Goal: Task Accomplishment & Management: Use online tool/utility

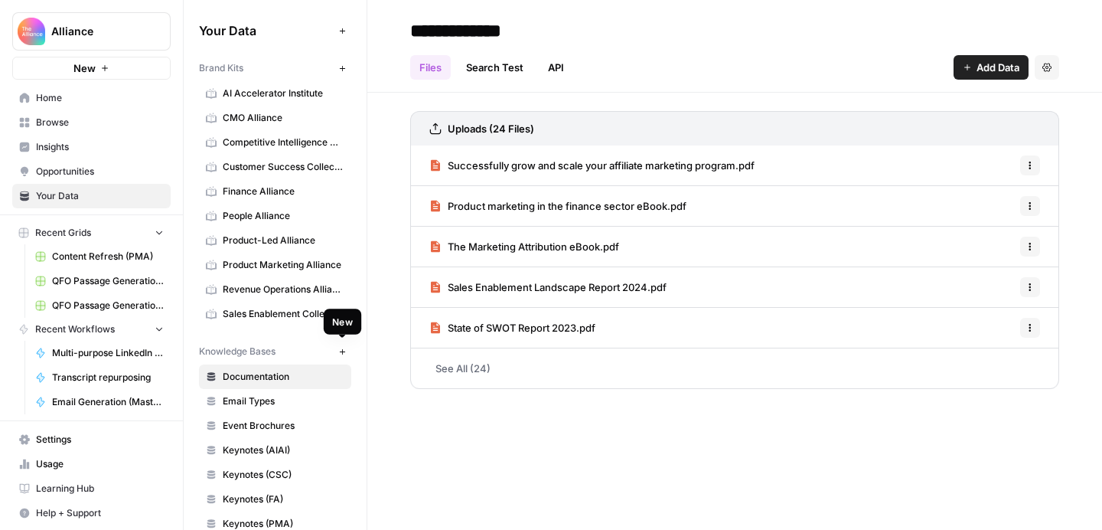
click at [342, 352] on icon "button" at bounding box center [341, 350] width 5 height 5
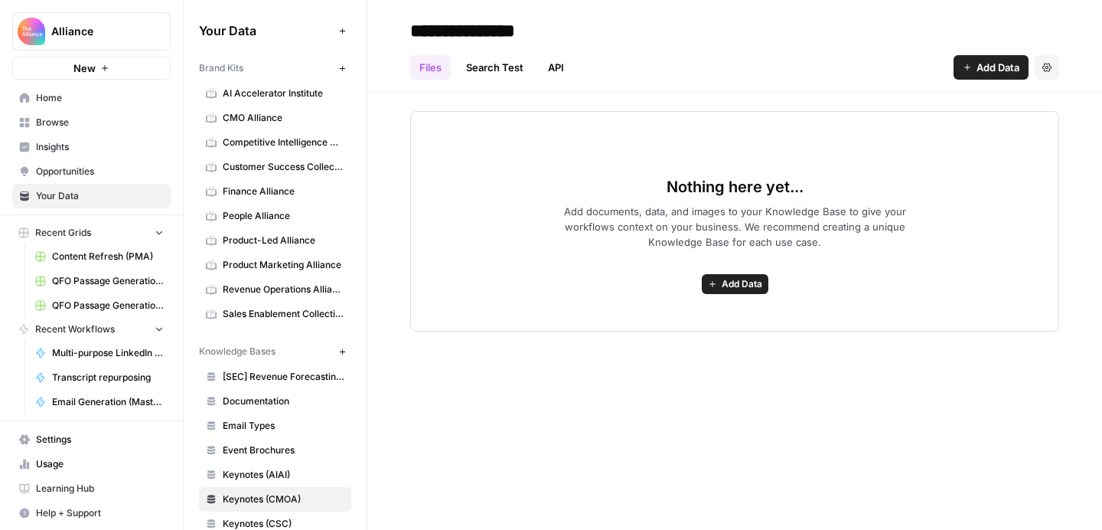
type input "**********"
click at [757, 57] on div "Files Search Test API Add Data Settings" at bounding box center [734, 61] width 649 height 37
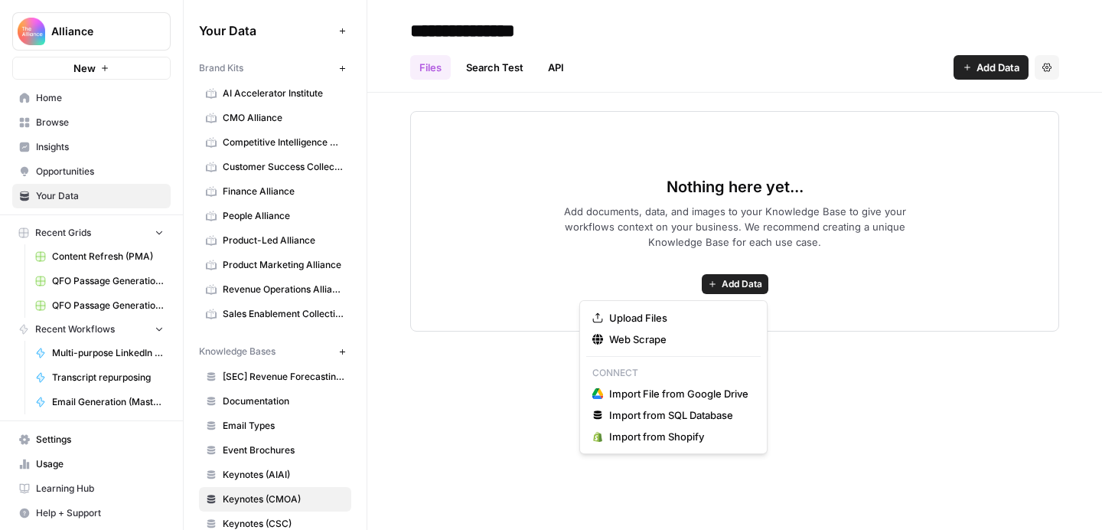
click at [748, 290] on span "Add Data" at bounding box center [742, 284] width 41 height 14
click at [702, 318] on span "Upload Files" at bounding box center [678, 317] width 139 height 15
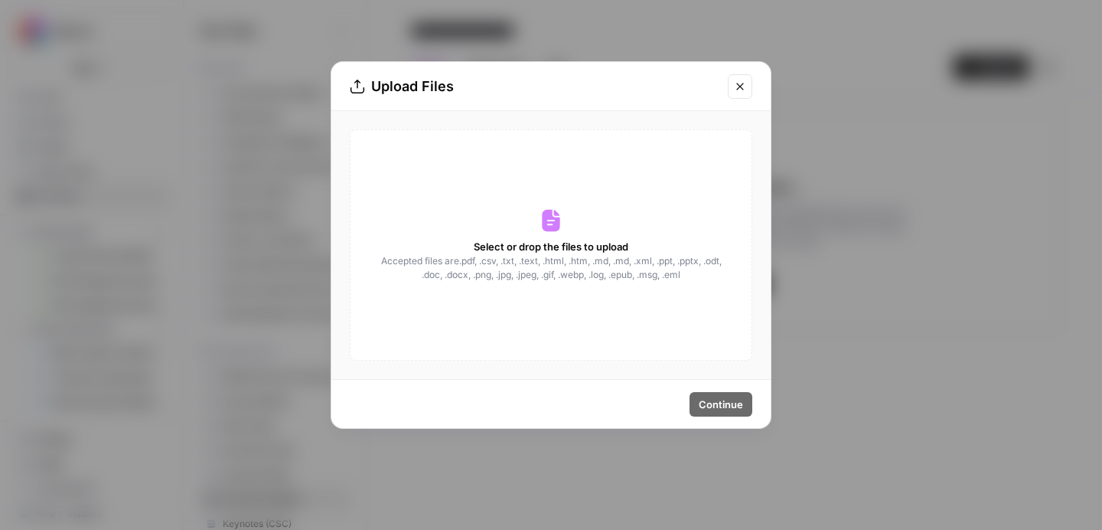
click at [558, 250] on span "Select or drop the files to upload" at bounding box center [551, 246] width 155 height 15
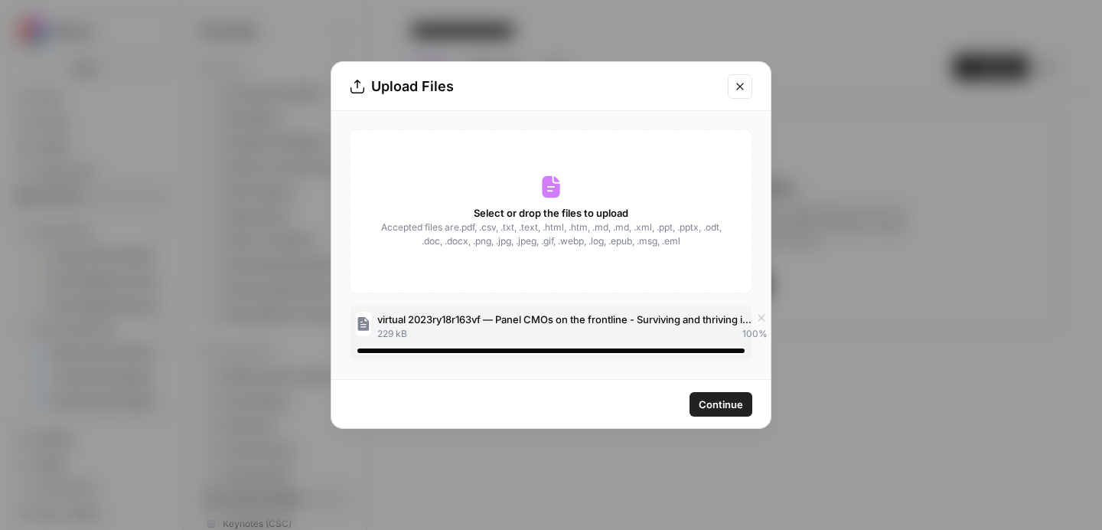
click at [712, 402] on span "Continue" at bounding box center [721, 404] width 44 height 15
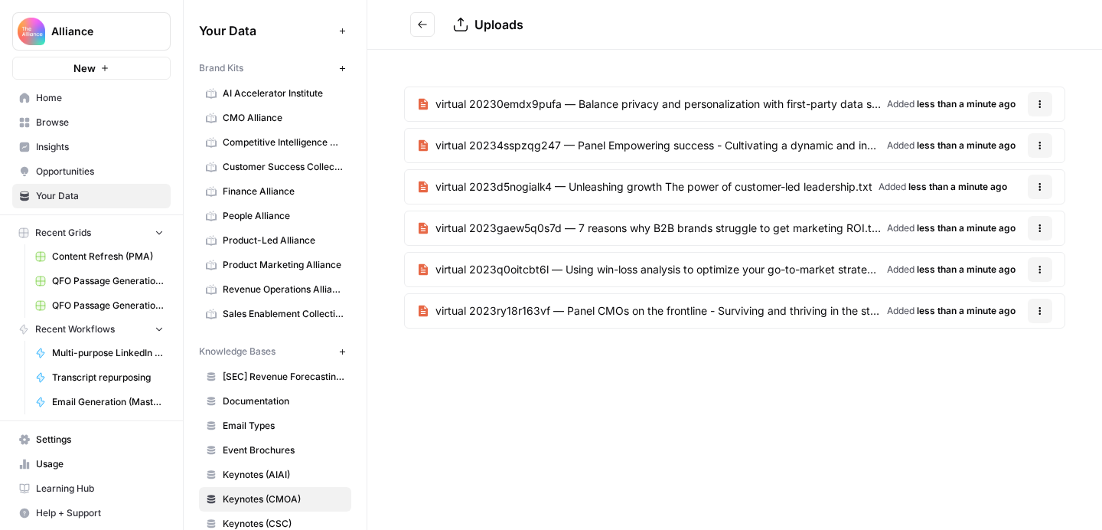
click at [418, 20] on icon "Go back" at bounding box center [422, 24] width 11 height 11
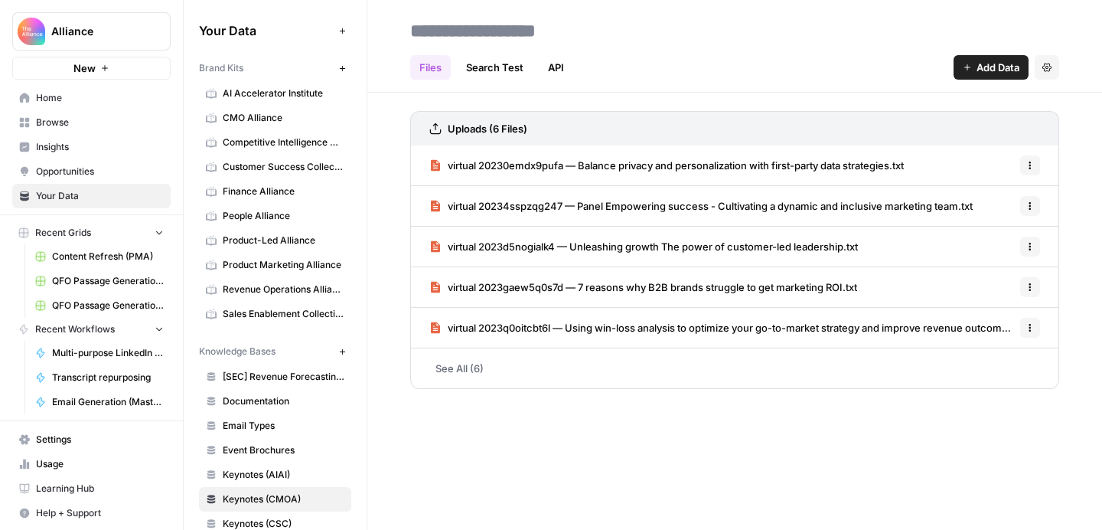
click at [977, 73] on span "Add Data" at bounding box center [998, 67] width 43 height 15
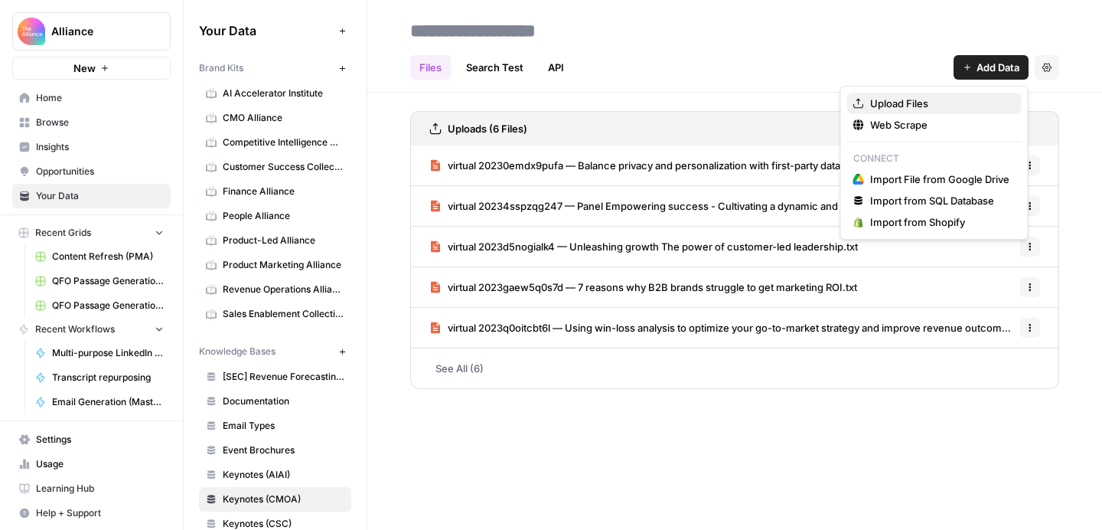
click at [944, 105] on span "Upload Files" at bounding box center [939, 103] width 139 height 15
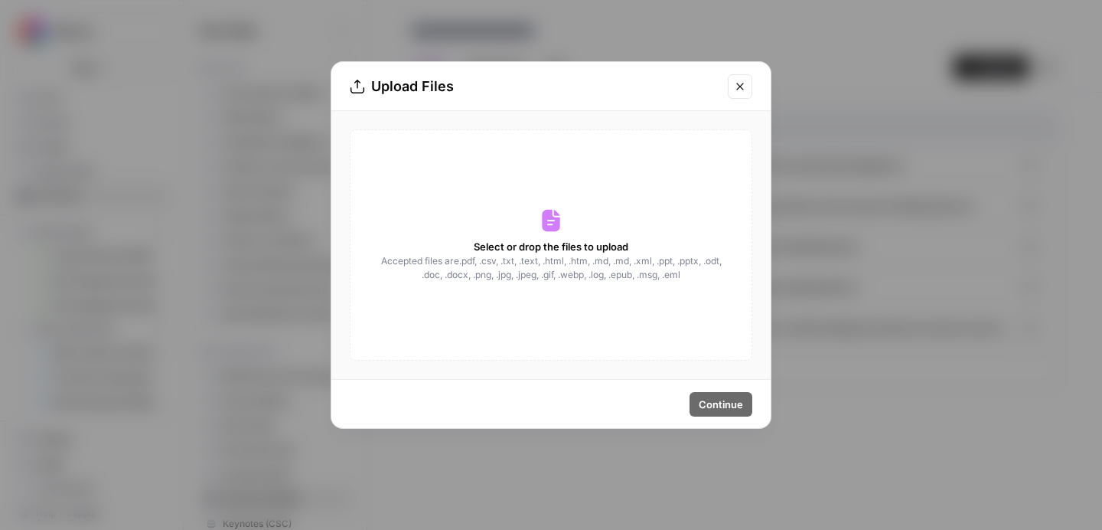
click at [609, 244] on span "Select or drop the files to upload" at bounding box center [551, 246] width 155 height 15
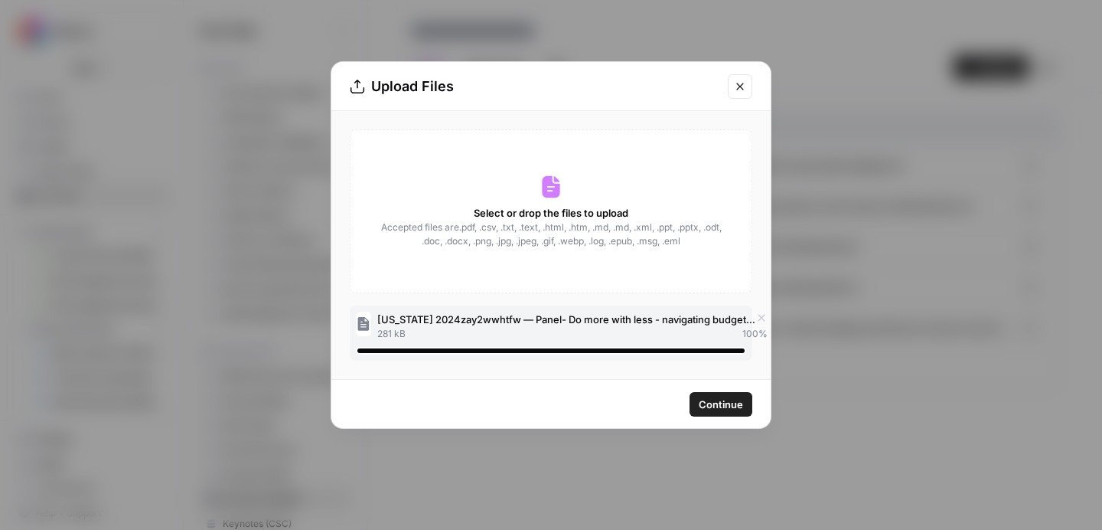
click at [716, 403] on span "Continue" at bounding box center [721, 404] width 44 height 15
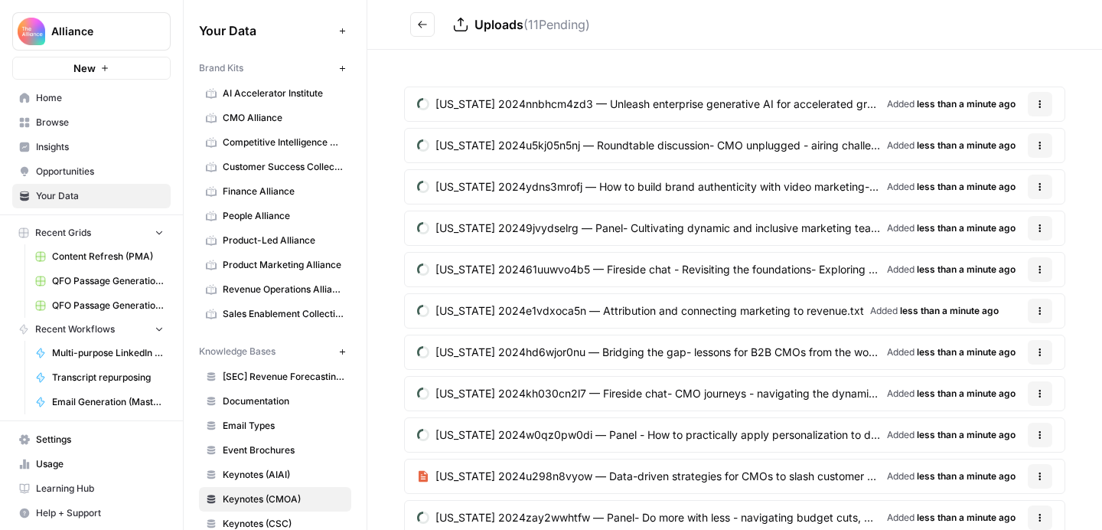
click at [421, 28] on icon "Go back" at bounding box center [422, 24] width 9 height 7
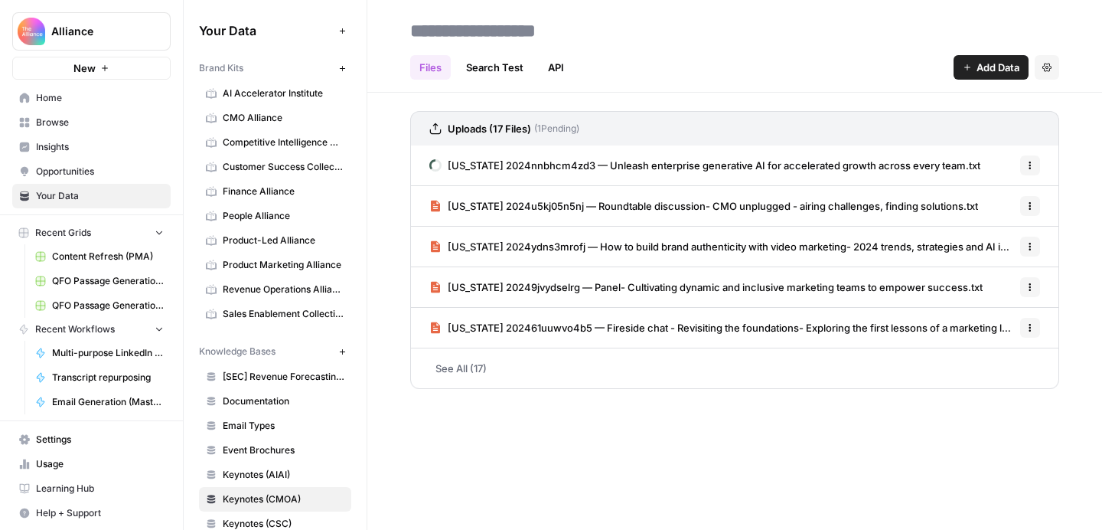
click at [989, 72] on span "Add Data" at bounding box center [998, 67] width 43 height 15
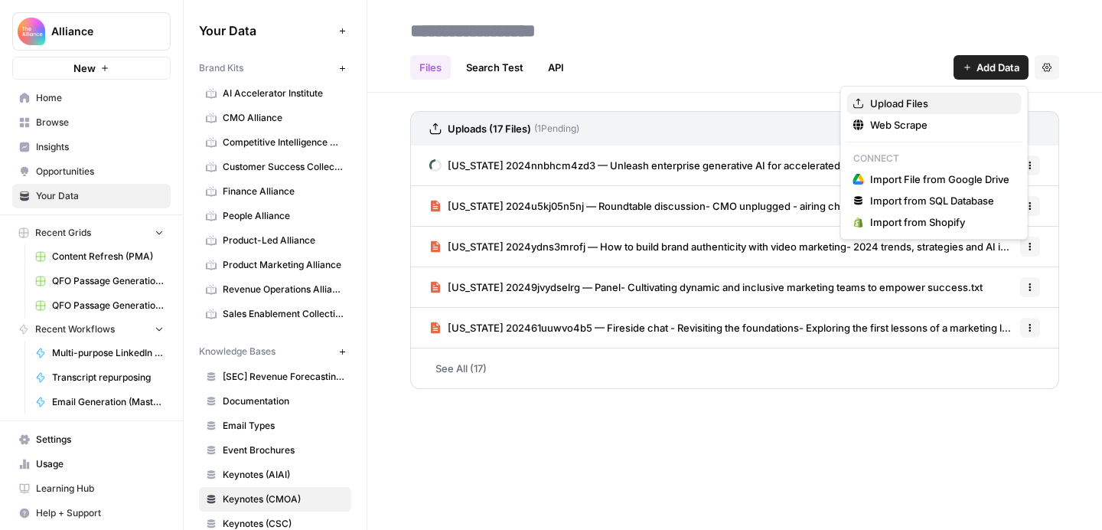
click at [940, 106] on span "Upload Files" at bounding box center [939, 103] width 139 height 15
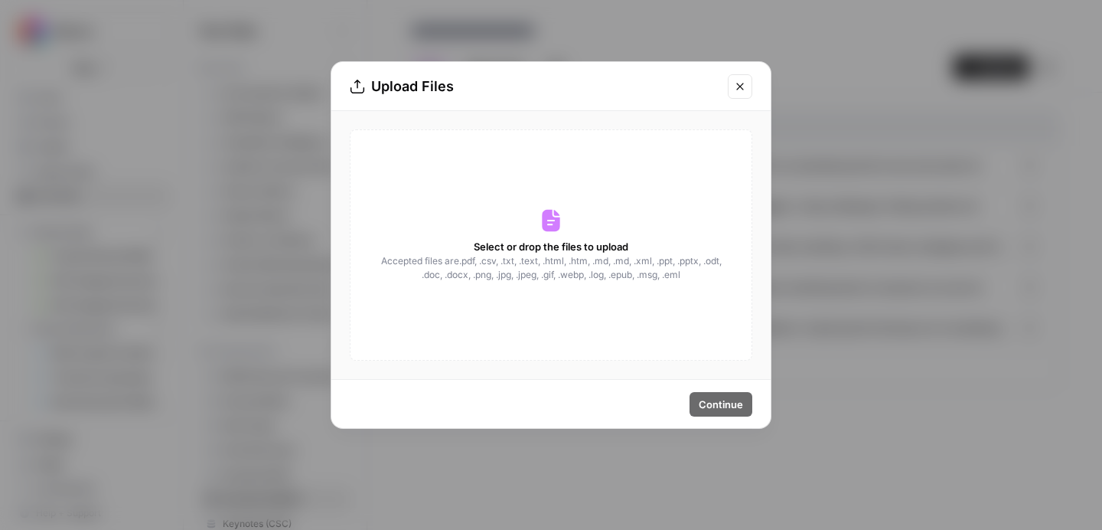
click at [589, 244] on span "Select or drop the files to upload" at bounding box center [551, 246] width 155 height 15
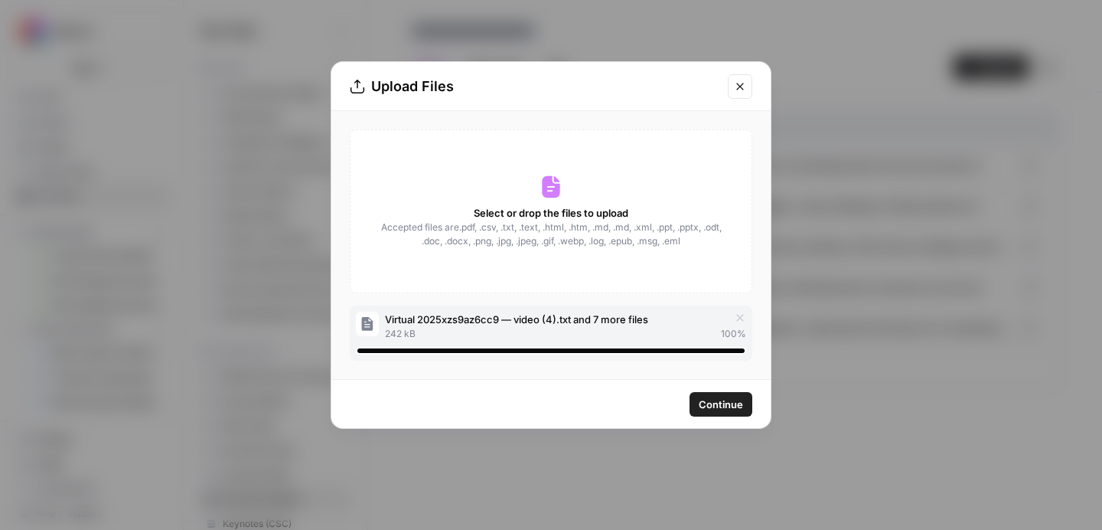
click at [714, 403] on span "Continue" at bounding box center [721, 404] width 44 height 15
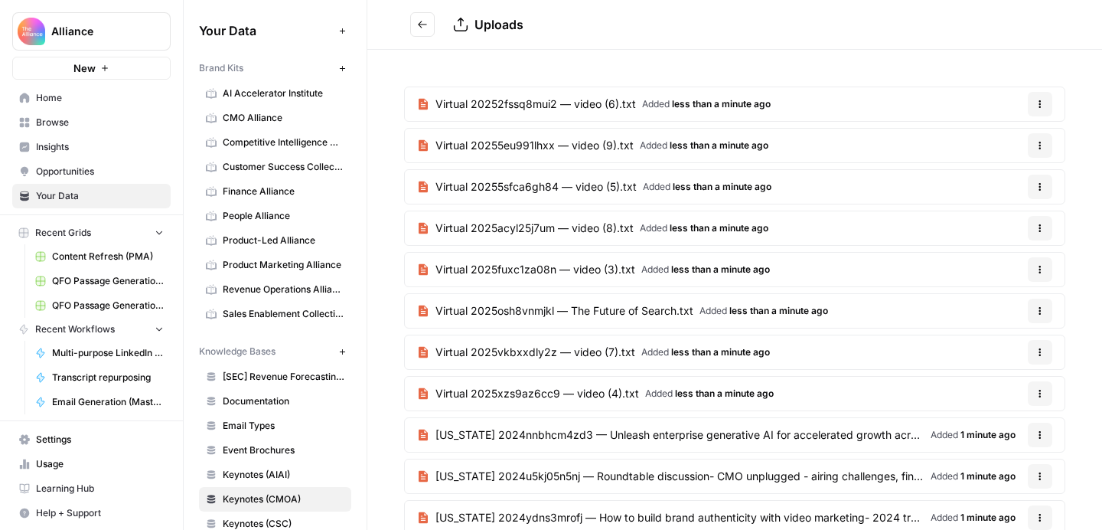
click at [424, 21] on icon "Go back" at bounding box center [422, 24] width 11 height 11
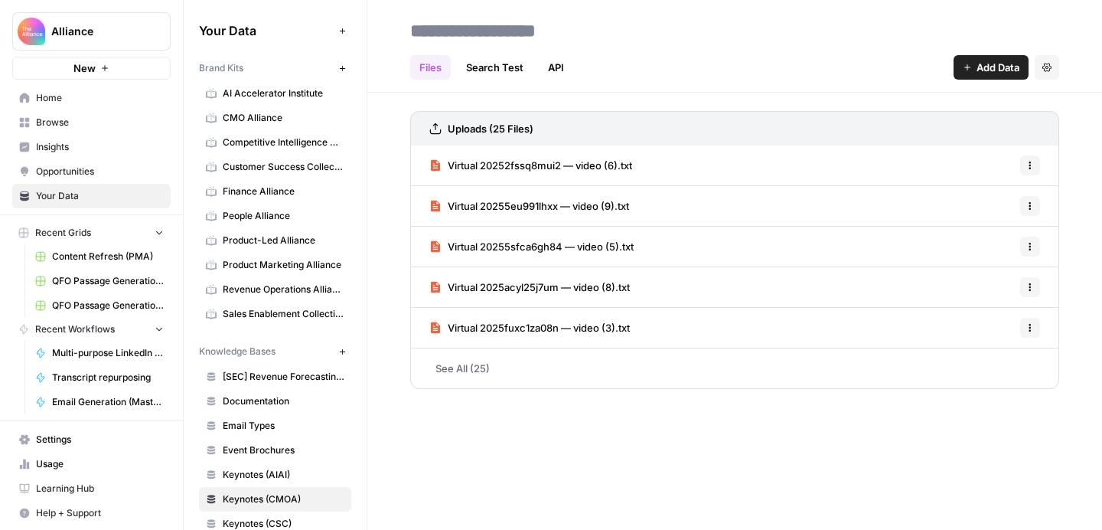
click at [990, 67] on span "Add Data" at bounding box center [998, 67] width 43 height 15
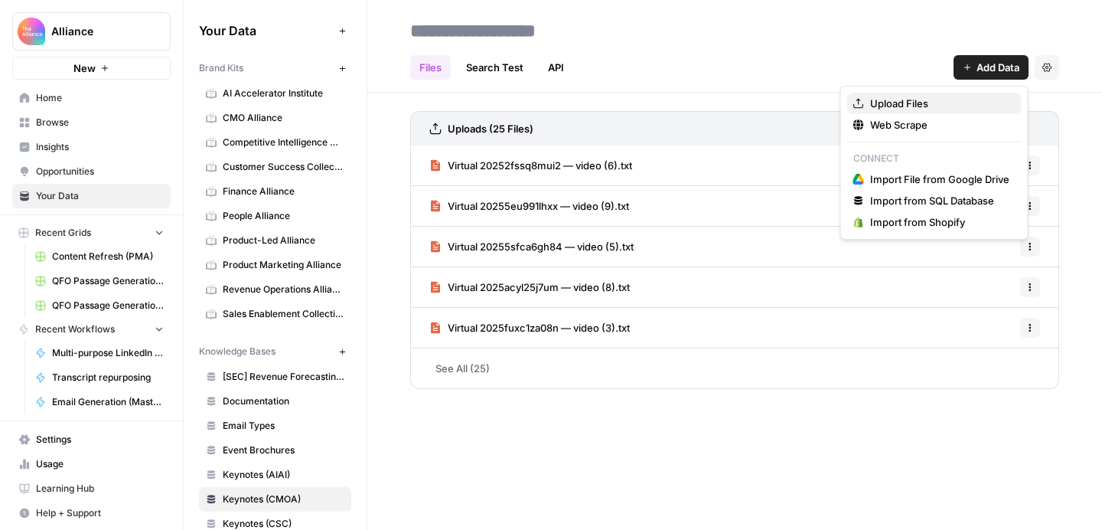
click at [962, 104] on span "Upload Files" at bounding box center [939, 103] width 139 height 15
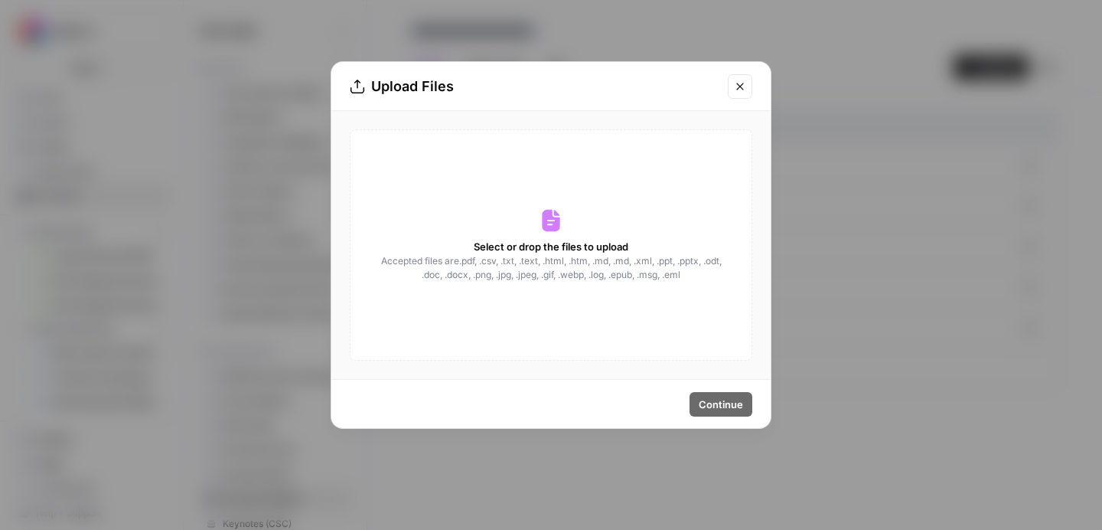
click at [593, 237] on div "Select or drop the files to upload Accepted files are .pdf, .csv, .txt, .text, …" at bounding box center [551, 244] width 403 height 231
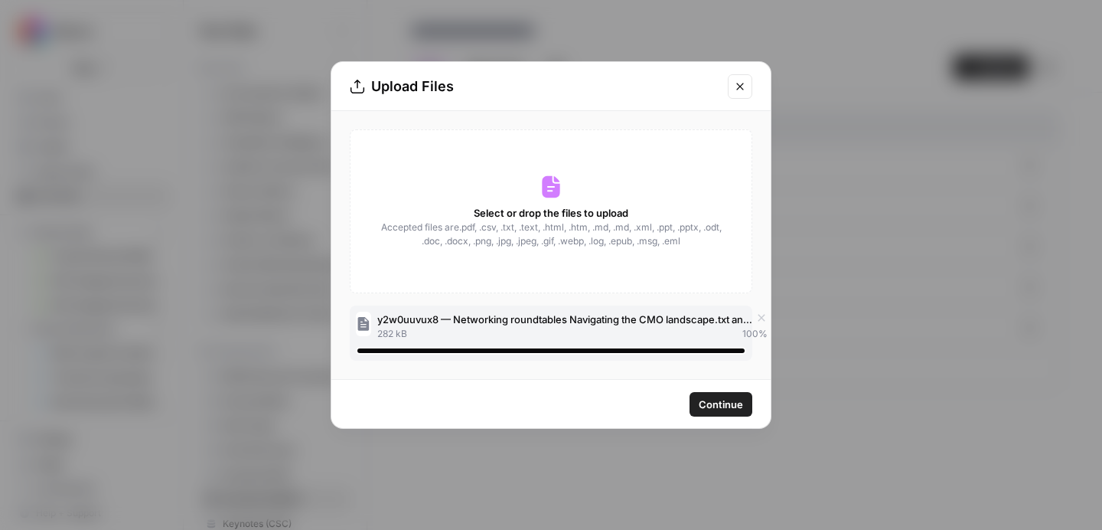
click at [729, 403] on span "Continue" at bounding box center [721, 404] width 44 height 15
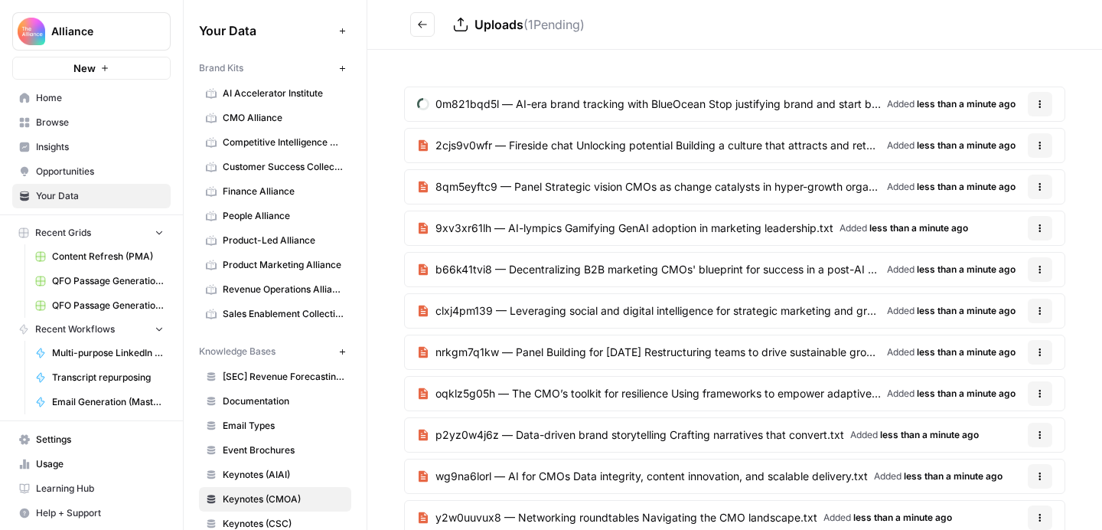
click at [420, 24] on icon "Go back" at bounding box center [422, 24] width 9 height 7
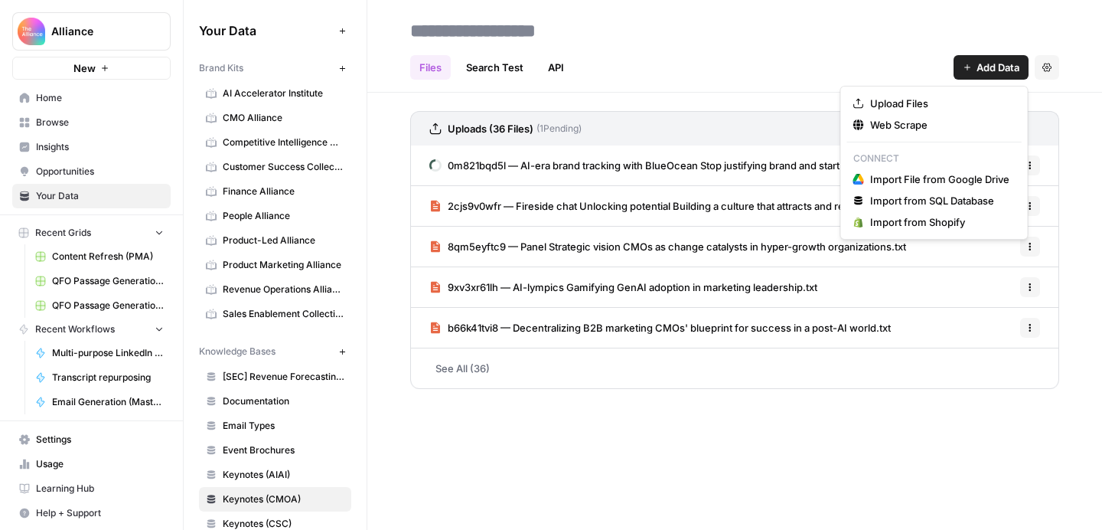
click at [972, 74] on button "Add Data" at bounding box center [991, 67] width 75 height 24
click at [948, 109] on span "Upload Files" at bounding box center [939, 103] width 139 height 15
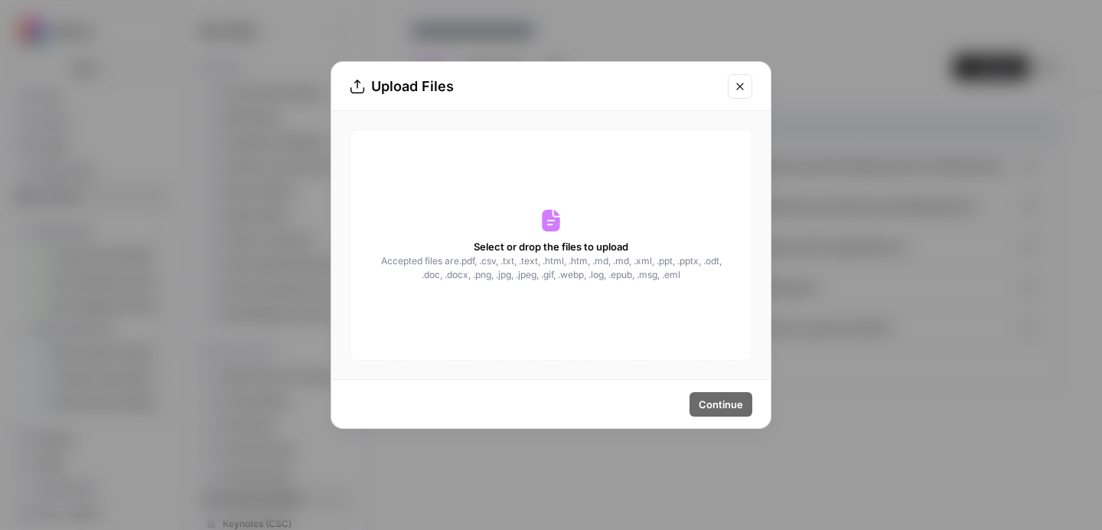
click at [508, 250] on span "Select or drop the files to upload" at bounding box center [551, 246] width 155 height 15
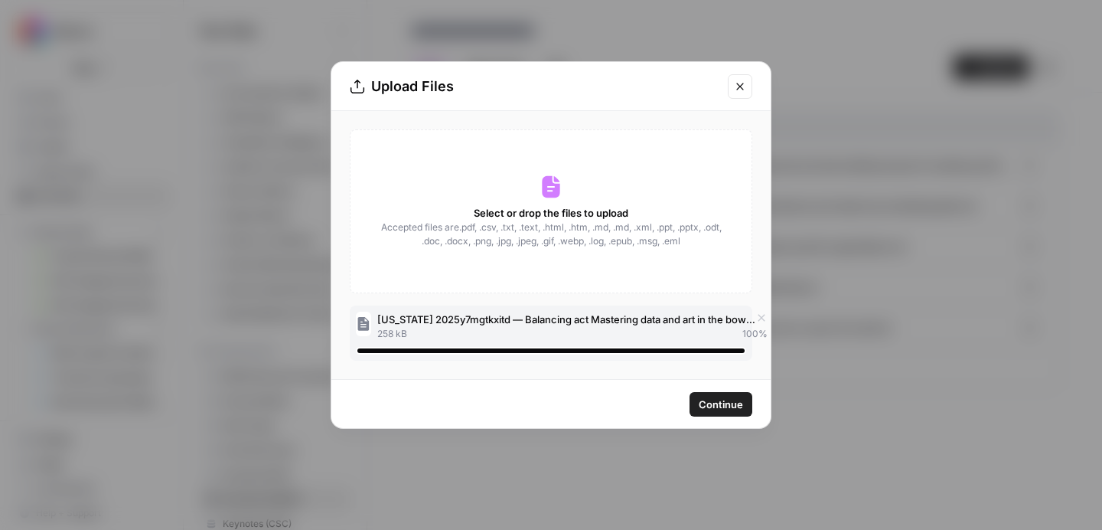
click at [726, 399] on span "Continue" at bounding box center [721, 404] width 44 height 15
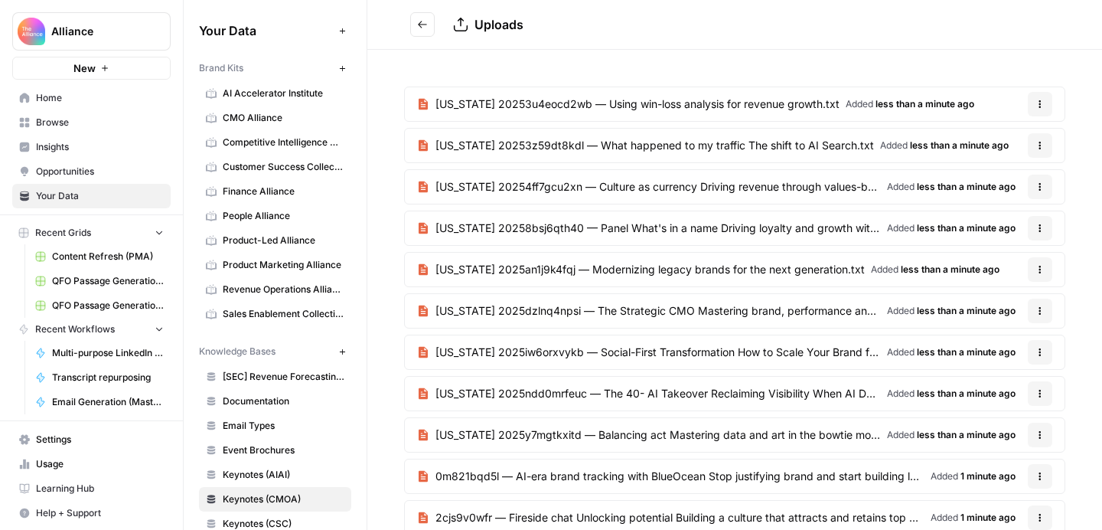
click at [417, 25] on icon "Go back" at bounding box center [422, 24] width 11 height 11
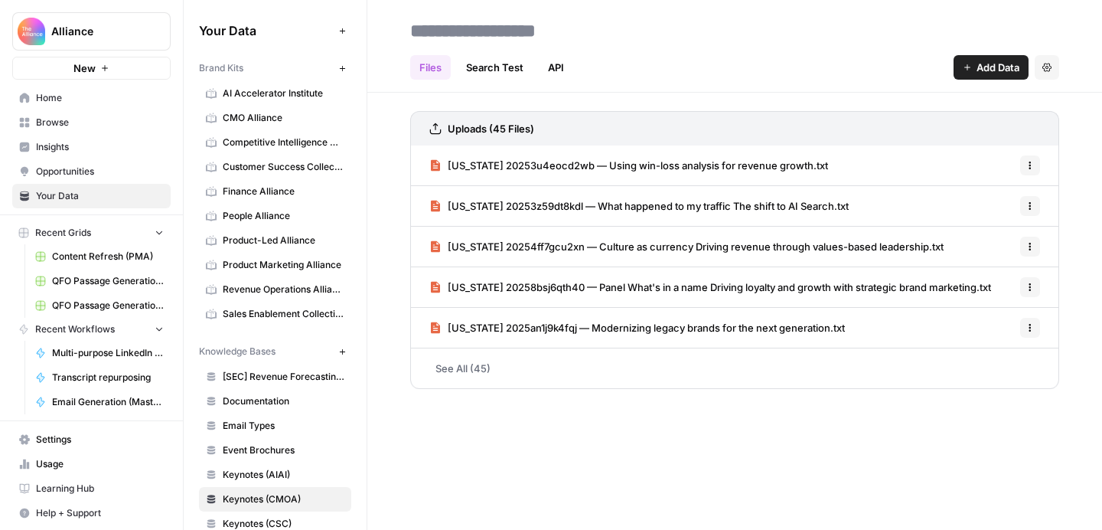
click at [979, 73] on span "Add Data" at bounding box center [998, 67] width 43 height 15
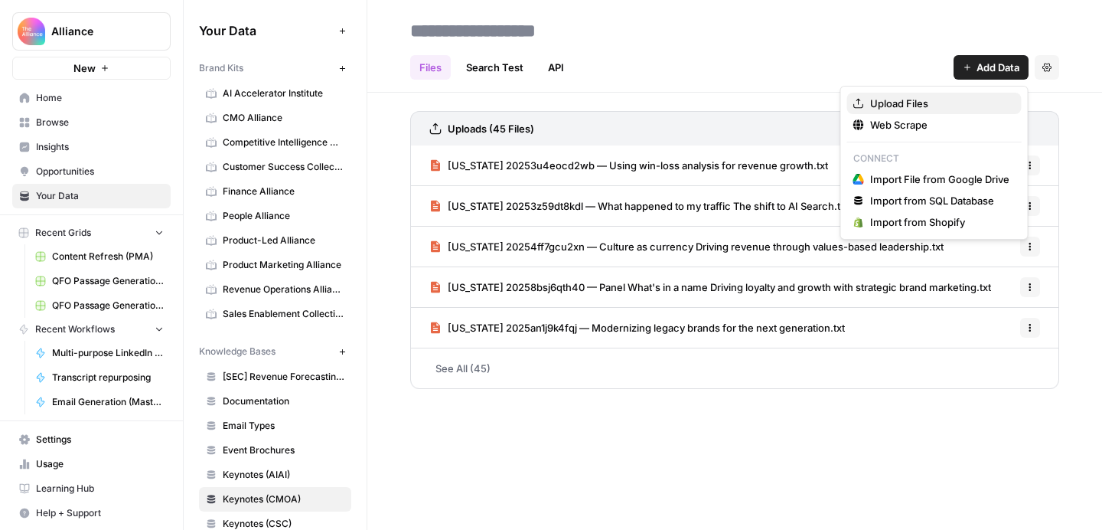
click at [944, 103] on span "Upload Files" at bounding box center [939, 103] width 139 height 15
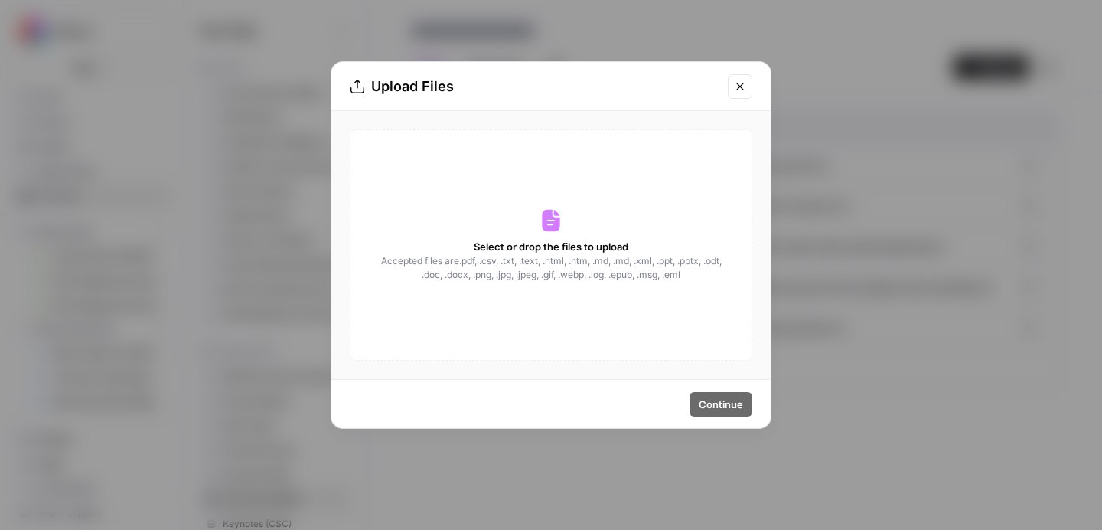
click at [602, 255] on span "Accepted files are .pdf, .csv, .txt, .text, .html, .htm, .md, .md, .xml, .ppt, …" at bounding box center [551, 268] width 343 height 28
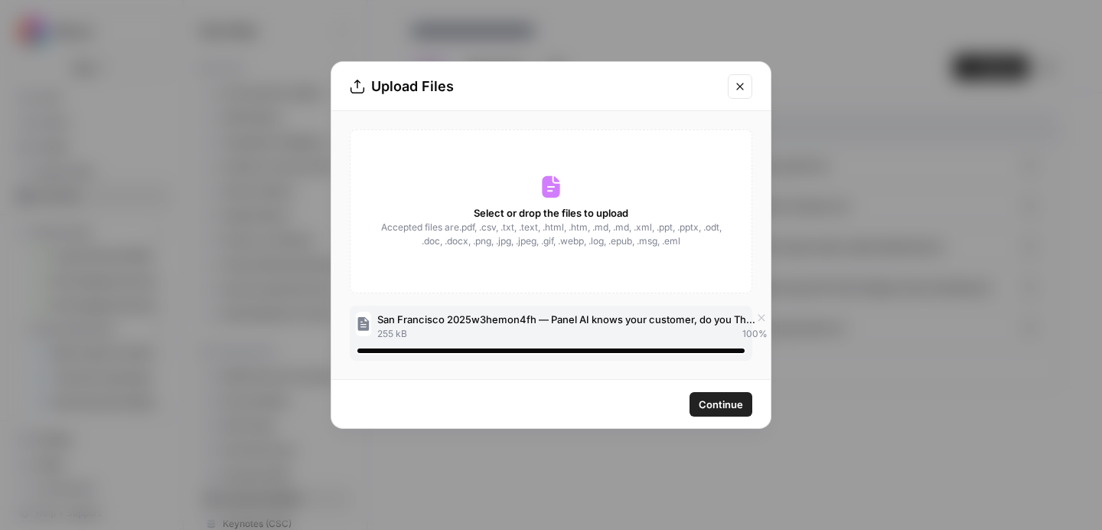
click at [706, 408] on span "Continue" at bounding box center [721, 404] width 44 height 15
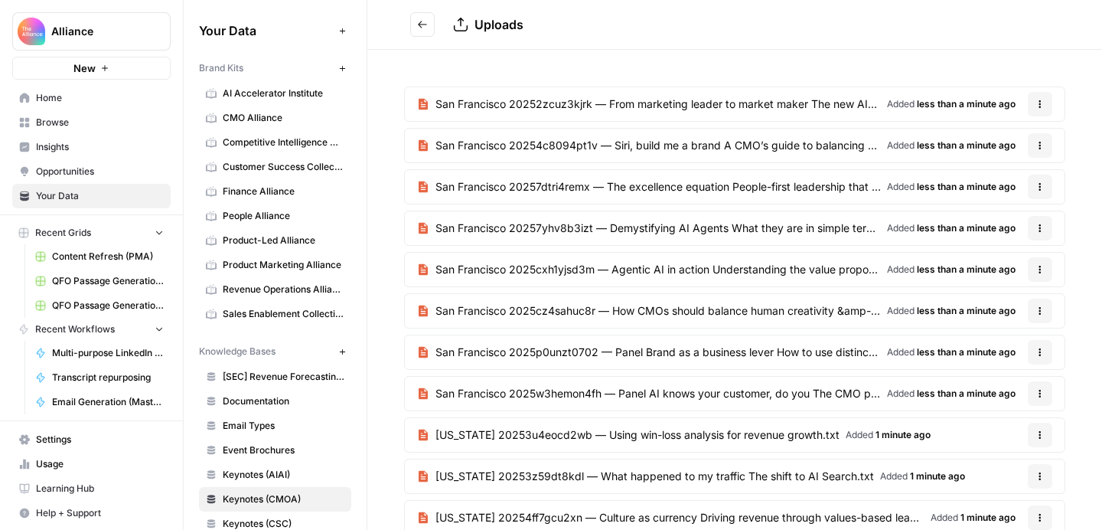
click at [421, 22] on icon "Go back" at bounding box center [422, 24] width 11 height 11
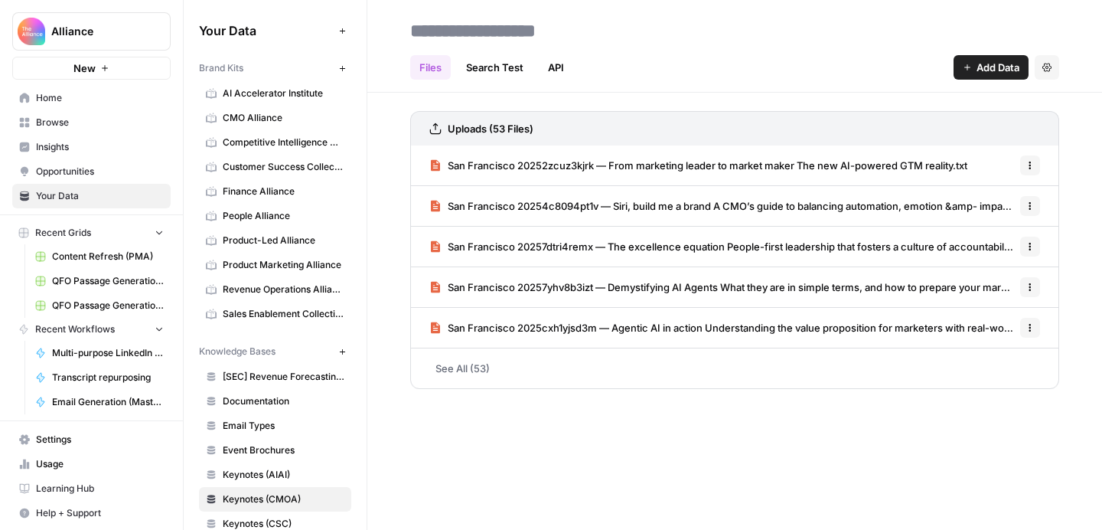
click at [83, 119] on span "Browse" at bounding box center [100, 123] width 128 height 14
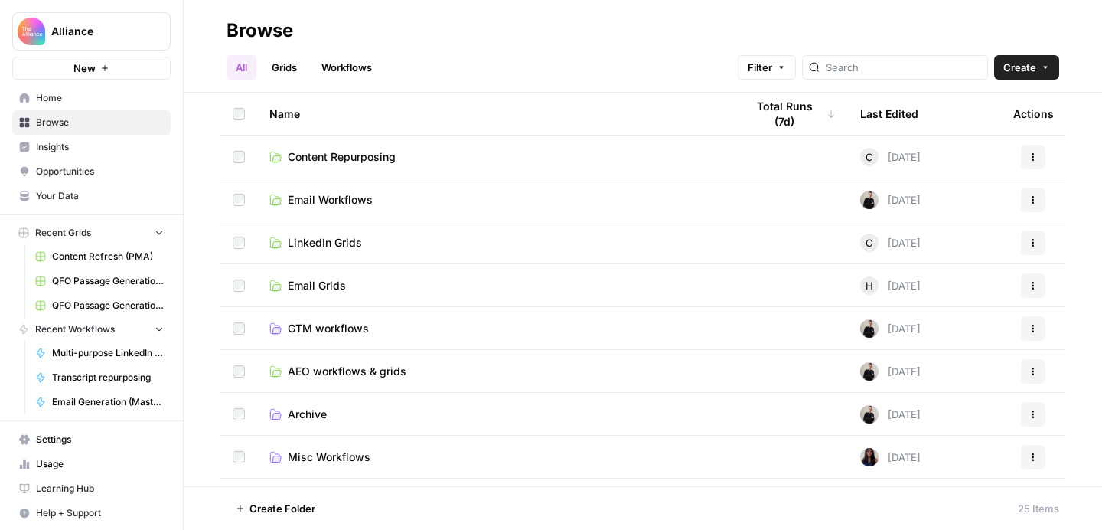
click at [338, 372] on span "AEO workflows & grids" at bounding box center [347, 371] width 119 height 15
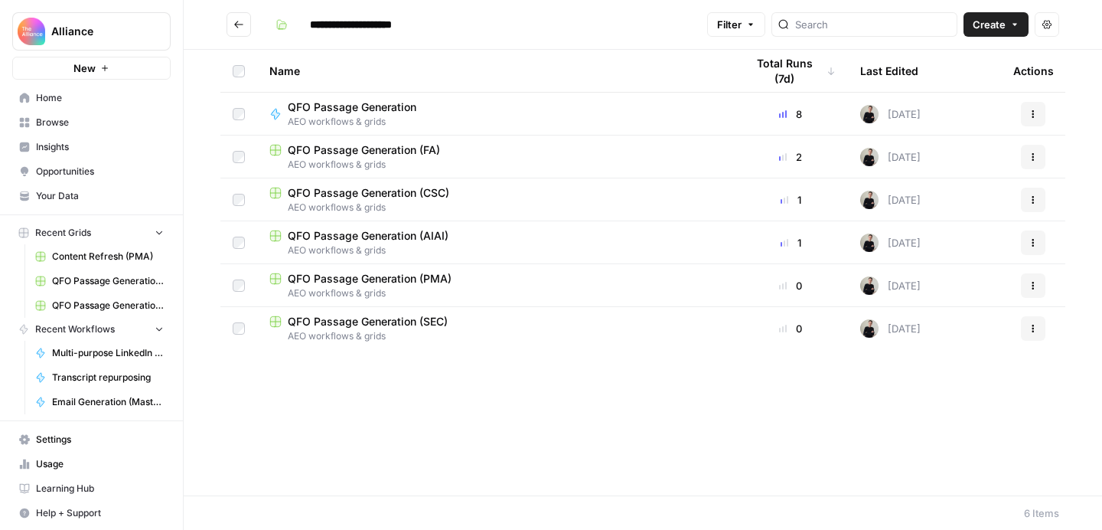
click at [400, 107] on span "QFO Passage Generation" at bounding box center [352, 107] width 129 height 15
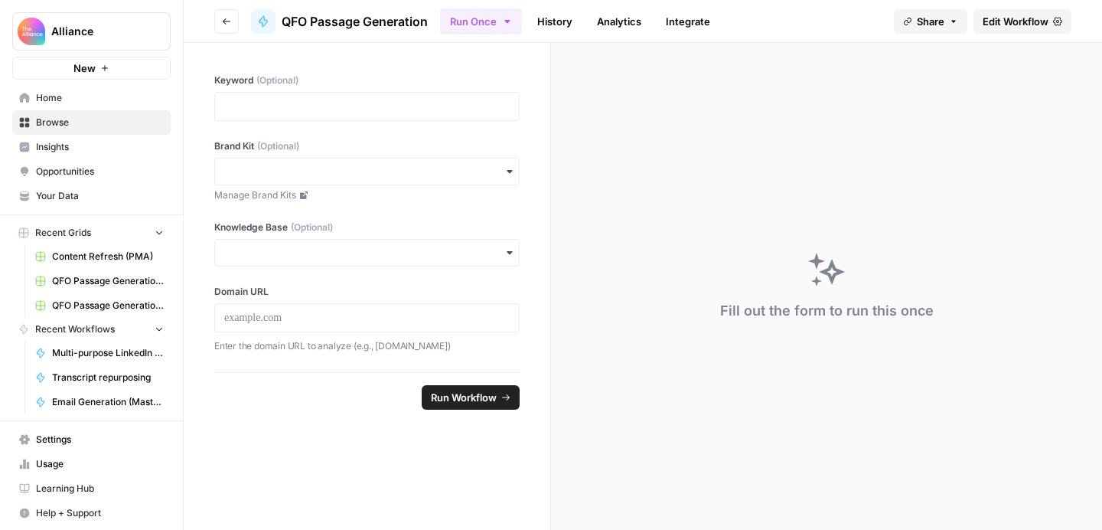
click at [1011, 28] on span "Edit Workflow" at bounding box center [1016, 21] width 66 height 15
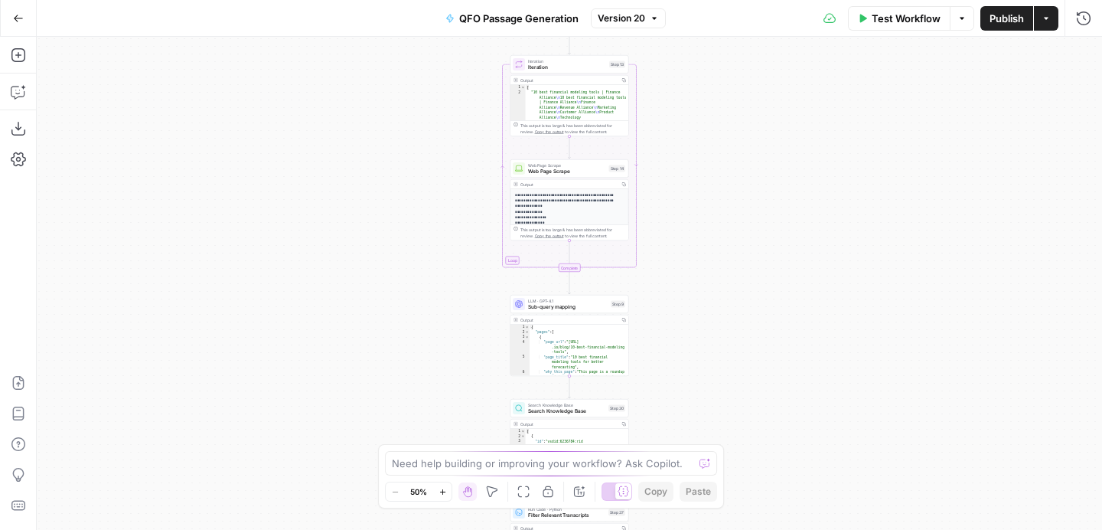
click at [1010, 18] on span "Publish" at bounding box center [1007, 18] width 34 height 15
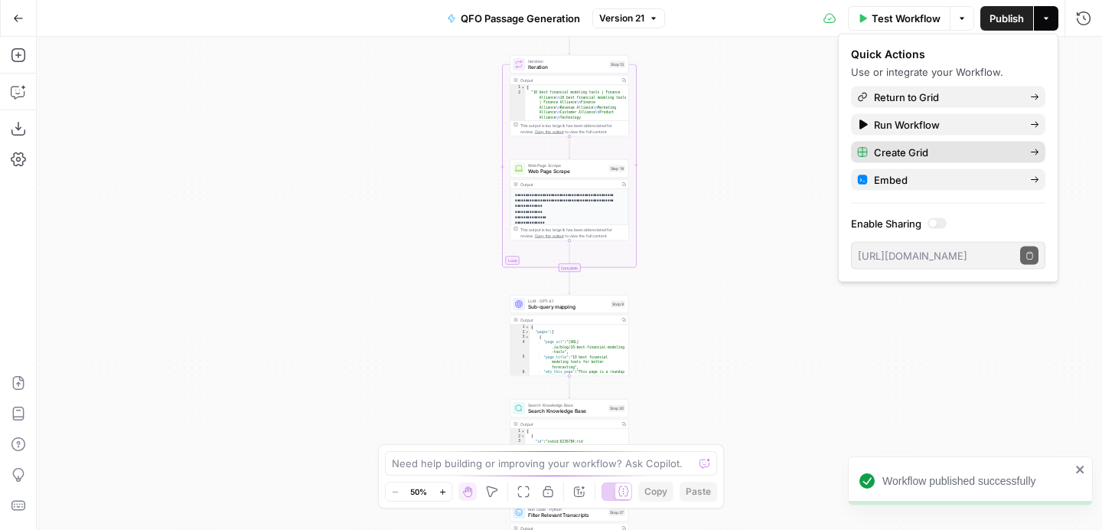
click at [975, 153] on span "Create Grid" at bounding box center [946, 152] width 144 height 15
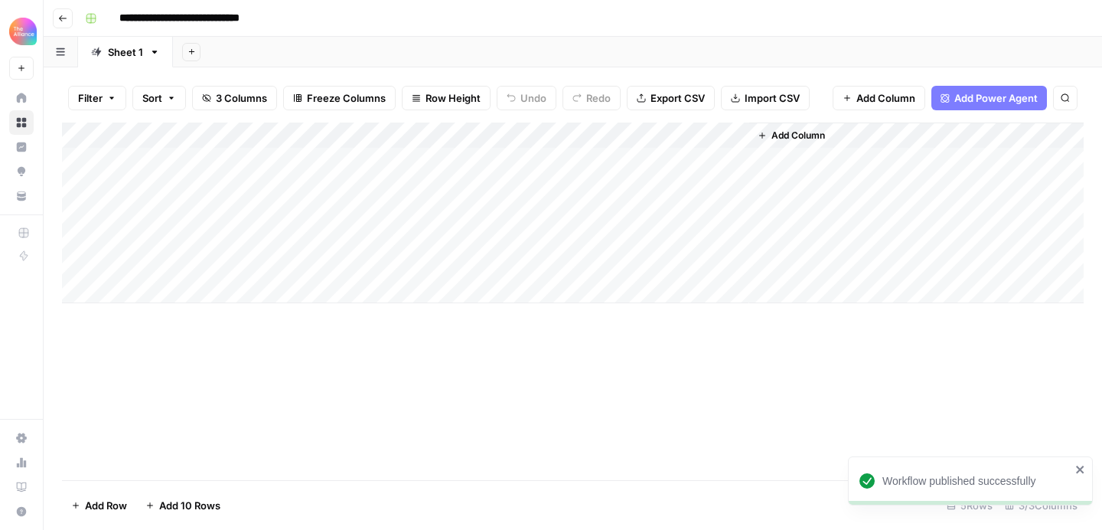
click at [252, 11] on input "**********" at bounding box center [205, 18] width 185 height 24
drag, startPoint x: 290, startPoint y: 18, endPoint x: 253, endPoint y: 15, distance: 37.6
click at [253, 15] on input "**********" at bounding box center [205, 18] width 185 height 24
type input "**********"
click at [583, 20] on div "**********" at bounding box center [583, 18] width 1008 height 24
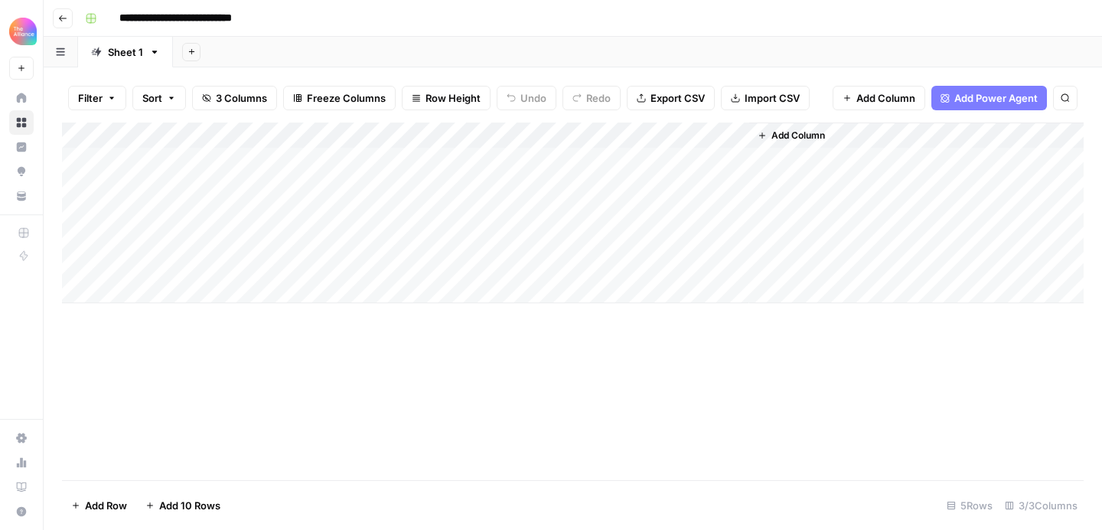
click at [720, 137] on div "Add Column" at bounding box center [573, 212] width 1022 height 181
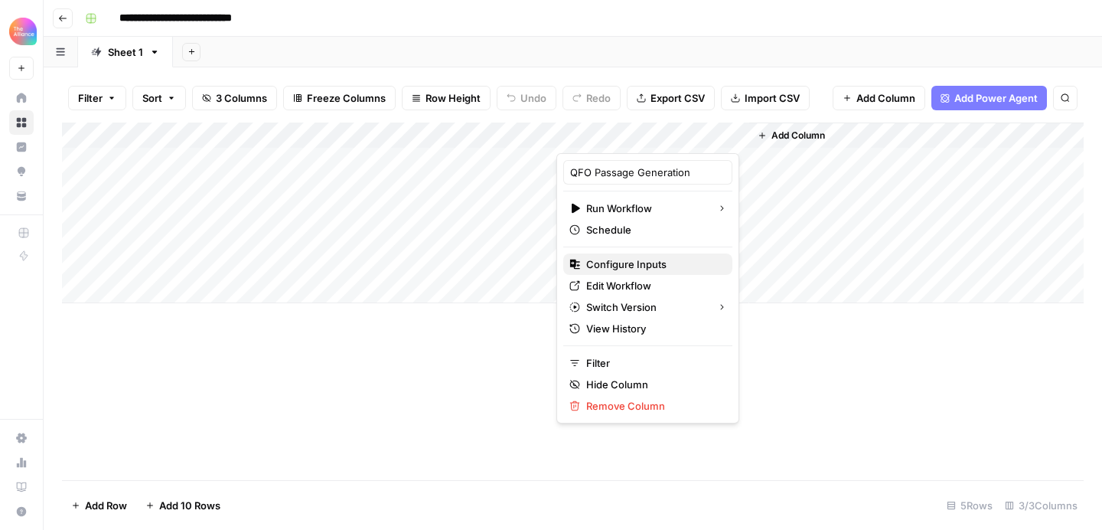
click at [651, 262] on span "Configure Inputs" at bounding box center [653, 263] width 134 height 15
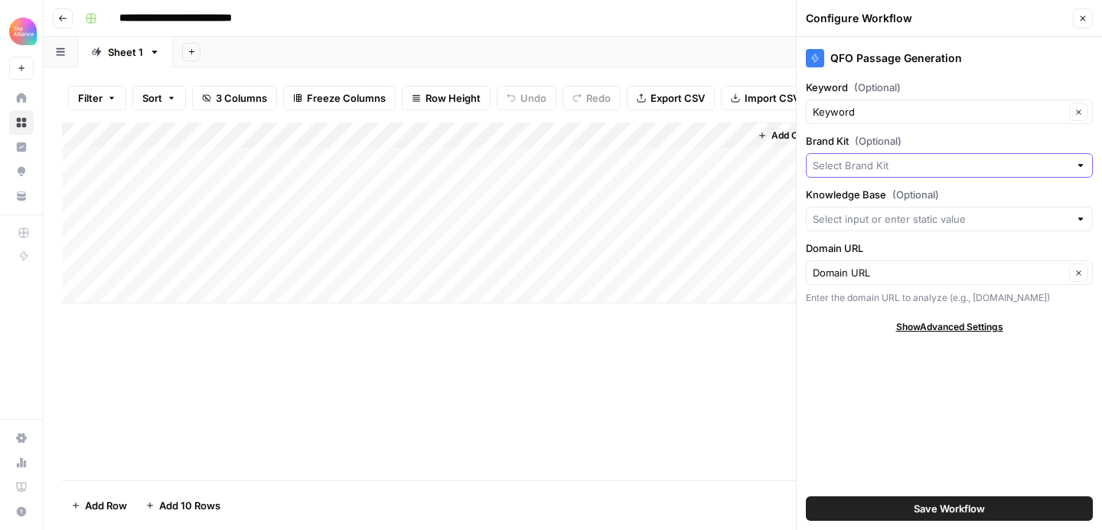
click at [964, 167] on input "Brand Kit (Optional)" at bounding box center [941, 165] width 256 height 15
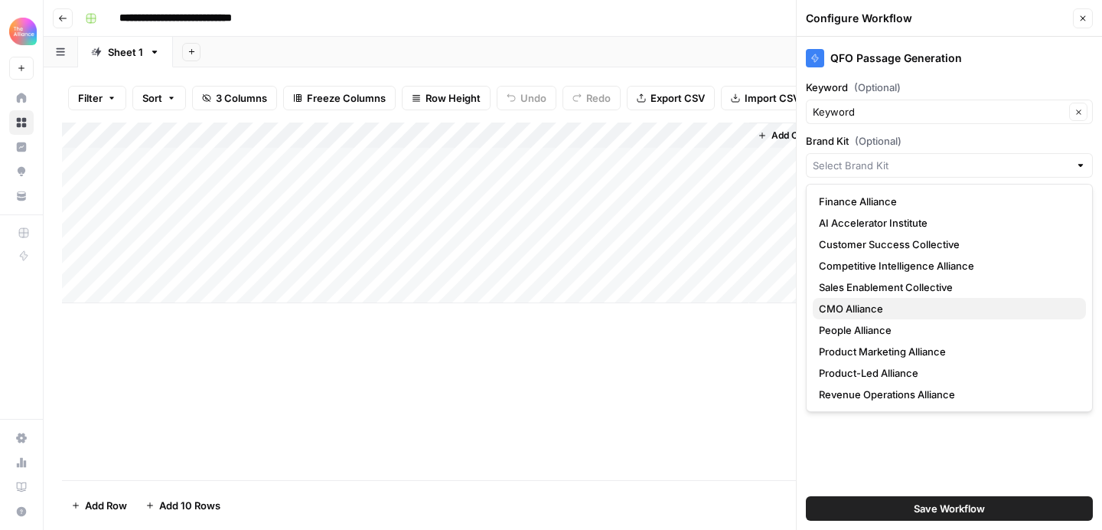
click at [924, 309] on span "CMO Alliance" at bounding box center [946, 308] width 255 height 15
type input "CMO Alliance"
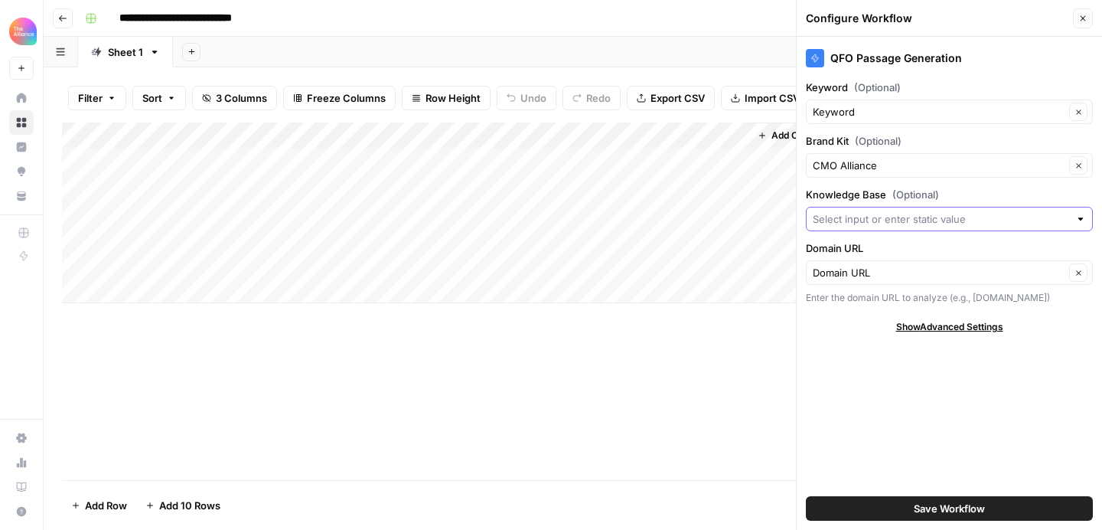
click at [935, 219] on input "Knowledge Base (Optional)" at bounding box center [941, 218] width 256 height 15
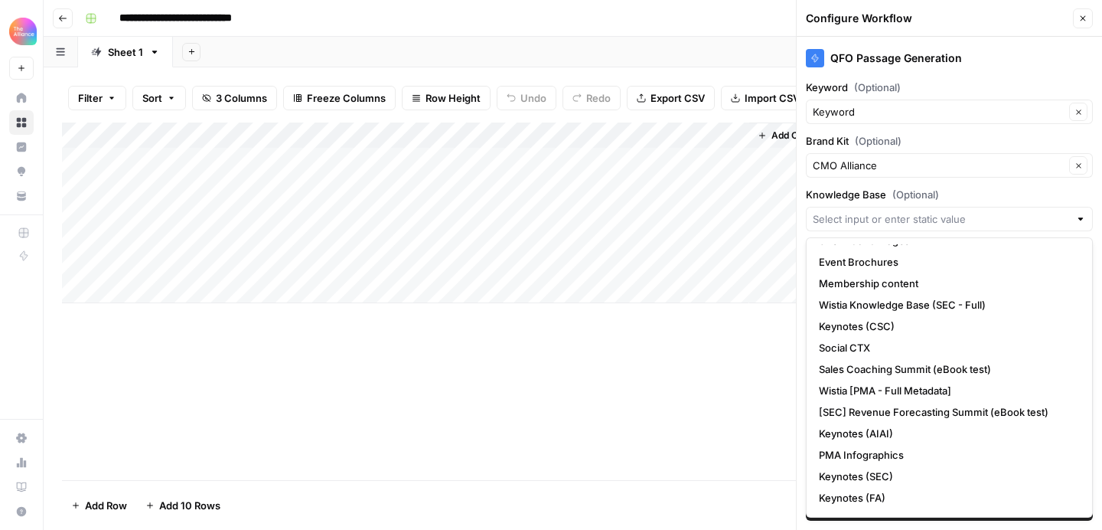
scroll to position [291, 0]
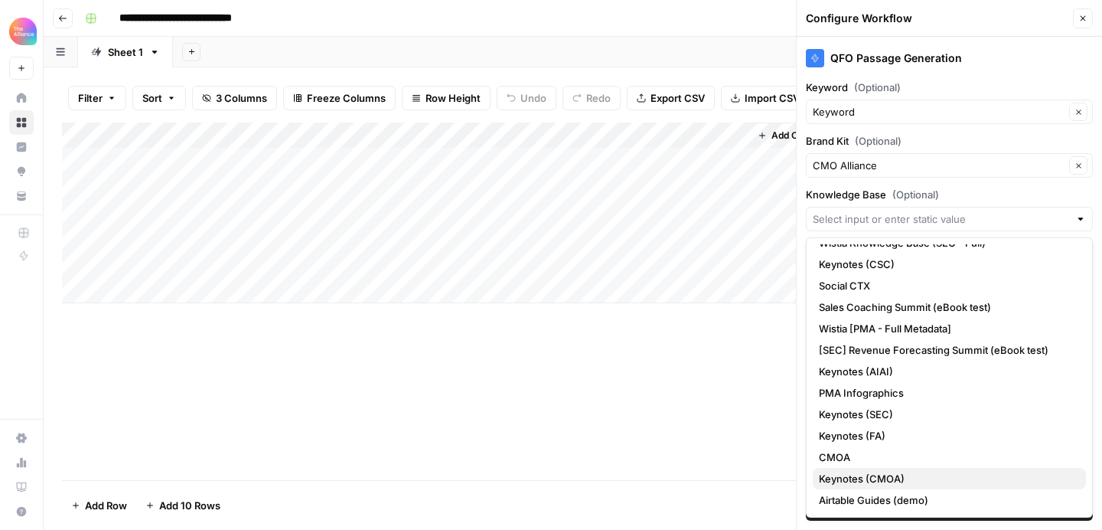
click at [918, 479] on span "Keynotes (CMOA)" at bounding box center [946, 478] width 255 height 15
type input "Keynotes (CMOA)"
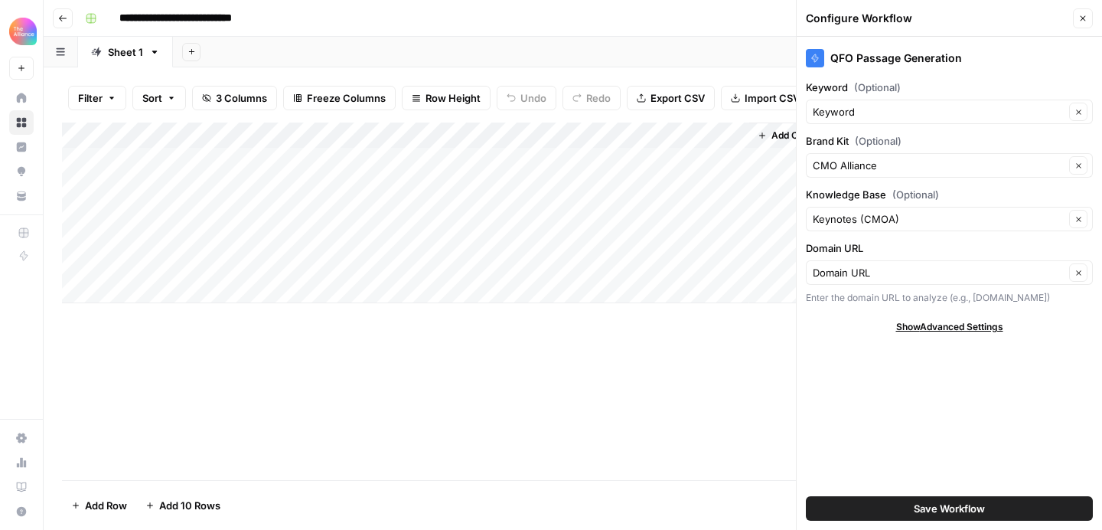
click at [948, 510] on span "Save Workflow" at bounding box center [949, 508] width 71 height 15
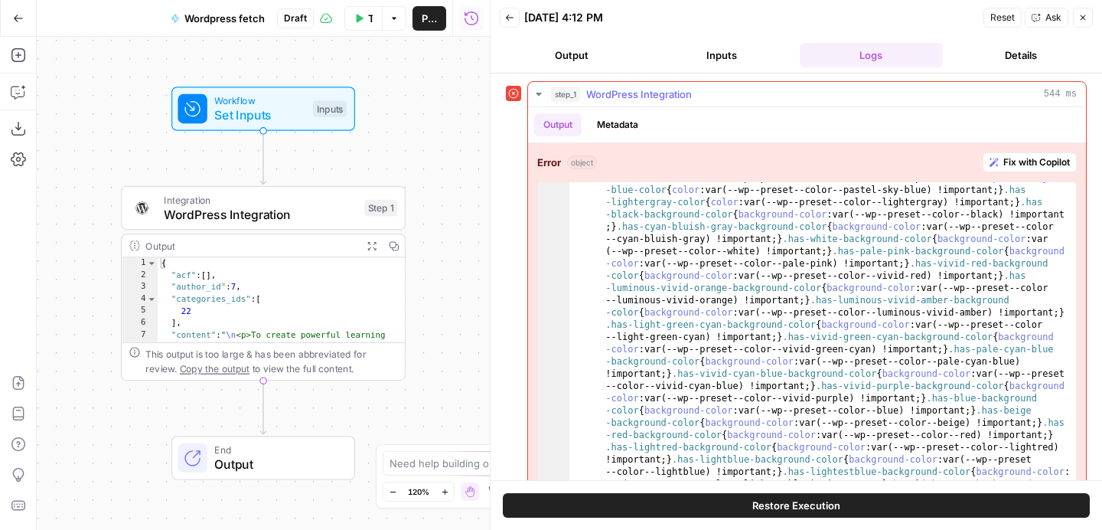
scroll to position [2257, 0]
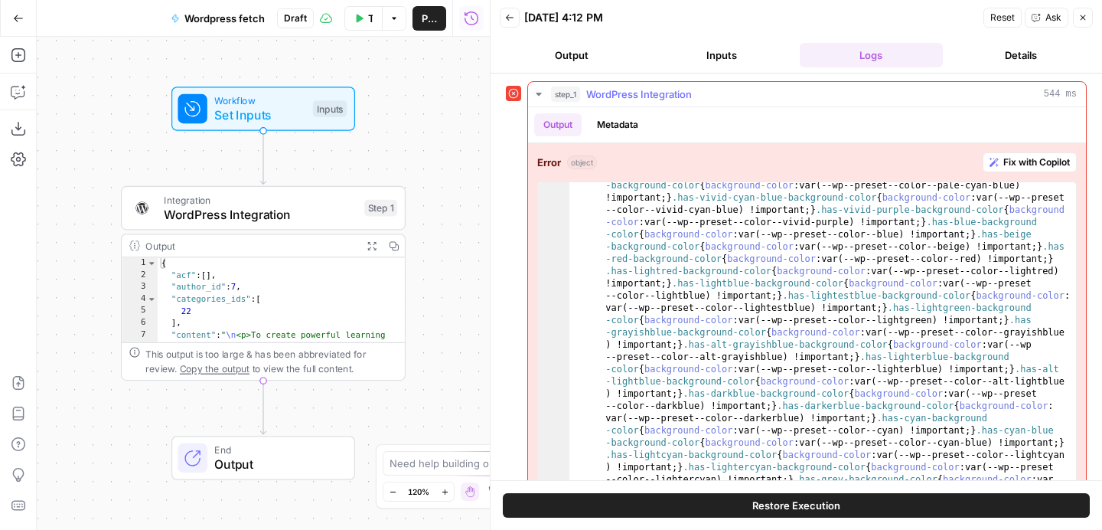
click at [1023, 156] on span "Fix with Copilot" at bounding box center [1037, 162] width 67 height 14
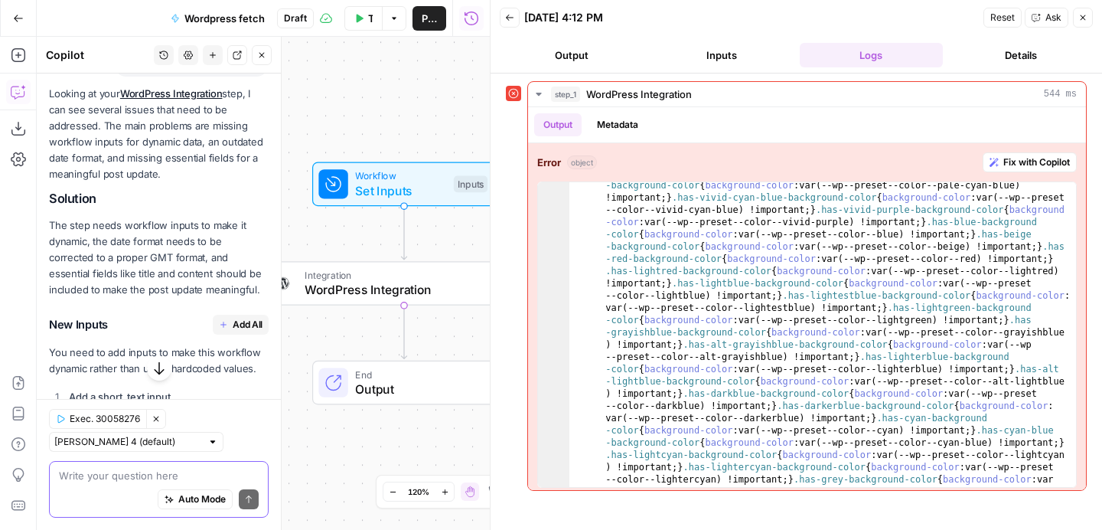
scroll to position [145, 0]
click at [1082, 16] on icon "button" at bounding box center [1083, 17] width 9 height 9
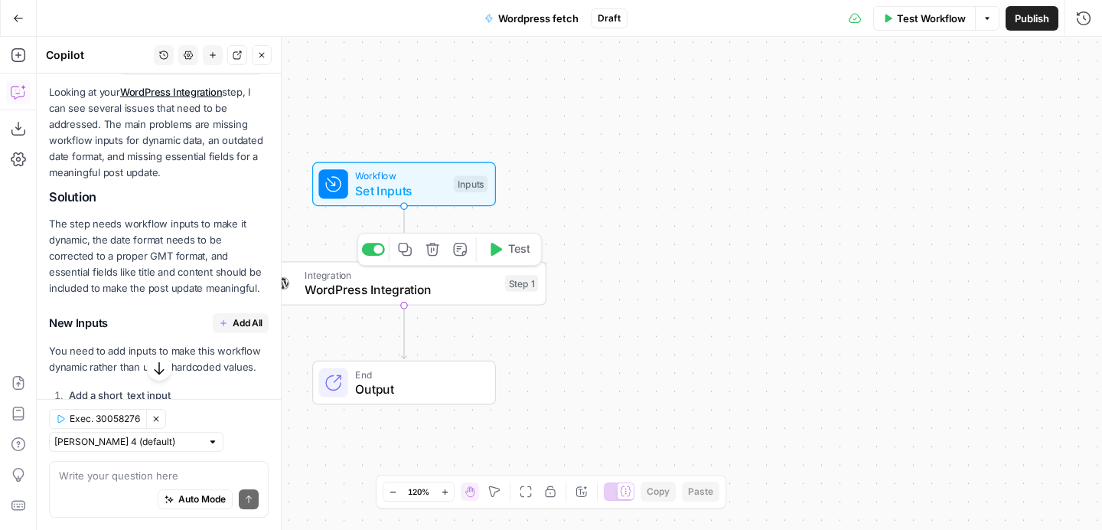
click at [427, 289] on span "WordPress Integration" at bounding box center [401, 289] width 193 height 18
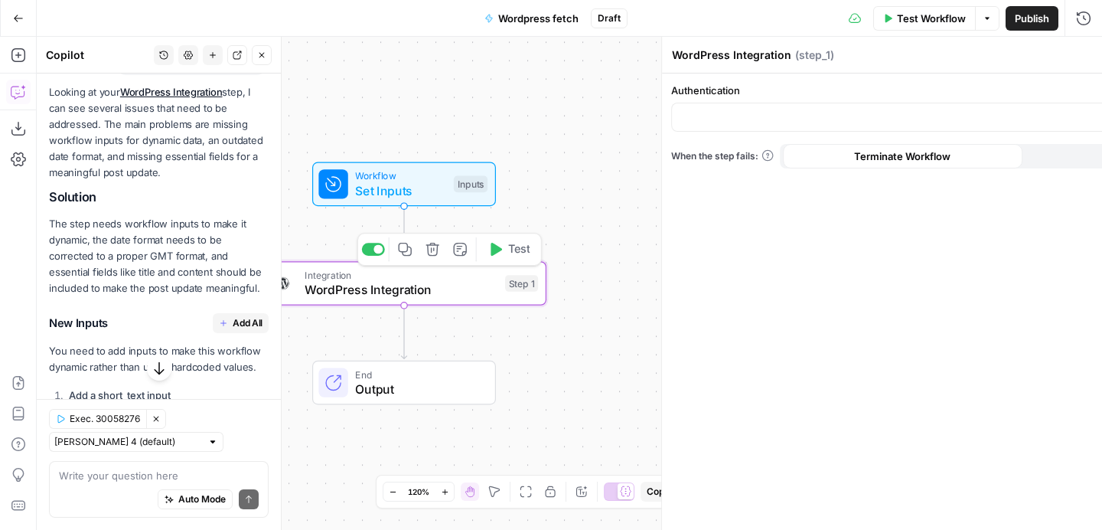
type input "Participate Learning WordPress"
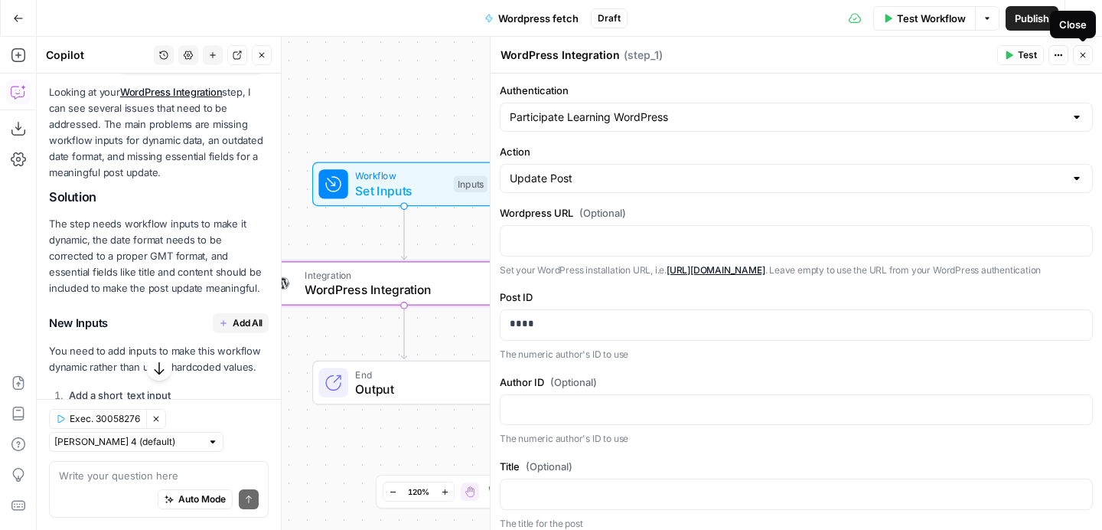
click at [1083, 51] on icon "button" at bounding box center [1083, 55] width 9 height 9
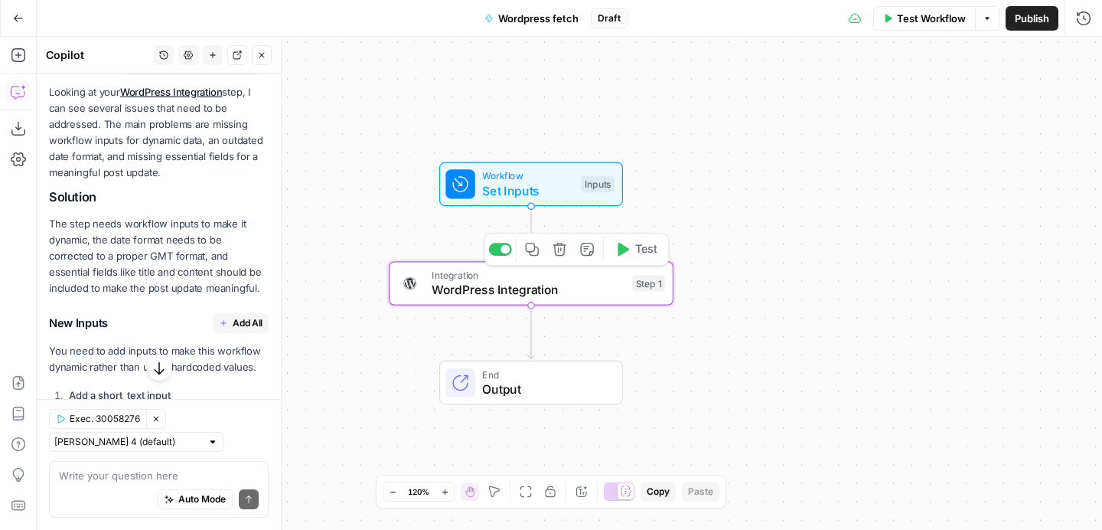
click at [573, 292] on span "WordPress Integration" at bounding box center [528, 289] width 193 height 18
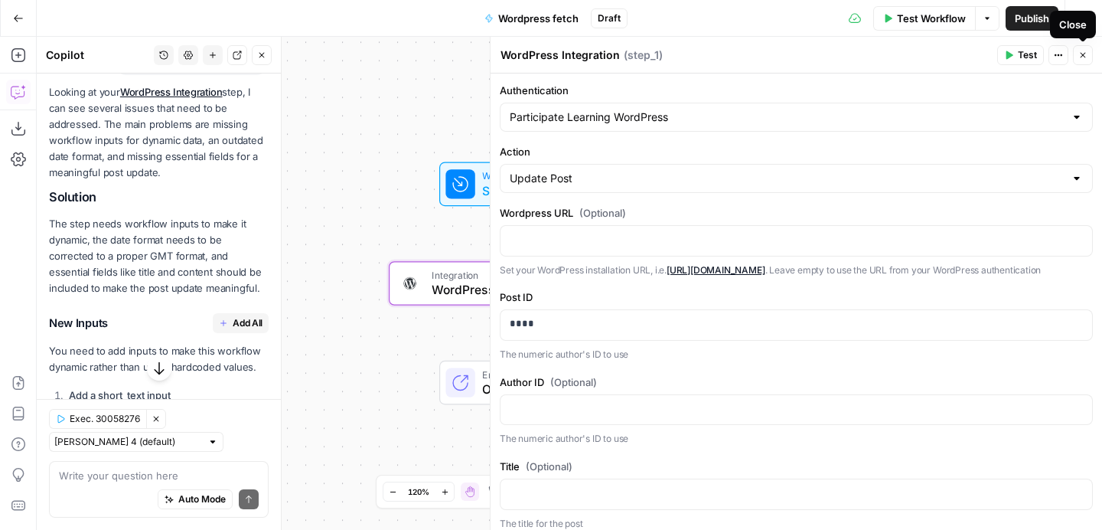
click at [1086, 57] on icon "button" at bounding box center [1083, 55] width 9 height 9
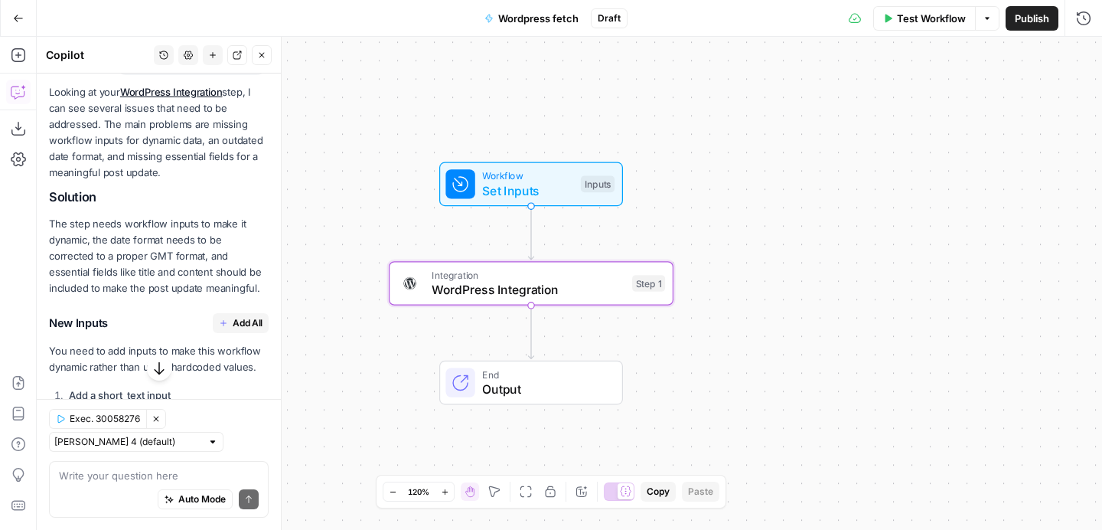
click at [544, 186] on span "Set Inputs" at bounding box center [527, 190] width 91 height 18
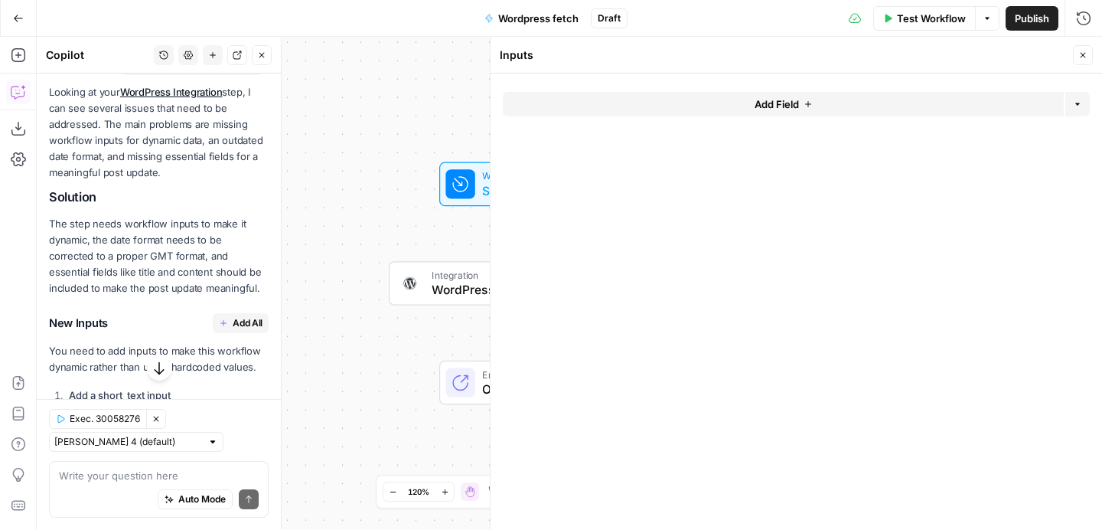
click at [795, 103] on span "Add Field" at bounding box center [777, 103] width 44 height 15
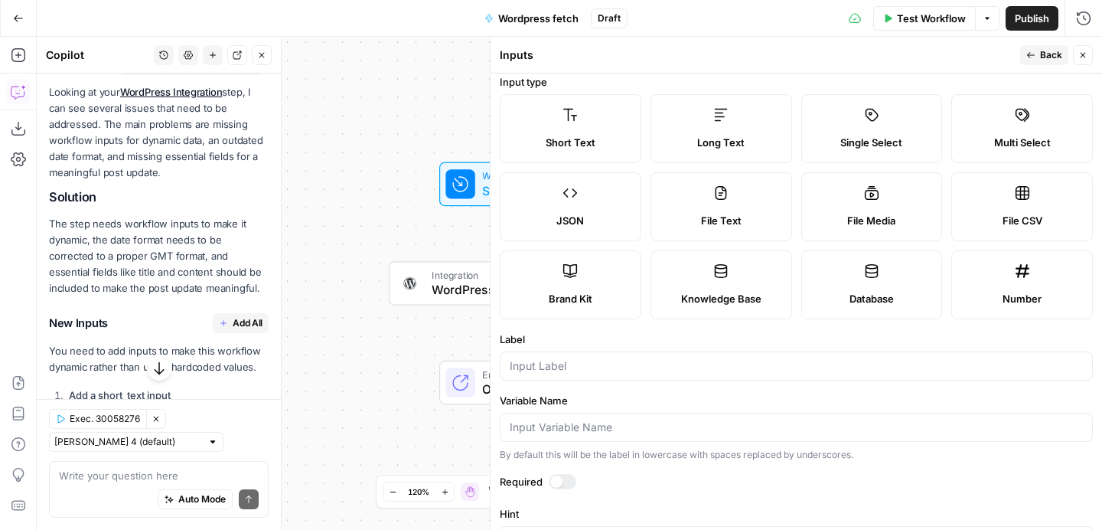
scroll to position [5, 0]
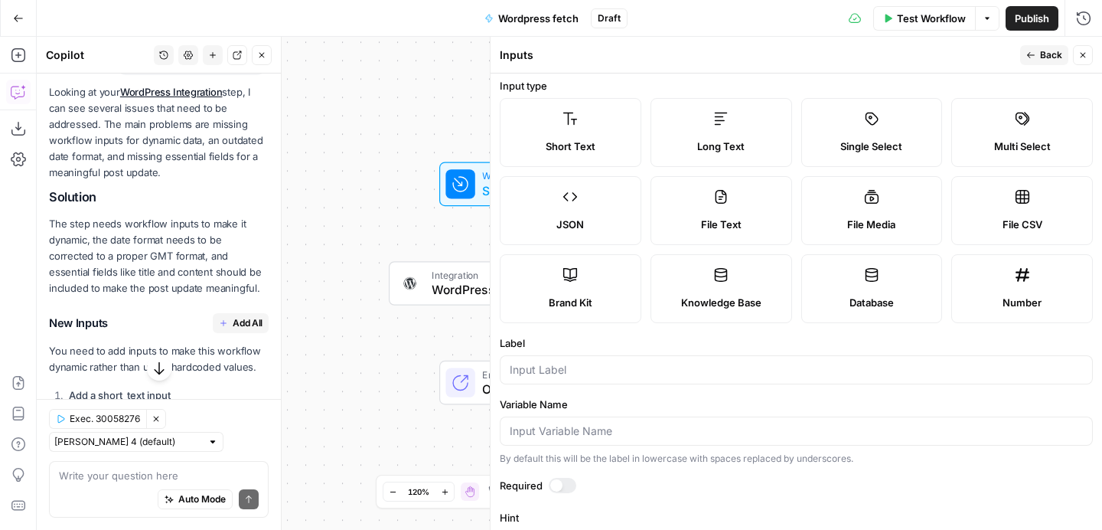
click at [601, 148] on div "Short Text" at bounding box center [571, 146] width 116 height 15
click at [635, 367] on input "Label" at bounding box center [796, 369] width 573 height 15
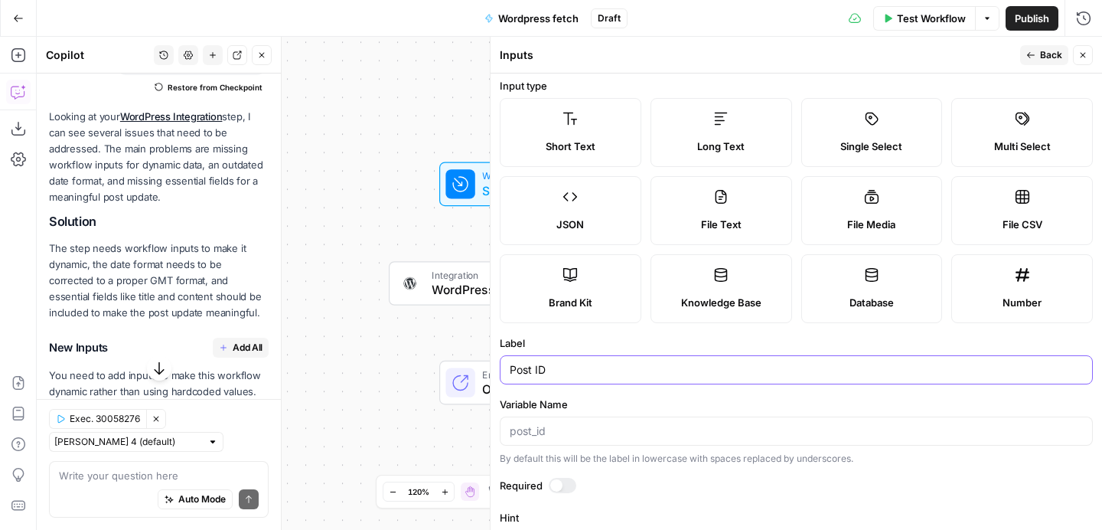
type input "Post ID"
click at [778, 333] on form "Input type Short Text Long Text Single Select Multi Select JSON File Text File …" at bounding box center [797, 301] width 612 height 456
click at [1040, 55] on span "Back" at bounding box center [1051, 55] width 22 height 14
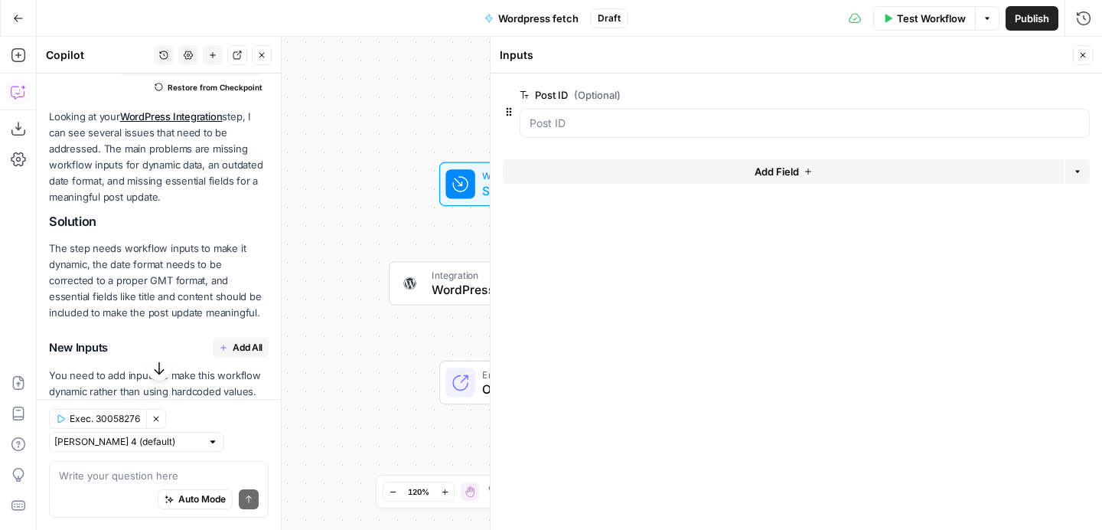
click at [1088, 54] on button "Close" at bounding box center [1083, 55] width 20 height 20
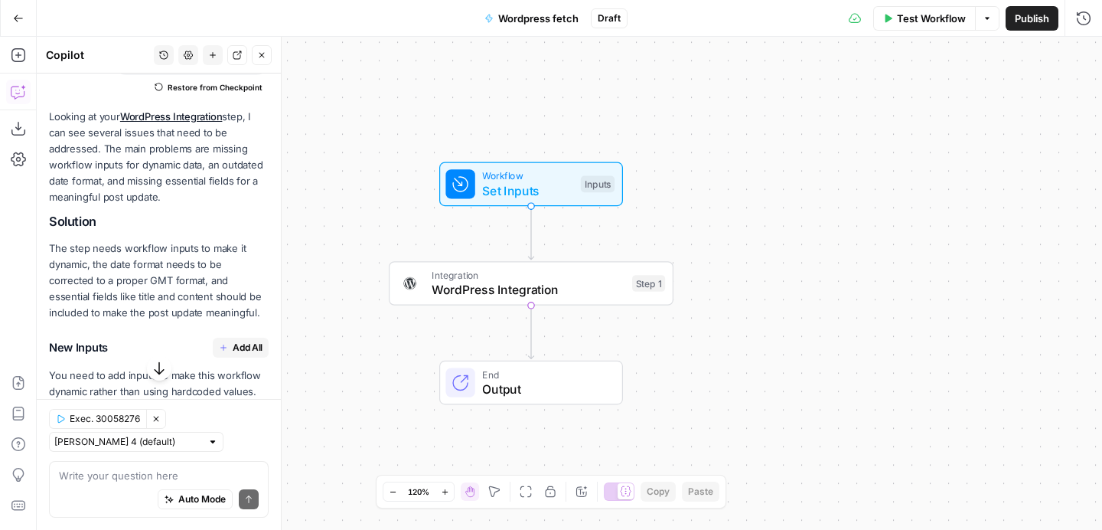
click at [541, 278] on span "Integration" at bounding box center [528, 275] width 193 height 15
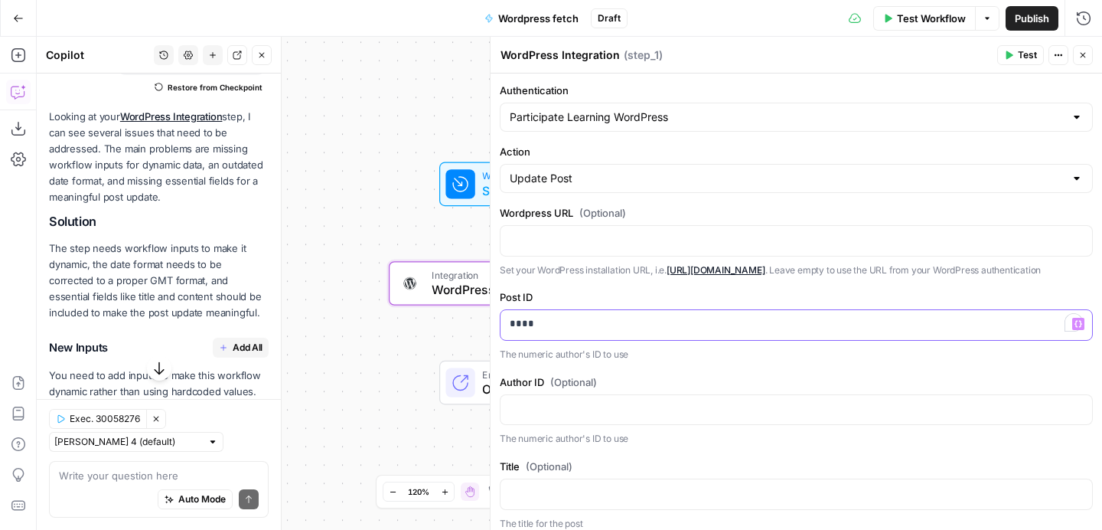
drag, startPoint x: 649, startPoint y: 336, endPoint x: 485, endPoint y: 322, distance: 164.5
click at [490, 322] on div "**********" at bounding box center [796, 283] width 612 height 493
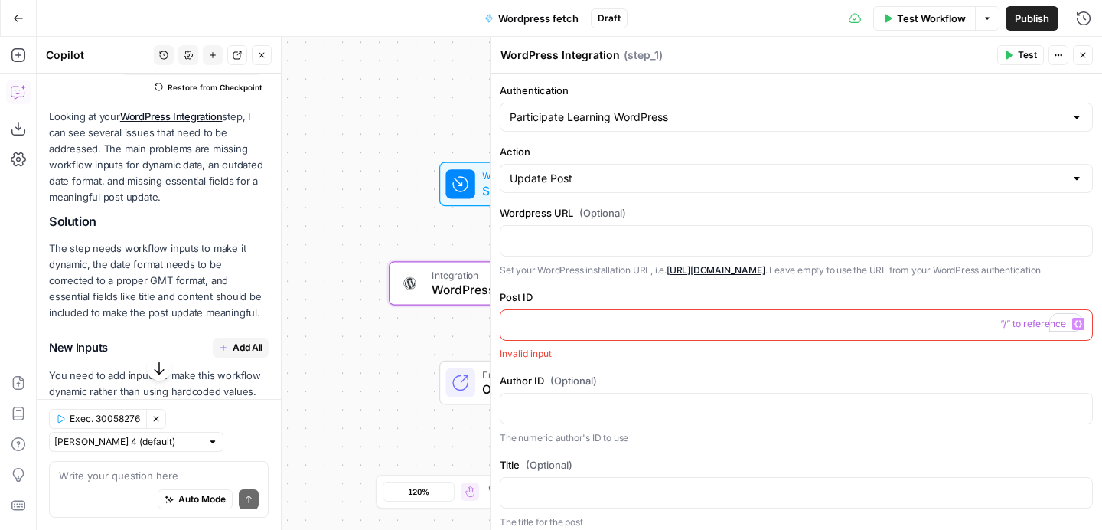
click at [1082, 328] on icon "button" at bounding box center [1079, 324] width 8 height 8
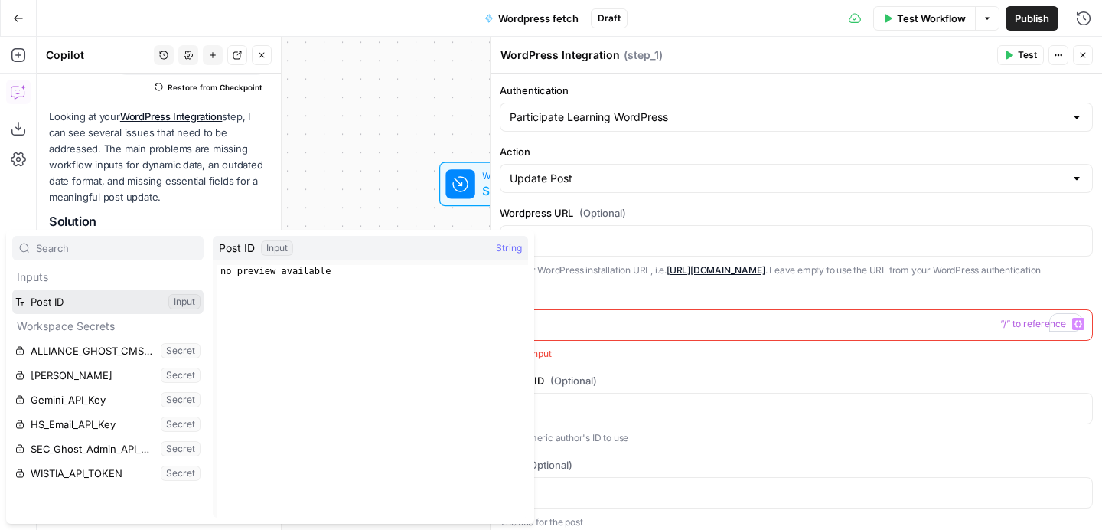
click at [109, 303] on button "Select variable Post ID" at bounding box center [107, 301] width 191 height 24
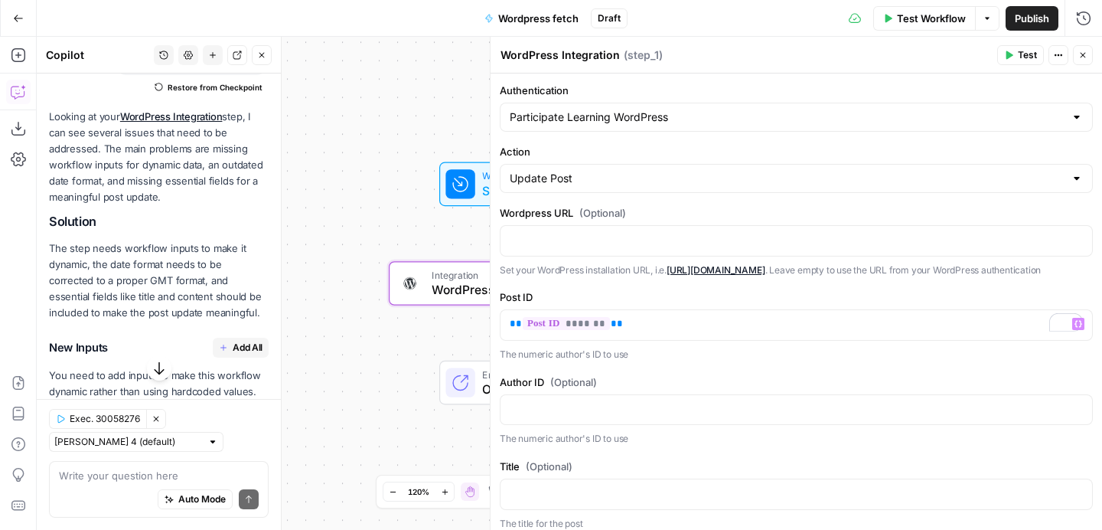
click at [650, 305] on label "Post ID" at bounding box center [796, 296] width 593 height 15
click at [1085, 58] on icon "button" at bounding box center [1083, 55] width 9 height 9
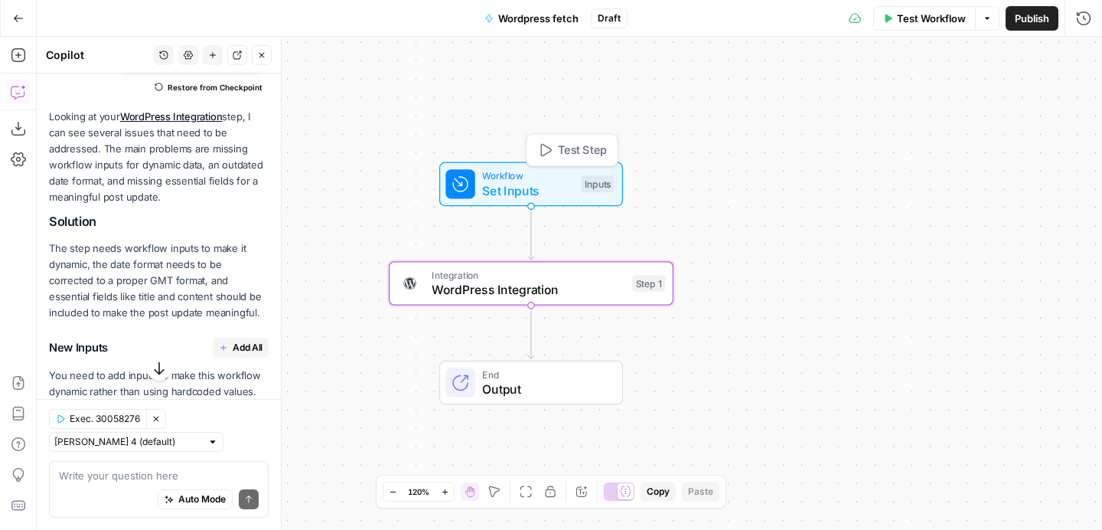
click at [576, 153] on span "Test Step" at bounding box center [582, 150] width 49 height 17
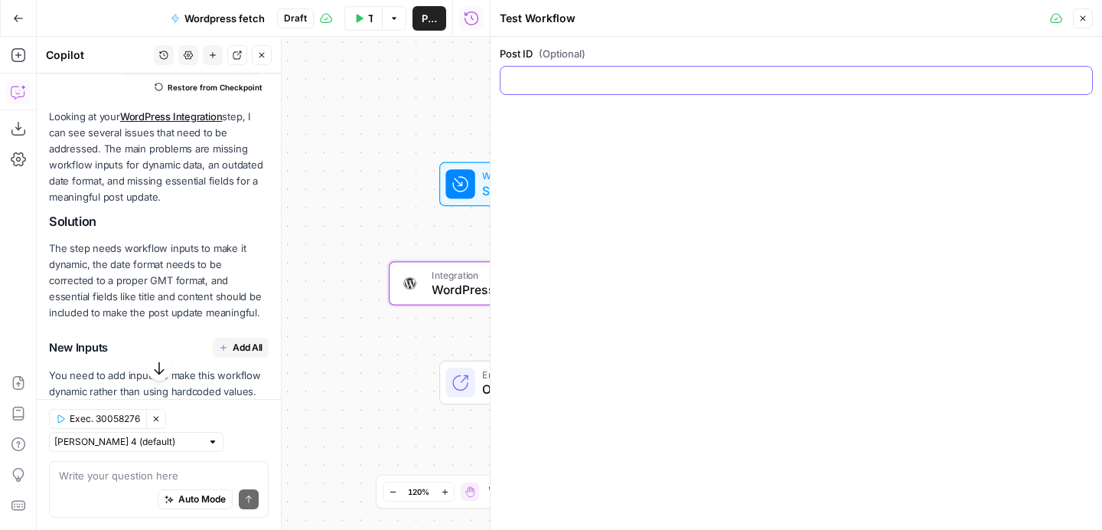
click at [640, 75] on input "Post ID (Optional)" at bounding box center [796, 80] width 573 height 15
type input "10636"
click at [926, 206] on div "Post ID (Optional) 10636" at bounding box center [797, 283] width 612 height 493
click at [368, 16] on span "Test Workflow" at bounding box center [370, 18] width 5 height 15
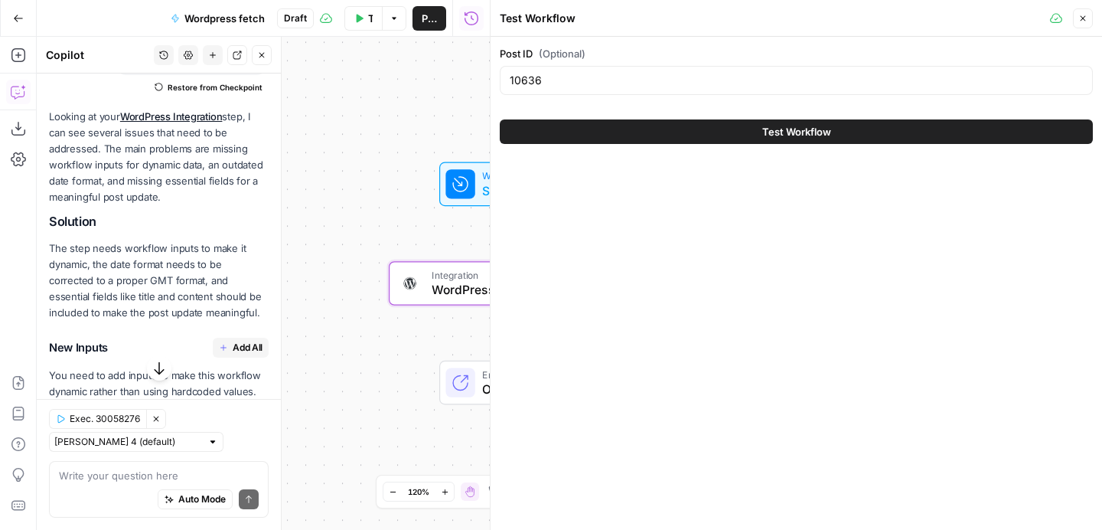
click at [775, 132] on span "Test Workflow" at bounding box center [796, 131] width 69 height 15
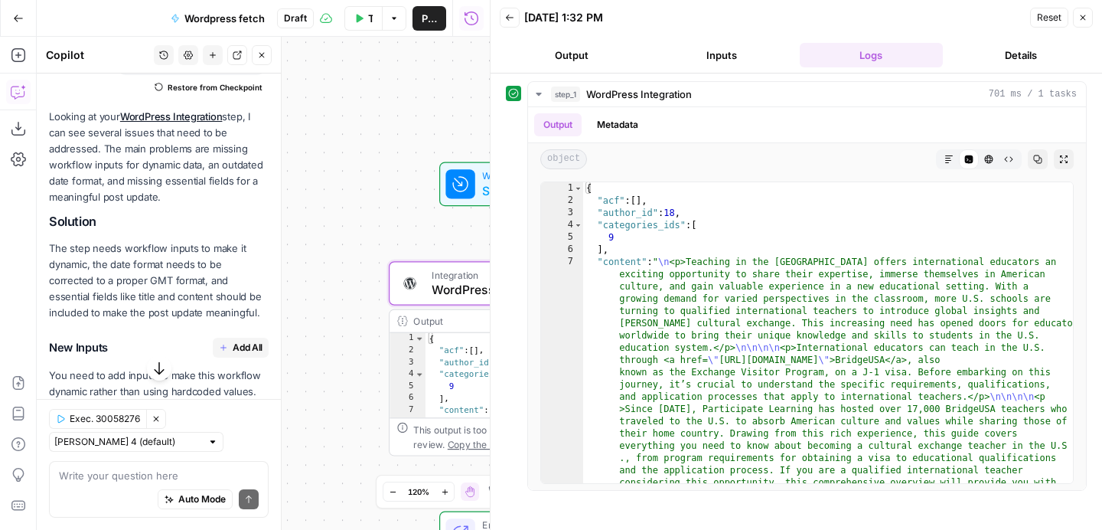
click at [1080, 16] on icon "button" at bounding box center [1083, 17] width 9 height 9
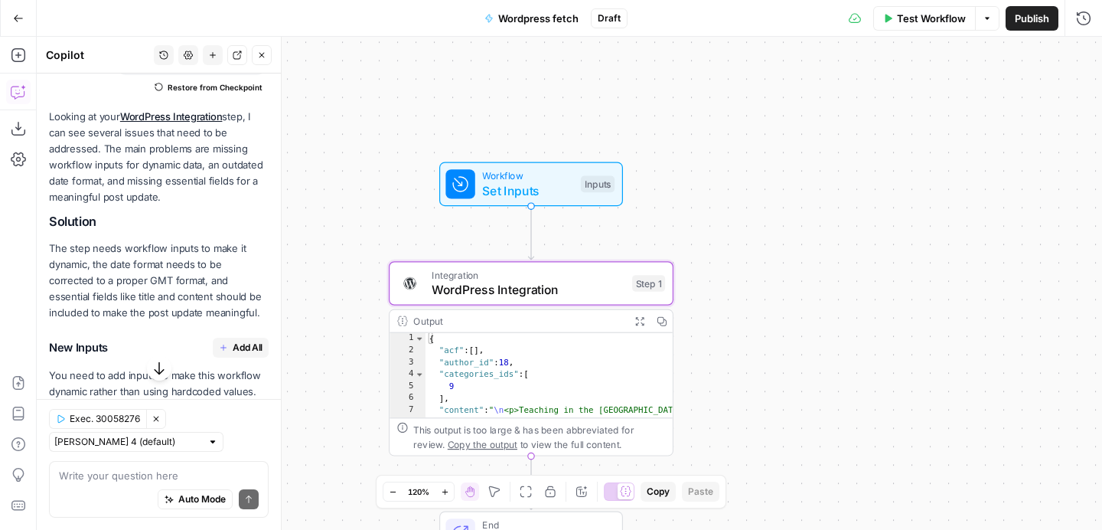
click at [1022, 25] on span "Publish" at bounding box center [1032, 18] width 34 height 15
click at [11, 13] on button "Go Back" at bounding box center [19, 19] width 28 height 28
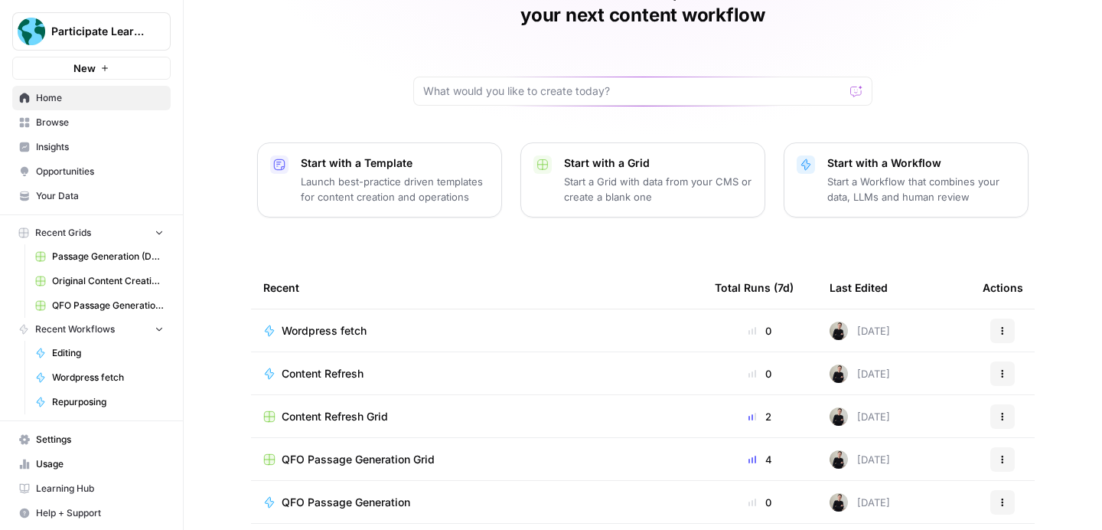
scroll to position [96, 0]
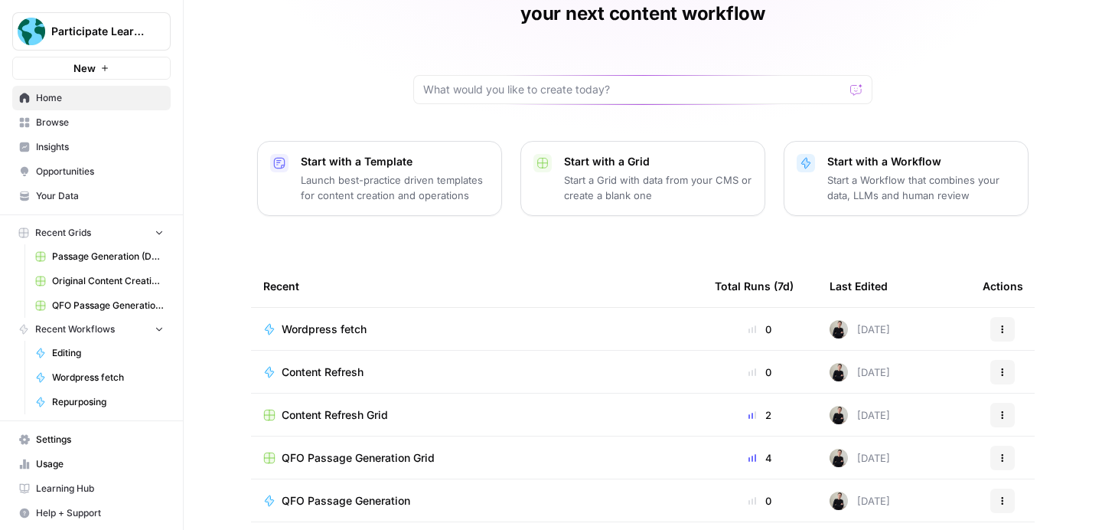
click at [327, 364] on span "Content Refresh" at bounding box center [323, 371] width 82 height 15
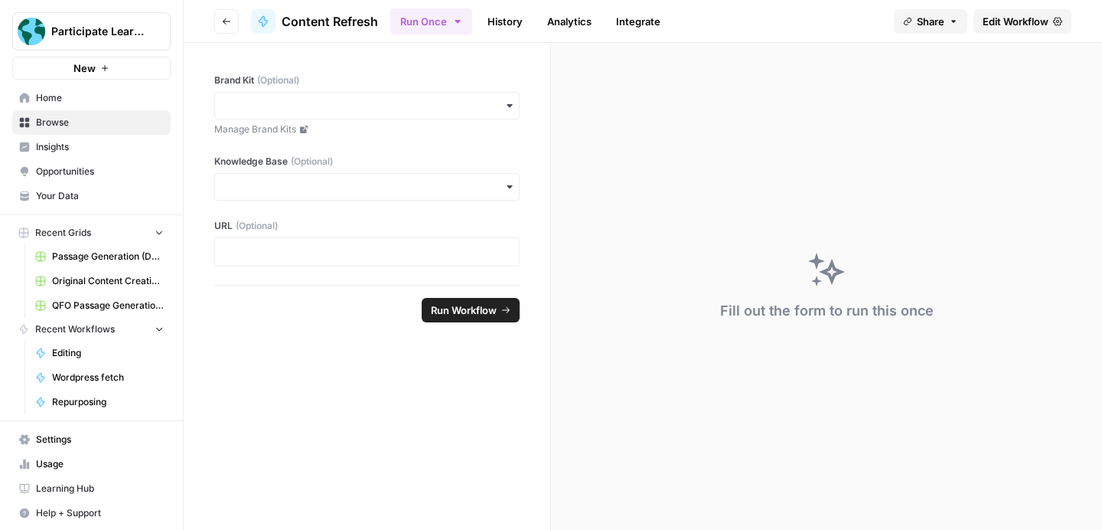
click at [1002, 19] on span "Edit Workflow" at bounding box center [1016, 21] width 66 height 15
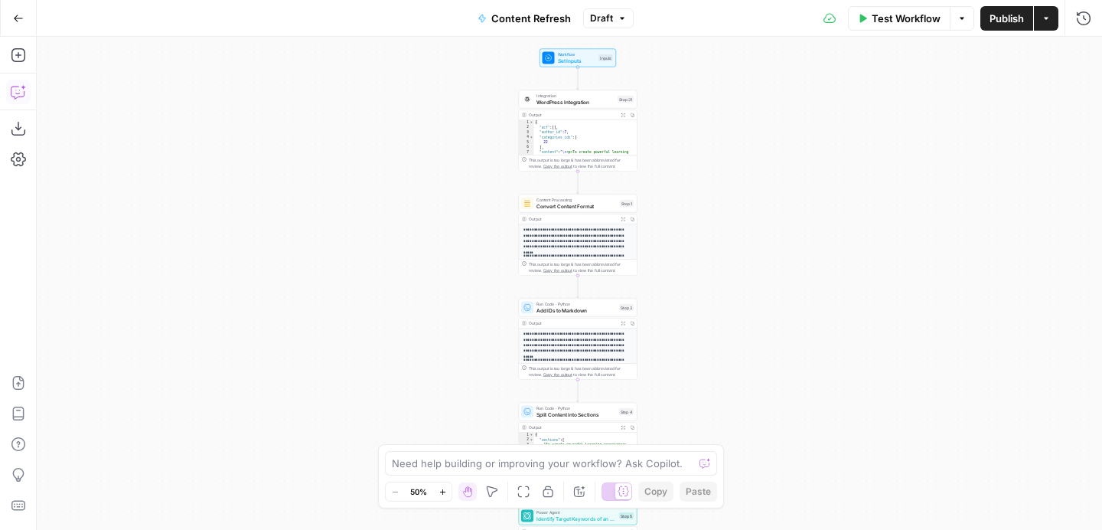
click at [18, 90] on icon "button" at bounding box center [18, 91] width 15 height 15
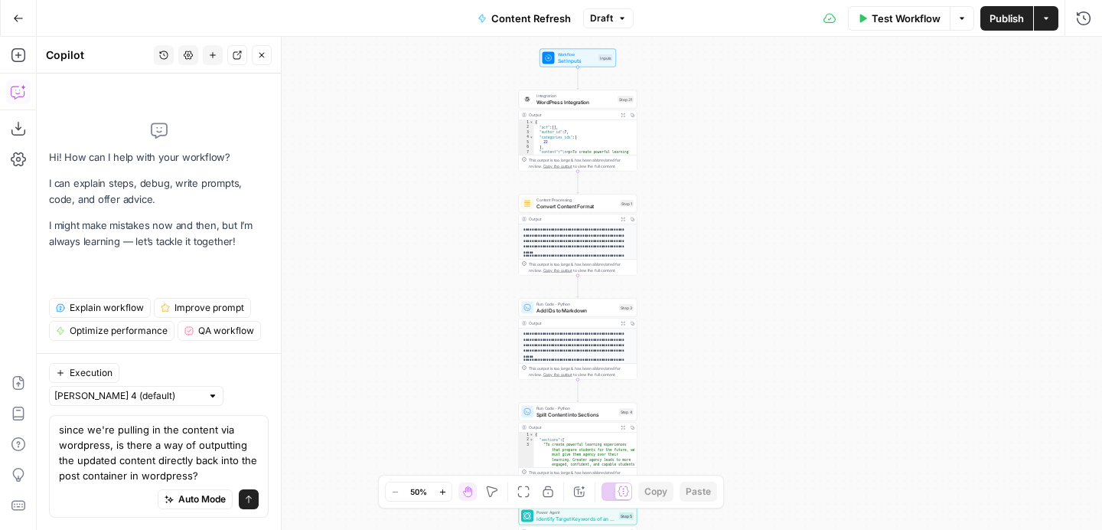
type textarea "since we're pulling in the content via wordpress, is there a way of outputting …"
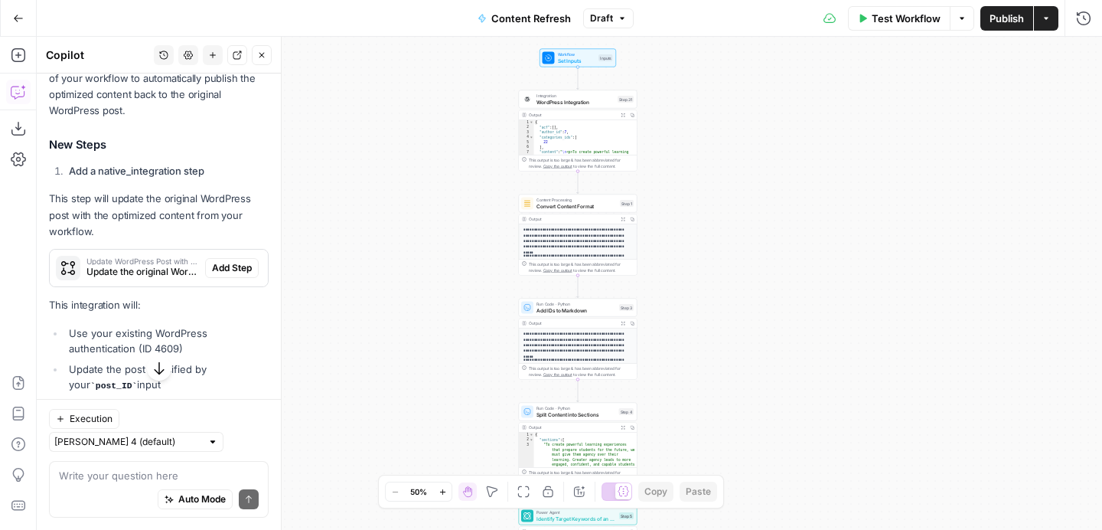
scroll to position [729, 0]
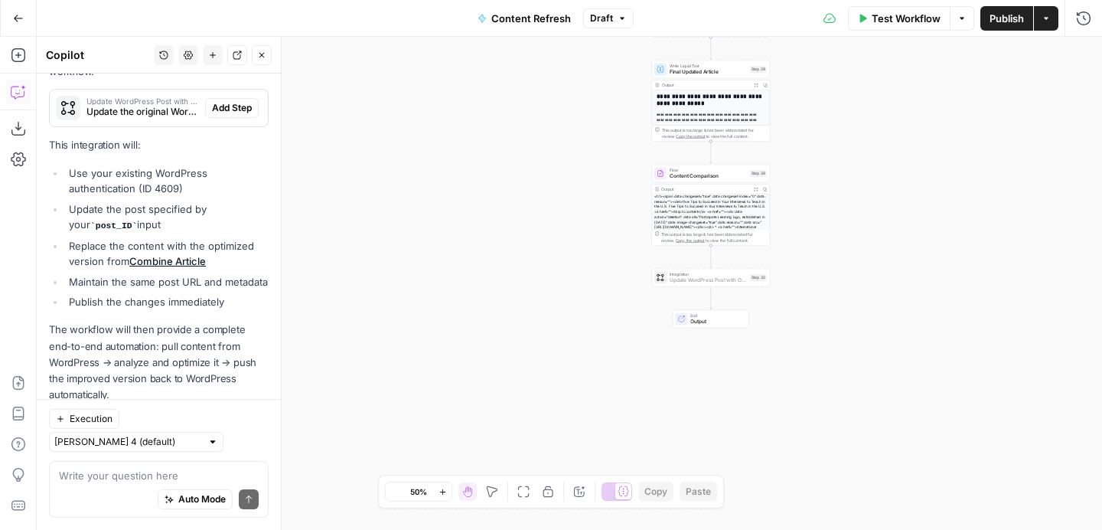
click at [239, 106] on span "Add Step" at bounding box center [232, 108] width 40 height 14
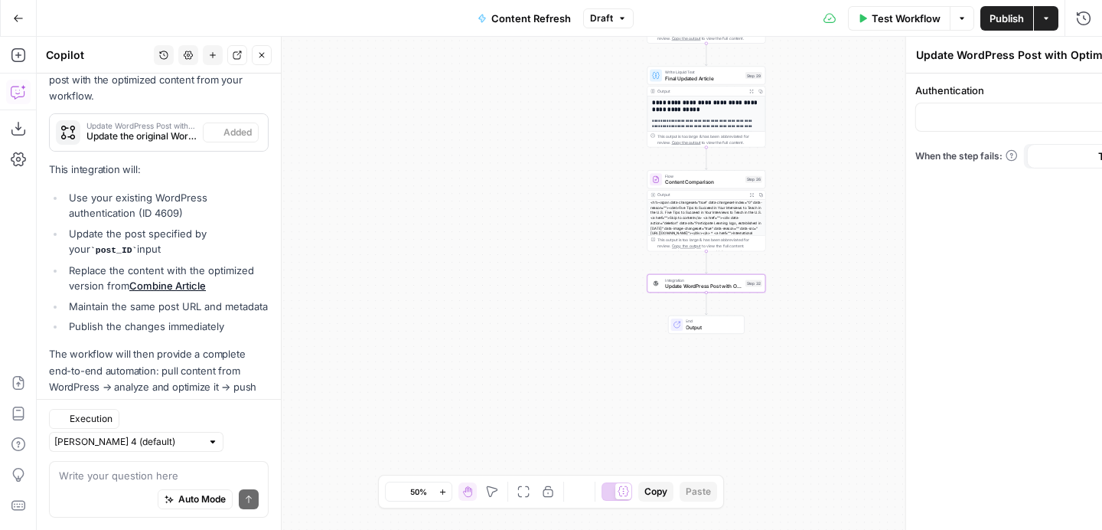
scroll to position [753, 0]
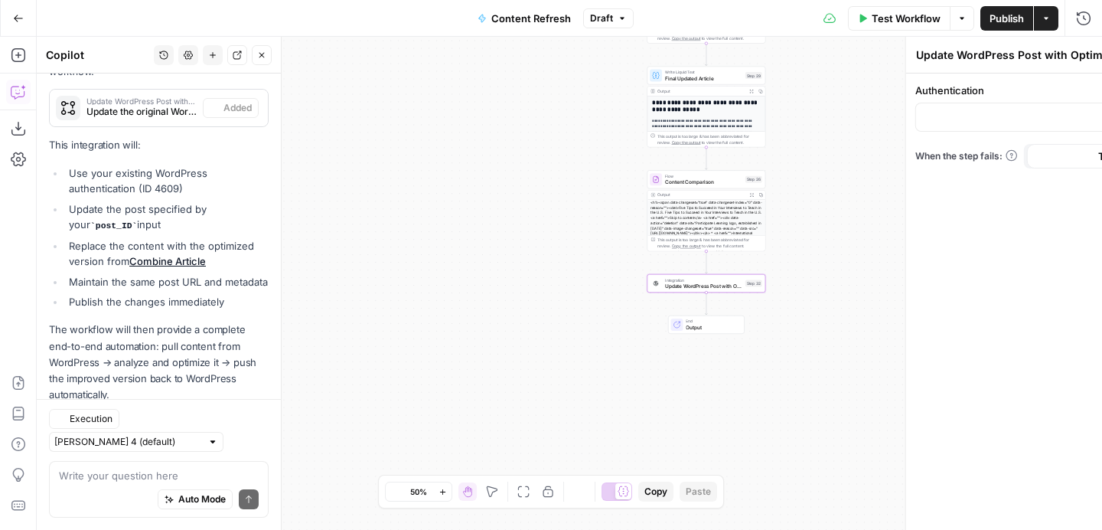
type input "Participate Learning WordPress"
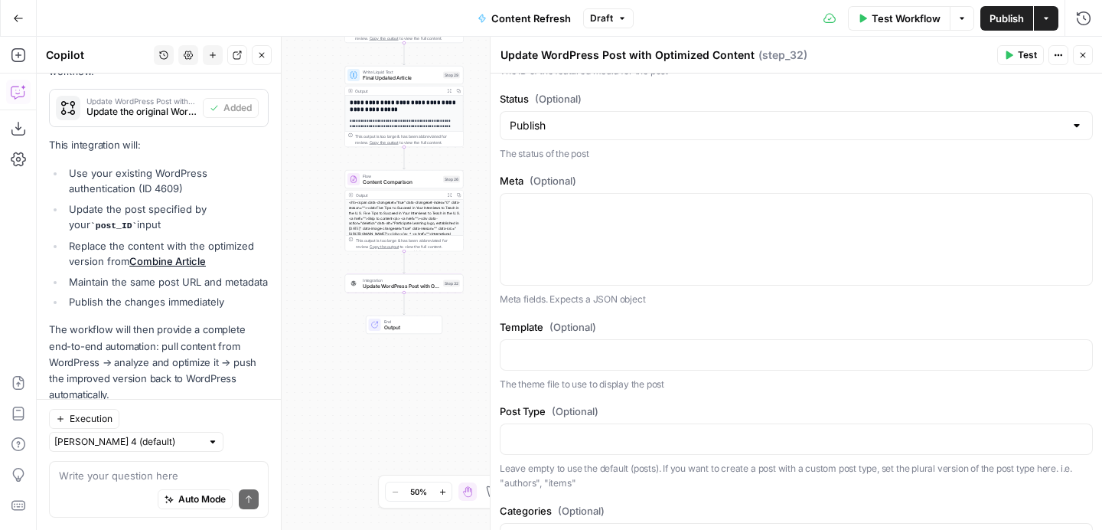
scroll to position [1263, 0]
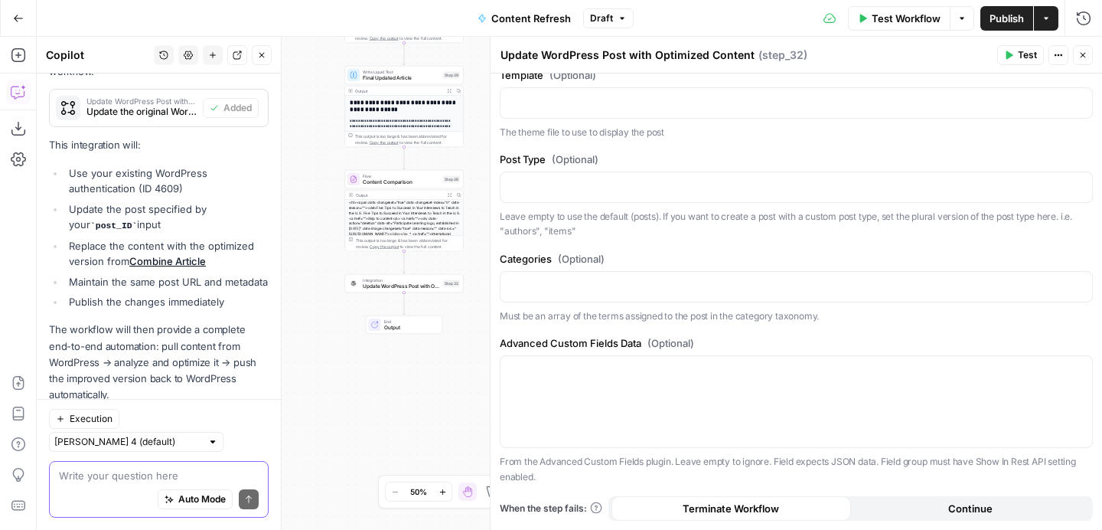
click at [141, 480] on textarea at bounding box center [159, 475] width 200 height 15
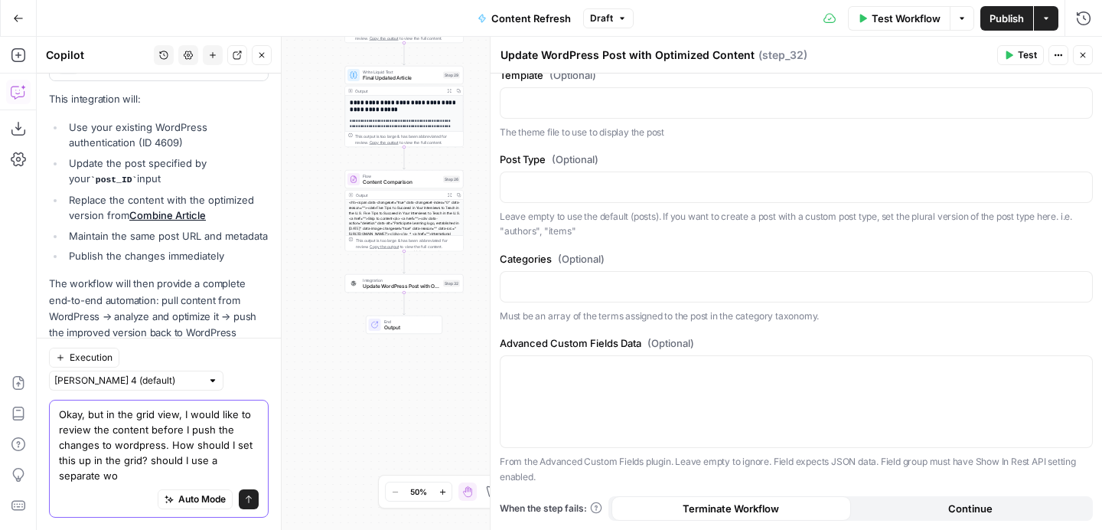
scroll to position [815, 0]
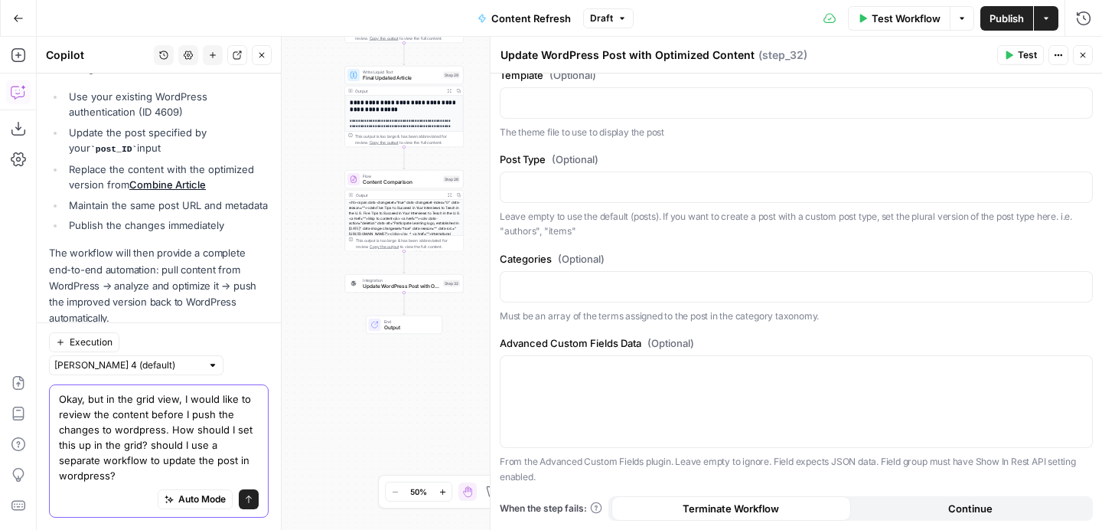
type textarea "Okay, but in the grid view, I would like to review the content before I push th…"
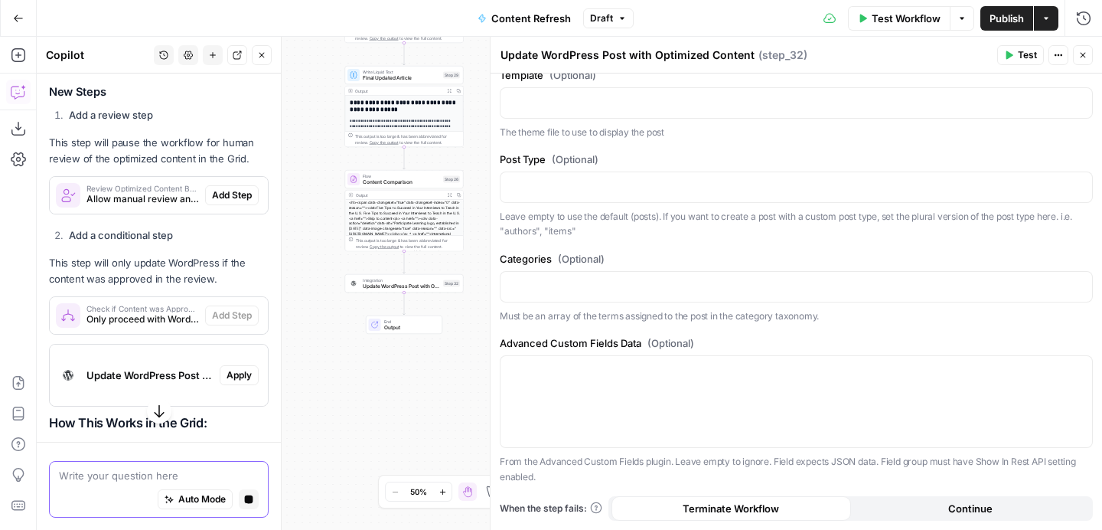
scroll to position [1401, 0]
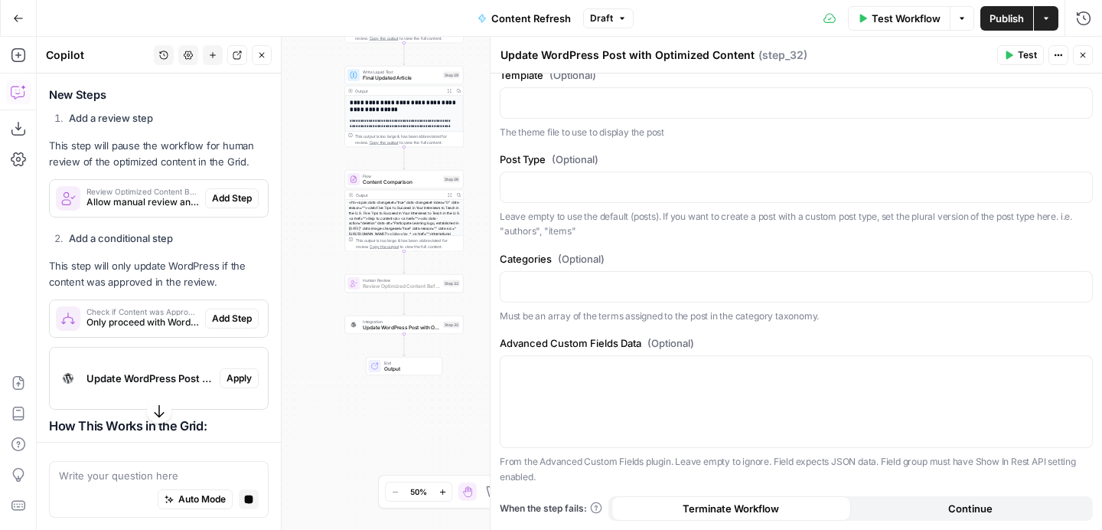
click at [232, 191] on span "Add Step" at bounding box center [232, 198] width 40 height 14
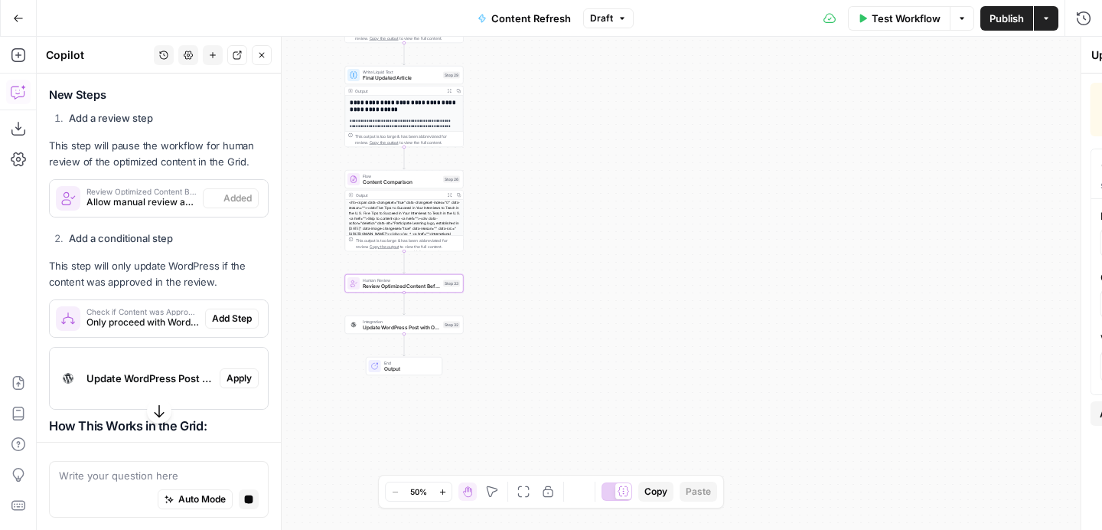
type textarea "Review Optimized Content Before Publishing"
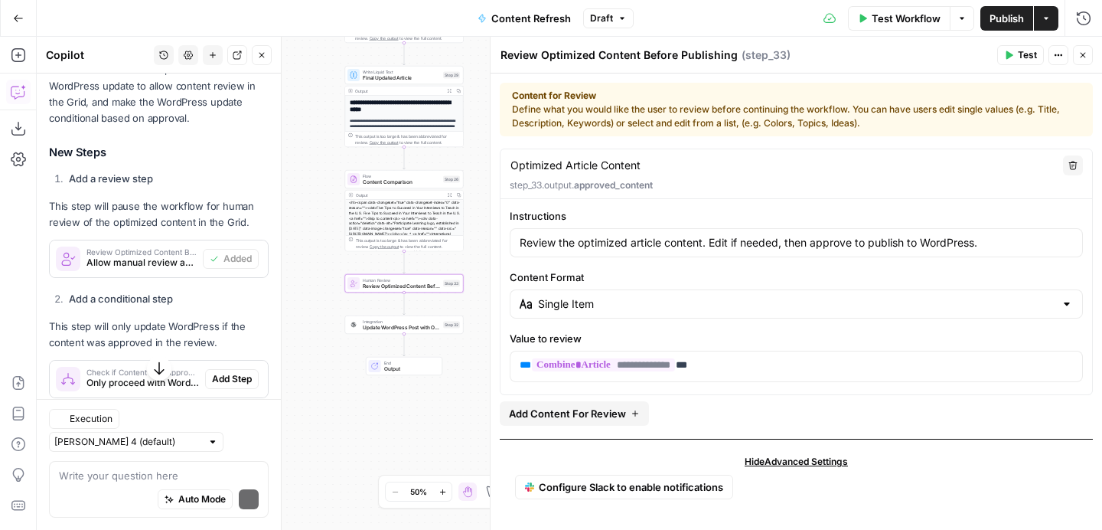
scroll to position [1461, 0]
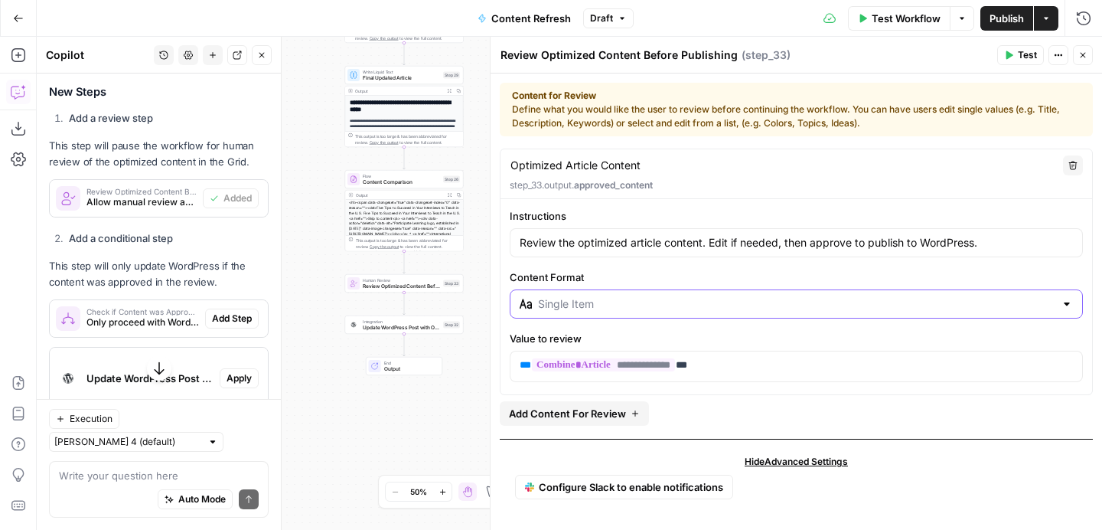
click at [799, 301] on input "Content Format" at bounding box center [796, 303] width 517 height 15
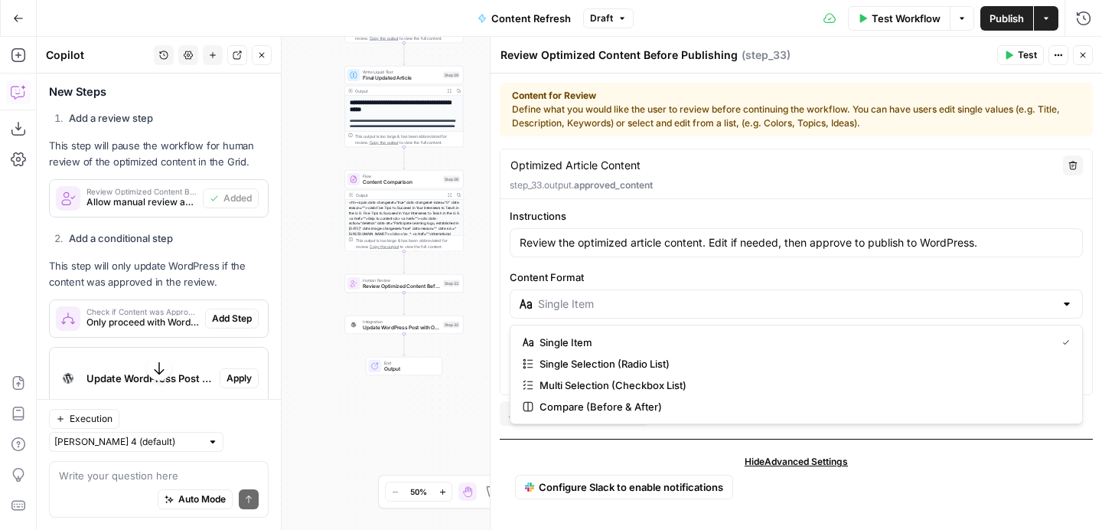
type input "Single Item"
click at [805, 274] on label "Content Format" at bounding box center [796, 276] width 573 height 15
click at [805, 296] on input "Single Item" at bounding box center [796, 303] width 517 height 15
type input "Single Item"
click at [805, 274] on label "Content Format" at bounding box center [796, 276] width 573 height 15
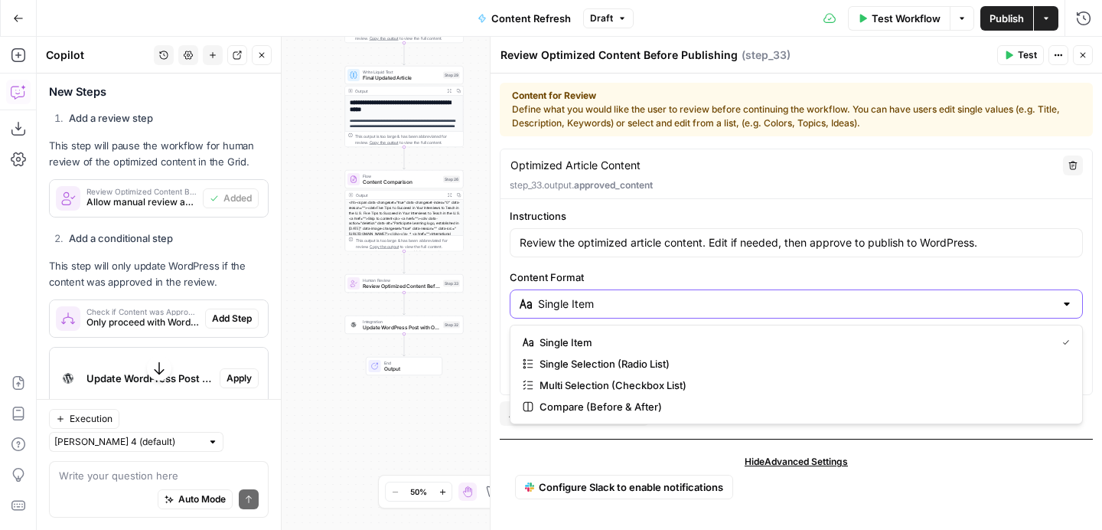
click at [805, 296] on input "Single Item" at bounding box center [796, 303] width 517 height 15
type input "Single Item"
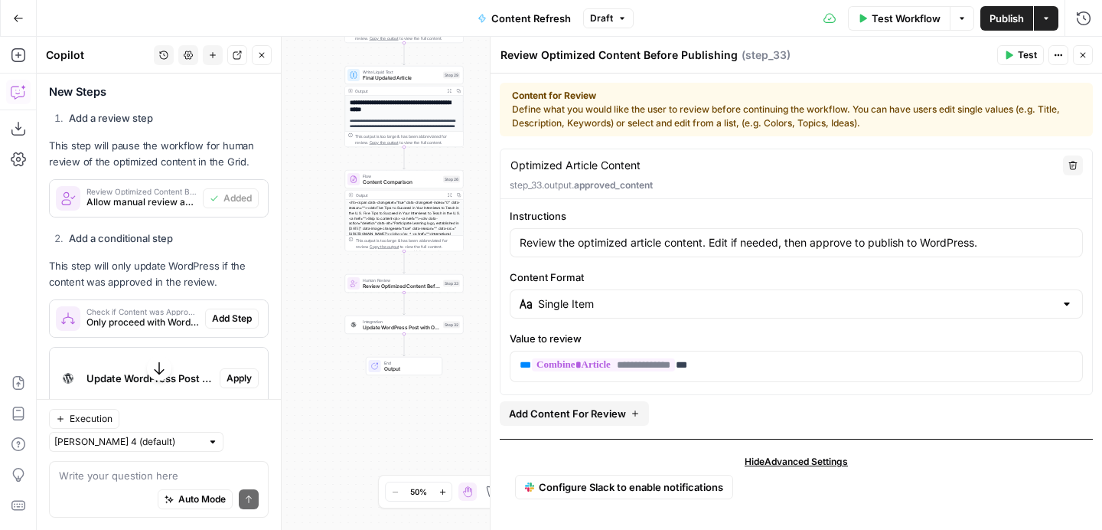
click at [518, 437] on div "**********" at bounding box center [797, 301] width 612 height 456
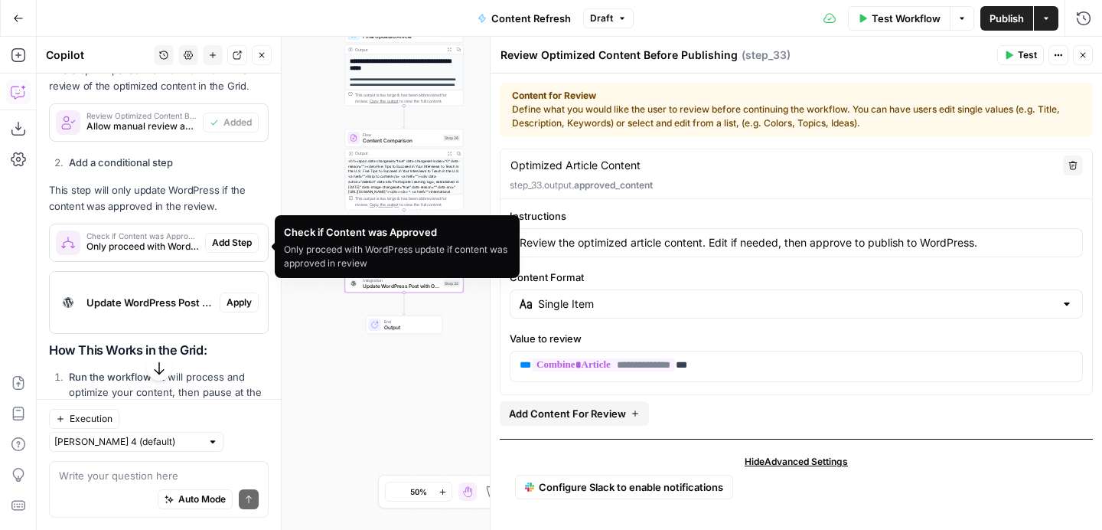
scroll to position [1539, 0]
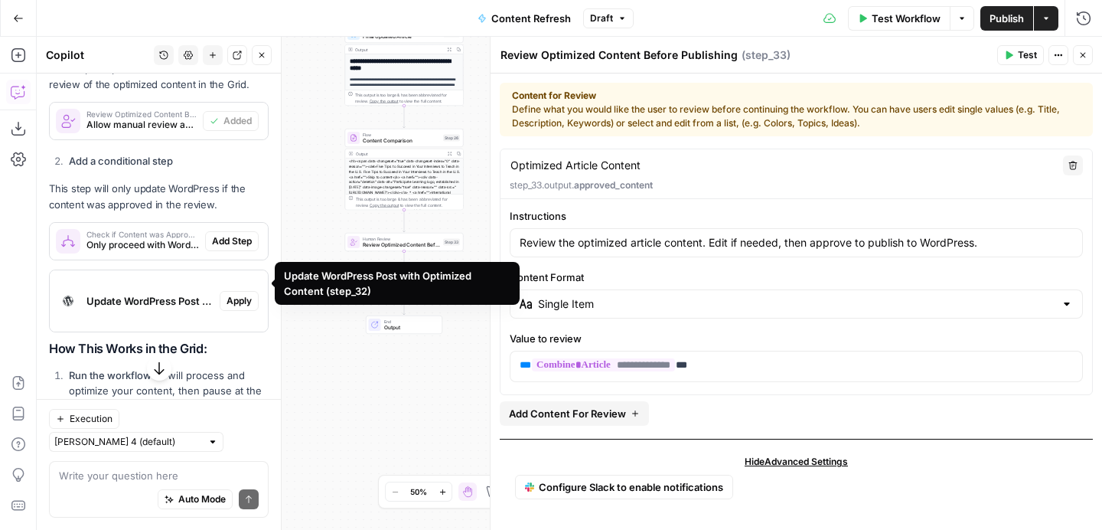
click at [234, 294] on span "Apply" at bounding box center [239, 301] width 25 height 14
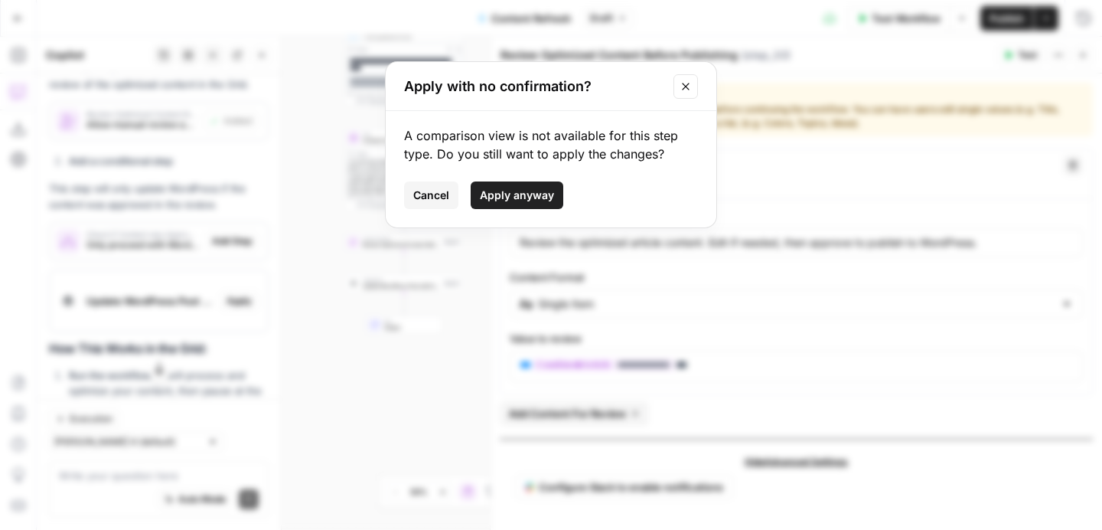
click at [685, 86] on icon "Close modal" at bounding box center [685, 86] width 7 height 7
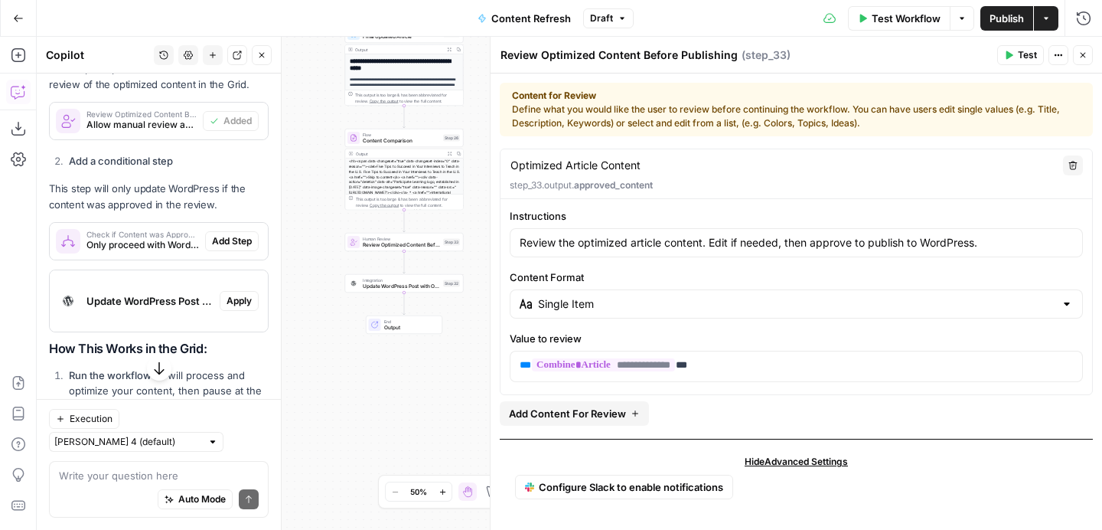
click at [1089, 55] on button "Close" at bounding box center [1083, 55] width 20 height 20
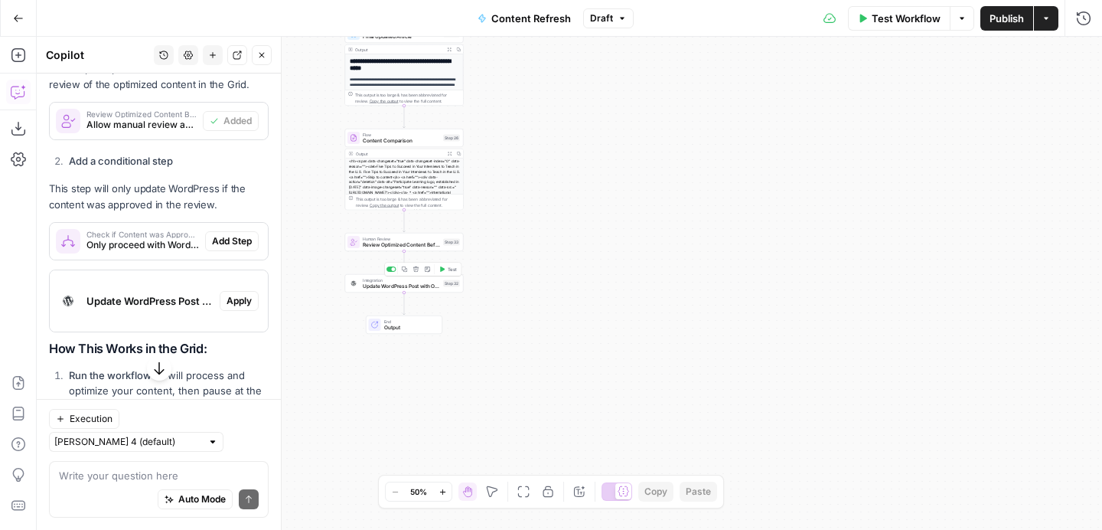
click at [419, 288] on span "Update WordPress Post with Optimized Content" at bounding box center [401, 286] width 77 height 8
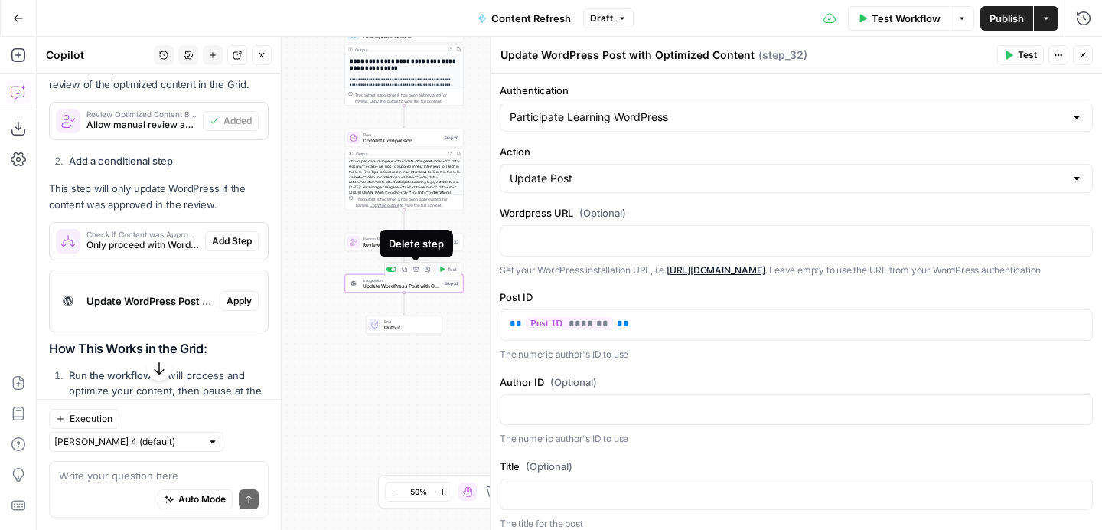
click at [416, 266] on icon "button" at bounding box center [415, 268] width 5 height 5
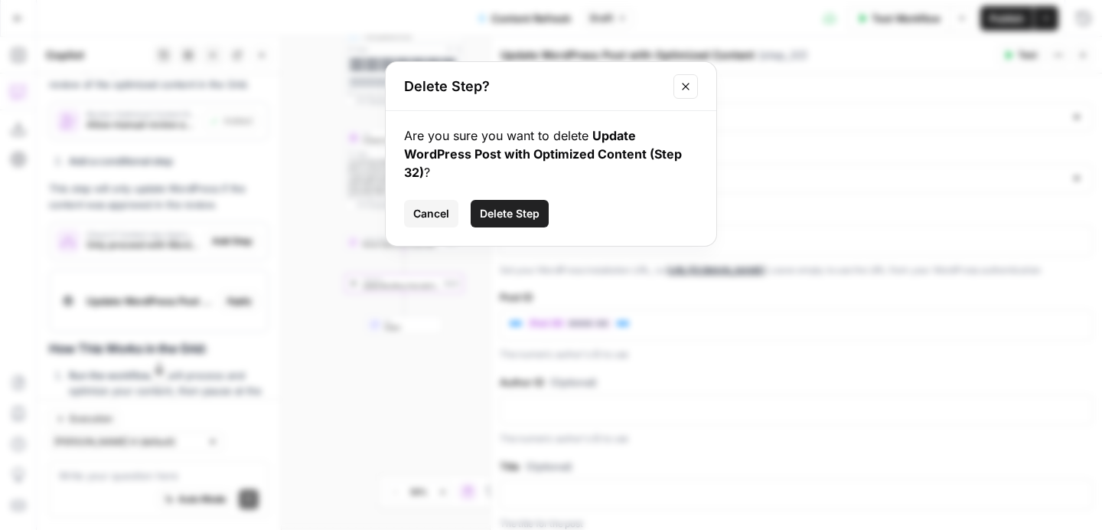
click at [508, 210] on span "Delete Step" at bounding box center [510, 213] width 60 height 15
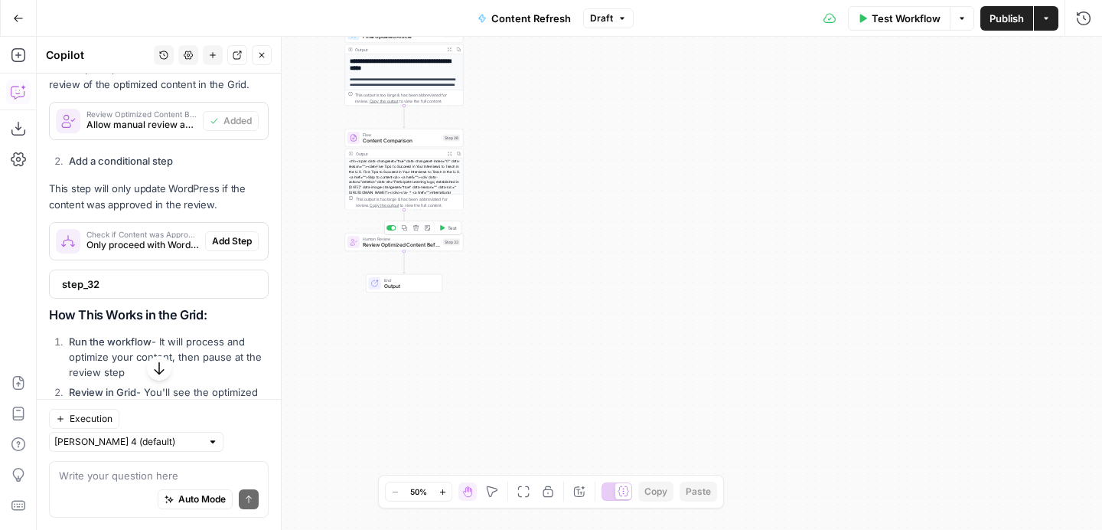
click at [417, 231] on button "Delete step" at bounding box center [416, 228] width 10 height 10
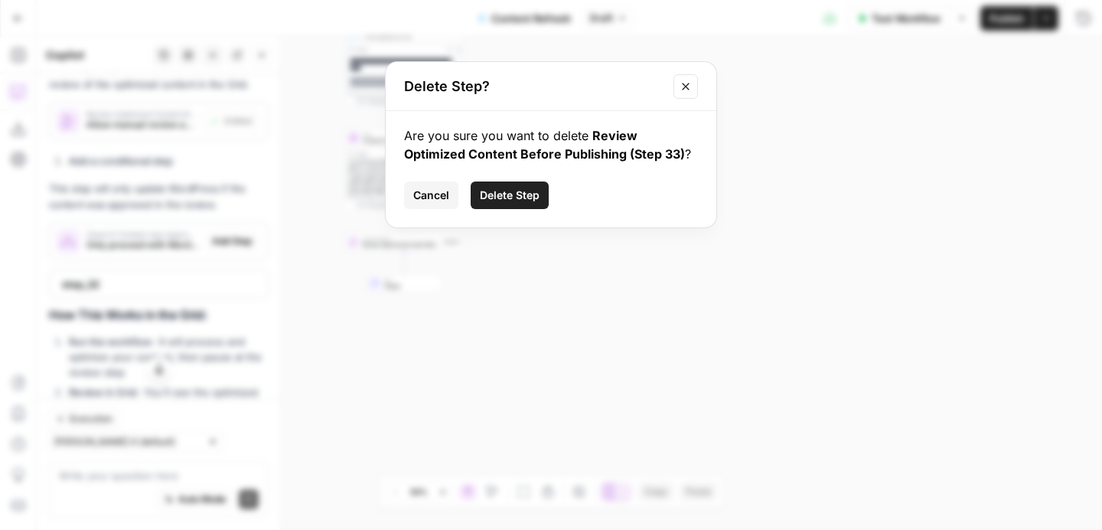
click at [511, 196] on span "Delete Step" at bounding box center [510, 195] width 60 height 15
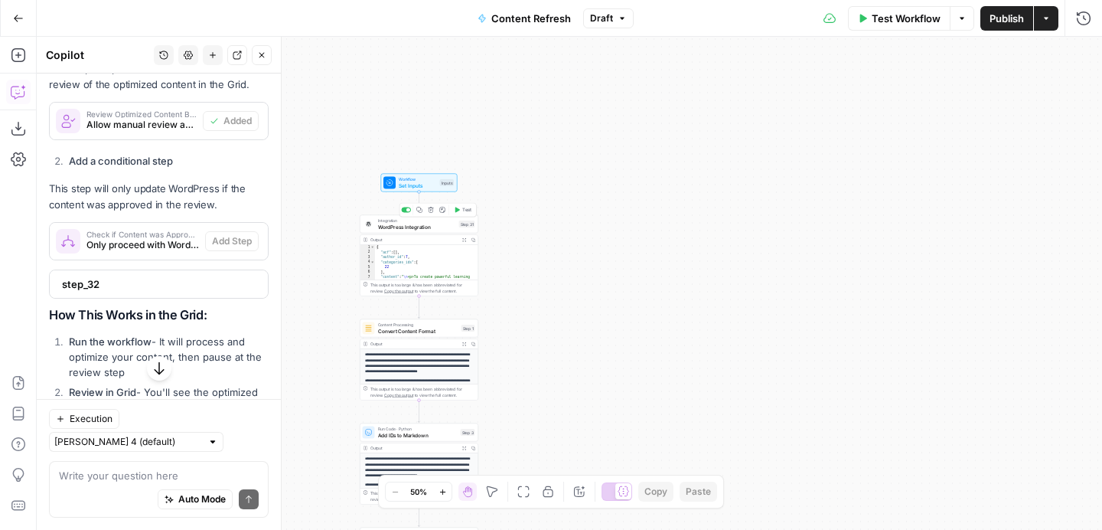
click at [429, 213] on button "Delete step" at bounding box center [431, 210] width 10 height 10
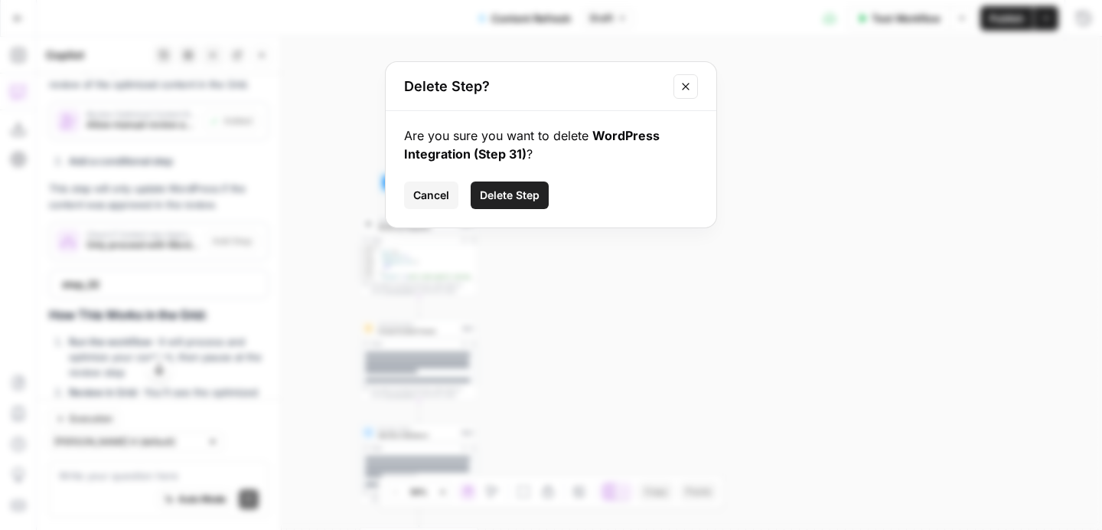
click at [508, 193] on span "Delete Step" at bounding box center [510, 195] width 60 height 15
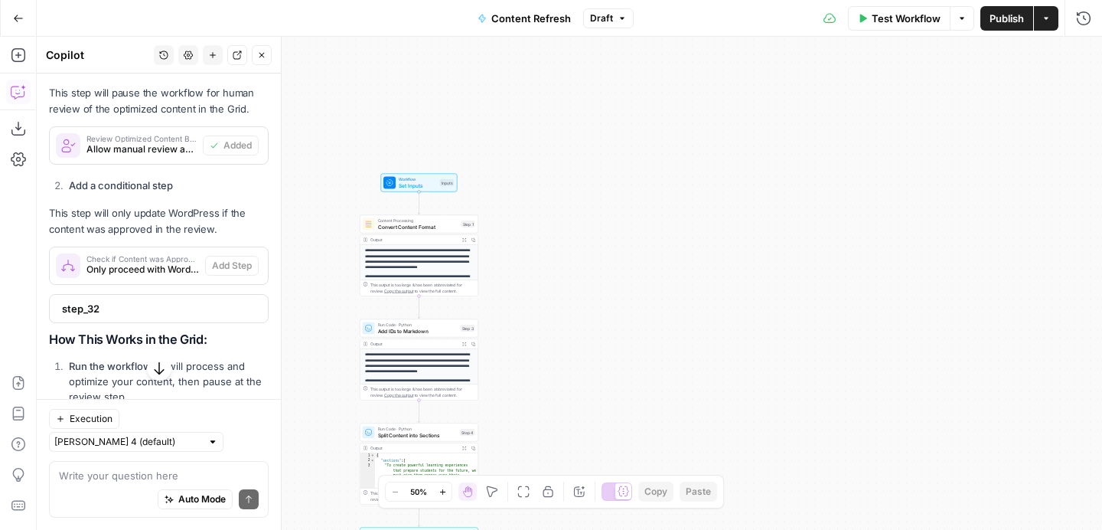
scroll to position [1539, 0]
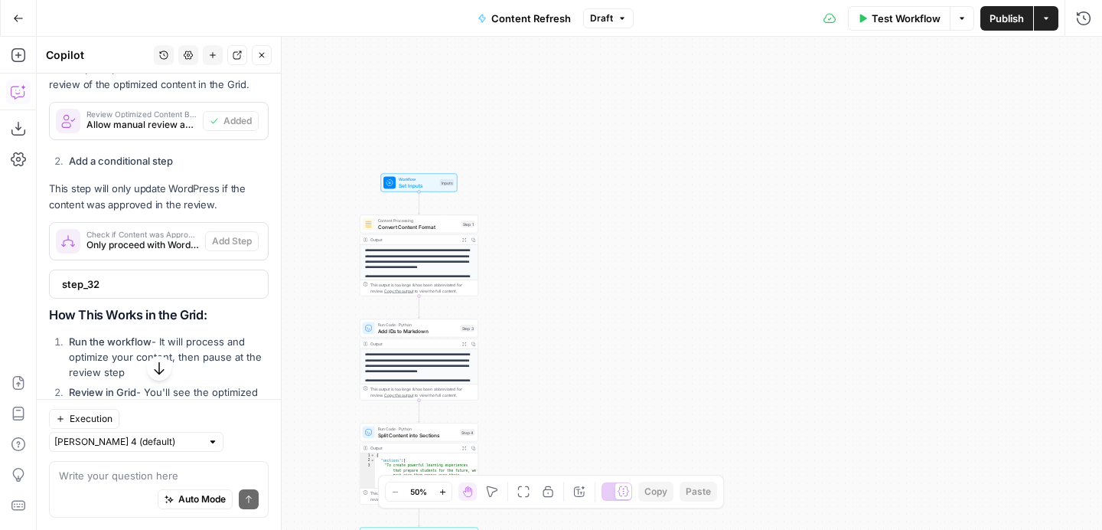
click at [263, 54] on icon "button" at bounding box center [261, 55] width 9 height 9
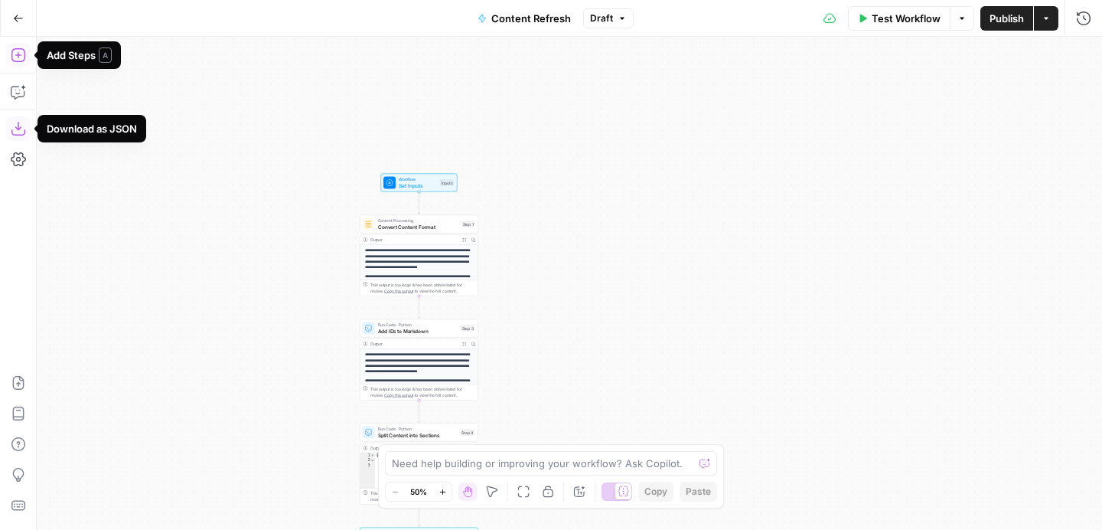
click at [20, 57] on icon "button" at bounding box center [18, 54] width 15 height 15
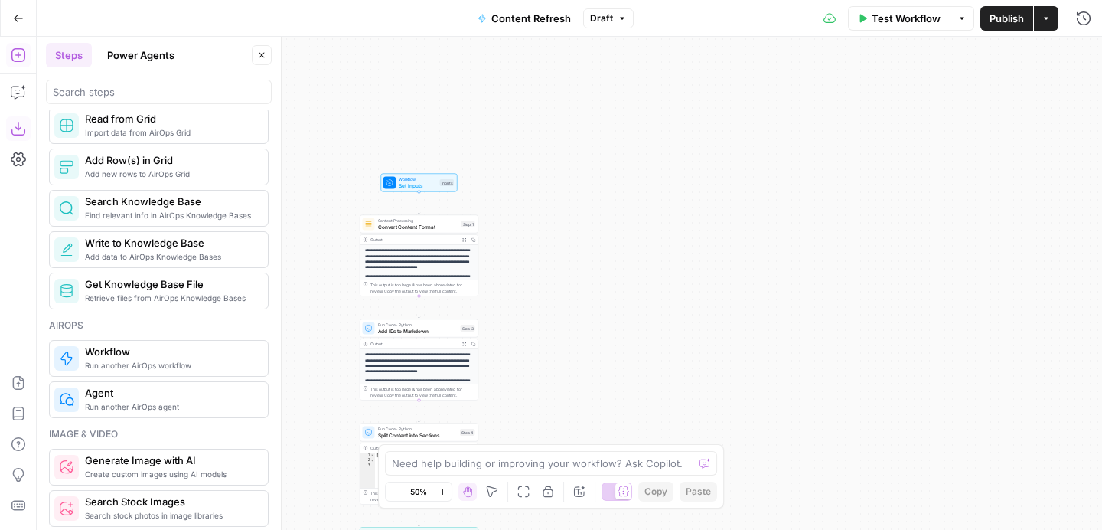
scroll to position [721, 0]
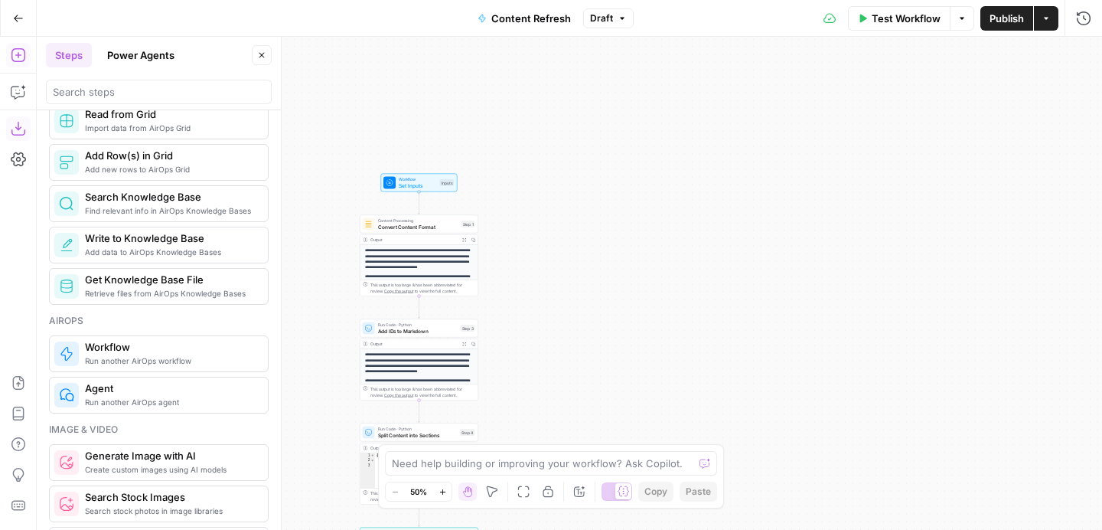
click at [133, 355] on span "Run another AirOps workflow" at bounding box center [170, 360] width 171 height 12
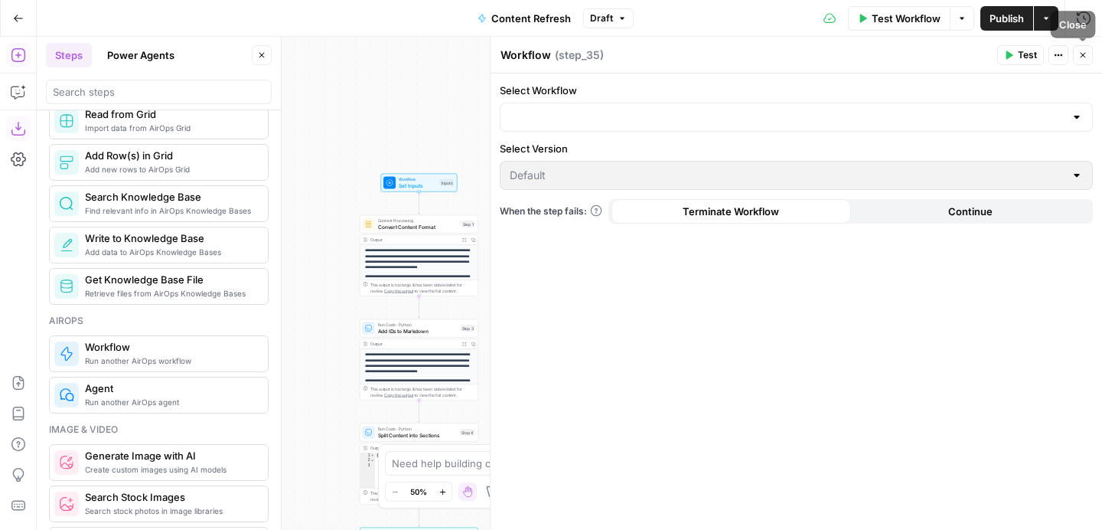
click at [1087, 57] on button "Close" at bounding box center [1083, 55] width 20 height 20
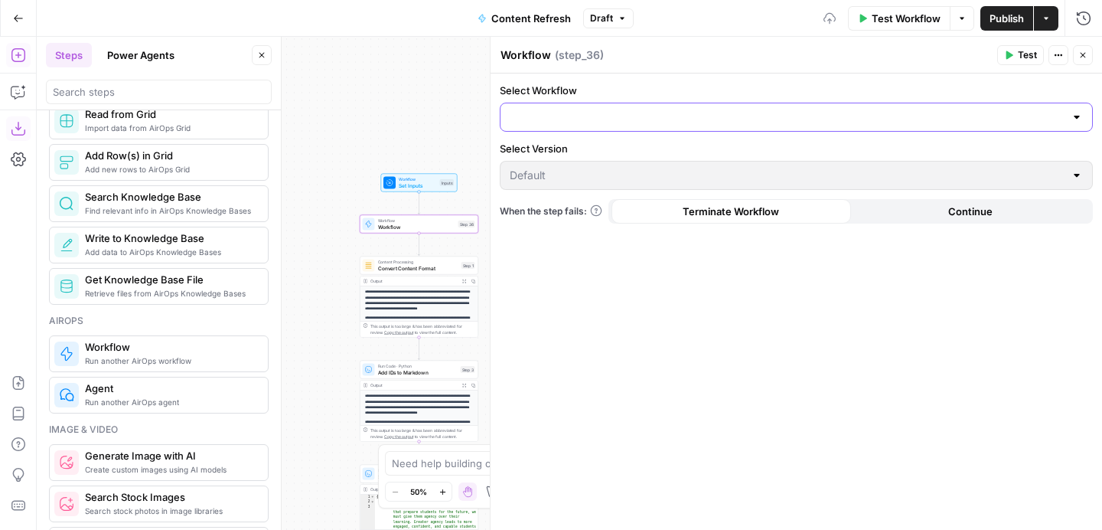
click at [661, 115] on input "Select Workflow" at bounding box center [787, 116] width 555 height 15
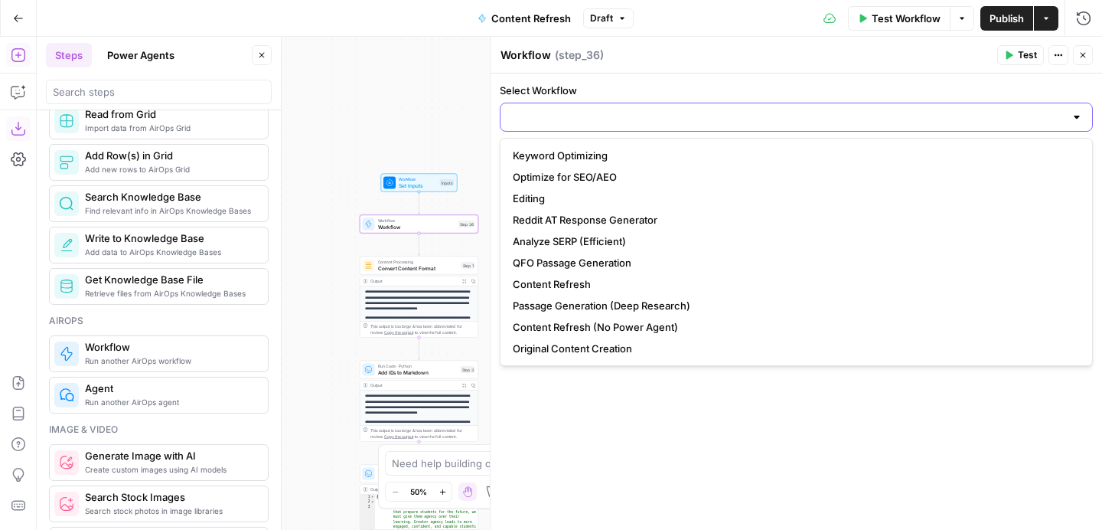
click at [638, 116] on input "Select Workflow" at bounding box center [787, 116] width 555 height 15
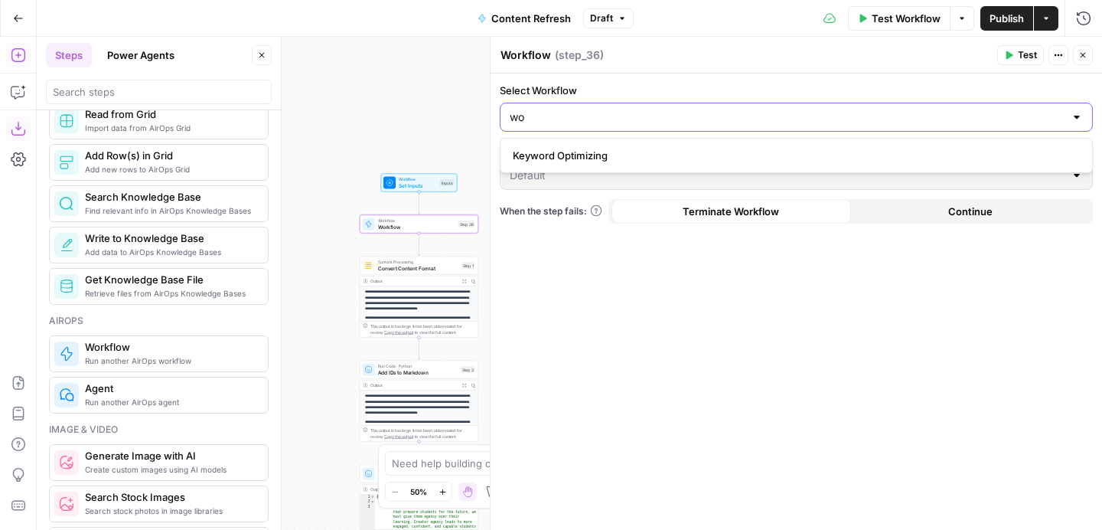
type input "w"
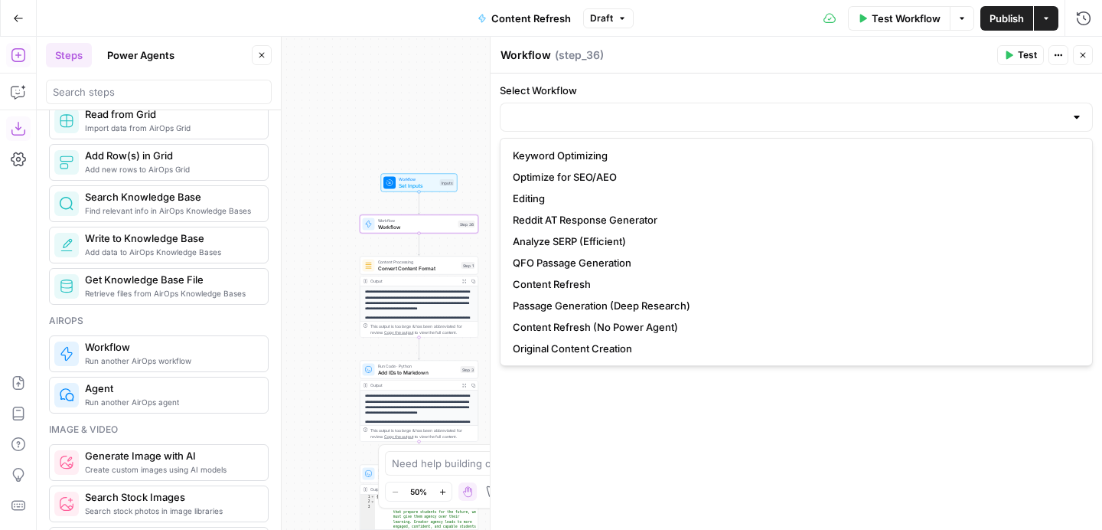
click at [1087, 55] on span "Close" at bounding box center [1087, 55] width 1 height 1
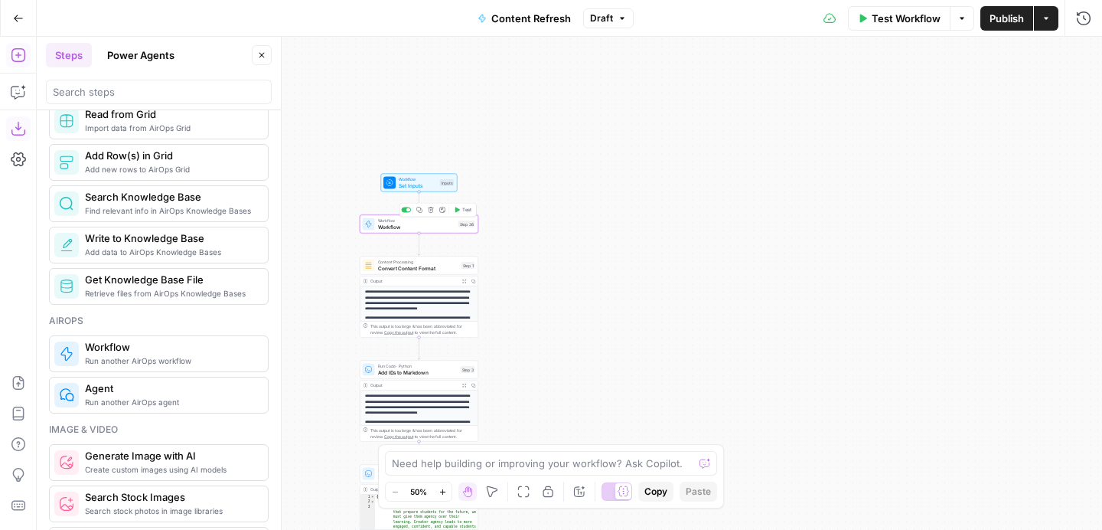
click at [423, 228] on span "Workflow" at bounding box center [416, 227] width 77 height 8
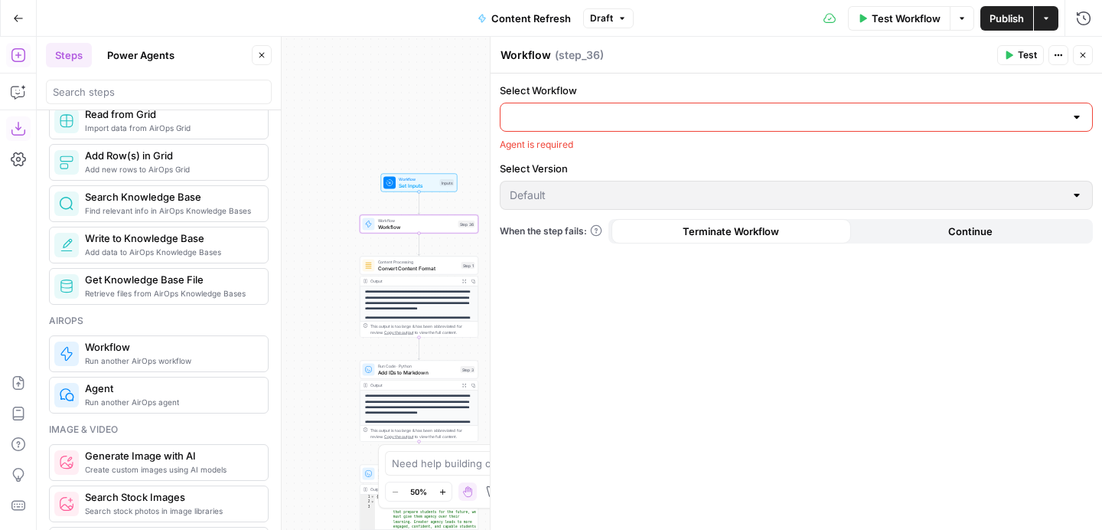
click at [859, 122] on input "Select Workflow" at bounding box center [787, 116] width 555 height 15
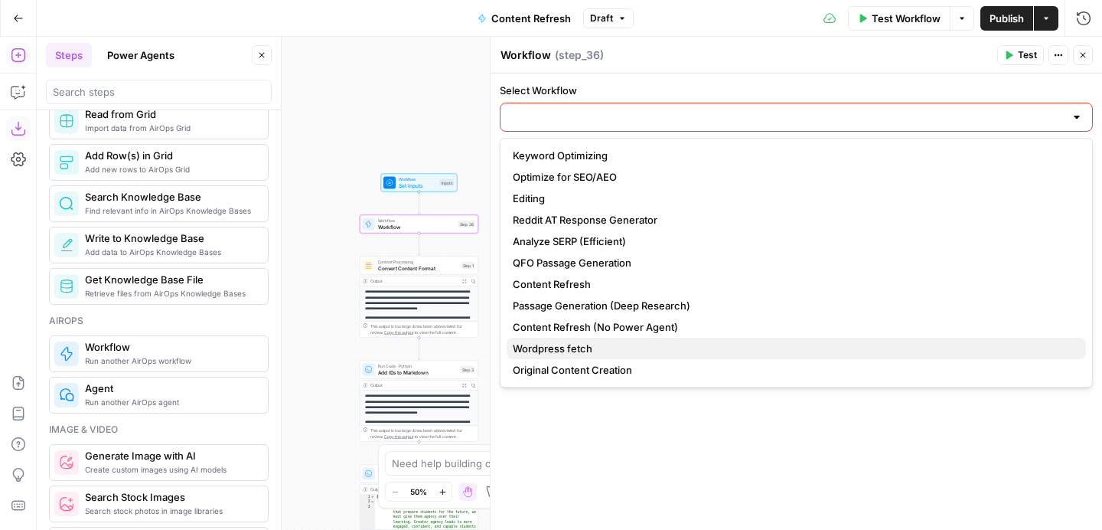
click at [681, 350] on span "Wordpress fetch" at bounding box center [793, 348] width 561 height 15
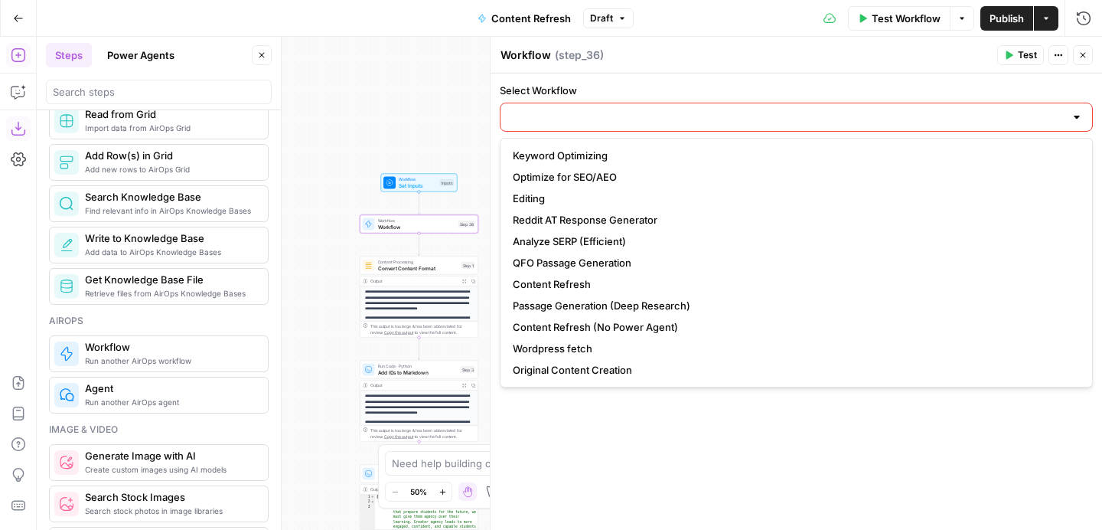
type input "Wordpress fetch"
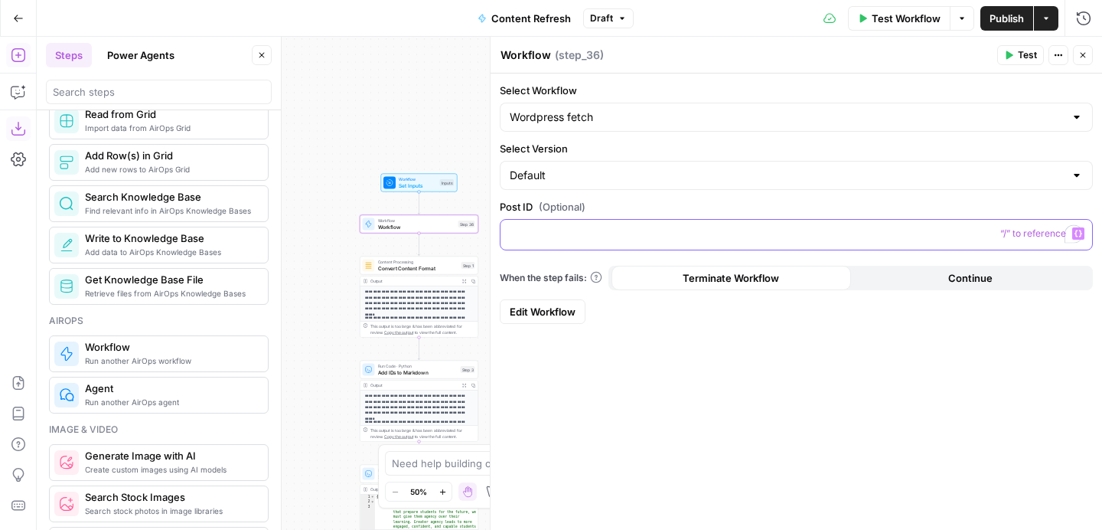
click at [733, 239] on p "To enrich screen reader interactions, please activate Accessibility in Grammarl…" at bounding box center [796, 233] width 573 height 15
click at [1081, 54] on icon "button" at bounding box center [1083, 55] width 9 height 9
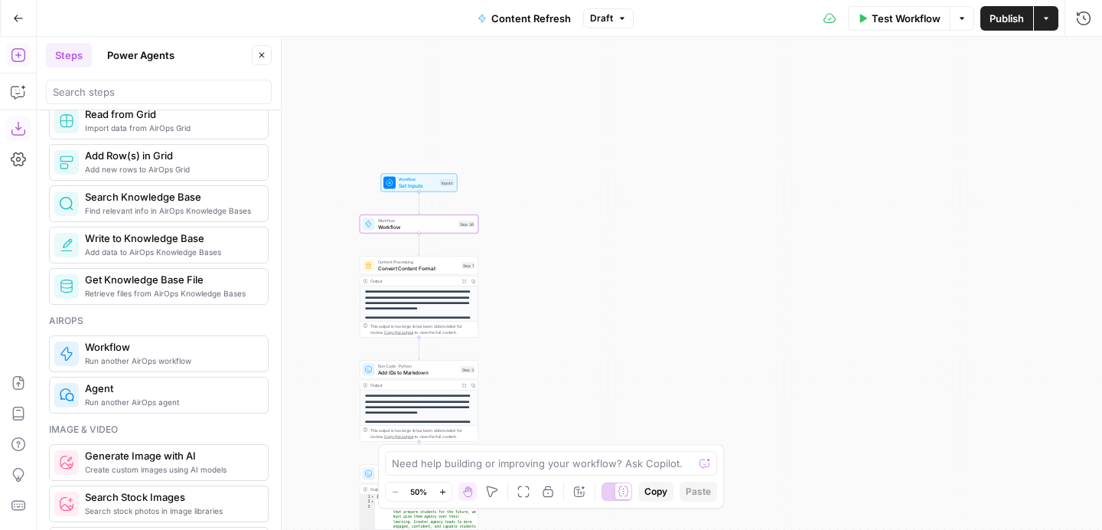
click at [995, 17] on span "Publish" at bounding box center [1007, 18] width 34 height 15
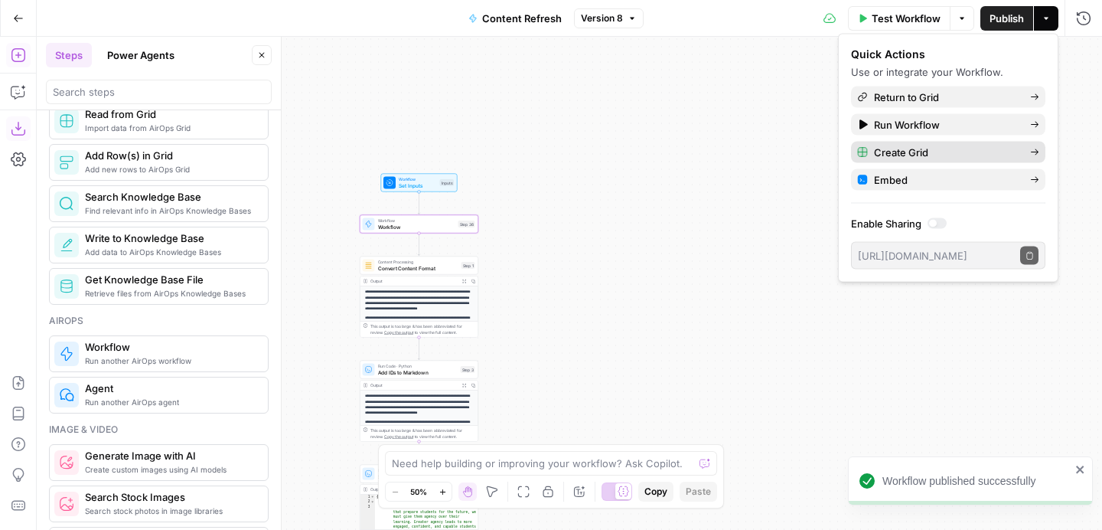
click at [911, 158] on span "Create Grid" at bounding box center [946, 152] width 144 height 15
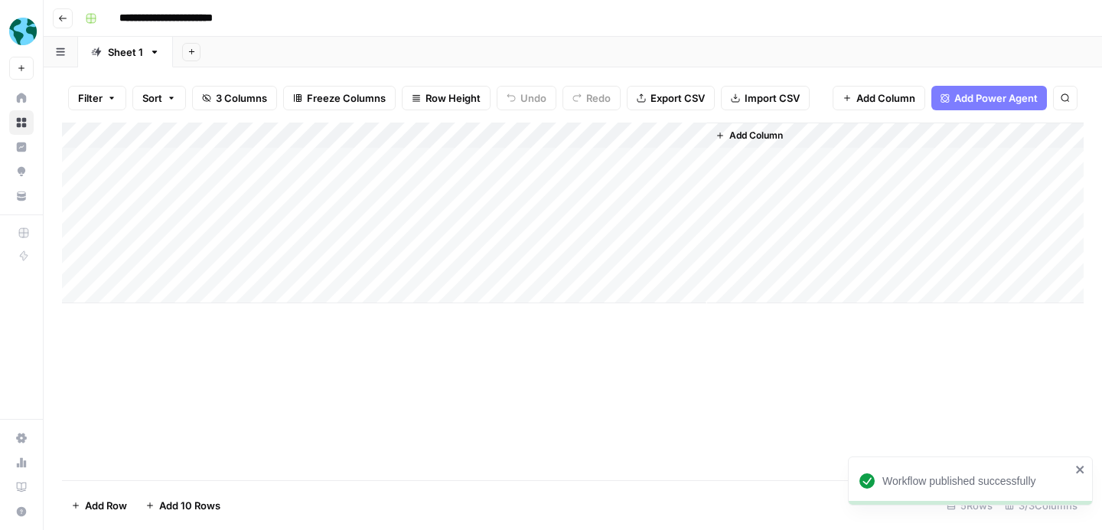
click at [63, 15] on icon "button" at bounding box center [62, 18] width 9 height 9
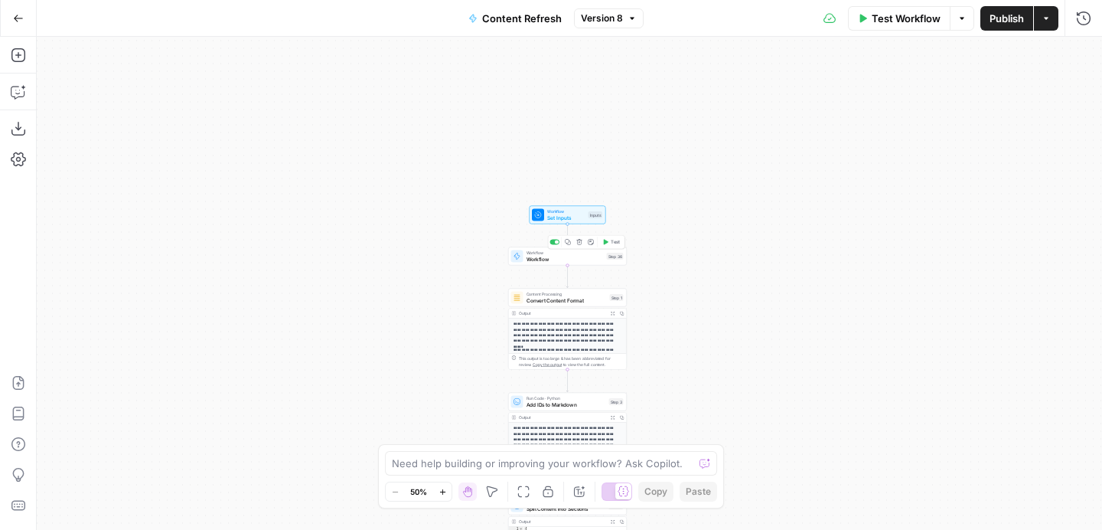
click at [579, 245] on button "Delete step" at bounding box center [580, 242] width 10 height 10
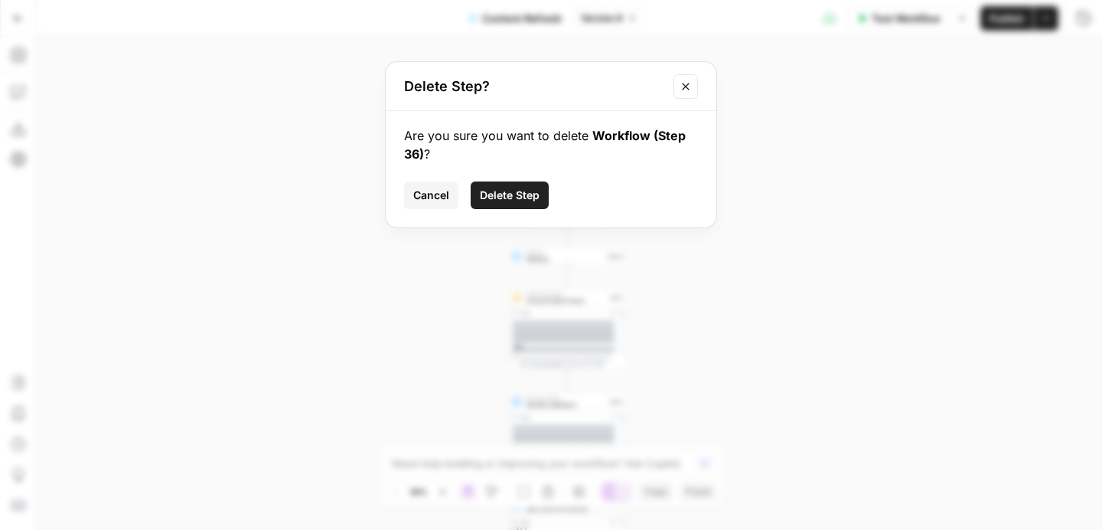
click at [510, 197] on span "Delete Step" at bounding box center [510, 195] width 60 height 15
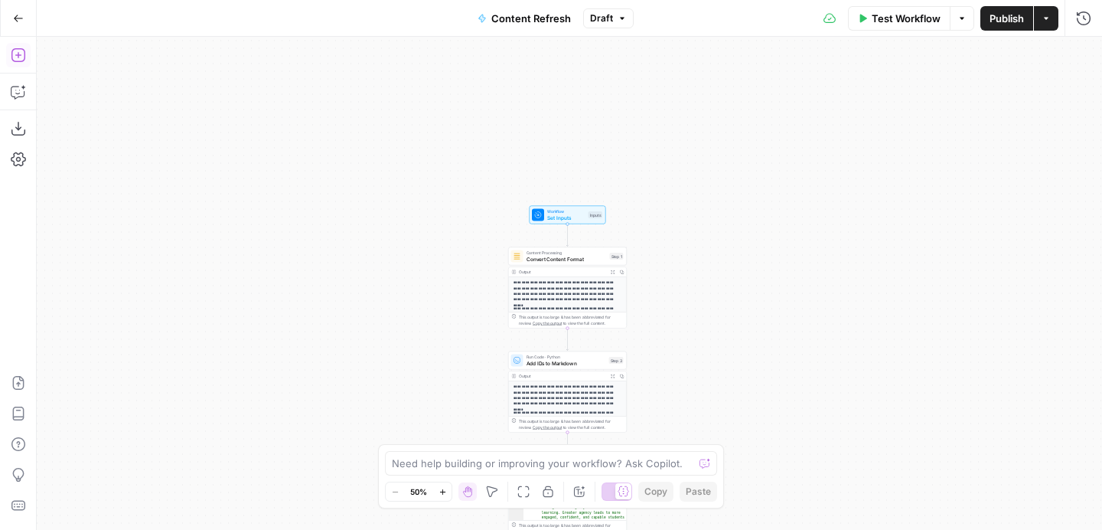
click at [20, 50] on icon "button" at bounding box center [18, 54] width 15 height 15
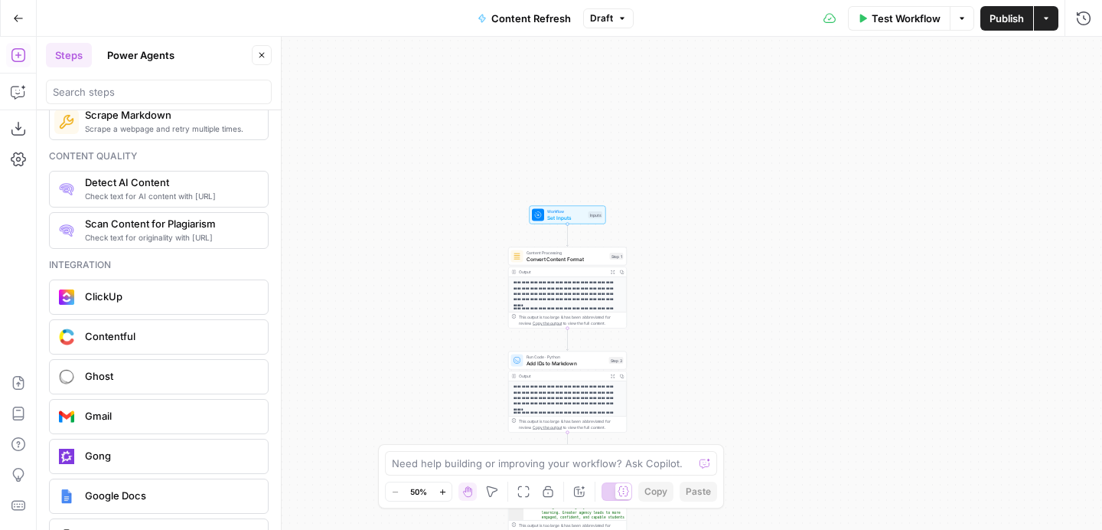
scroll to position [3120, 0]
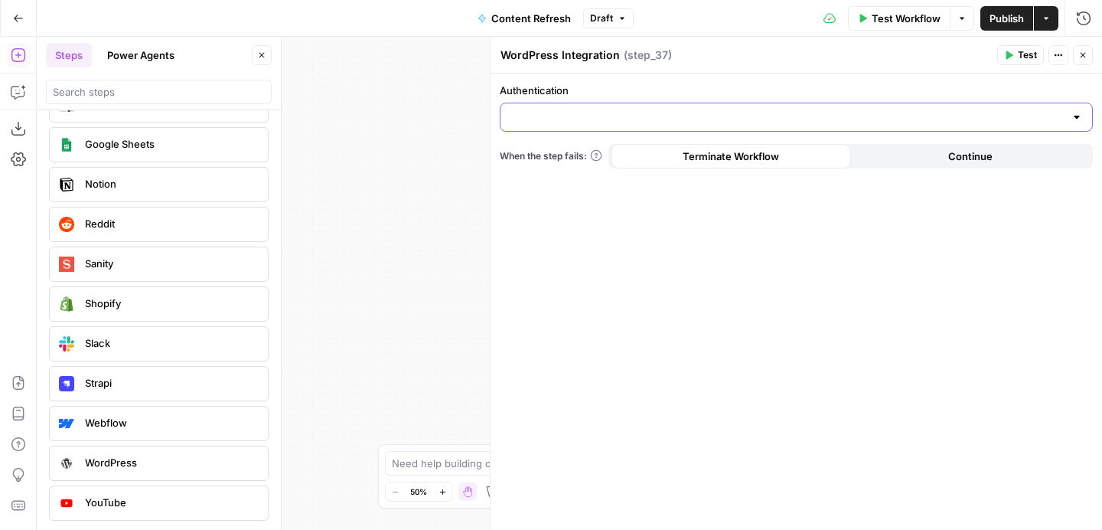
click at [702, 116] on input "Authentication" at bounding box center [787, 116] width 555 height 15
click at [694, 155] on span "Participate Learning WordPress" at bounding box center [793, 155] width 561 height 15
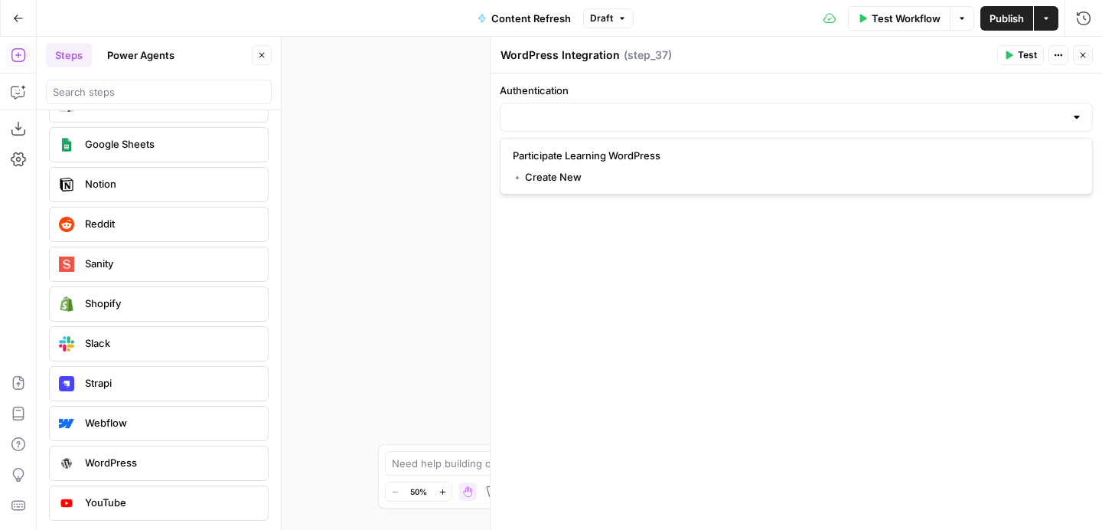
type input "Participate Learning WordPress"
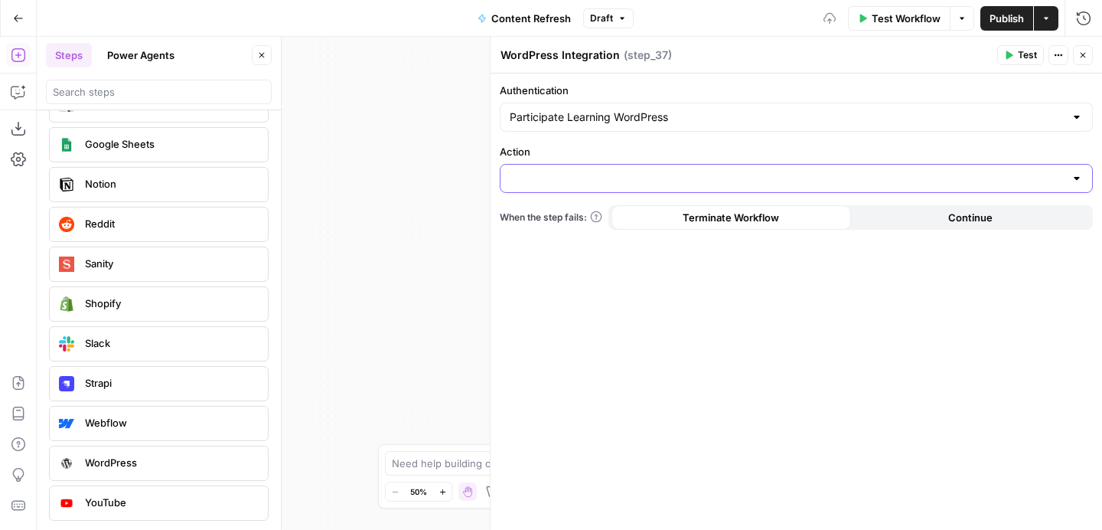
click at [717, 184] on input "Action" at bounding box center [787, 178] width 555 height 15
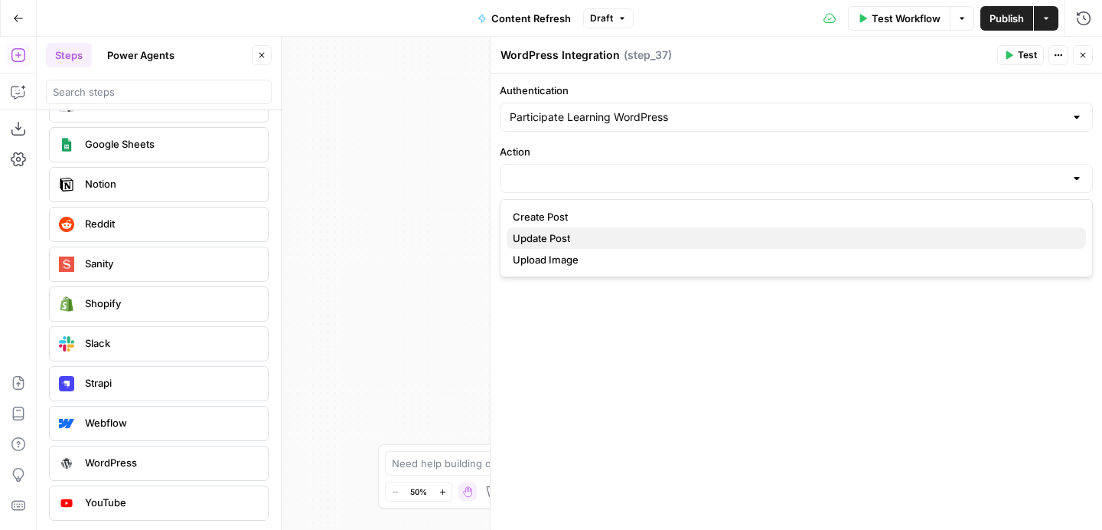
click at [691, 234] on span "Update Post" at bounding box center [793, 237] width 561 height 15
type input "Update Post"
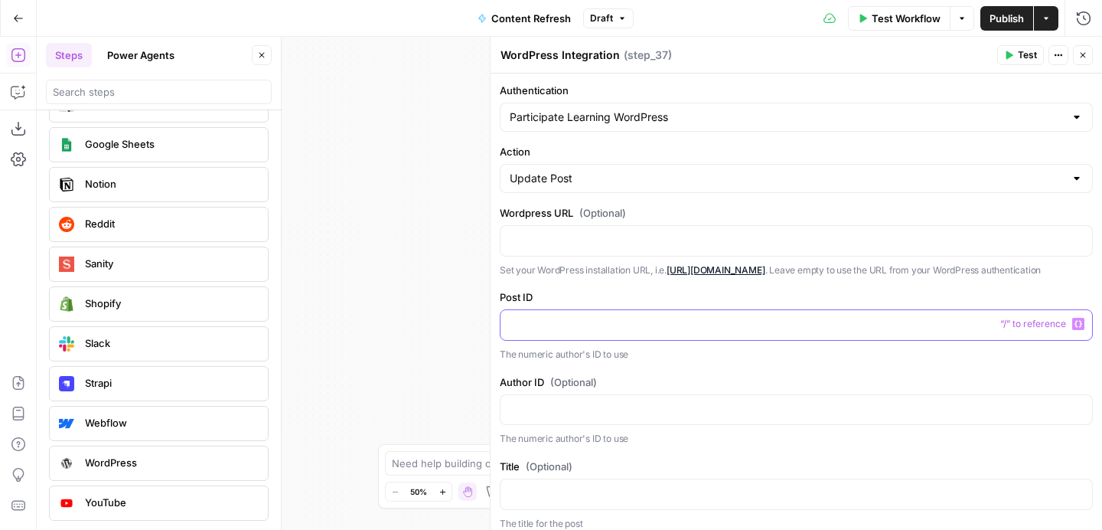
click at [1079, 328] on icon "button" at bounding box center [1079, 324] width 8 height 8
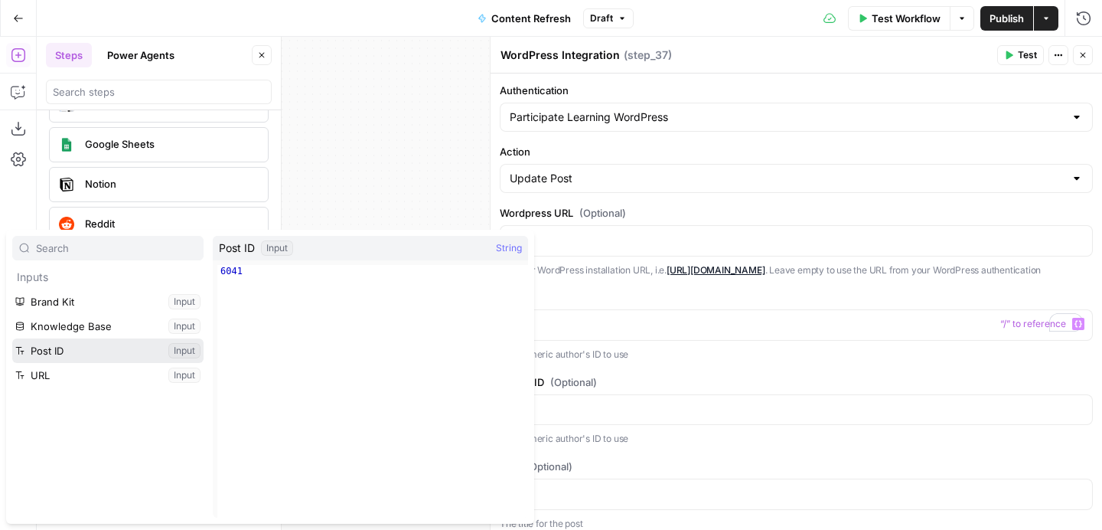
click at [103, 349] on button "Select variable Post ID" at bounding box center [107, 350] width 191 height 24
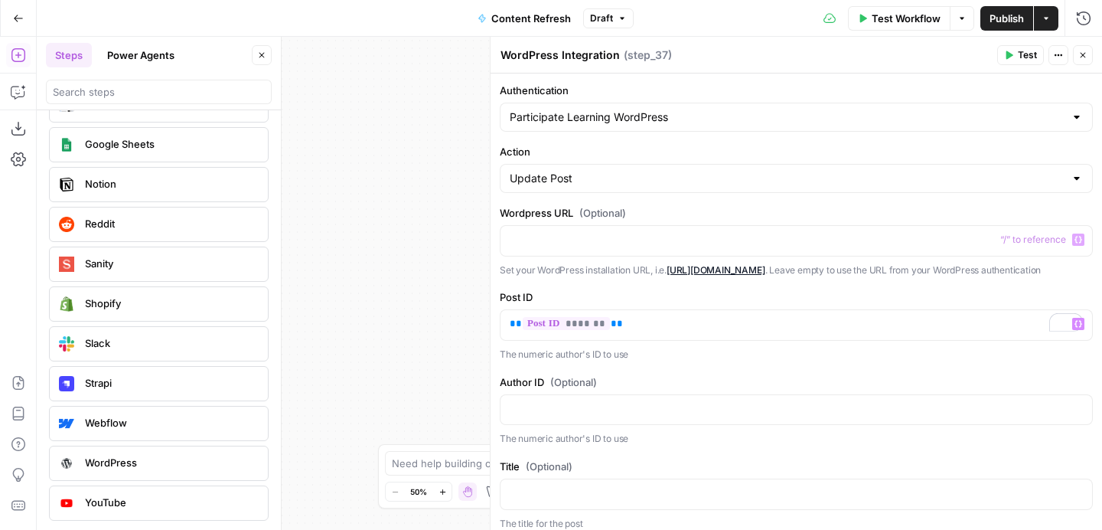
click at [797, 305] on label "Post ID" at bounding box center [796, 296] width 593 height 15
click at [1084, 56] on icon "button" at bounding box center [1083, 55] width 5 height 5
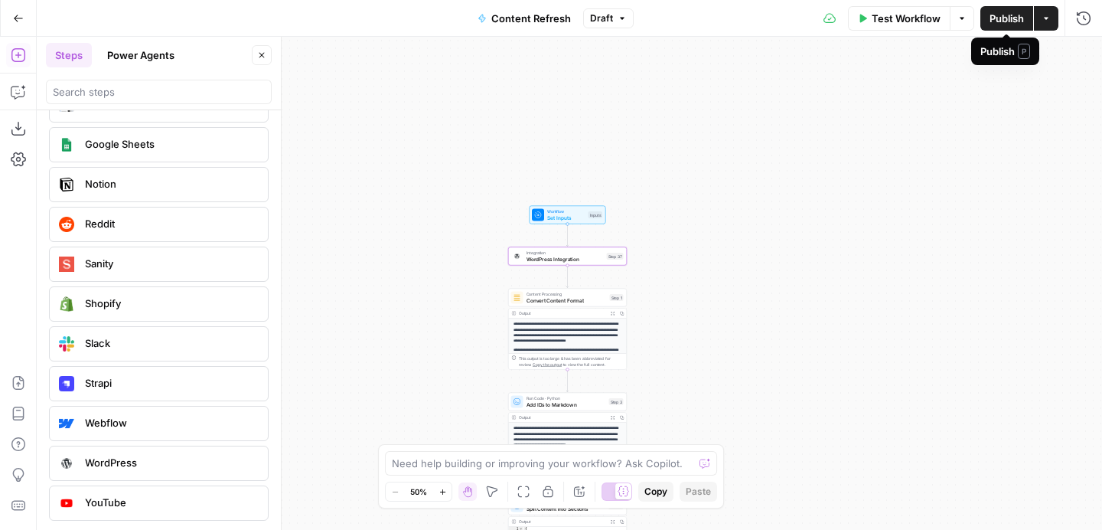
click at [1001, 23] on span "Publish" at bounding box center [1007, 18] width 34 height 15
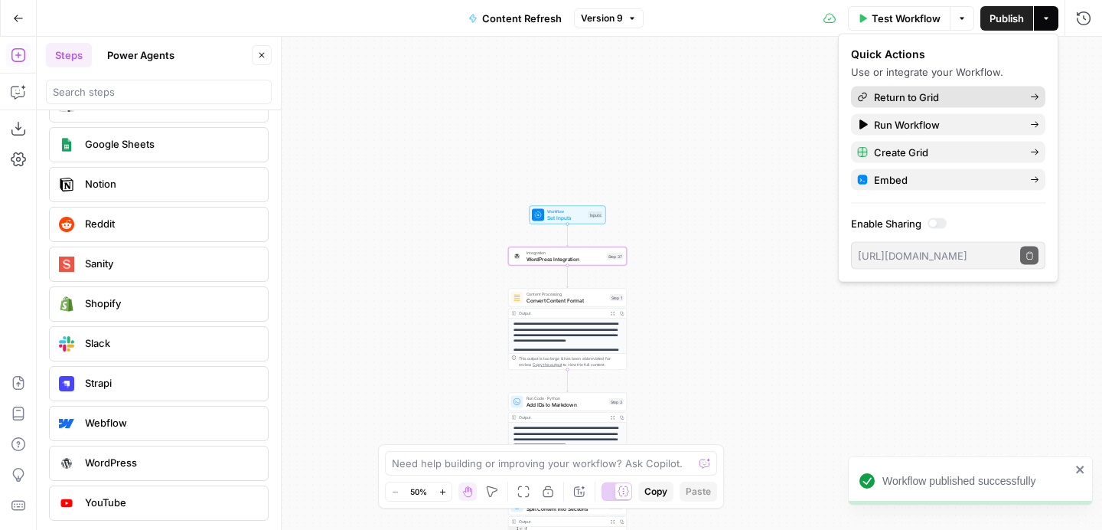
click at [933, 97] on span "Return to Grid" at bounding box center [946, 97] width 144 height 15
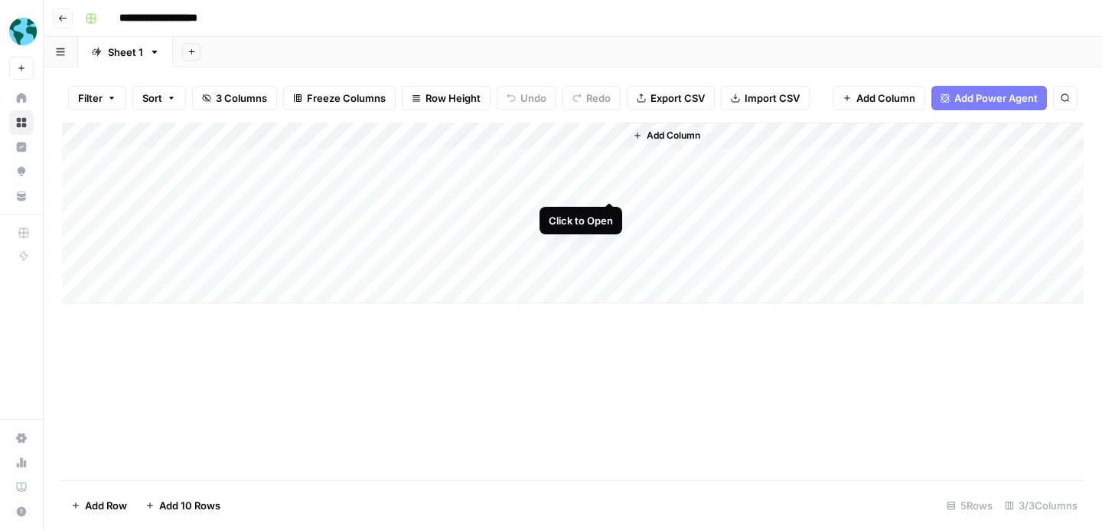
click at [610, 182] on div "Add Column" at bounding box center [573, 212] width 1022 height 181
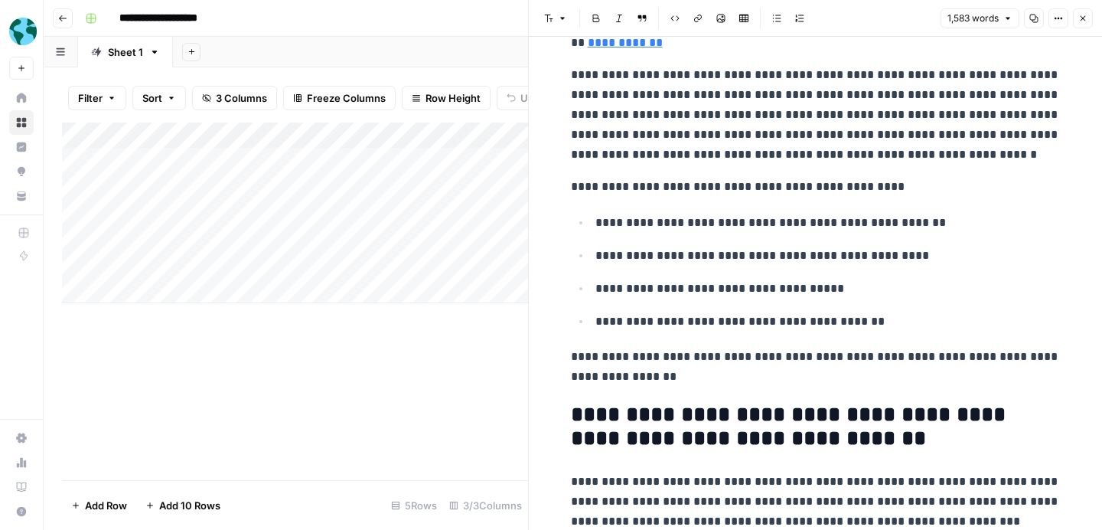
scroll to position [5001, 0]
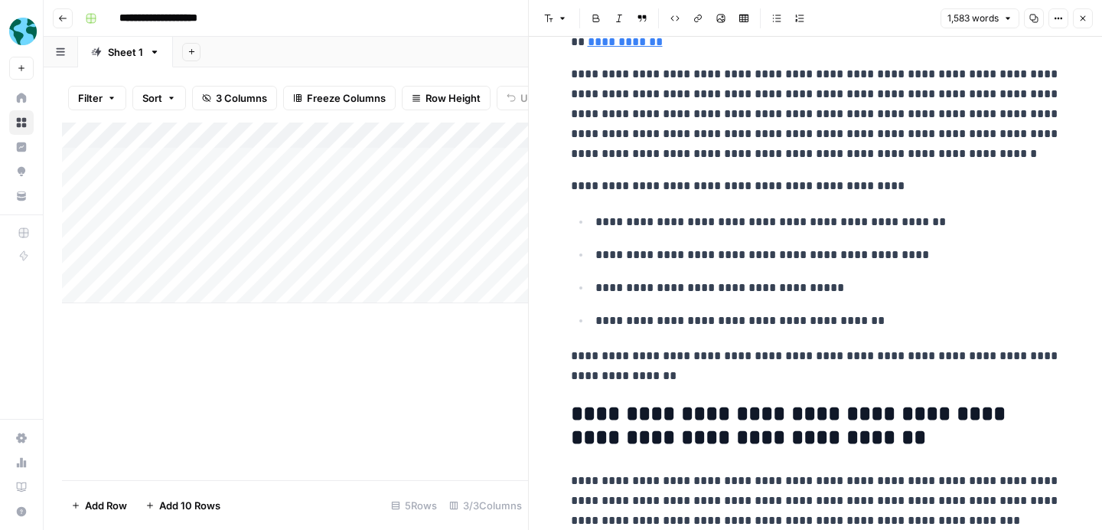
click at [1086, 18] on icon "button" at bounding box center [1083, 18] width 9 height 9
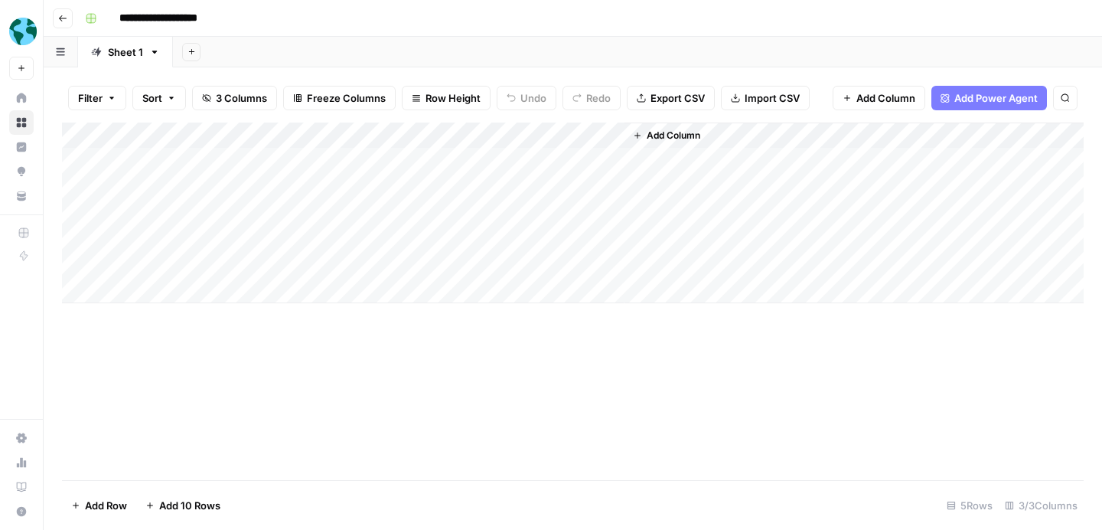
click at [69, 17] on button "Go back" at bounding box center [63, 18] width 20 height 20
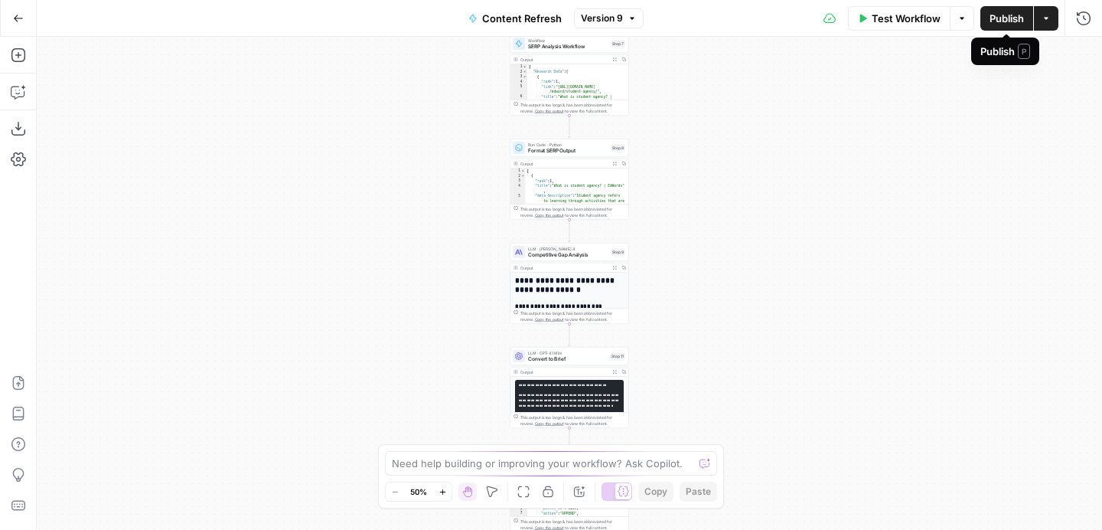
click at [1009, 21] on span "Publish" at bounding box center [1007, 18] width 34 height 15
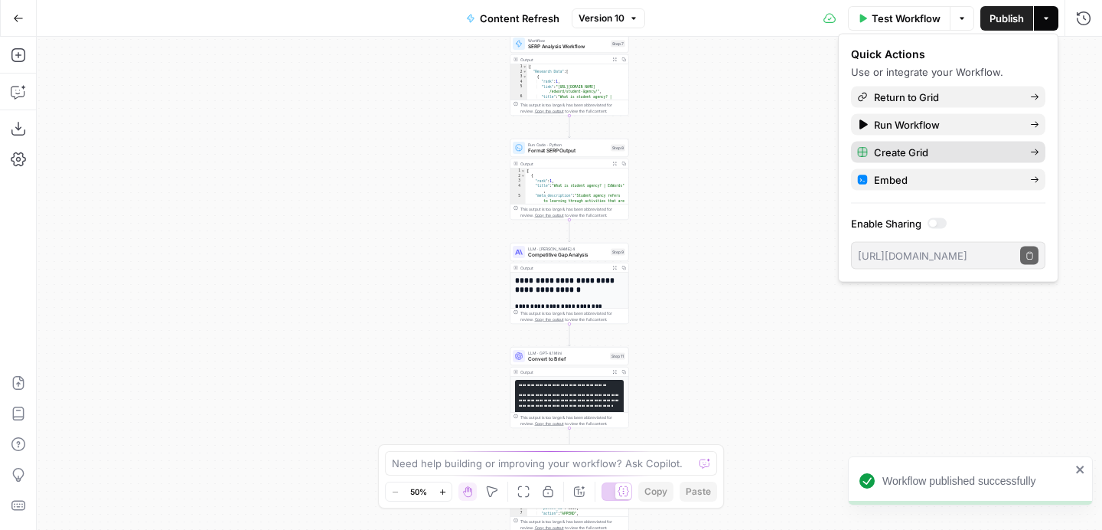
click at [961, 149] on span "Create Grid" at bounding box center [946, 152] width 144 height 15
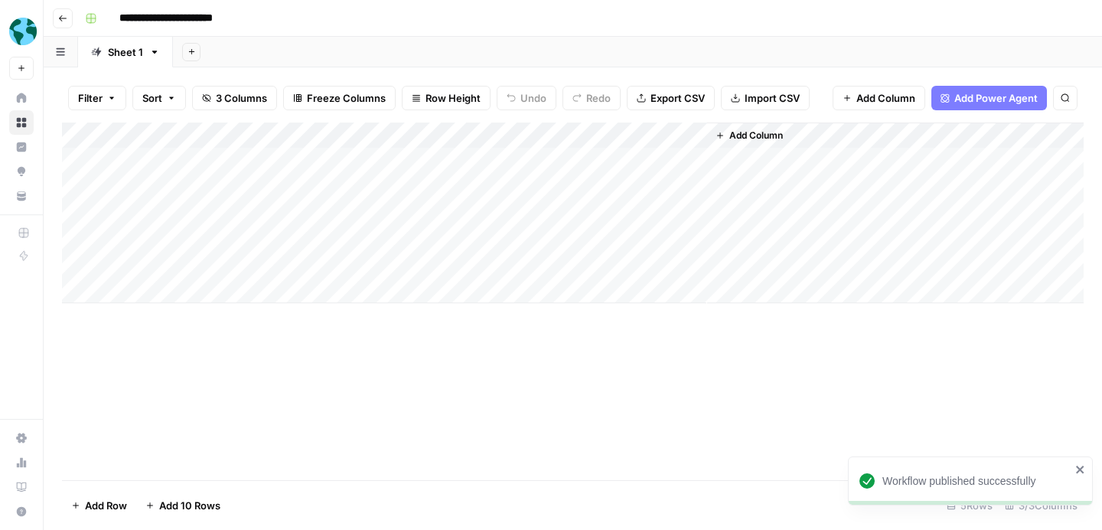
click at [185, 21] on input "**********" at bounding box center [182, 18] width 138 height 24
click at [234, 18] on input "**********" at bounding box center [182, 18] width 138 height 24
drag, startPoint x: 248, startPoint y: 18, endPoint x: 206, endPoint y: 18, distance: 42.1
click at [206, 18] on input "**********" at bounding box center [182, 18] width 138 height 24
type input "**********"
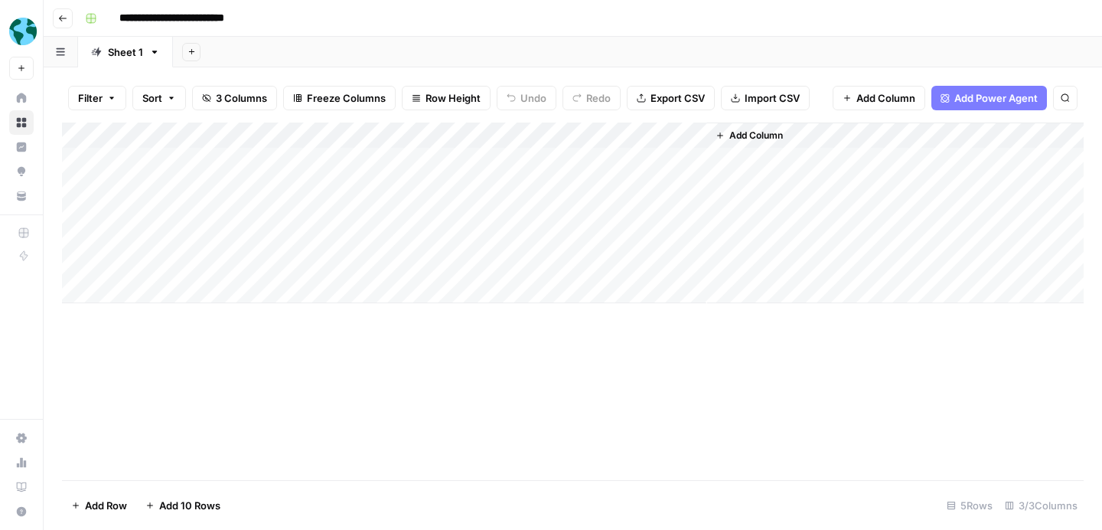
click at [513, 9] on div "**********" at bounding box center [583, 18] width 1008 height 24
click at [253, 164] on div "Add Column" at bounding box center [573, 212] width 1022 height 181
click at [233, 163] on div "Add Column" at bounding box center [573, 212] width 1022 height 181
type textarea "*****"
click at [481, 157] on div "Add Column" at bounding box center [573, 212] width 1022 height 181
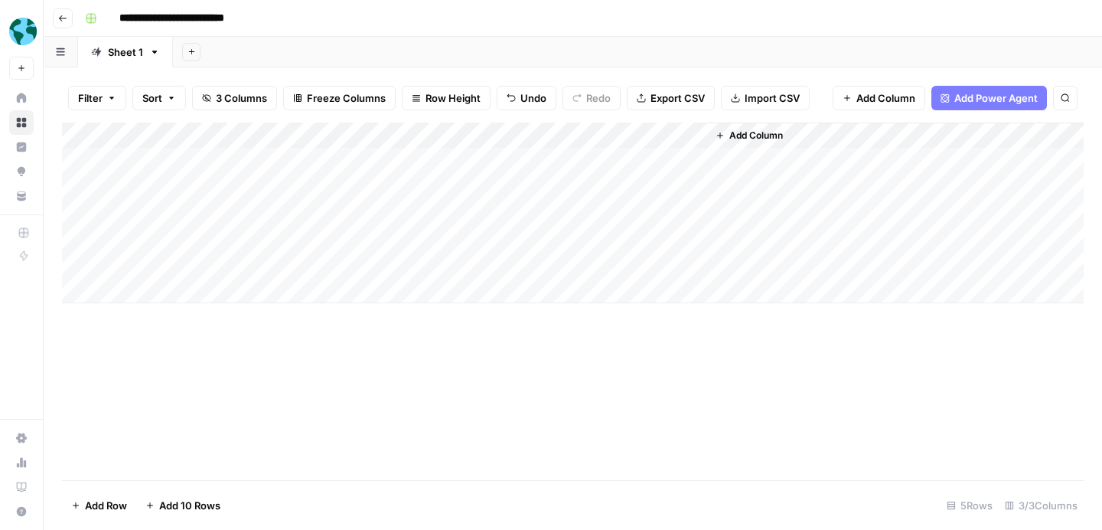
click at [469, 159] on div "Add Column" at bounding box center [573, 212] width 1022 height 181
type textarea "**********"
click at [525, 372] on div "Add Column" at bounding box center [573, 301] width 1022 height 358
click at [630, 159] on div "Add Column" at bounding box center [573, 212] width 1022 height 181
click at [671, 160] on div "Add Column" at bounding box center [573, 212] width 1022 height 181
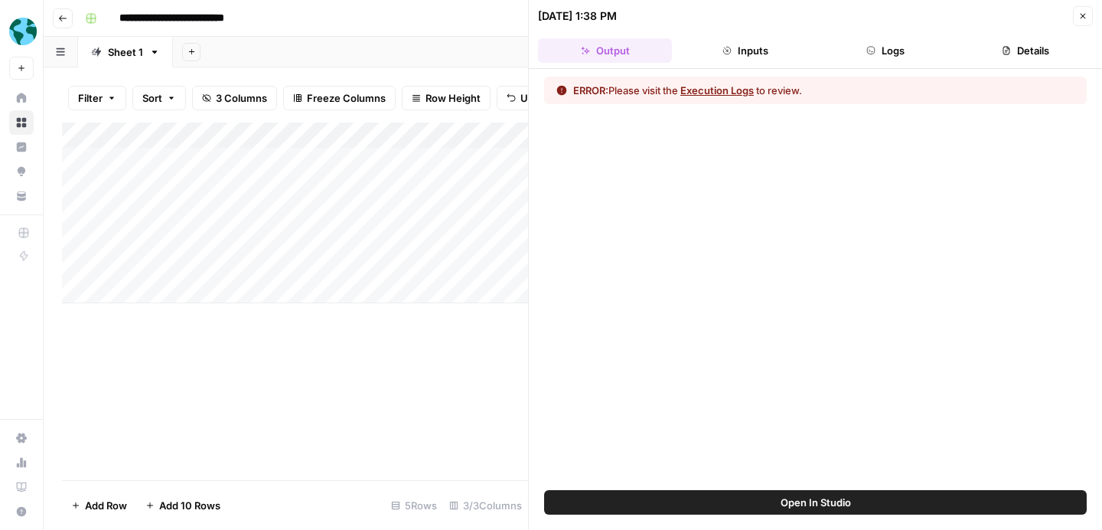
click at [793, 499] on span "Open In Studio" at bounding box center [816, 502] width 70 height 15
click at [1086, 14] on icon "button" at bounding box center [1083, 15] width 9 height 9
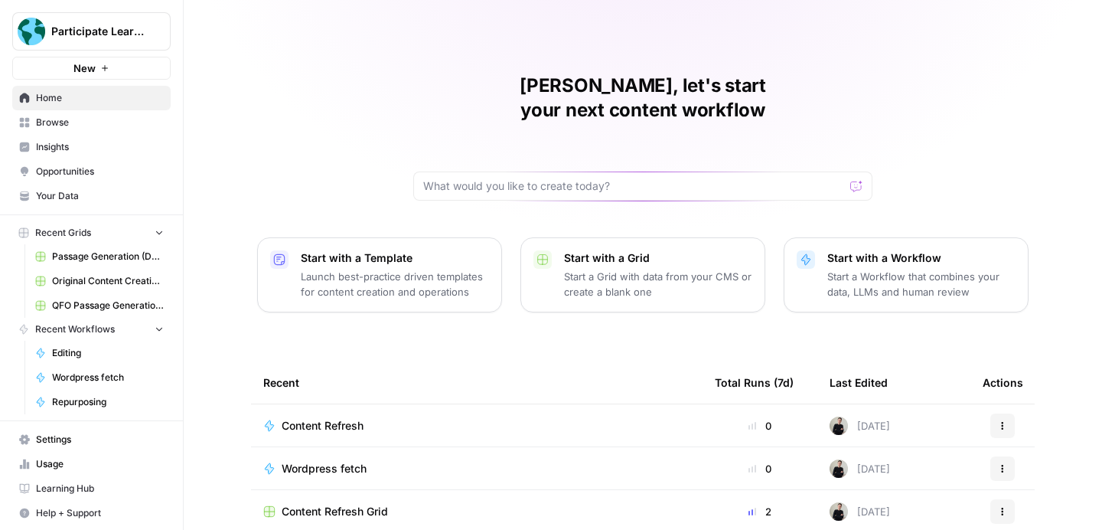
click at [121, 32] on span "Participate Learning" at bounding box center [97, 31] width 93 height 15
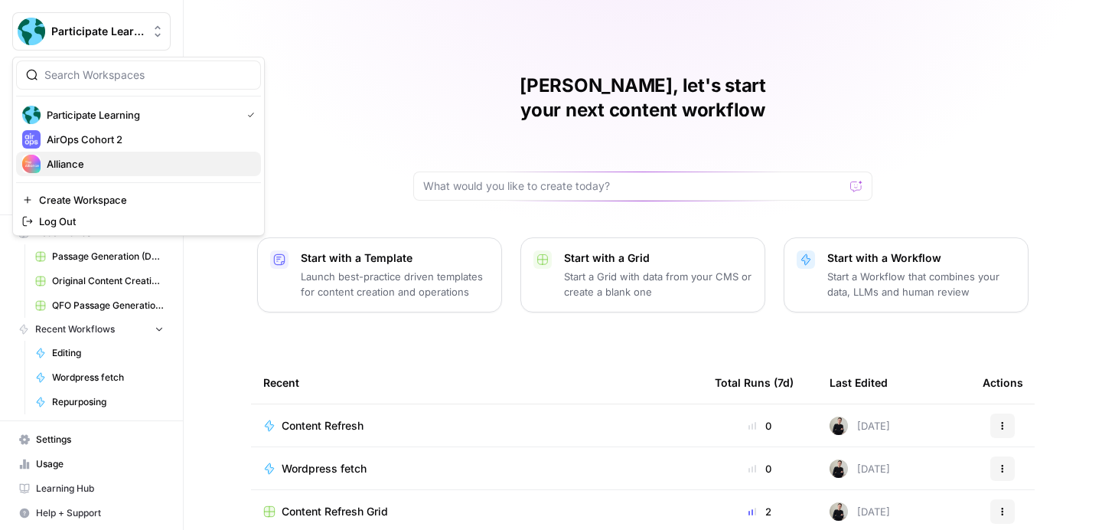
click at [121, 164] on span "Alliance" at bounding box center [148, 163] width 202 height 15
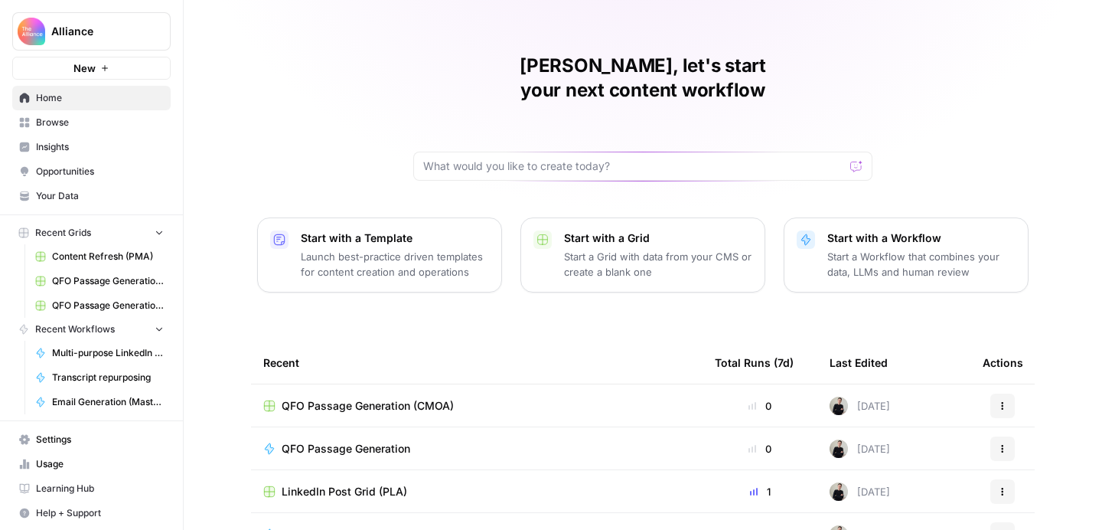
scroll to position [21, 0]
click at [81, 125] on span "Browse" at bounding box center [100, 123] width 128 height 14
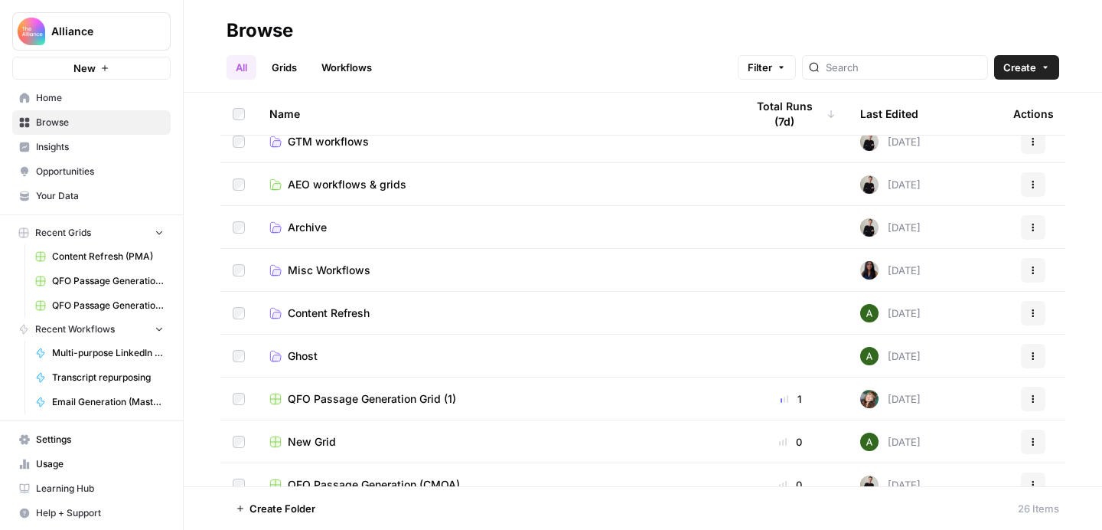
scroll to position [188, 0]
click at [360, 312] on span "Content Refresh" at bounding box center [329, 311] width 82 height 15
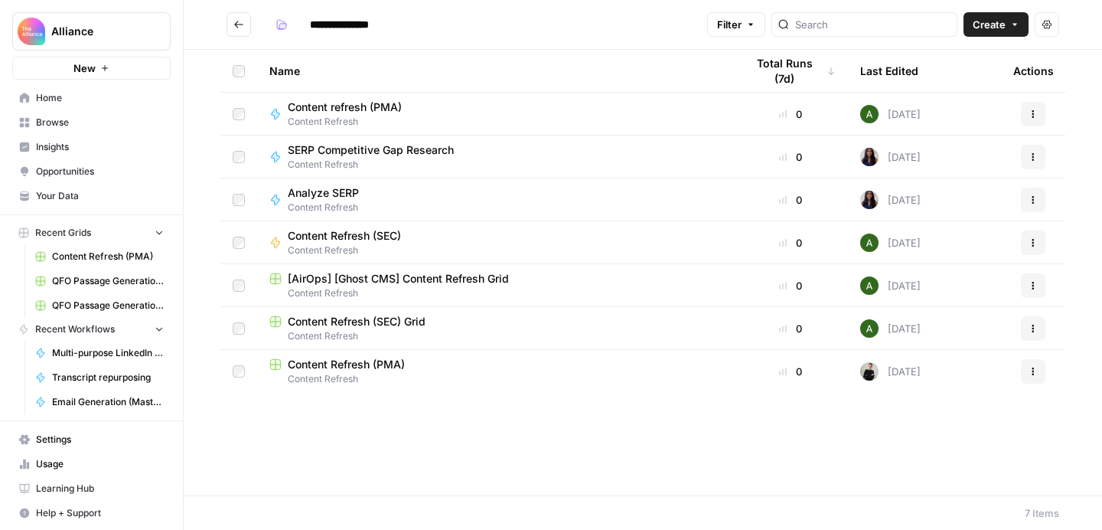
click at [384, 106] on span "Content refresh (PMA)" at bounding box center [345, 107] width 114 height 15
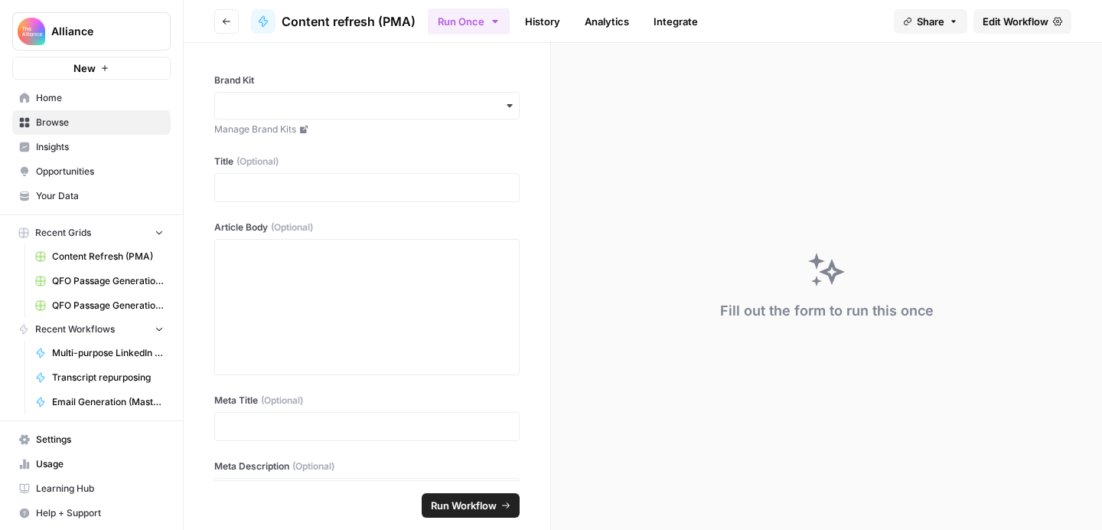
click at [1032, 24] on span "Edit Workflow" at bounding box center [1016, 21] width 66 height 15
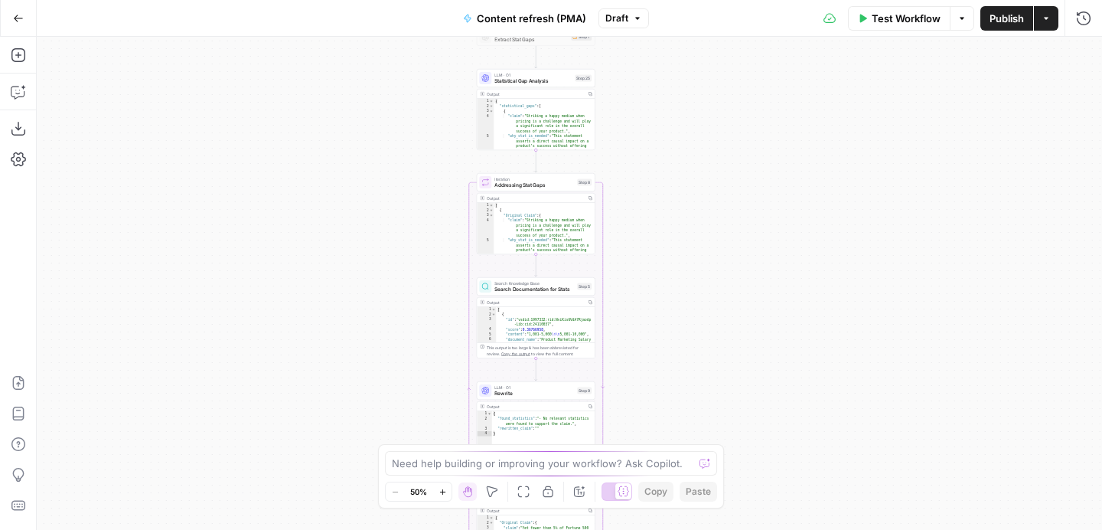
click at [13, 21] on icon "button" at bounding box center [18, 18] width 11 height 11
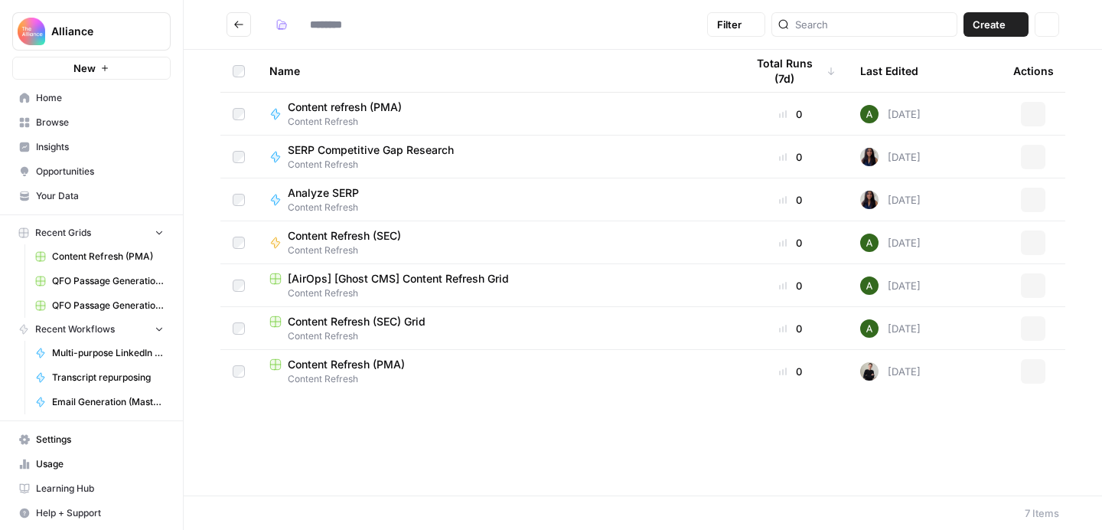
type input "**********"
click at [378, 361] on span "Content Refresh (PMA)" at bounding box center [346, 364] width 117 height 15
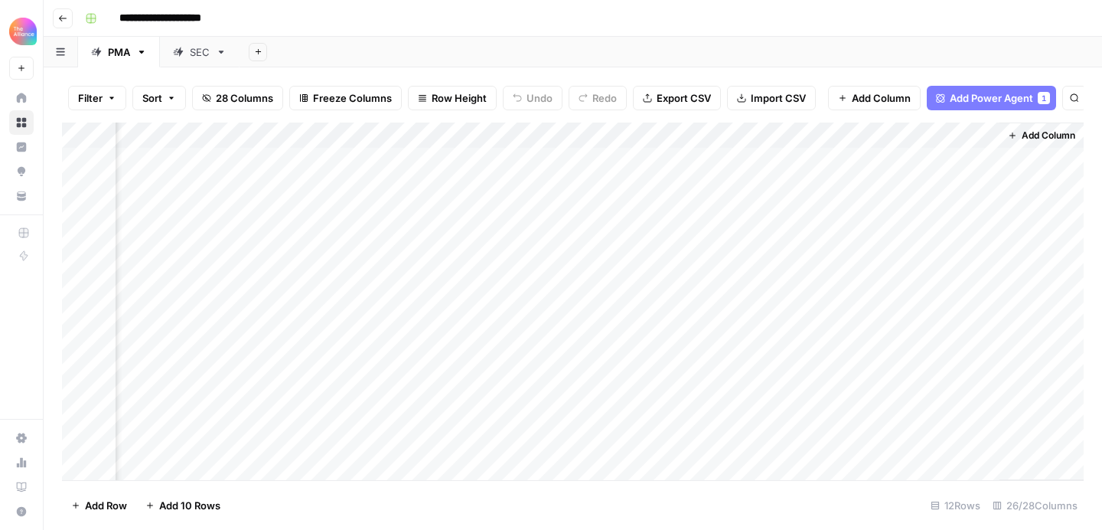
scroll to position [0, 3357]
click at [65, 17] on icon "button" at bounding box center [62, 18] width 9 height 9
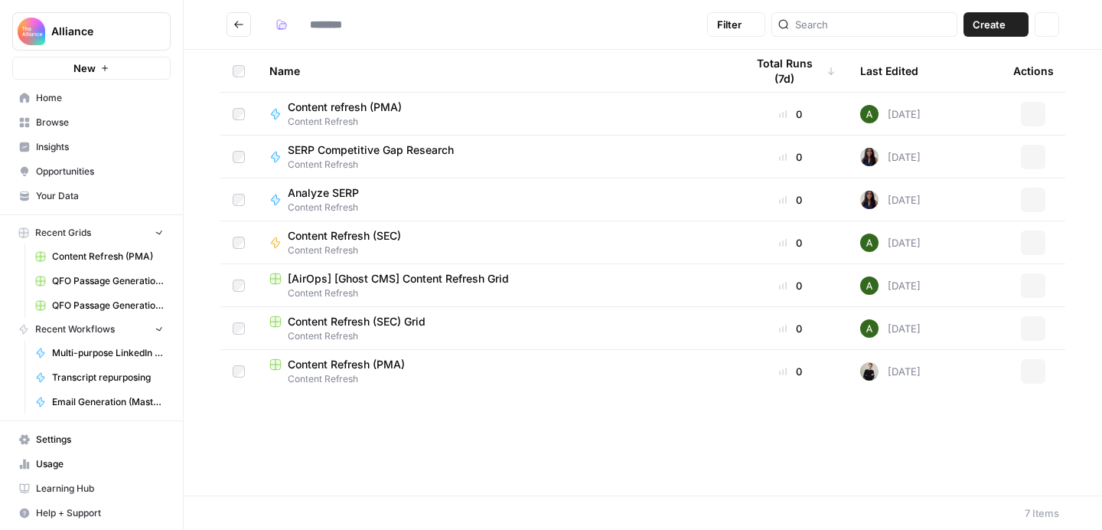
type input "**********"
click at [239, 23] on icon "Go back" at bounding box center [238, 24] width 11 height 11
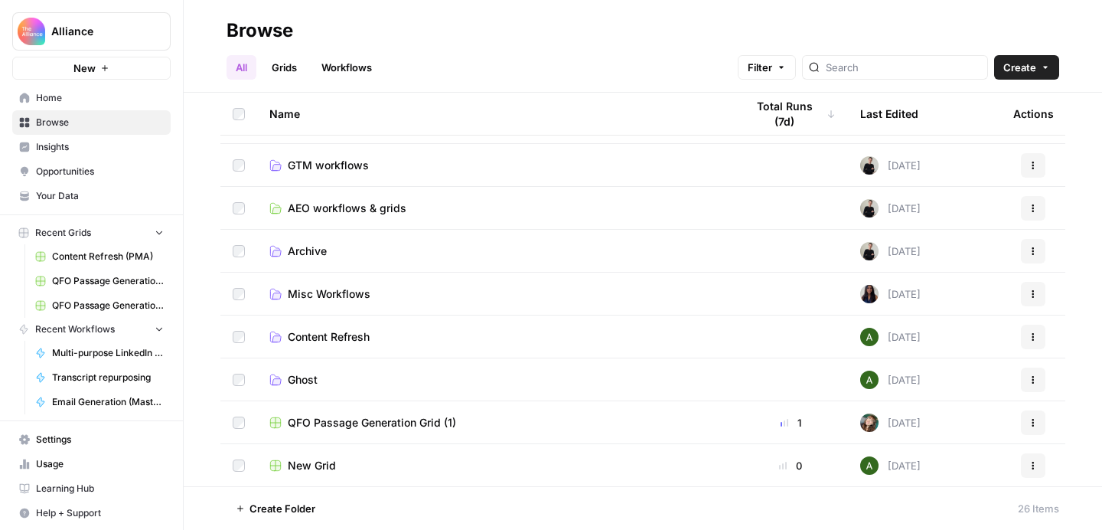
scroll to position [168, 0]
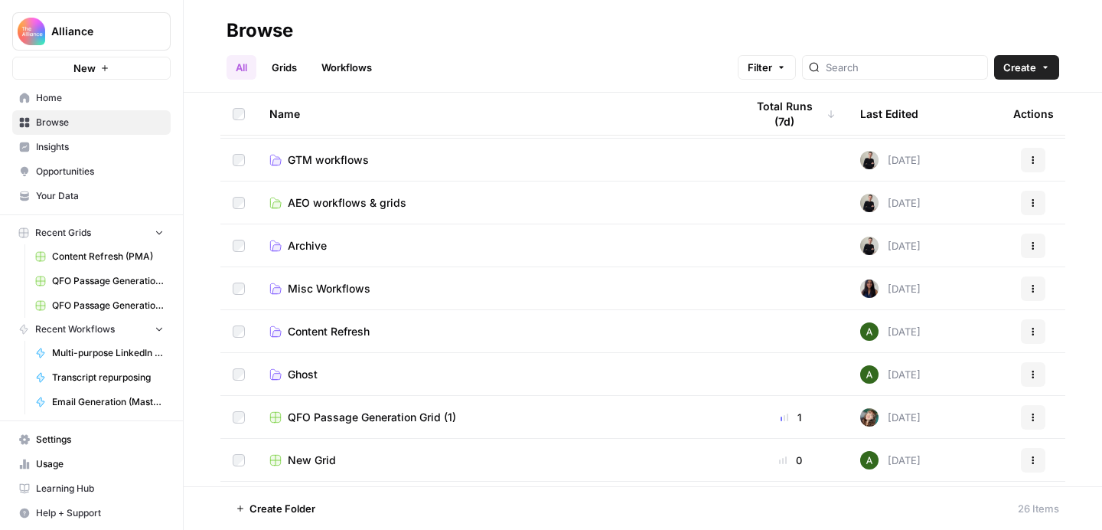
click at [440, 365] on td "Ghost" at bounding box center [495, 374] width 476 height 42
click at [305, 370] on span "Ghost" at bounding box center [303, 374] width 30 height 15
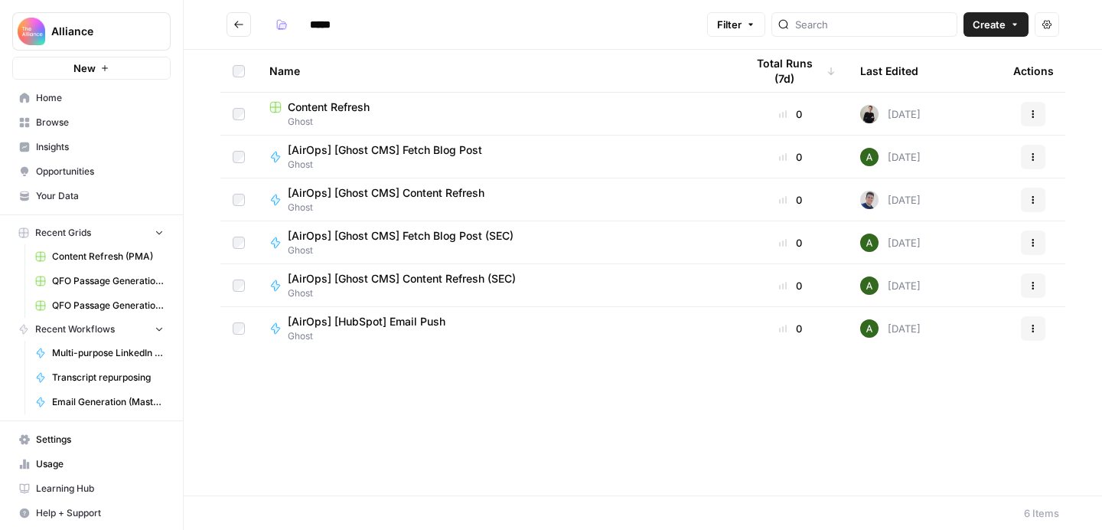
click at [239, 21] on icon "Go back" at bounding box center [238, 24] width 11 height 11
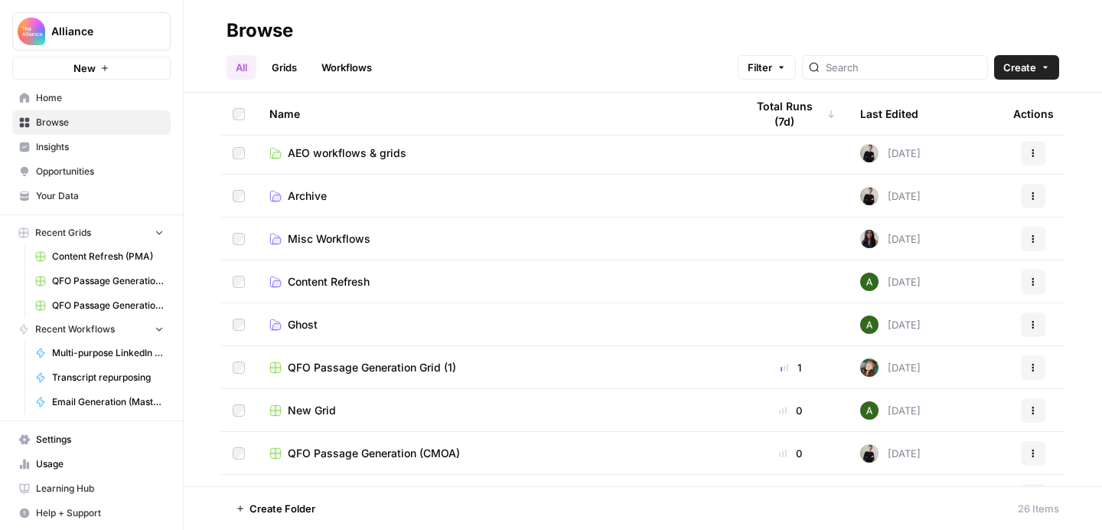
scroll to position [220, 0]
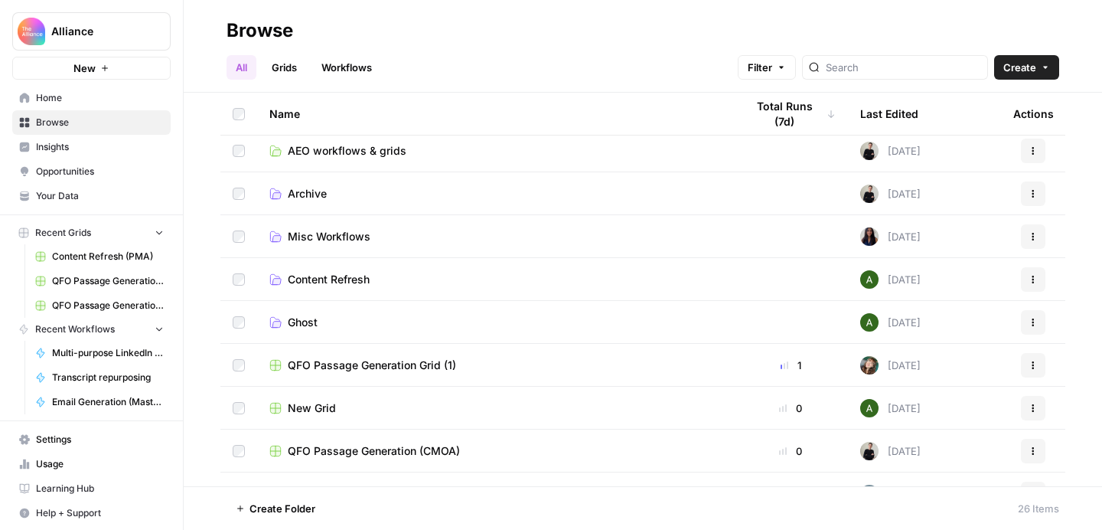
click at [309, 321] on span "Ghost" at bounding box center [303, 322] width 30 height 15
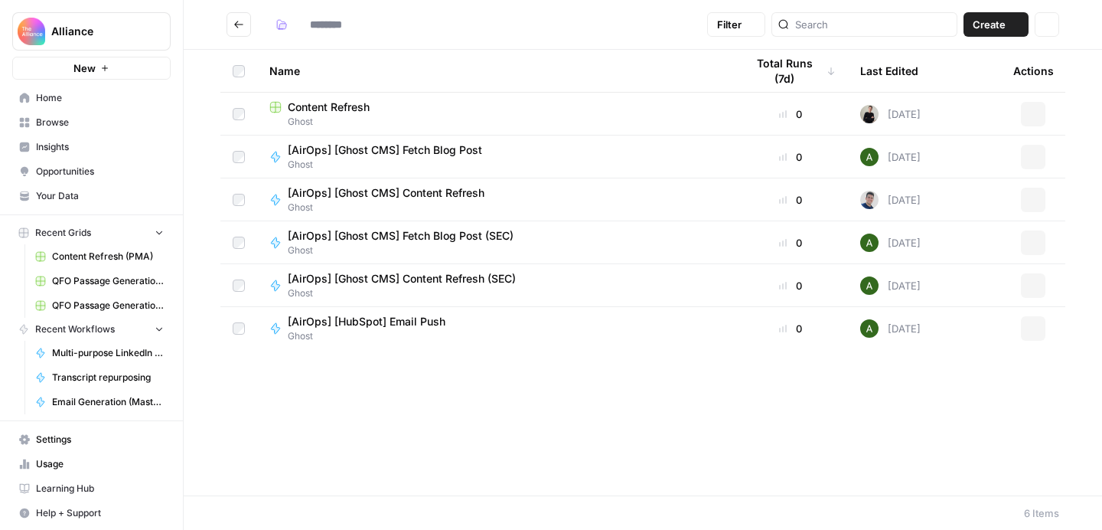
type input "*****"
click at [458, 193] on span "[AirOps] [Ghost CMS] Content Refresh" at bounding box center [386, 192] width 197 height 15
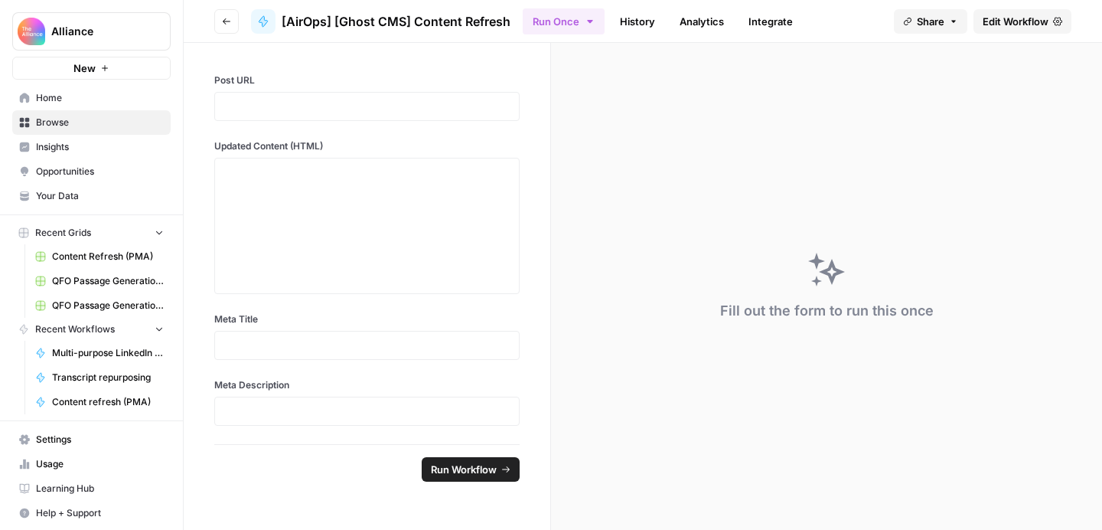
click at [1010, 19] on span "Edit Workflow" at bounding box center [1016, 21] width 66 height 15
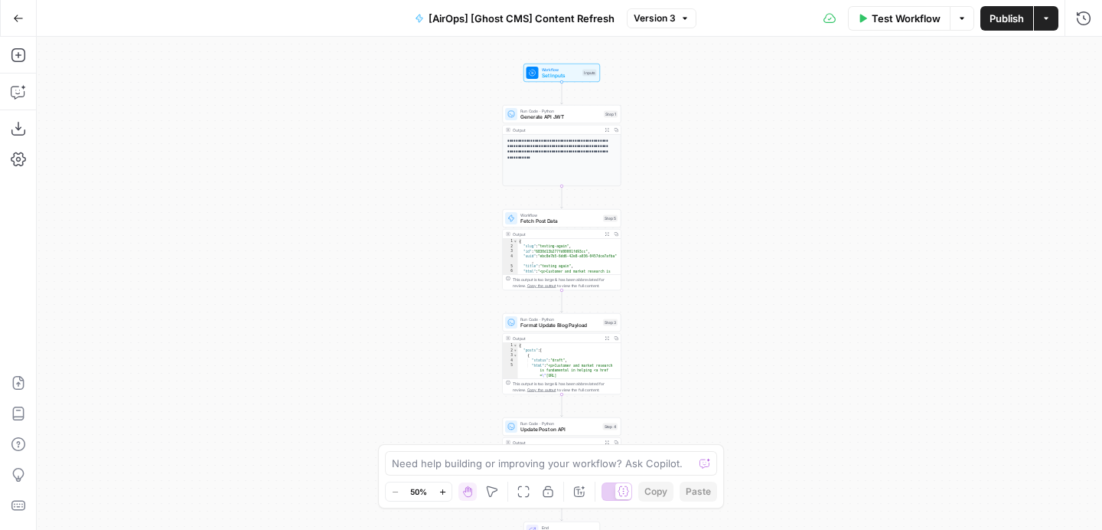
click at [573, 114] on span "Generate API JWT" at bounding box center [561, 117] width 80 height 8
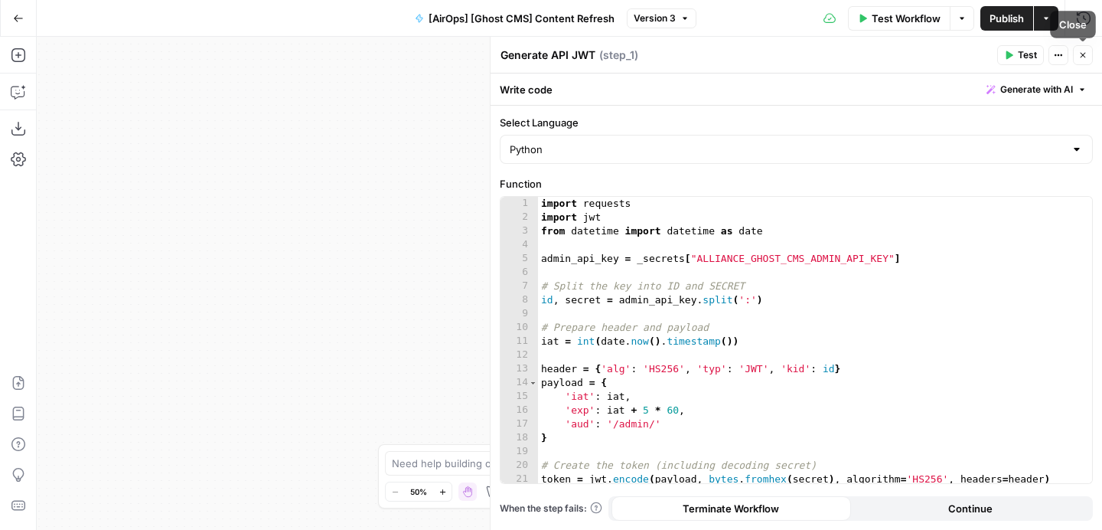
click at [1086, 53] on icon "button" at bounding box center [1083, 55] width 9 height 9
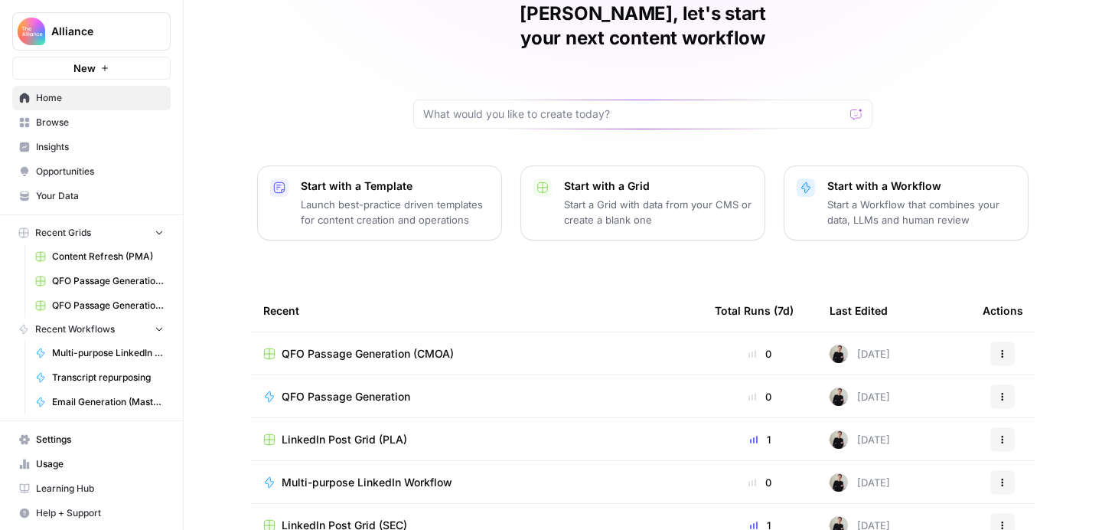
scroll to position [175, 0]
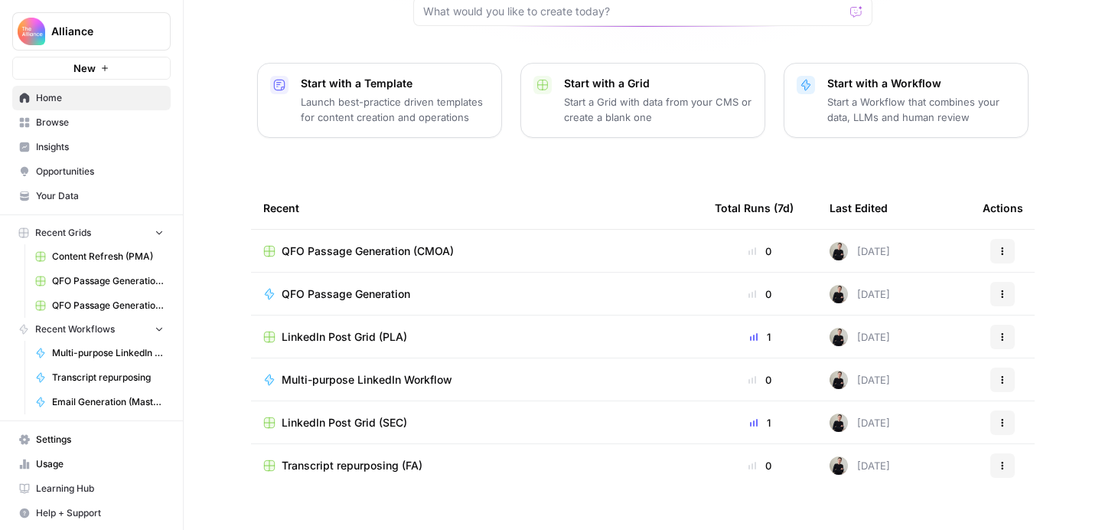
click at [75, 123] on span "Browse" at bounding box center [100, 123] width 128 height 14
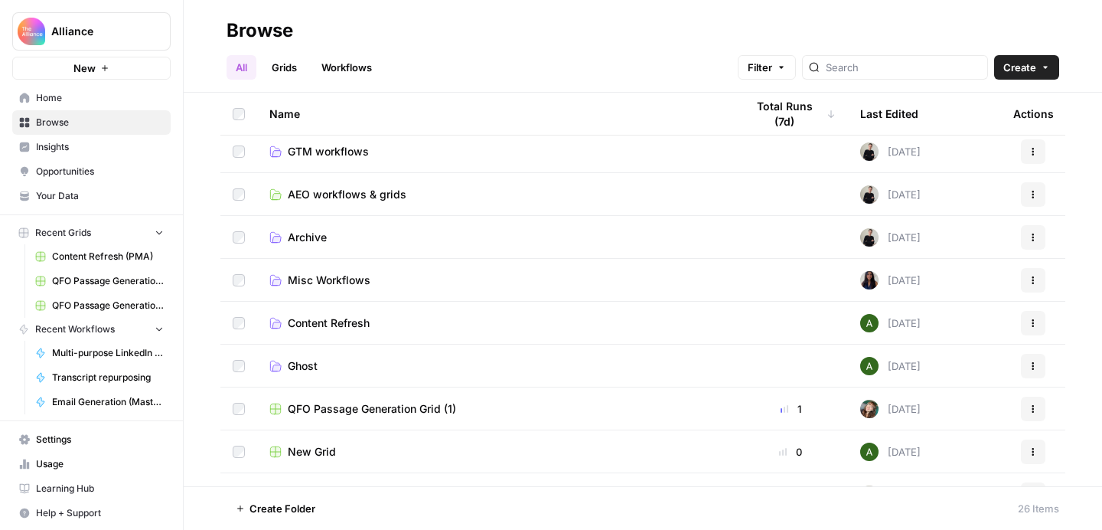
scroll to position [180, 0]
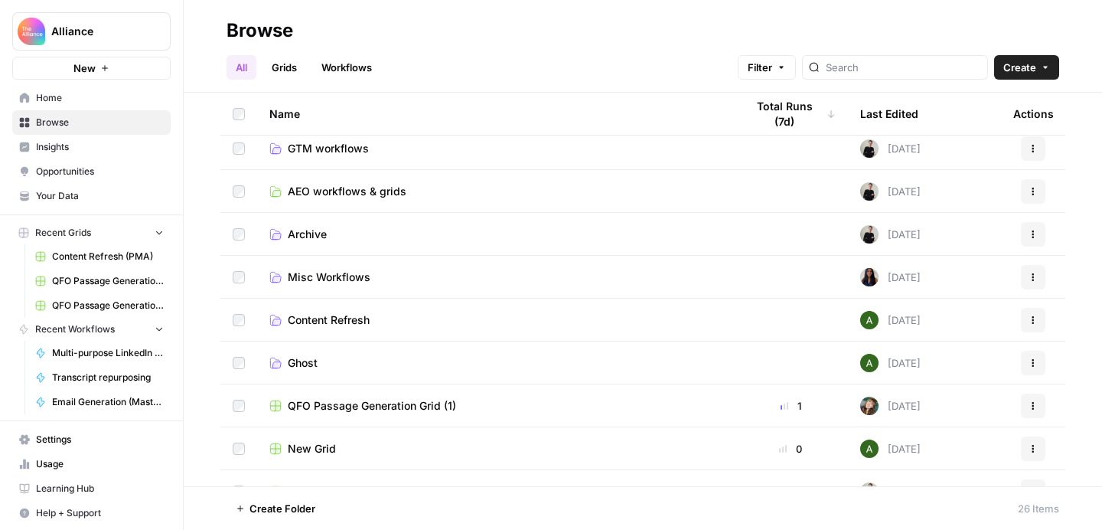
click at [358, 318] on span "Content Refresh" at bounding box center [329, 319] width 82 height 15
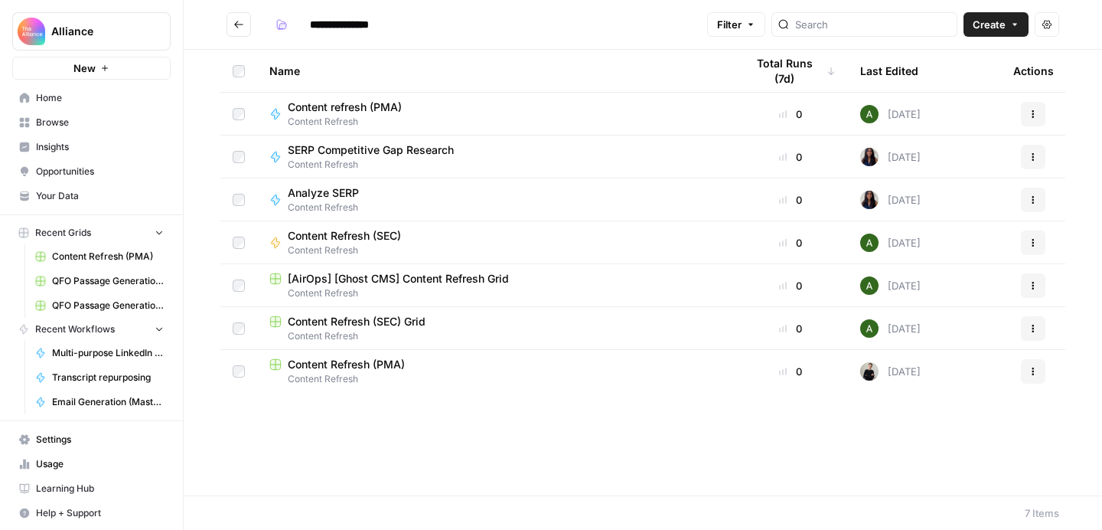
click at [378, 111] on span "Content refresh (PMA)" at bounding box center [345, 107] width 114 height 15
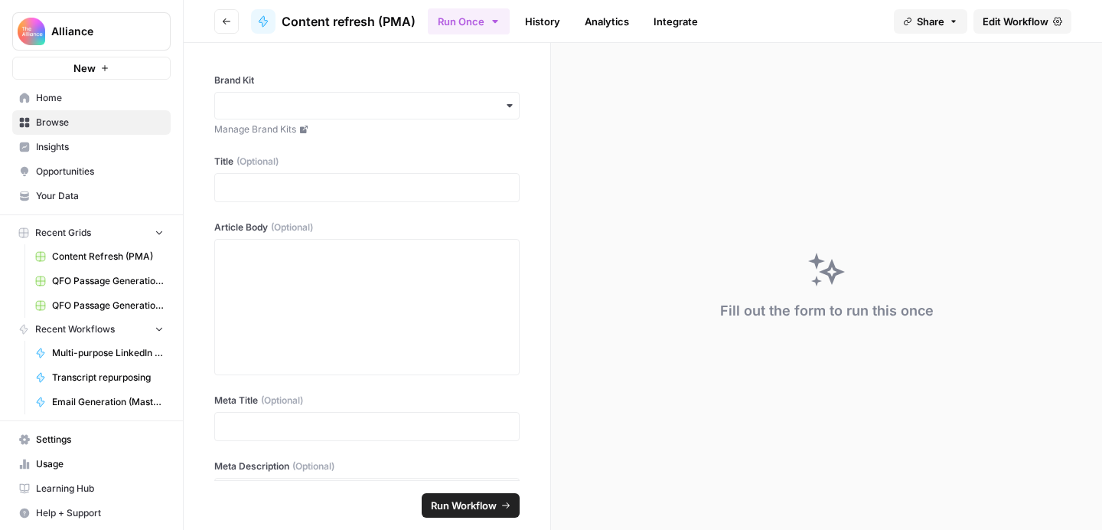
click at [1005, 22] on span "Edit Workflow" at bounding box center [1016, 21] width 66 height 15
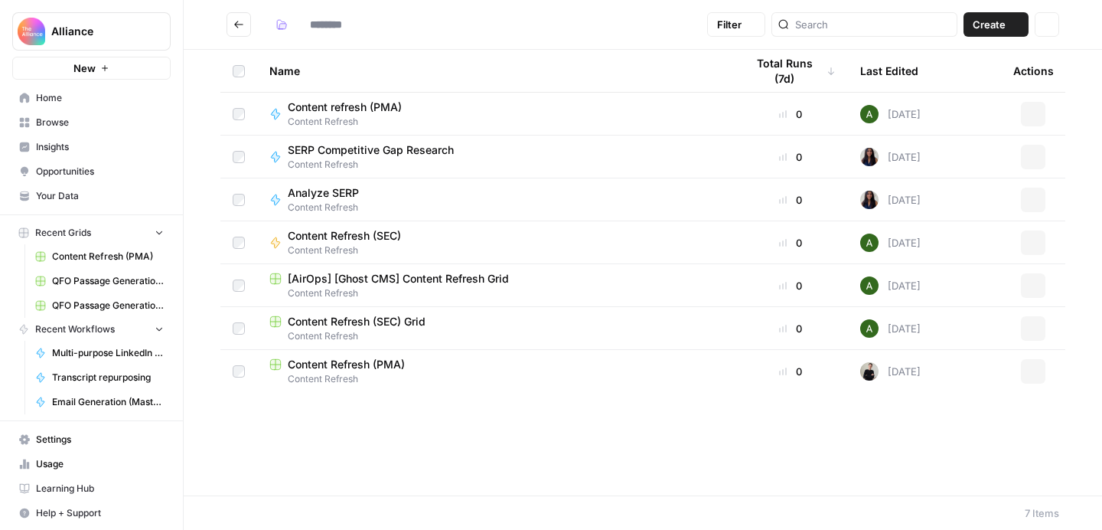
type input "**********"
click at [370, 365] on span "Content Refresh (PMA)" at bounding box center [346, 364] width 117 height 15
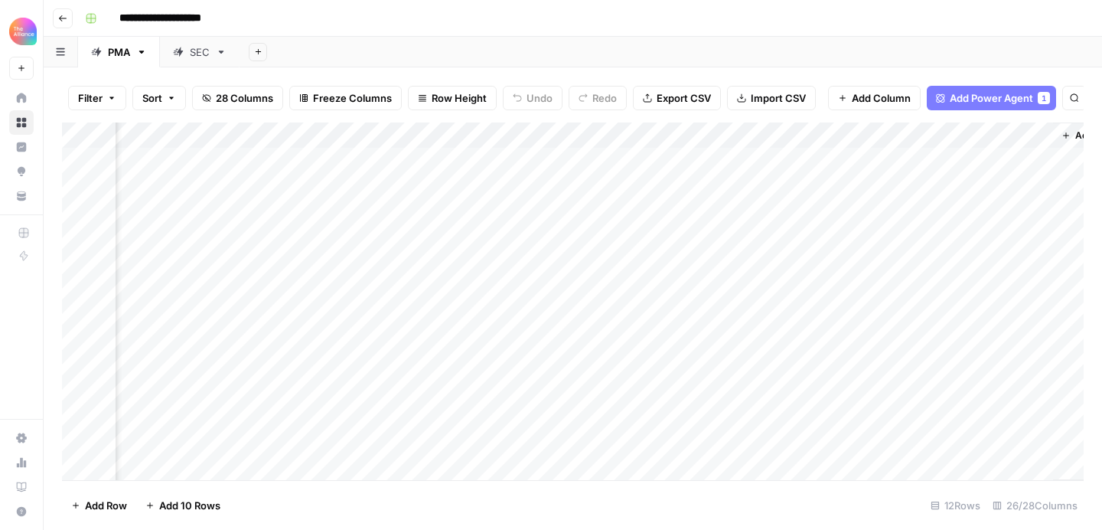
scroll to position [0, 3372]
click at [966, 135] on div "Add Column" at bounding box center [573, 301] width 1022 height 358
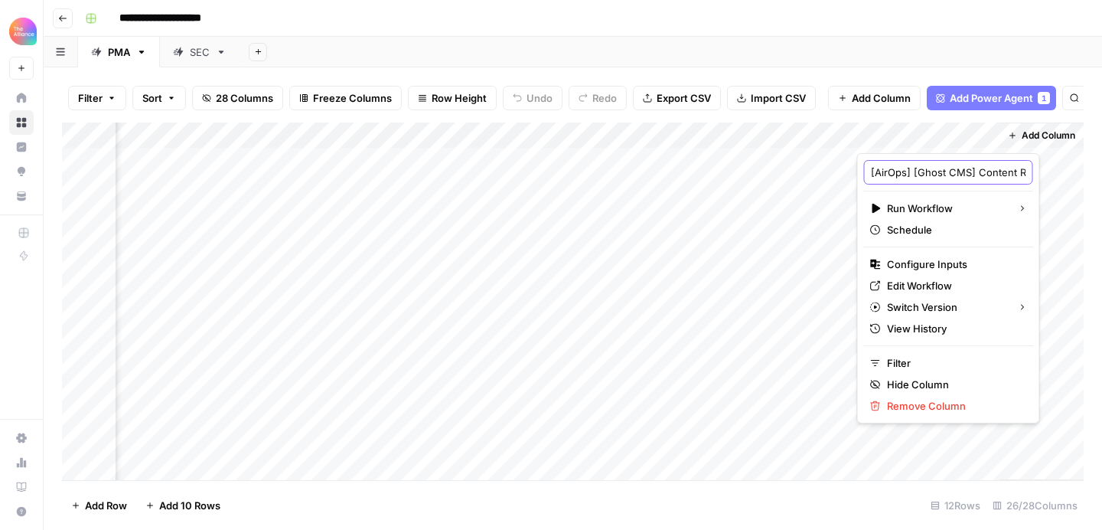
drag, startPoint x: 914, startPoint y: 174, endPoint x: 988, endPoint y: 180, distance: 73.7
click at [988, 180] on div "[AirOps] [Ghost CMS] Content Refresh" at bounding box center [948, 172] width 169 height 24
click at [974, 170] on input "[AirOps] [Ghost CMS] Content Refresh" at bounding box center [948, 172] width 155 height 15
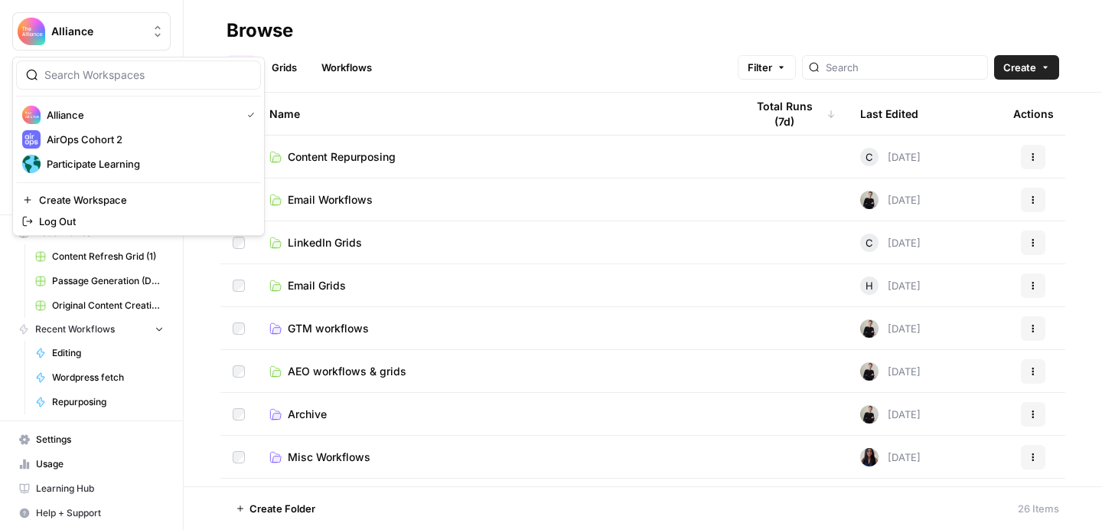
click at [121, 34] on span "Alliance" at bounding box center [97, 31] width 93 height 15
click at [123, 165] on span "Participate Learning" at bounding box center [148, 163] width 202 height 15
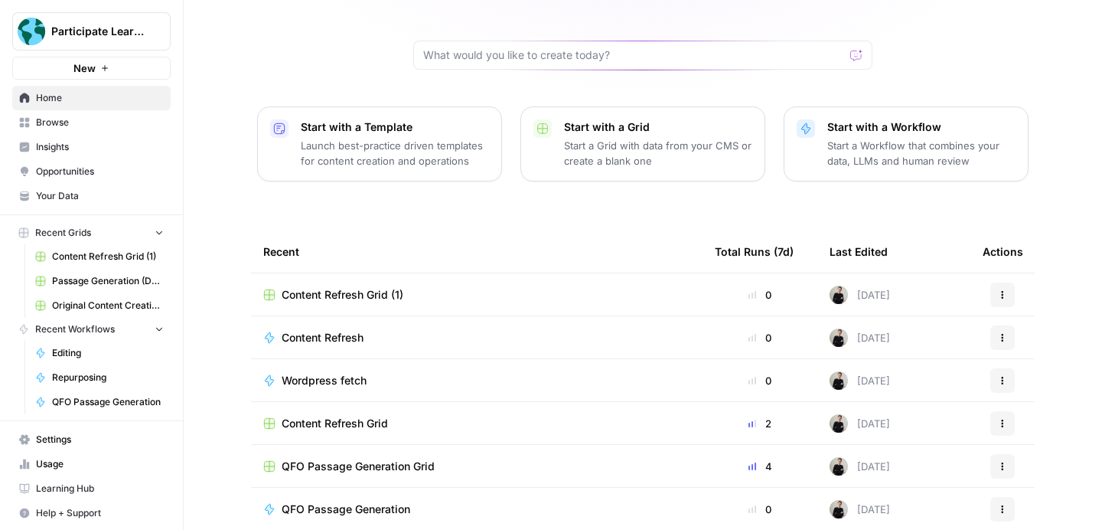
scroll to position [135, 0]
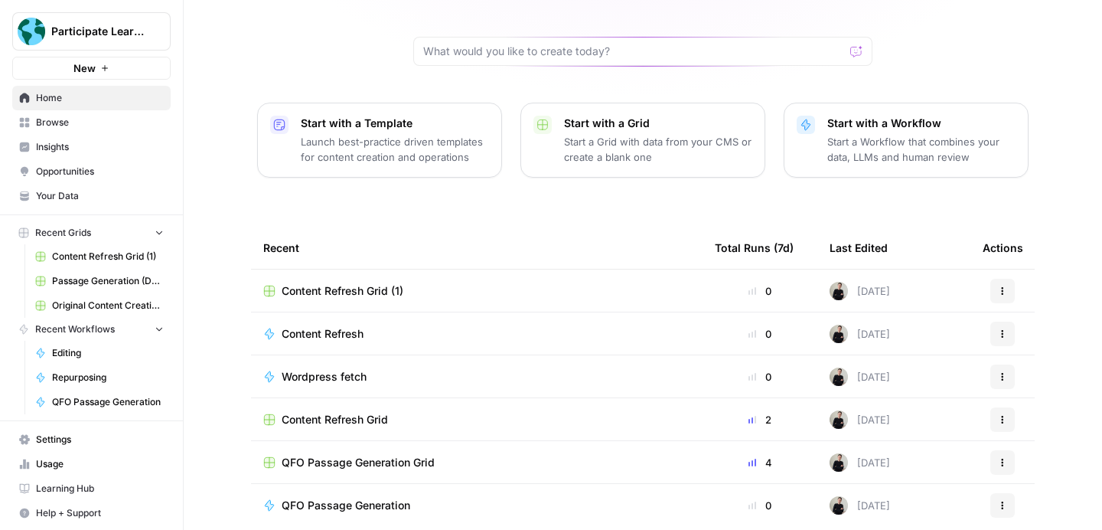
click at [393, 283] on span "Content Refresh Grid (1)" at bounding box center [343, 290] width 122 height 15
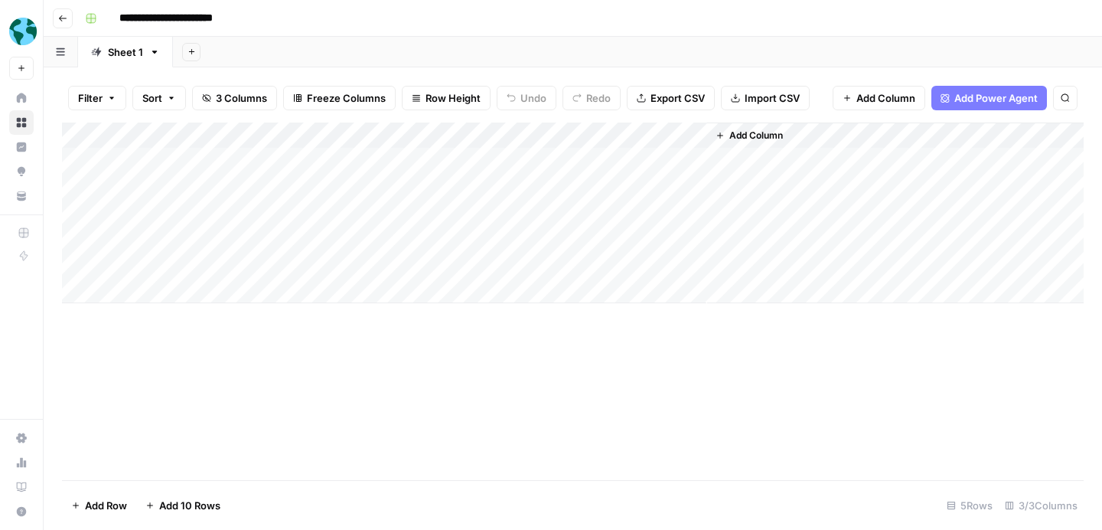
click at [232, 21] on input "**********" at bounding box center [182, 18] width 138 height 24
drag, startPoint x: 244, startPoint y: 17, endPoint x: 232, endPoint y: 15, distance: 12.3
click at [232, 15] on input "**********" at bounding box center [182, 18] width 138 height 24
type input "**********"
click at [445, 30] on div "**********" at bounding box center [583, 18] width 1008 height 24
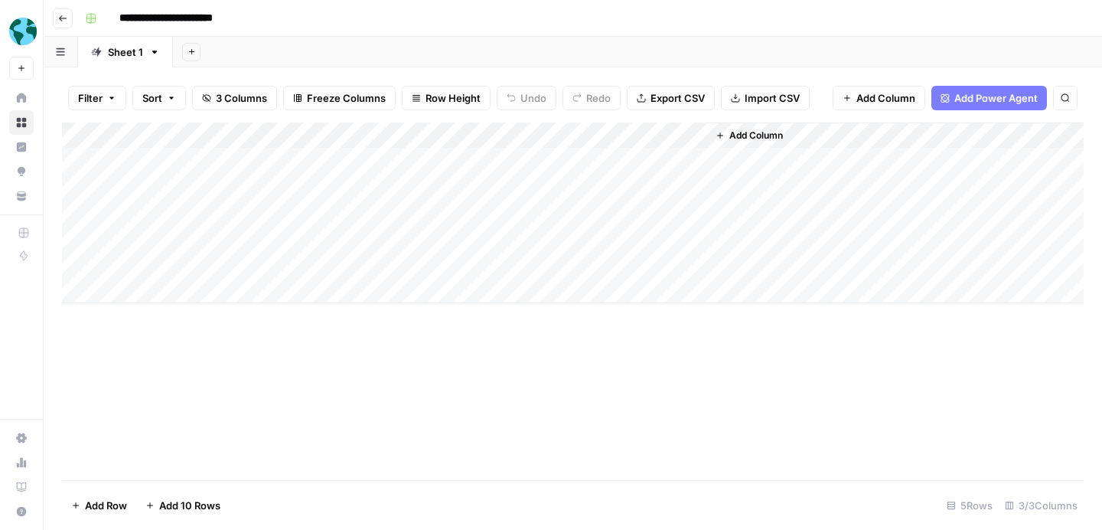
click at [762, 132] on span "Add Column" at bounding box center [757, 136] width 54 height 14
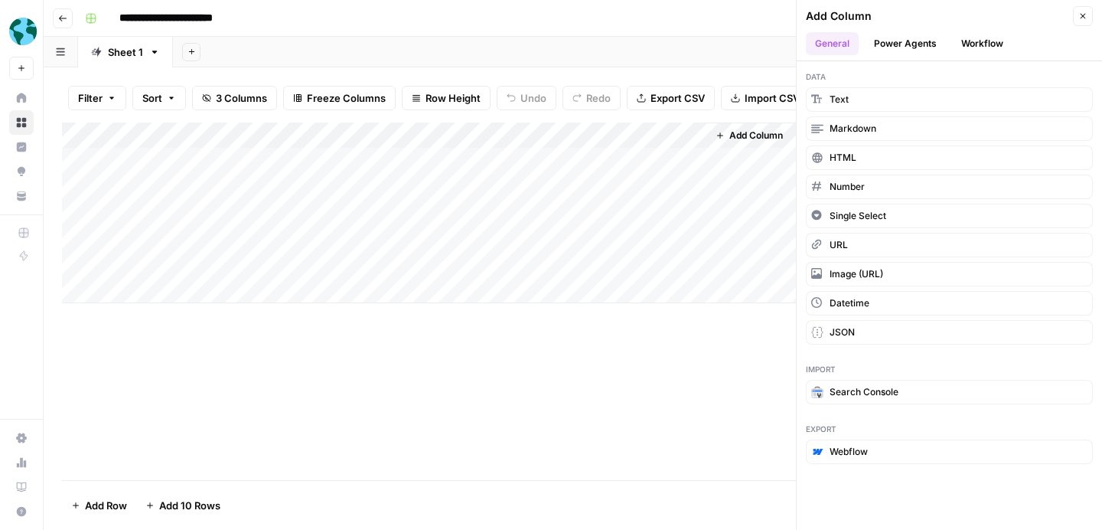
click at [977, 43] on button "Workflow" at bounding box center [982, 43] width 60 height 23
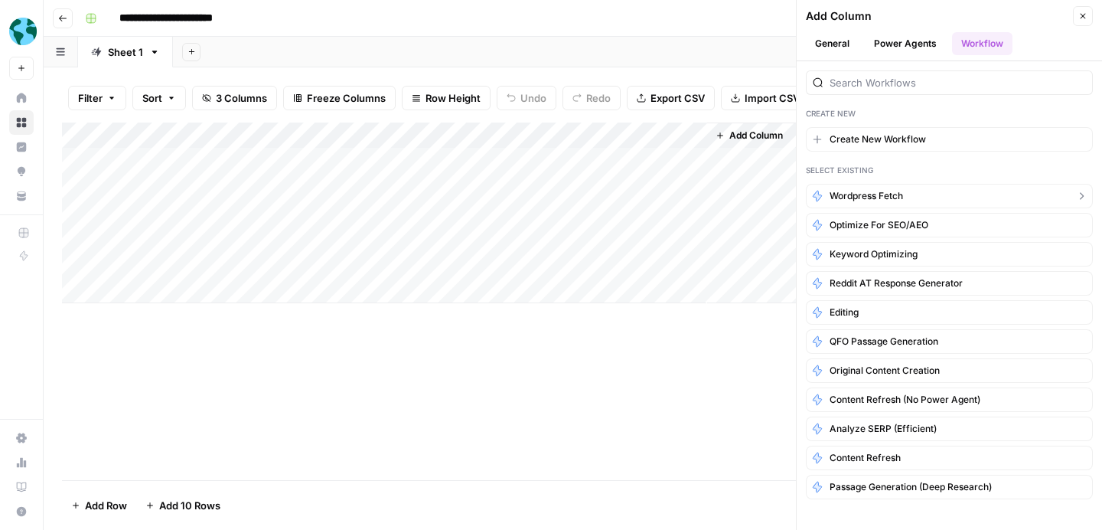
click at [900, 198] on span "Wordpress fetch" at bounding box center [866, 196] width 73 height 14
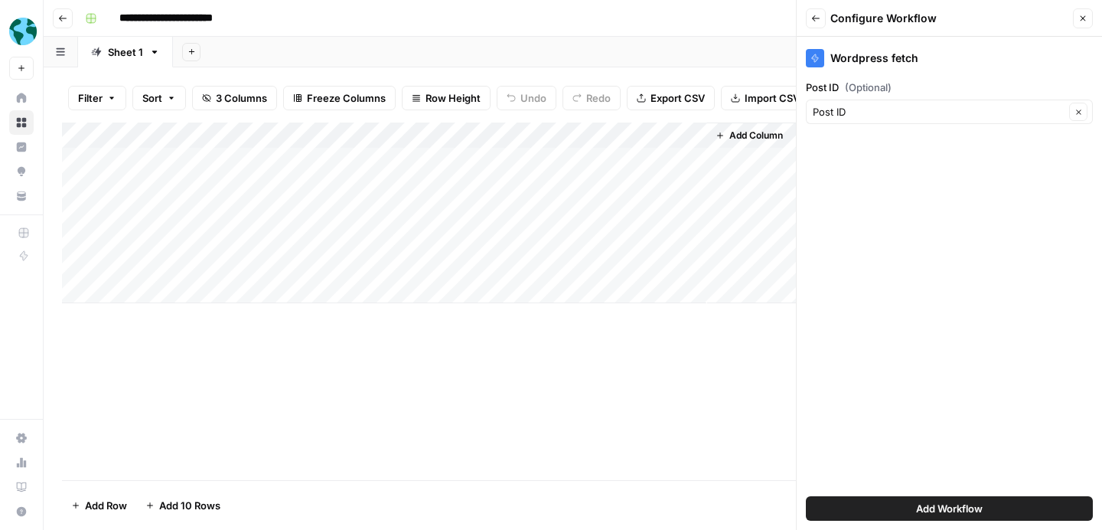
click at [922, 504] on span "Add Workflow" at bounding box center [949, 508] width 67 height 15
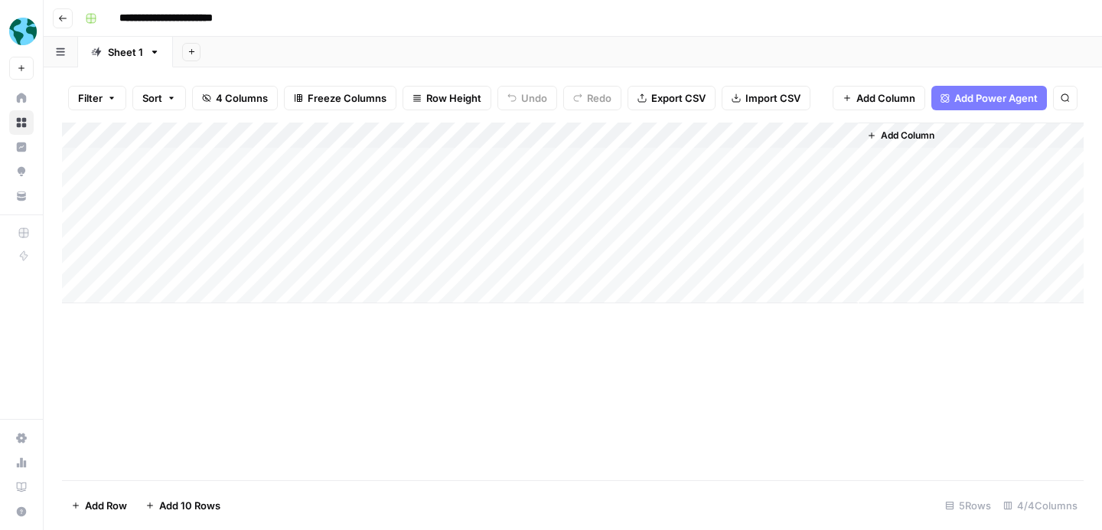
drag, startPoint x: 807, startPoint y: 133, endPoint x: 619, endPoint y: 139, distance: 187.6
click at [619, 139] on div "Add Column" at bounding box center [573, 212] width 1022 height 181
click at [246, 155] on div "Add Column" at bounding box center [573, 212] width 1022 height 181
click at [227, 165] on div "Add Column" at bounding box center [573, 212] width 1022 height 181
type textarea "*****"
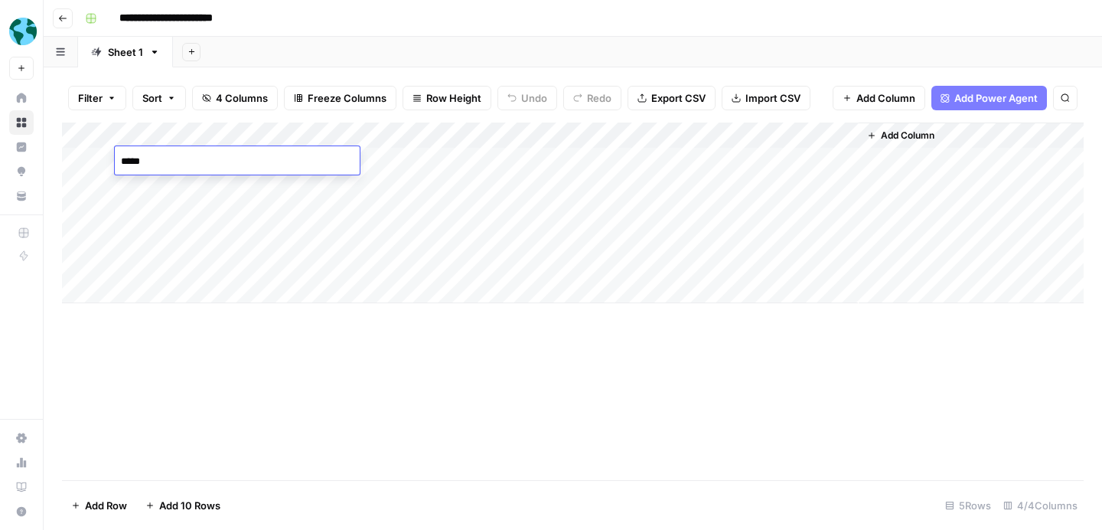
click at [463, 155] on div "Add Column" at bounding box center [573, 212] width 1022 height 181
click at [452, 160] on div "Add Column" at bounding box center [573, 212] width 1022 height 181
type textarea "**********"
click at [470, 380] on div "Add Column" at bounding box center [573, 301] width 1022 height 358
click at [625, 158] on div "Add Column" at bounding box center [573, 212] width 1022 height 181
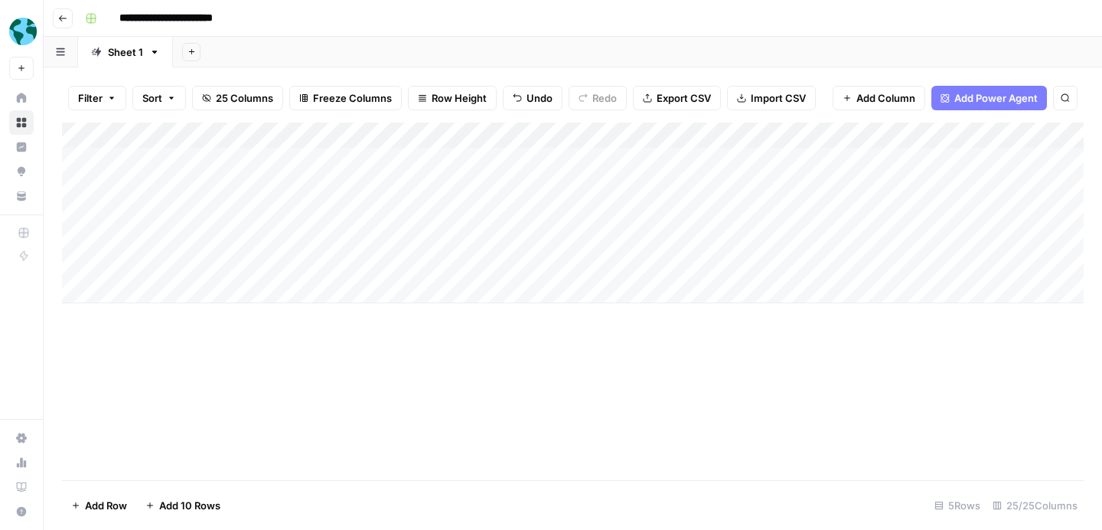
click at [674, 132] on div "Add Column" at bounding box center [573, 212] width 1022 height 181
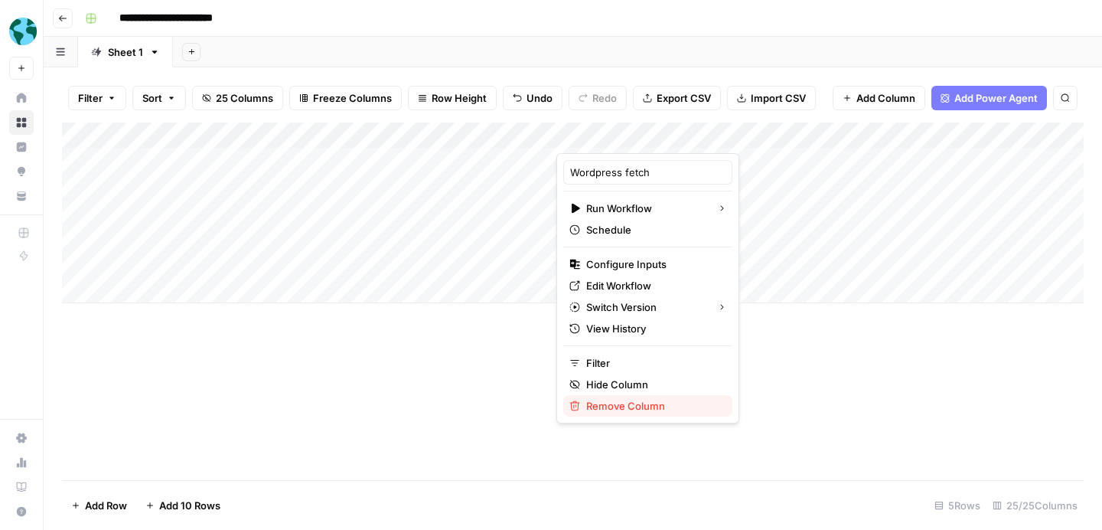
click at [642, 404] on span "Remove Column" at bounding box center [653, 405] width 134 height 15
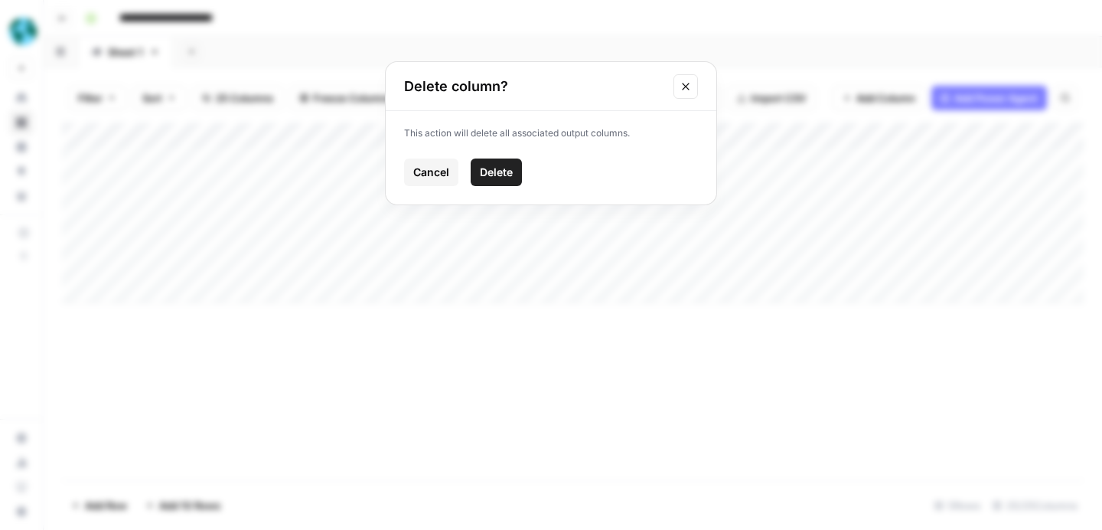
click at [508, 169] on span "Delete" at bounding box center [496, 172] width 33 height 15
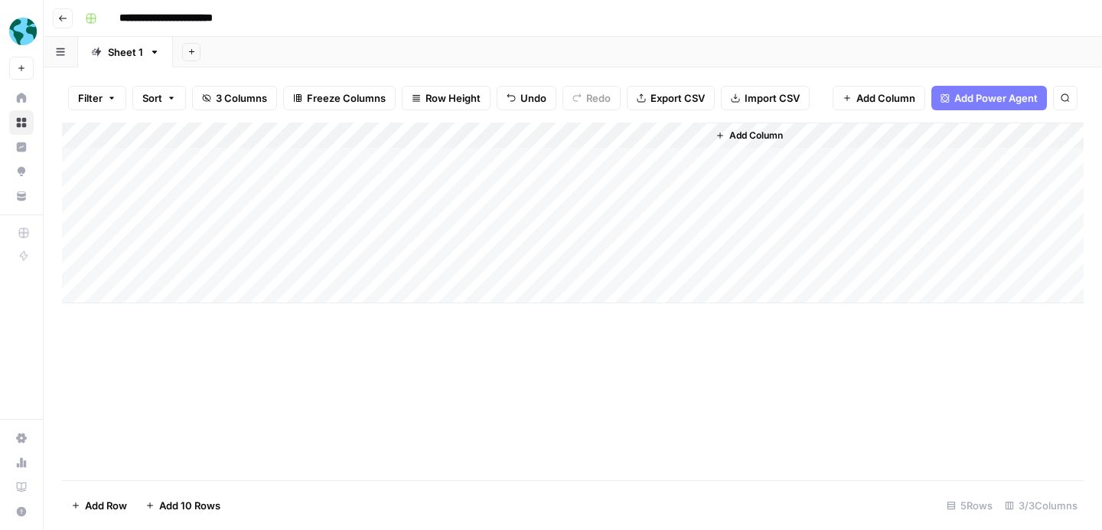
click at [61, 12] on button "Go back" at bounding box center [63, 18] width 20 height 20
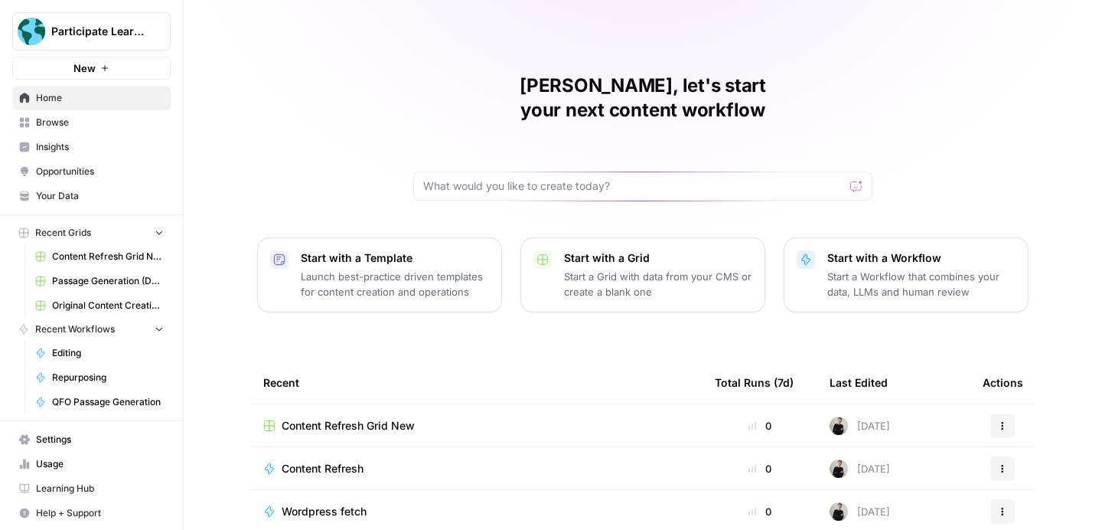
click at [997, 413] on button "Actions" at bounding box center [1003, 425] width 24 height 24
click at [944, 469] on span "Delete" at bounding box center [934, 471] width 122 height 15
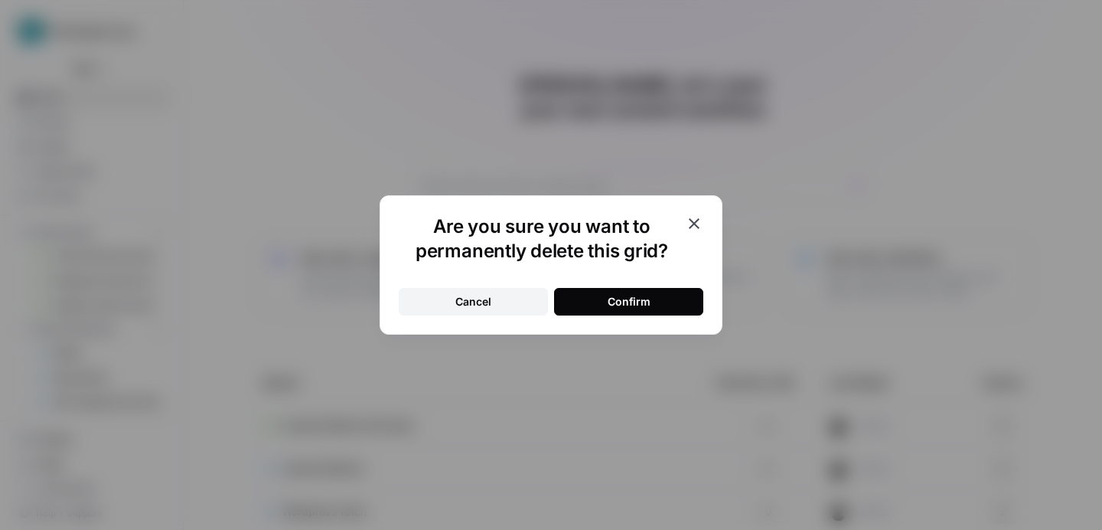
click at [662, 300] on button "Confirm" at bounding box center [628, 302] width 149 height 28
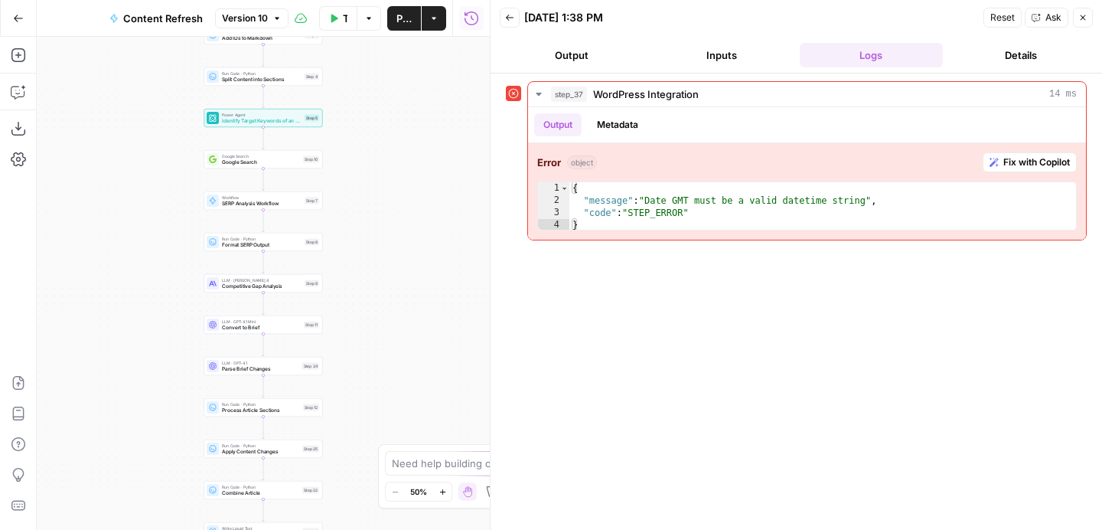
click at [1085, 18] on icon "button" at bounding box center [1083, 17] width 9 height 9
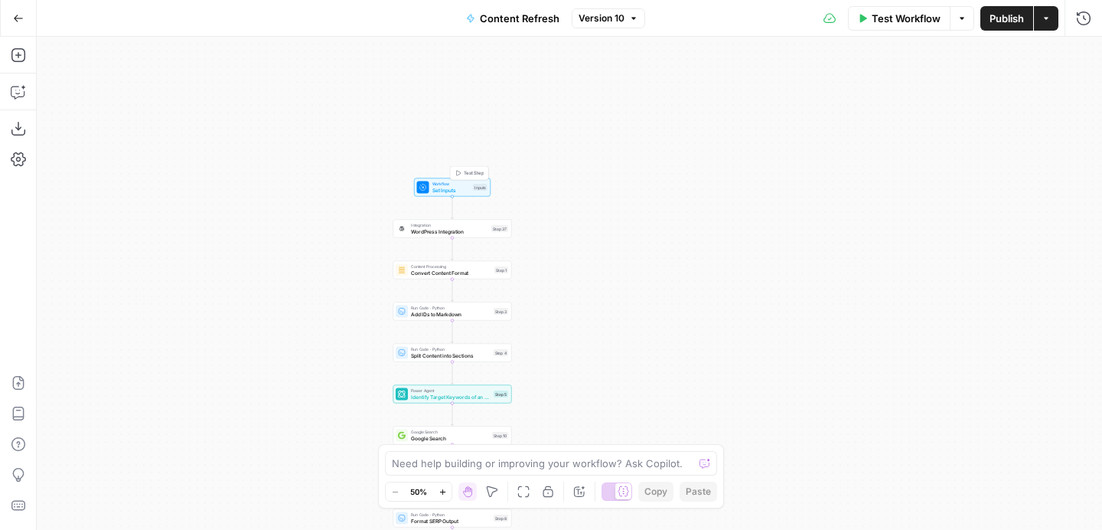
click at [452, 188] on span "Set Inputs" at bounding box center [452, 190] width 38 height 8
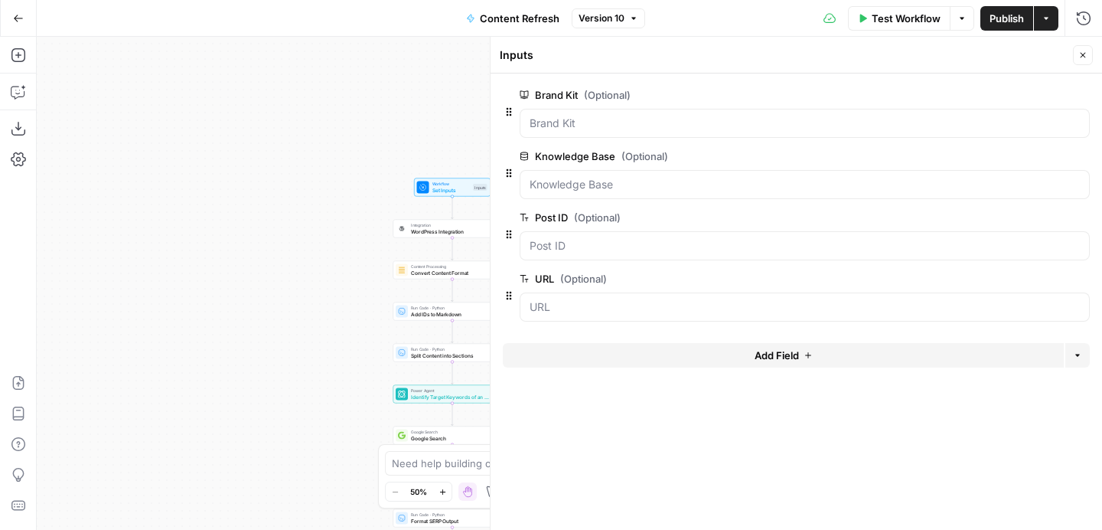
click at [730, 361] on button "Add Field" at bounding box center [783, 355] width 561 height 24
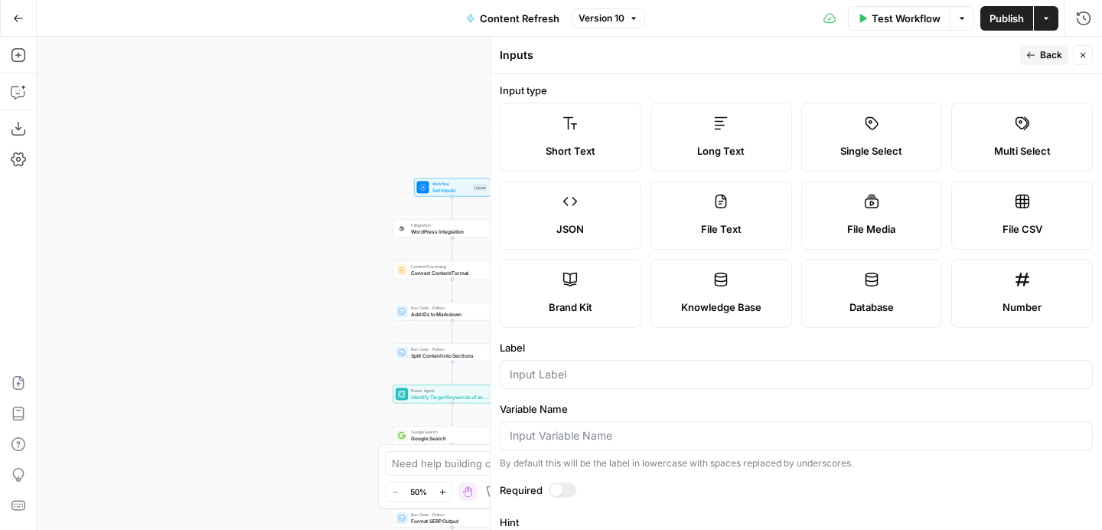
click at [569, 141] on label "Short Text" at bounding box center [571, 137] width 142 height 69
click at [560, 374] on input "Label" at bounding box center [796, 374] width 573 height 15
type input "Date"
click at [775, 343] on label "Label" at bounding box center [796, 347] width 593 height 15
click at [775, 367] on input "Date" at bounding box center [796, 374] width 573 height 15
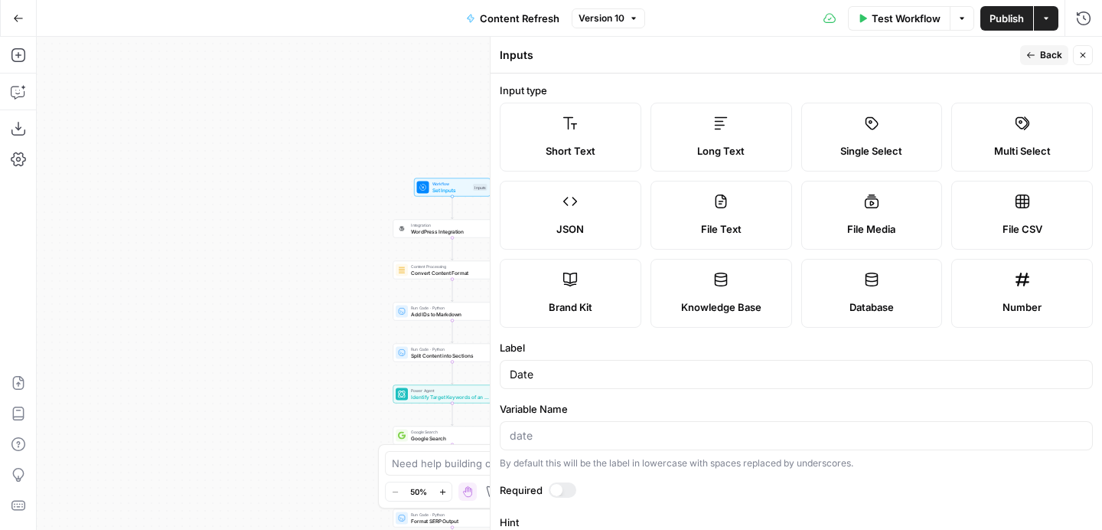
click at [1057, 56] on span "Back" at bounding box center [1051, 55] width 22 height 14
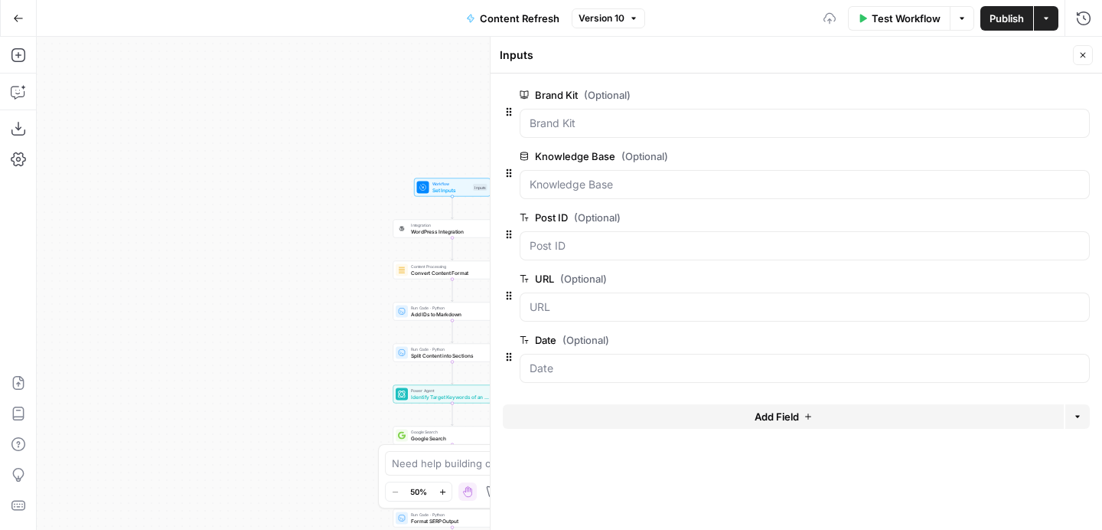
click at [1089, 56] on button "Close" at bounding box center [1083, 55] width 20 height 20
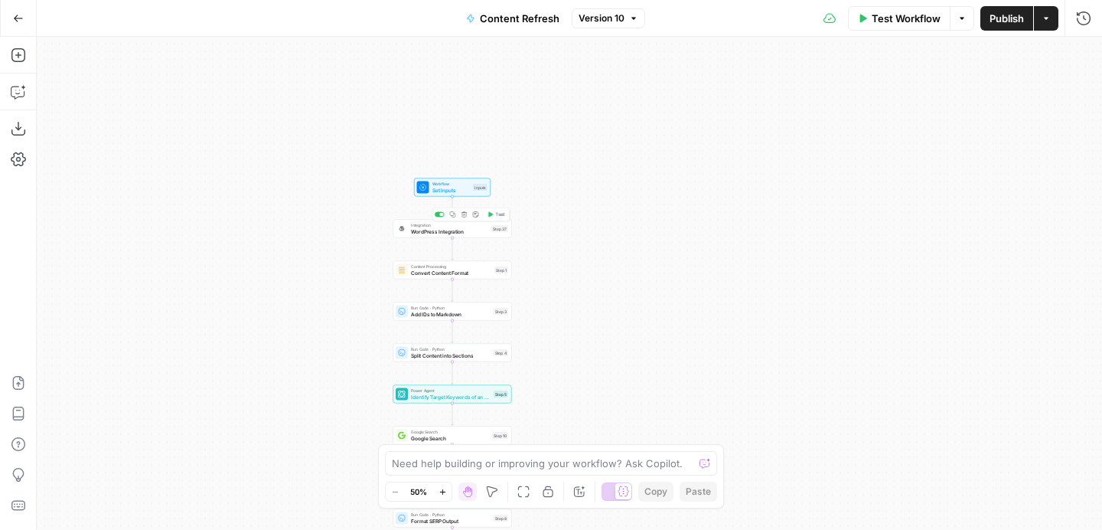
click at [455, 233] on span "WordPress Integration" at bounding box center [449, 231] width 77 height 8
type input "Participate Learning WordPress"
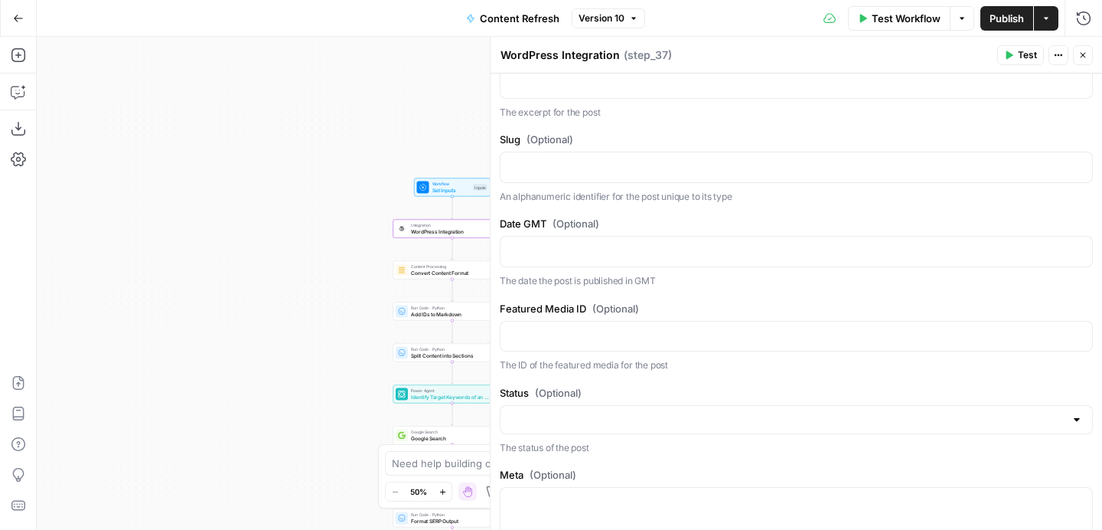
scroll to position [714, 0]
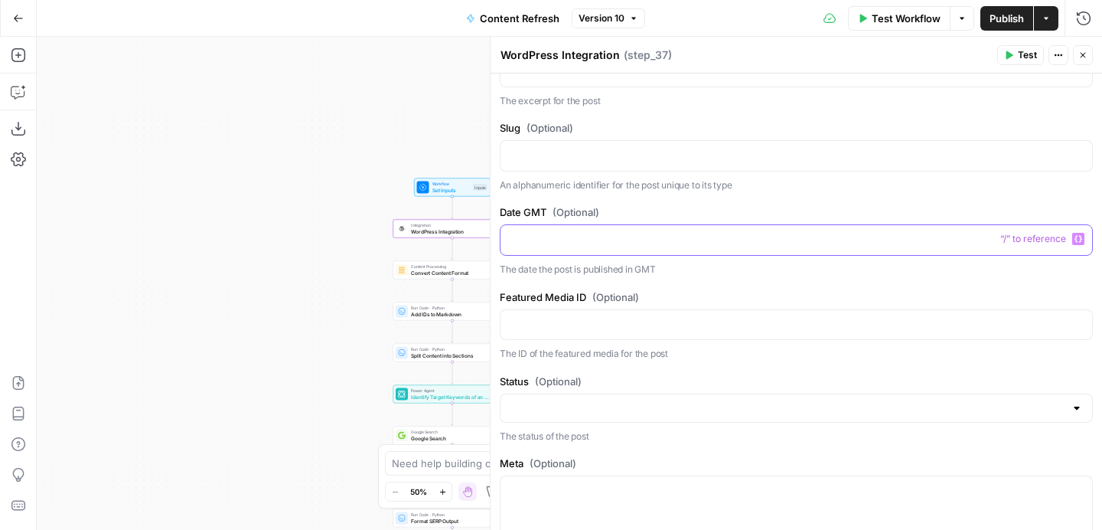
click at [1080, 243] on icon "button" at bounding box center [1079, 239] width 8 height 8
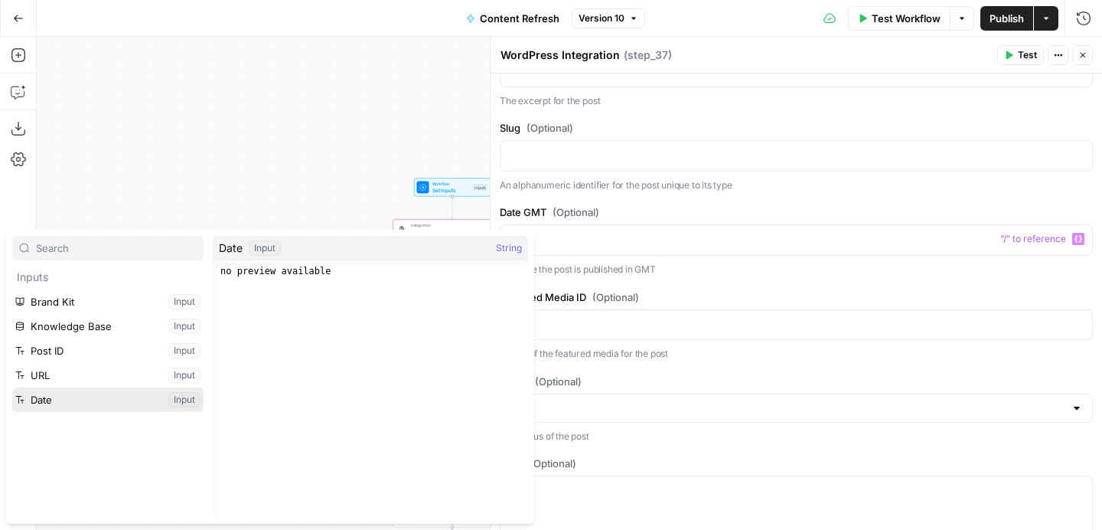
click at [93, 393] on button "Select variable Date" at bounding box center [107, 399] width 191 height 24
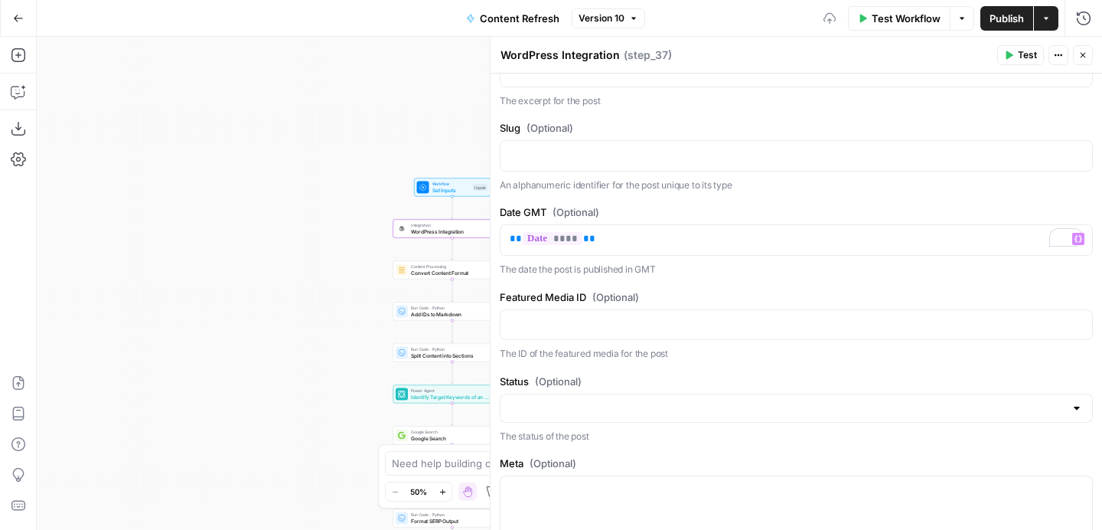
click at [1004, 15] on span "Publish" at bounding box center [1007, 18] width 34 height 15
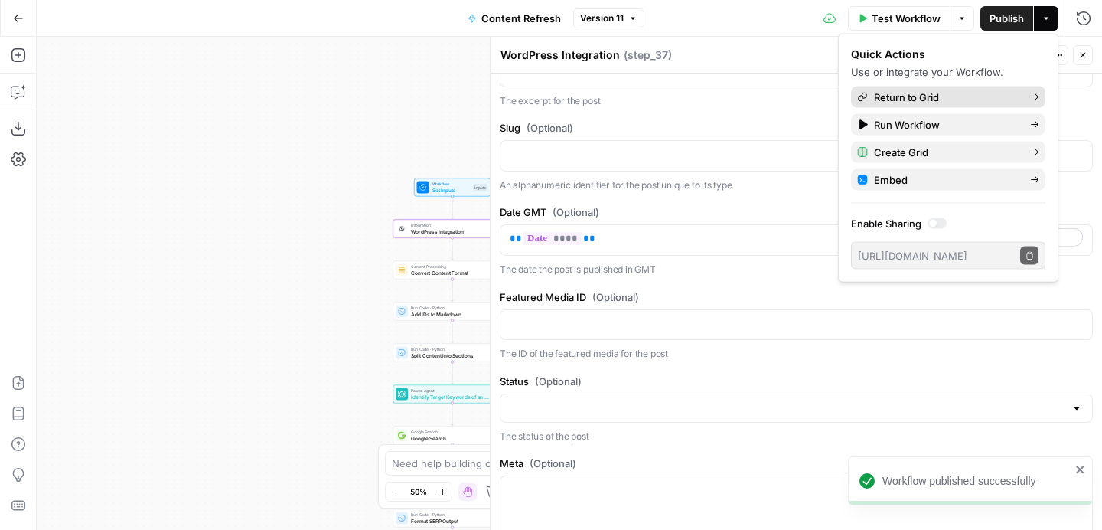
click at [916, 93] on span "Return to Grid" at bounding box center [946, 97] width 144 height 15
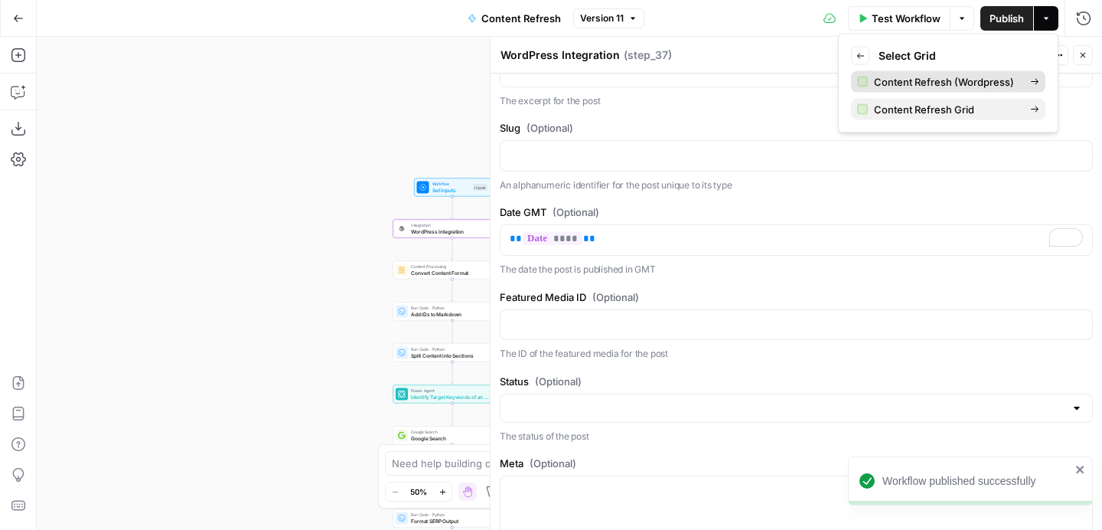
click at [935, 82] on span "Content Refresh (Wordpress)" at bounding box center [946, 81] width 144 height 15
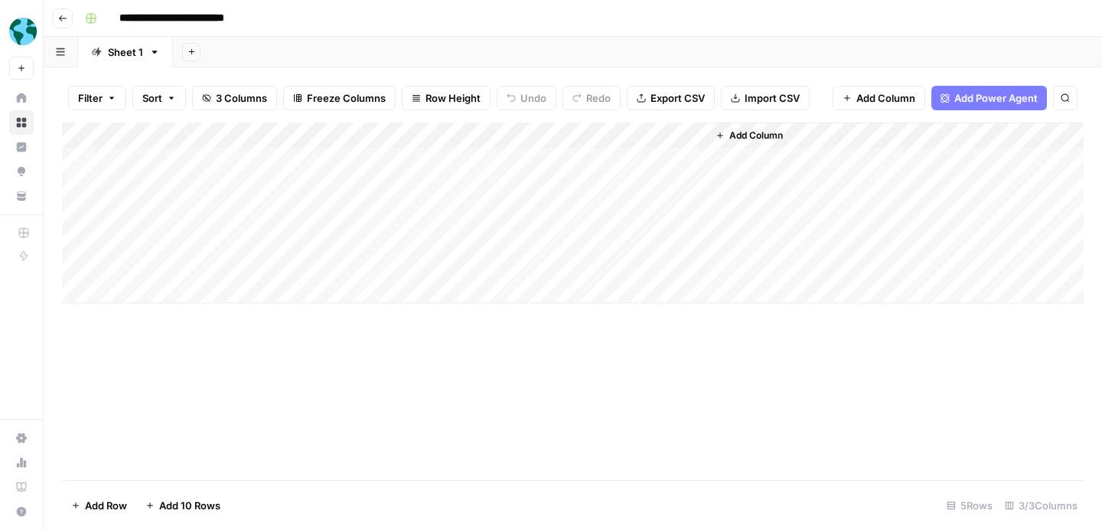
click at [674, 136] on div "Add Column" at bounding box center [573, 212] width 1022 height 181
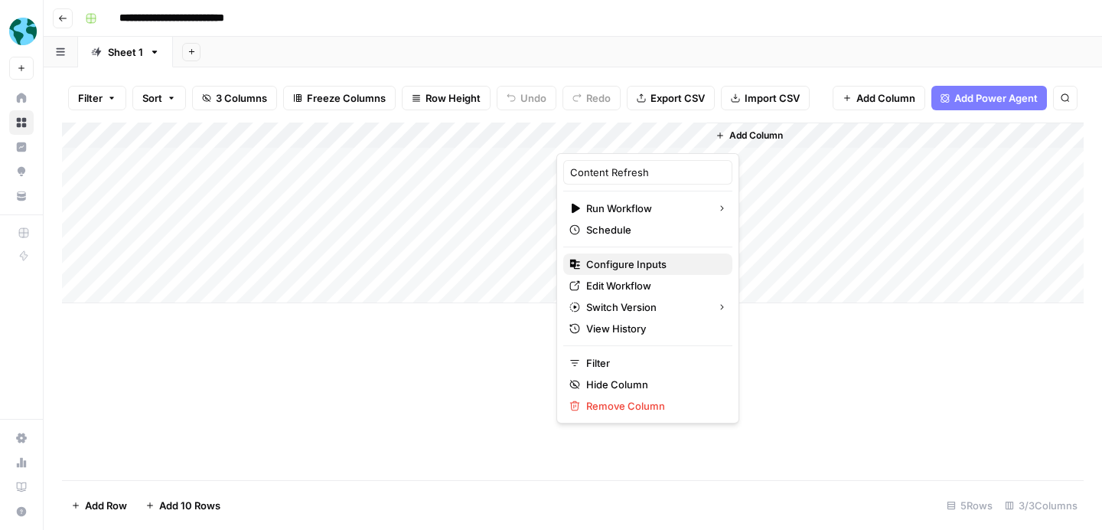
click at [631, 262] on span "Configure Inputs" at bounding box center [653, 263] width 134 height 15
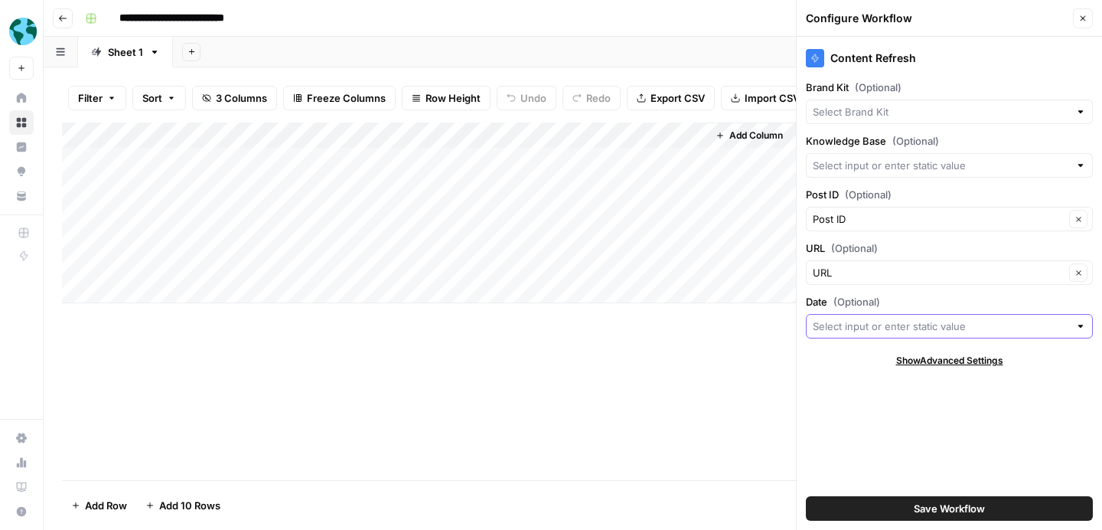
click at [867, 329] on input "Date (Optional)" at bounding box center [941, 325] width 256 height 15
click at [907, 292] on div "Content Refresh Brand Kit (Optional) Knowledge Base (Optional) Post ID (Optiona…" at bounding box center [949, 283] width 305 height 493
click at [726, 376] on div "Add Column" at bounding box center [573, 301] width 1022 height 358
click at [746, 138] on span "Add Column" at bounding box center [757, 136] width 54 height 14
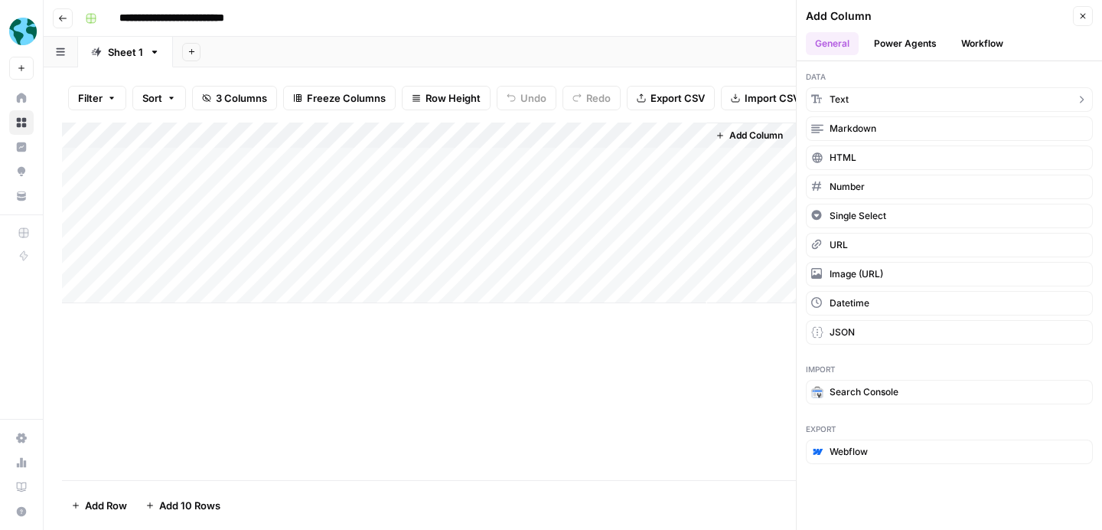
click at [847, 94] on span "Text" at bounding box center [839, 100] width 19 height 14
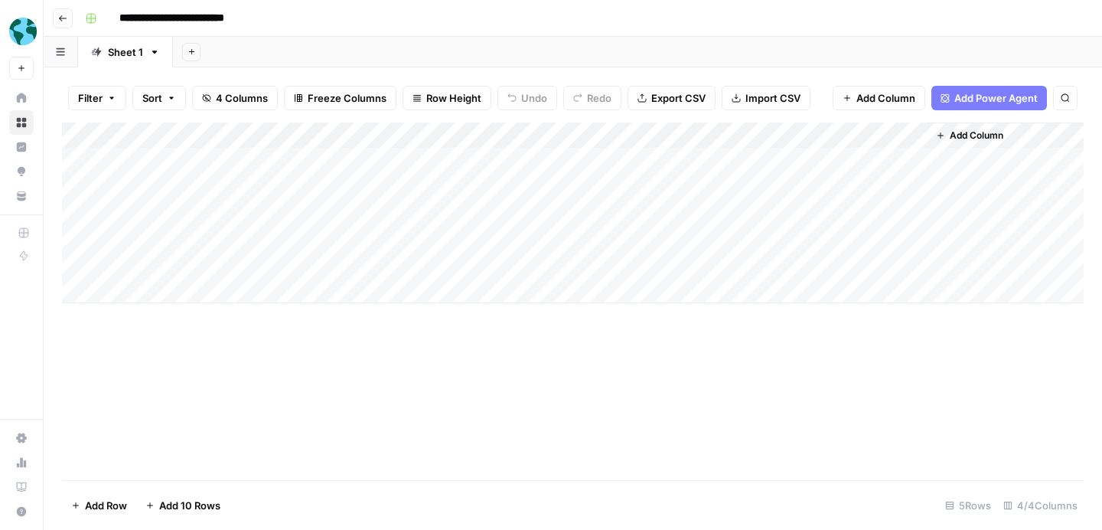
click at [808, 134] on div "Add Column" at bounding box center [573, 212] width 1022 height 181
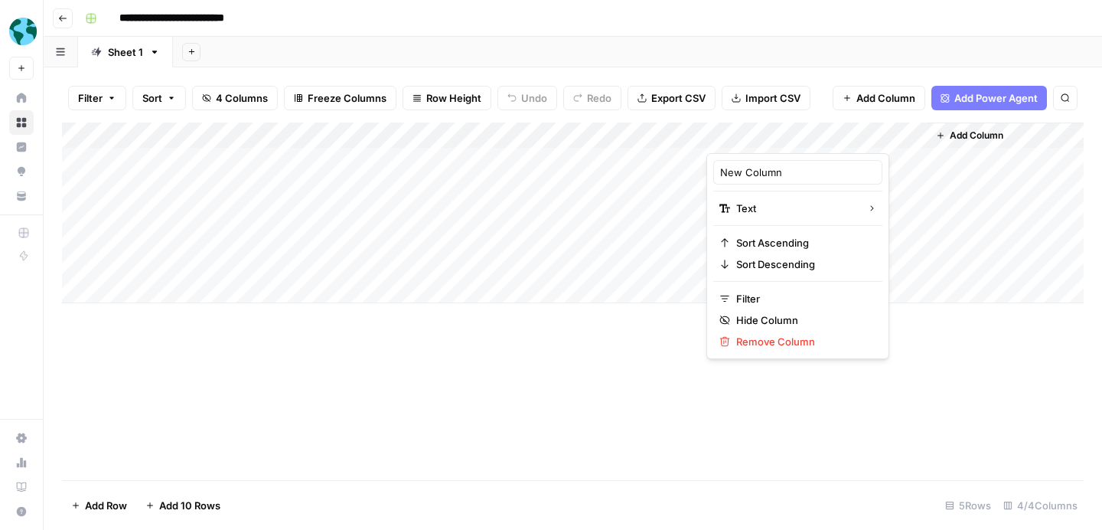
click at [752, 182] on div "New Column" at bounding box center [797, 172] width 169 height 24
drag, startPoint x: 781, startPoint y: 173, endPoint x: 680, endPoint y: 166, distance: 101.3
click at [680, 166] on body "**********" at bounding box center [551, 265] width 1102 height 530
type input "N"
type input "Date"
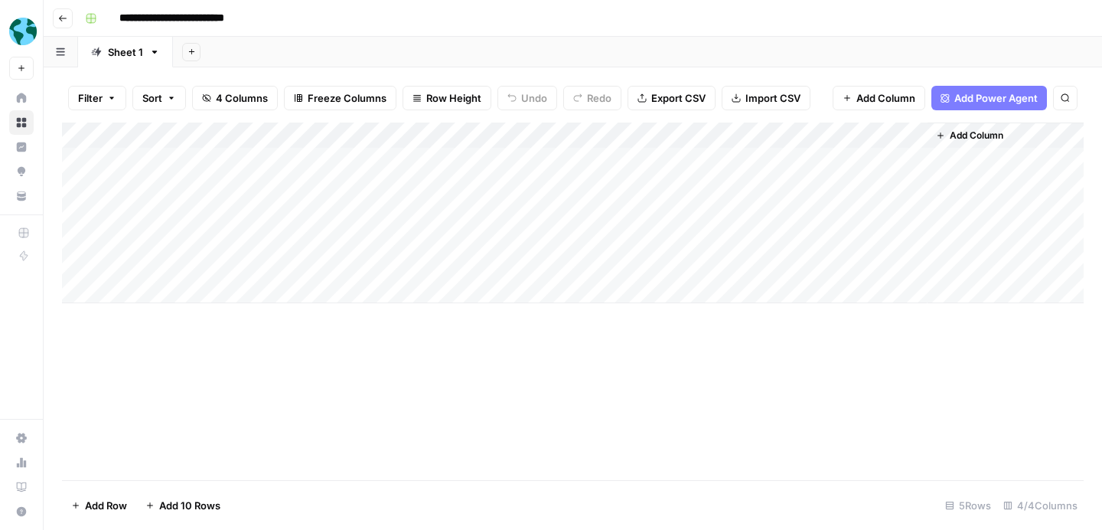
click at [751, 402] on div "Add Column" at bounding box center [573, 301] width 1022 height 358
drag, startPoint x: 877, startPoint y: 139, endPoint x: 446, endPoint y: 142, distance: 431.0
click at [446, 142] on div "Add Column" at bounding box center [573, 212] width 1022 height 181
click at [893, 140] on div "Add Column" at bounding box center [573, 212] width 1022 height 181
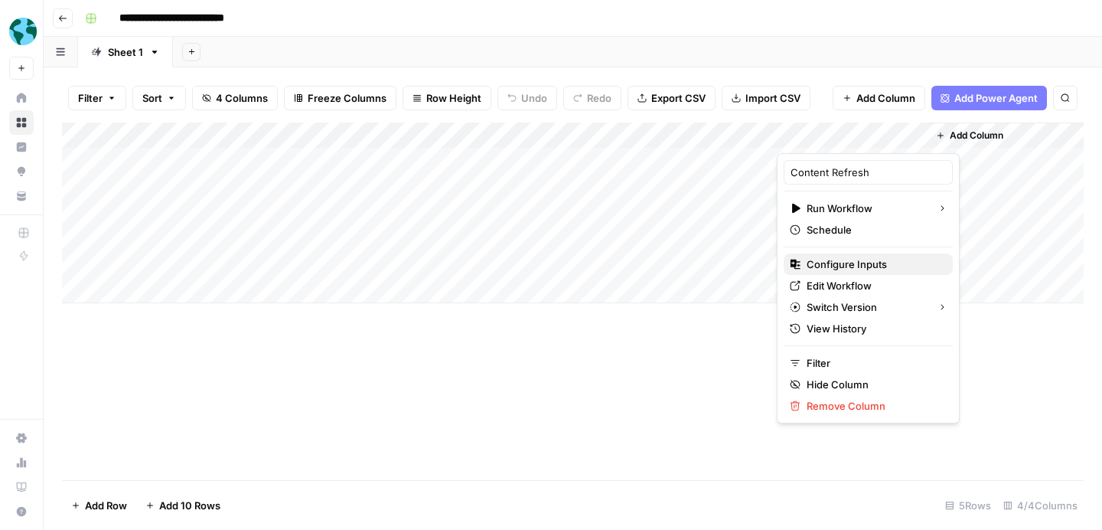
click at [871, 263] on span "Configure Inputs" at bounding box center [874, 263] width 134 height 15
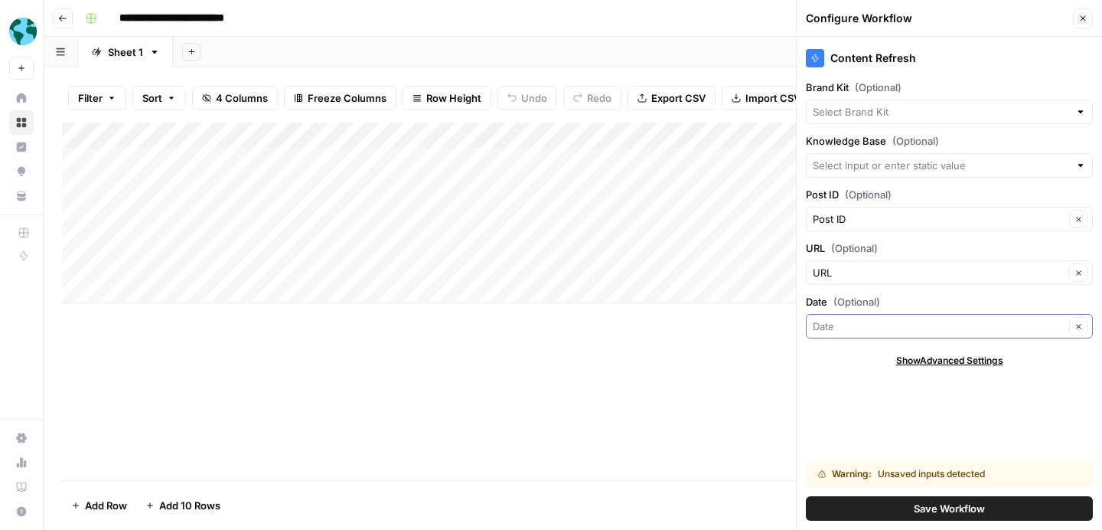
click at [881, 326] on input "Date (Optional)" at bounding box center [939, 325] width 252 height 15
click at [870, 381] on span "Date" at bounding box center [930, 383] width 223 height 15
type input "Date"
click at [648, 457] on div "Add Column" at bounding box center [573, 301] width 1022 height 358
click at [831, 511] on button "Save Workflow" at bounding box center [949, 508] width 287 height 24
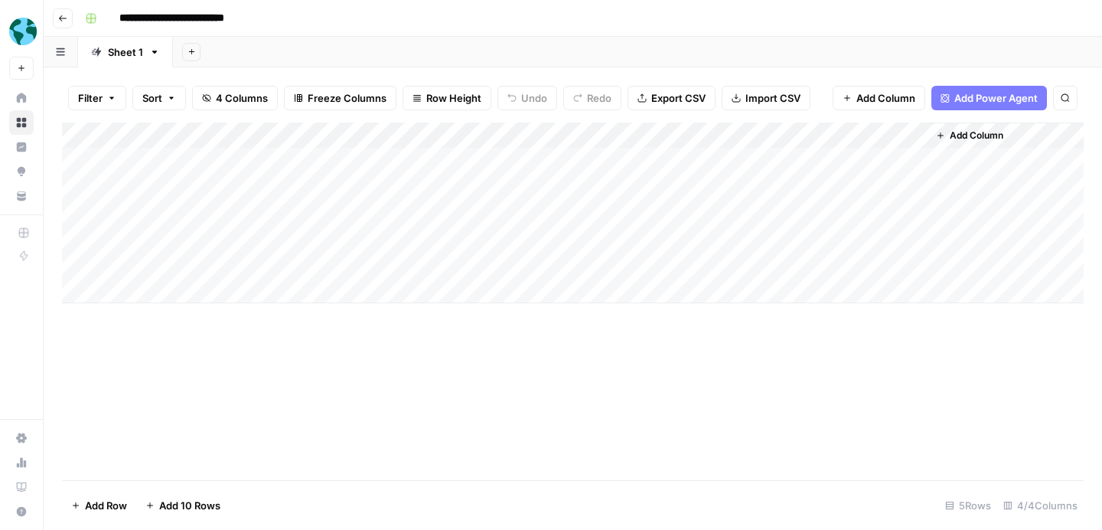
click at [416, 153] on div "Add Column" at bounding box center [573, 212] width 1022 height 181
click at [420, 158] on div "Add Column" at bounding box center [573, 212] width 1022 height 181
type textarea "**********"
click at [552, 428] on div "Add Column" at bounding box center [573, 301] width 1022 height 358
click at [915, 158] on div "Add Column" at bounding box center [573, 212] width 1022 height 181
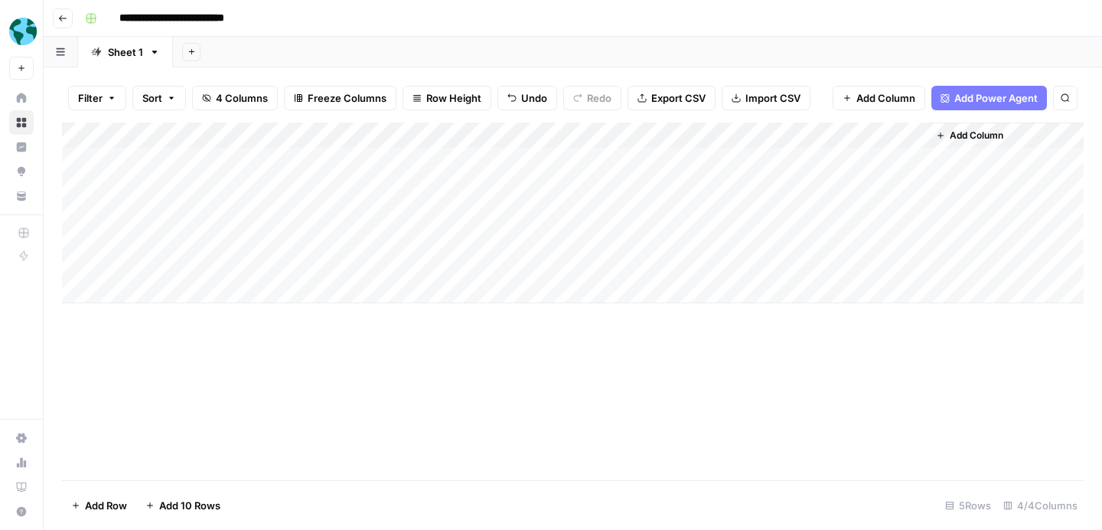
click at [894, 160] on div "Add Column" at bounding box center [573, 212] width 1022 height 181
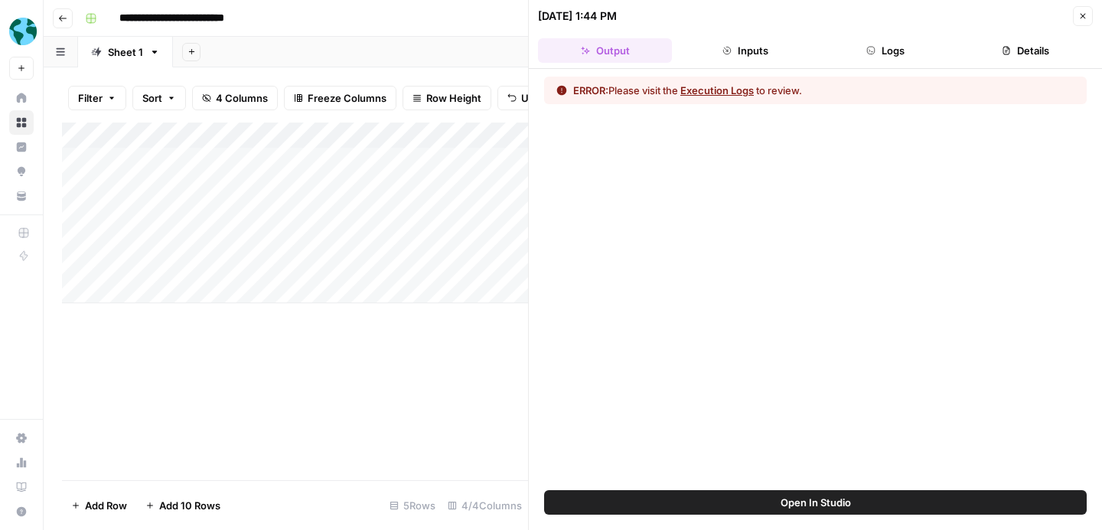
click at [834, 499] on span "Open In Studio" at bounding box center [816, 502] width 70 height 15
click at [1085, 15] on icon "button" at bounding box center [1083, 15] width 9 height 9
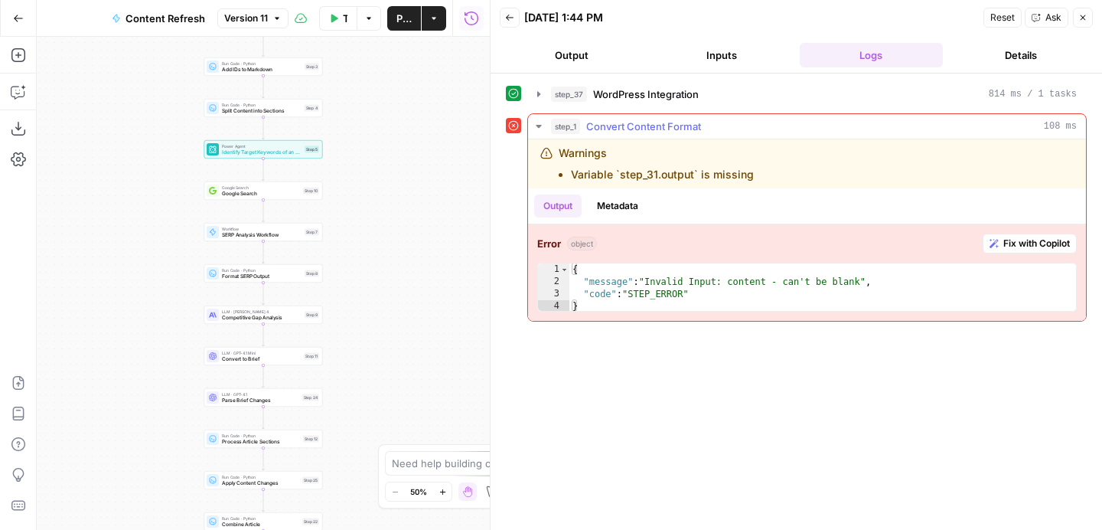
click at [1023, 239] on span "Fix with Copilot" at bounding box center [1037, 244] width 67 height 14
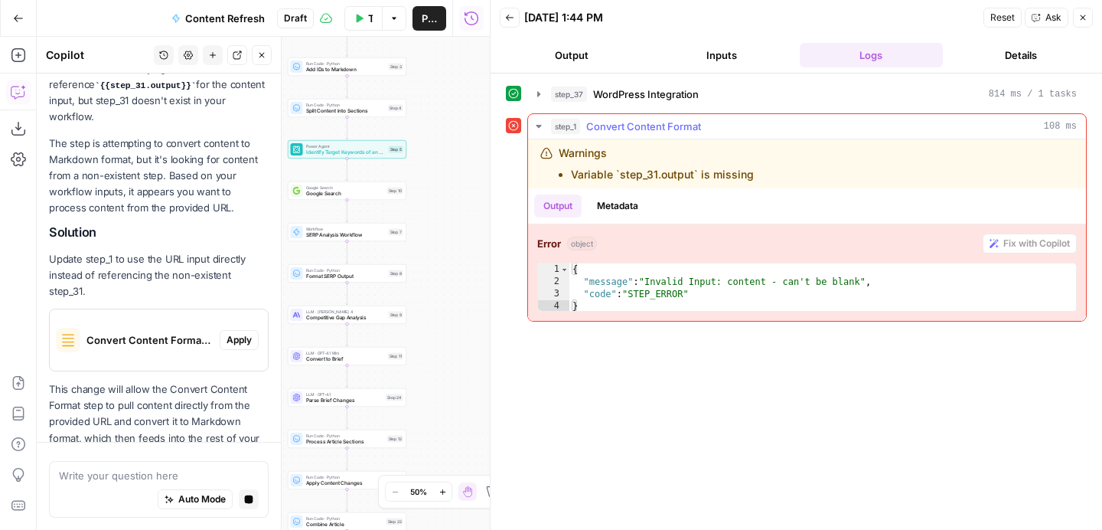
scroll to position [253, 0]
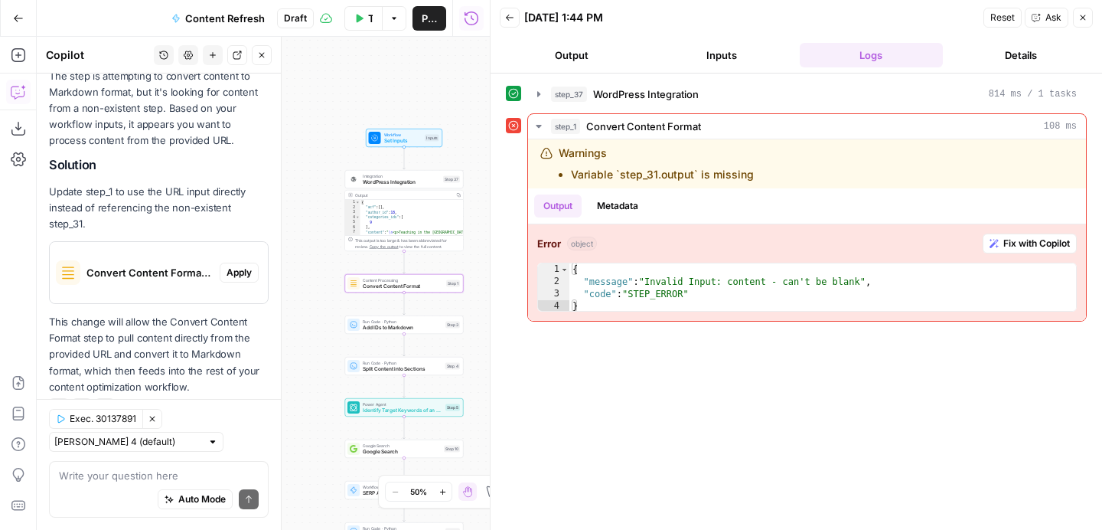
click at [235, 266] on span "Apply" at bounding box center [239, 273] width 25 height 14
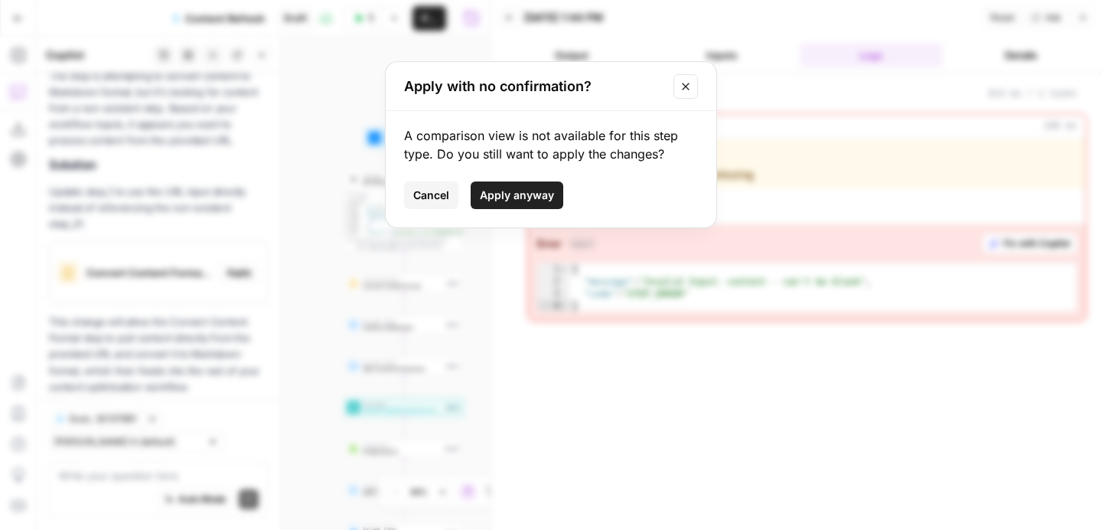
click at [527, 202] on span "Apply anyway" at bounding box center [517, 195] width 74 height 15
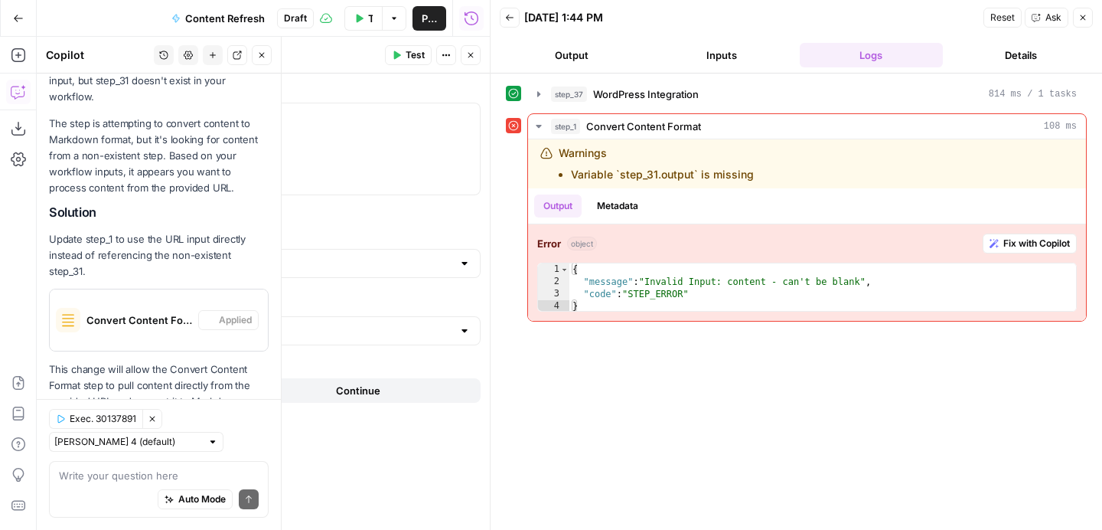
scroll to position [277, 0]
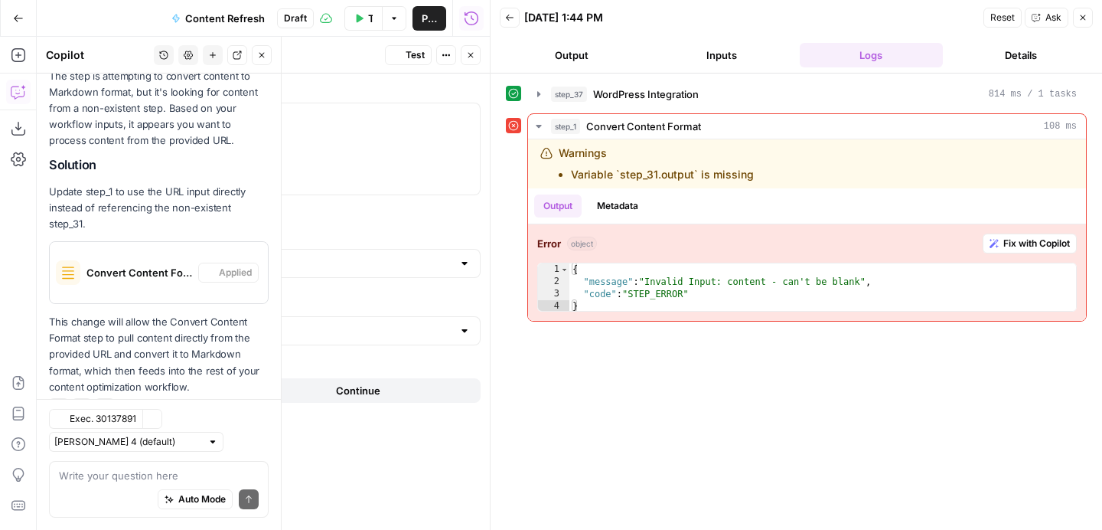
click at [1088, 18] on button "Close" at bounding box center [1083, 18] width 20 height 20
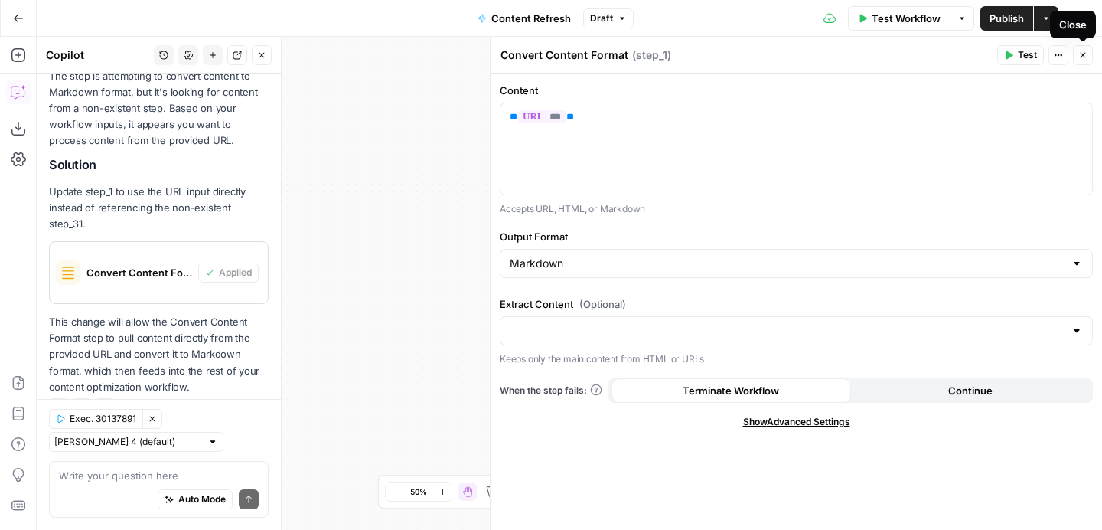
click at [1090, 58] on button "Close" at bounding box center [1083, 55] width 20 height 20
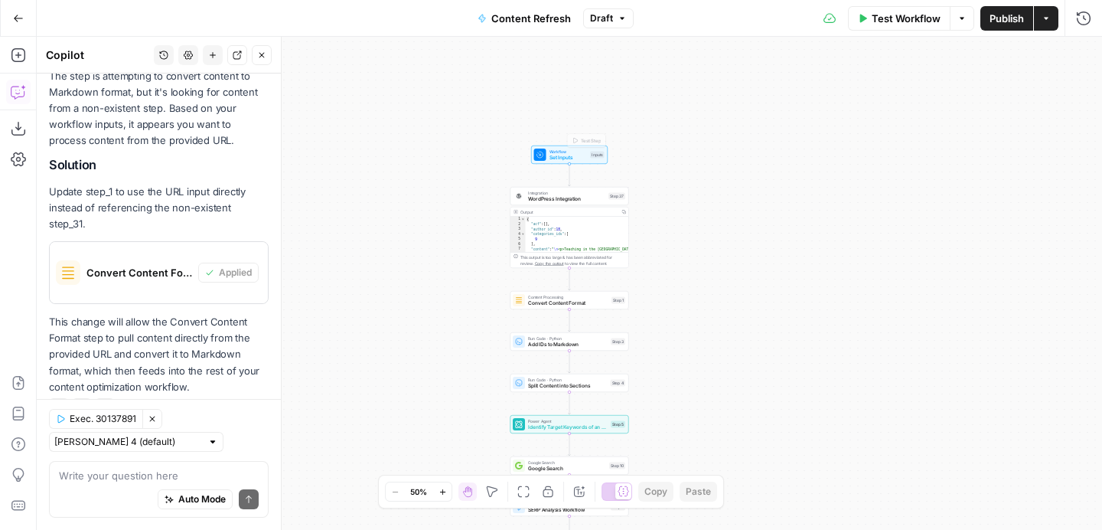
click at [585, 155] on span "Set Inputs" at bounding box center [569, 158] width 38 height 8
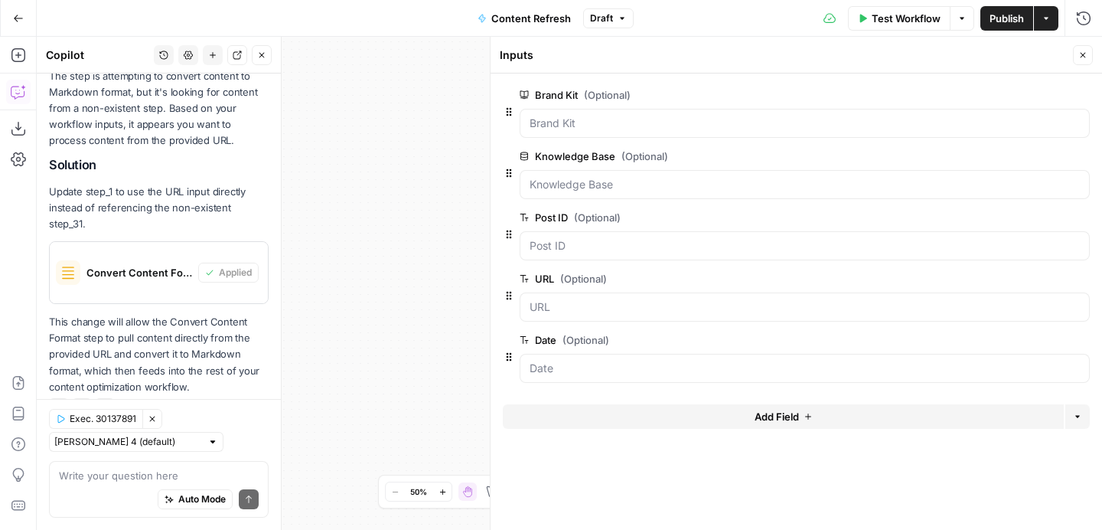
click at [999, 18] on span "Publish" at bounding box center [1007, 18] width 34 height 15
click at [1087, 54] on icon "button" at bounding box center [1083, 55] width 9 height 9
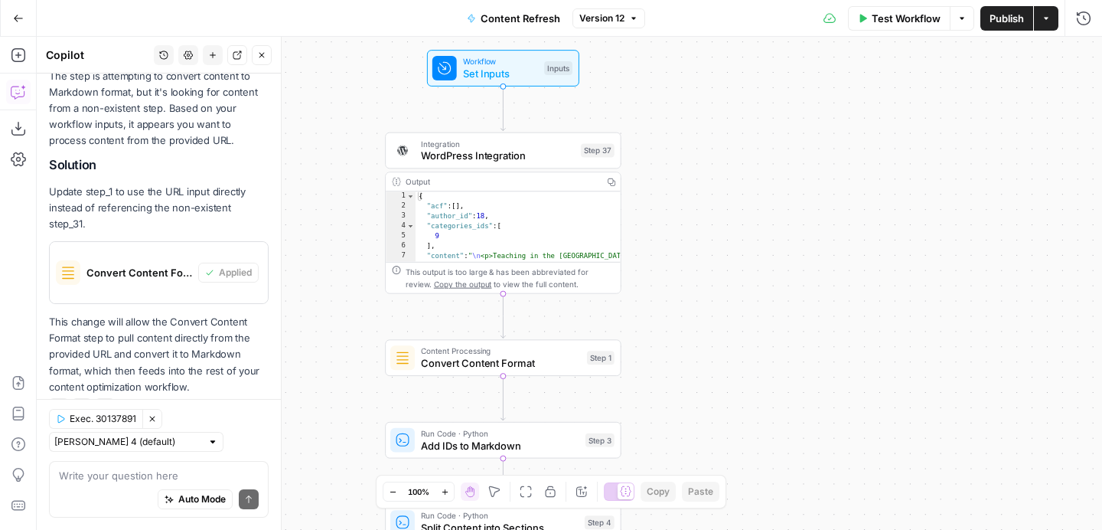
drag, startPoint x: 666, startPoint y: 202, endPoint x: 708, endPoint y: 320, distance: 125.2
click at [708, 320] on div "Workflow Set Inputs Inputs Integration WordPress Integration Step 37 Output Cop…" at bounding box center [570, 283] width 1066 height 493
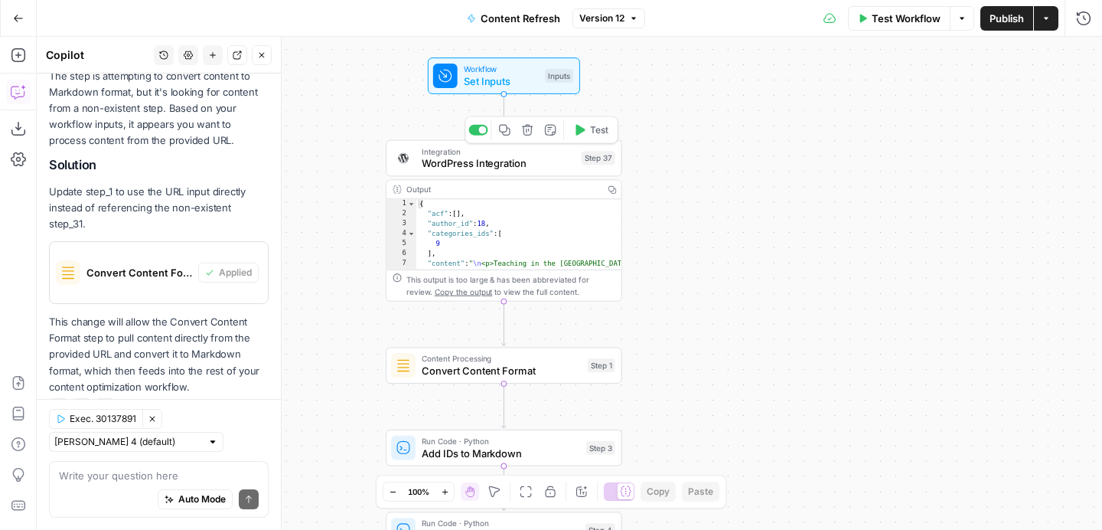
click at [523, 164] on span "WordPress Integration" at bounding box center [499, 163] width 154 height 15
type input "Participate Learning WordPress"
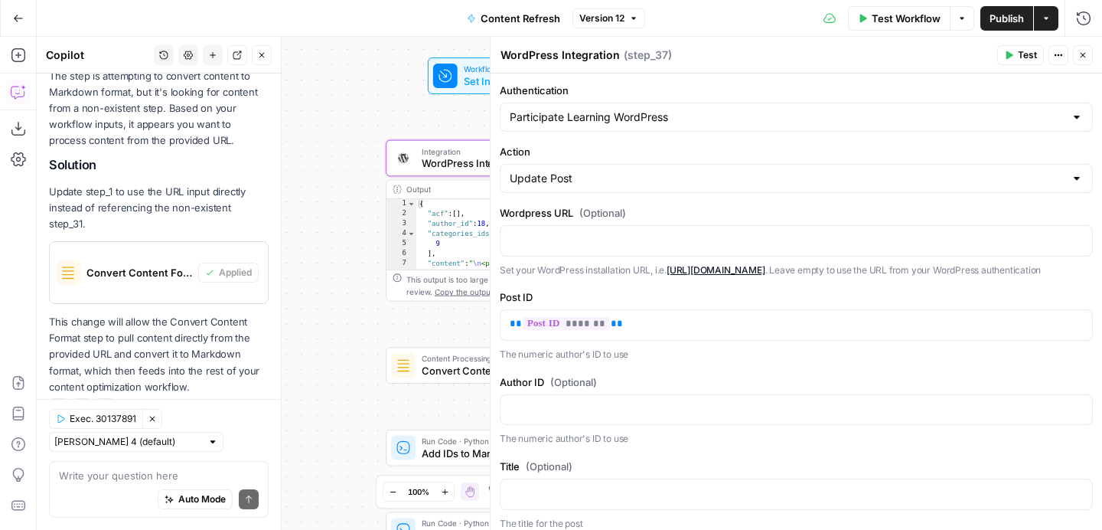
click at [1086, 57] on icon "button" at bounding box center [1083, 55] width 9 height 9
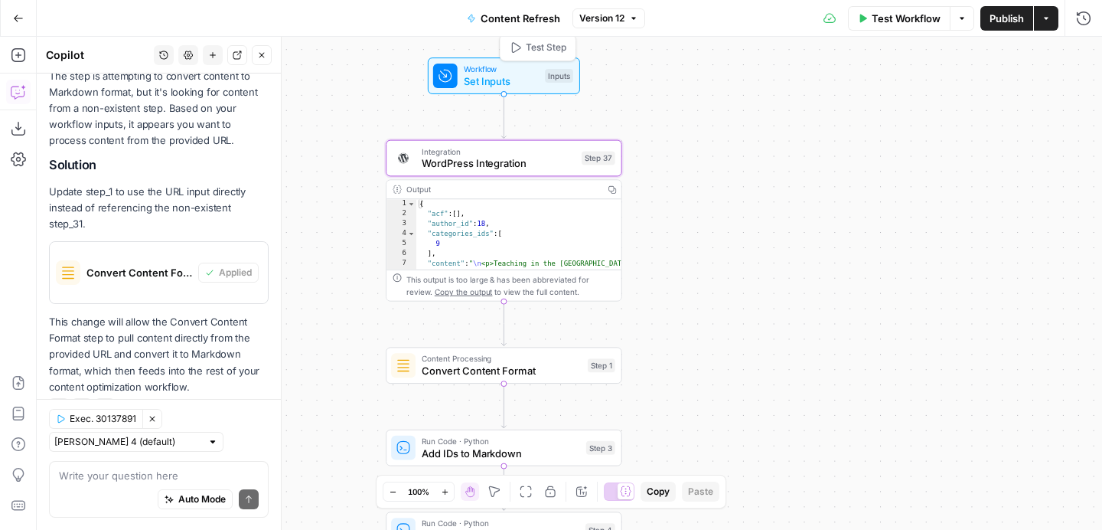
click at [506, 75] on span "Set Inputs" at bounding box center [502, 80] width 76 height 15
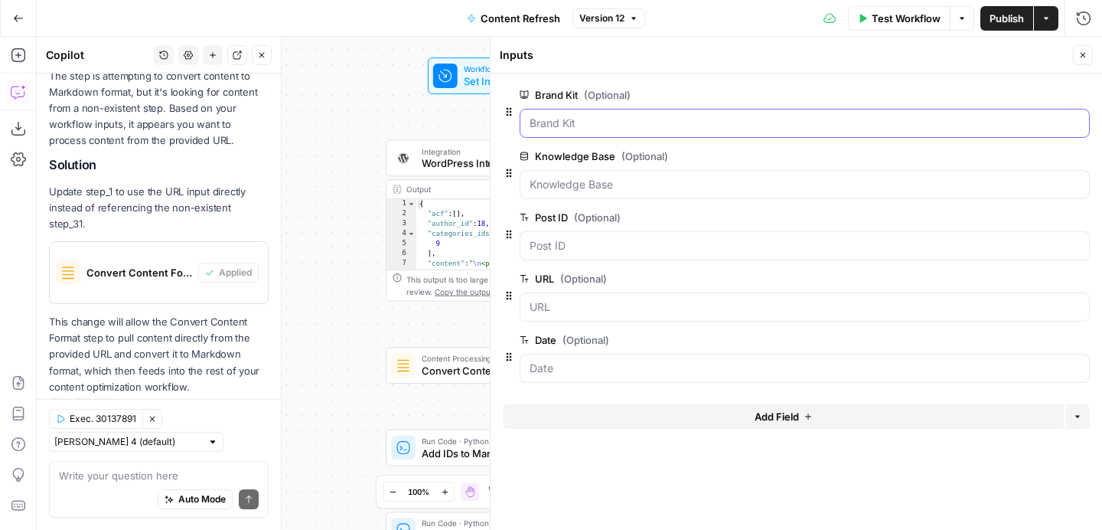
click at [619, 124] on Kit "Brand Kit (Optional)" at bounding box center [805, 123] width 550 height 15
click at [665, 129] on Kit "Brand Kit (Optional)" at bounding box center [805, 123] width 550 height 15
click at [392, 127] on div "Workflow Set Inputs Inputs Integration WordPress Integration Step 37 Output Cop…" at bounding box center [570, 283] width 1066 height 493
click at [1084, 57] on icon "button" at bounding box center [1083, 55] width 5 height 5
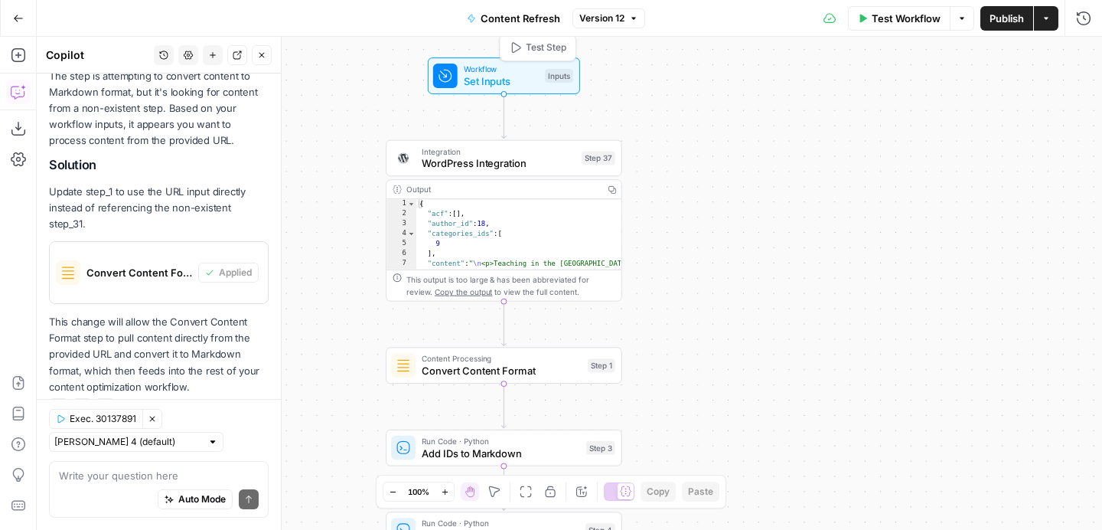
click at [549, 50] on span "Test Step" at bounding box center [546, 48] width 41 height 14
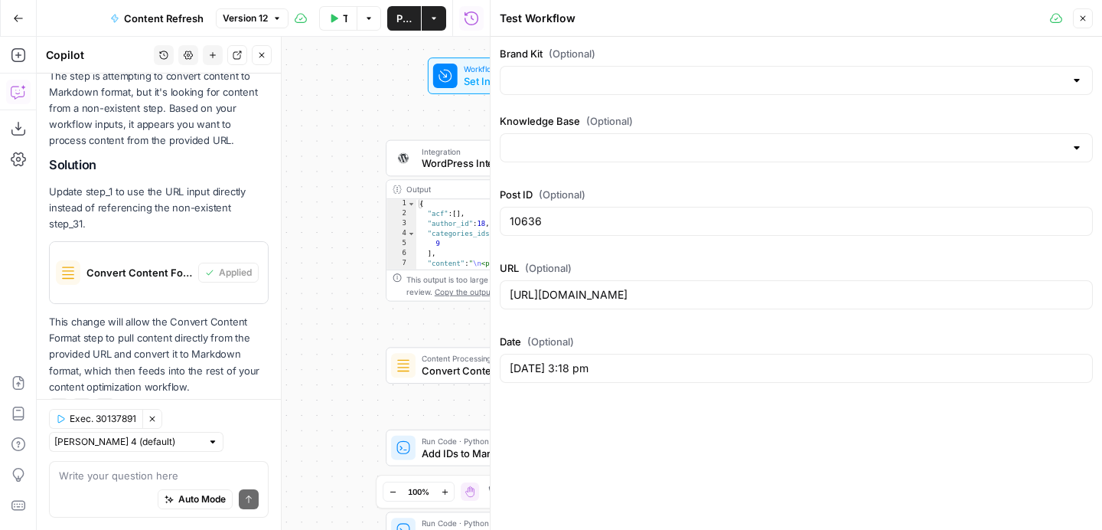
click at [599, 67] on div at bounding box center [796, 80] width 593 height 29
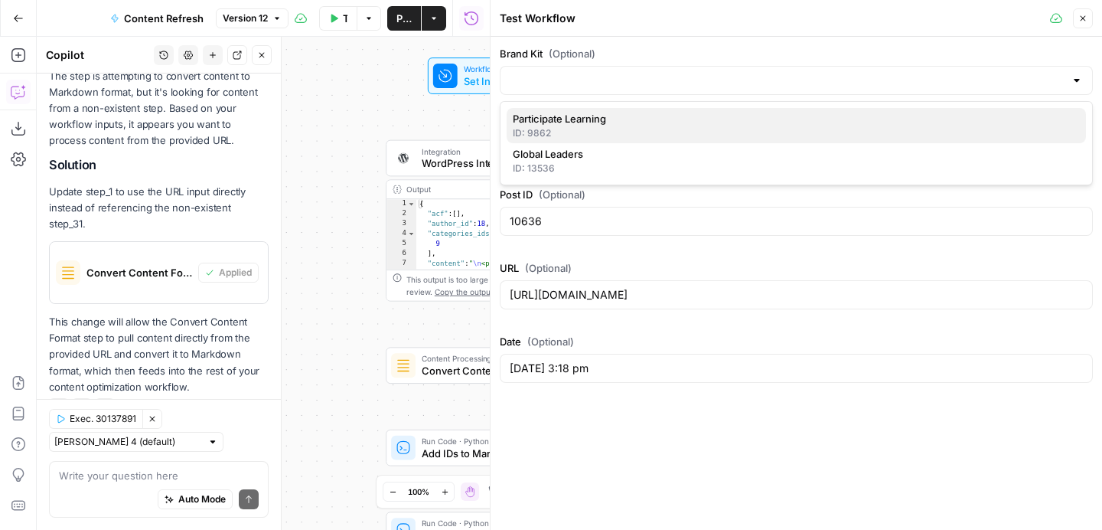
click at [598, 119] on span "Participate Learning" at bounding box center [793, 118] width 561 height 15
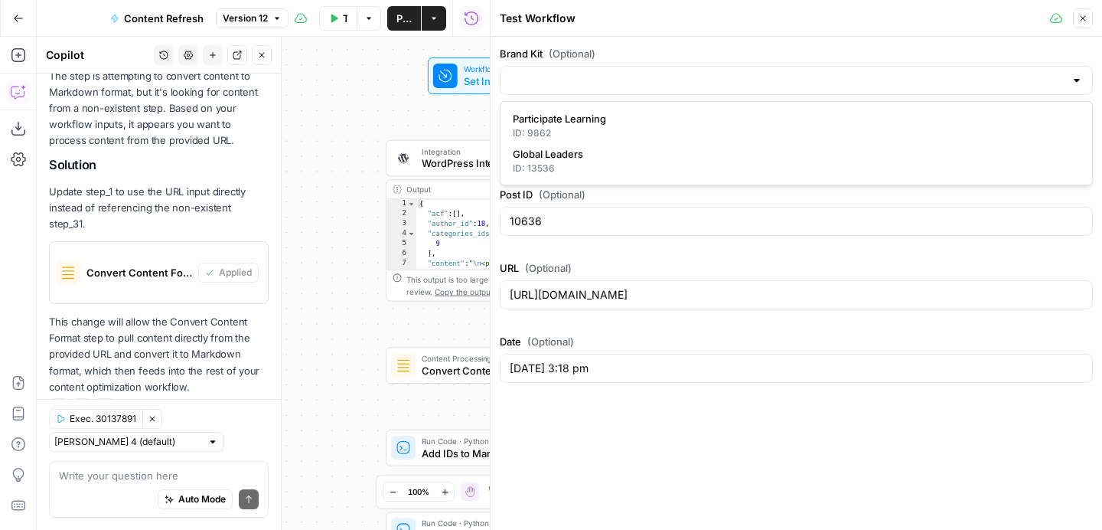
type input "Participate Learning"
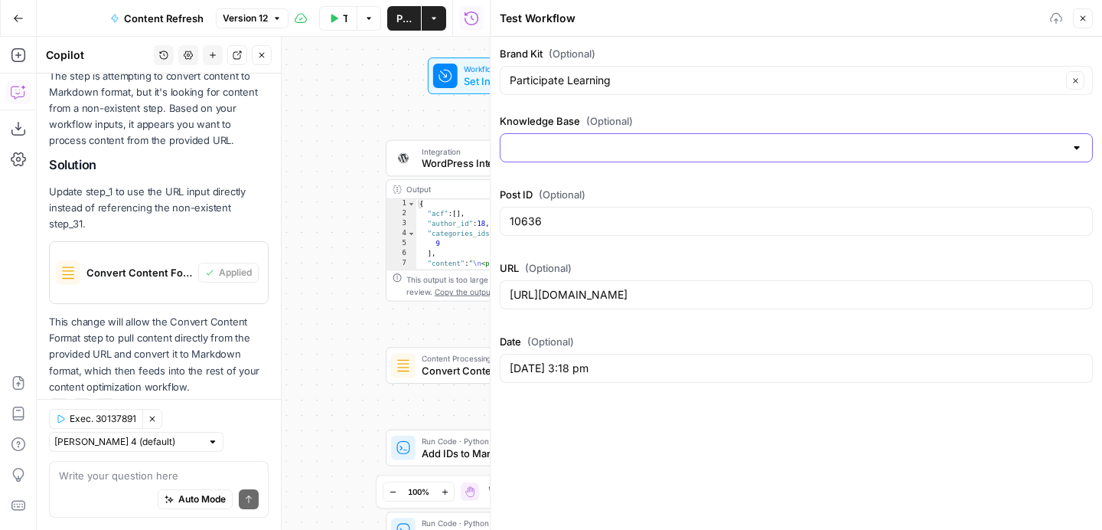
click at [597, 151] on input "Knowledge Base (Optional)" at bounding box center [787, 147] width 555 height 15
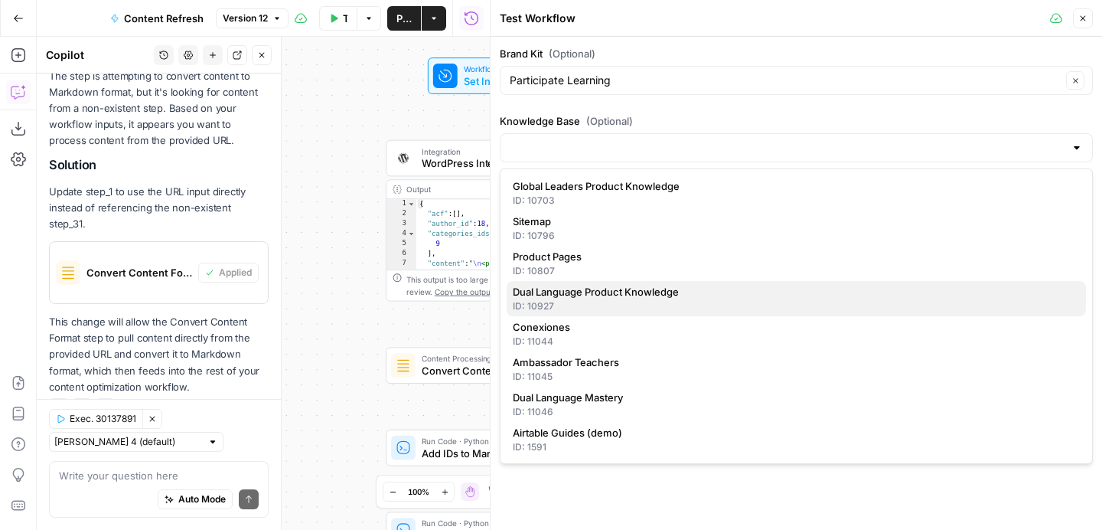
click at [602, 296] on span "Dual Language Product Knowledge" at bounding box center [793, 291] width 561 height 15
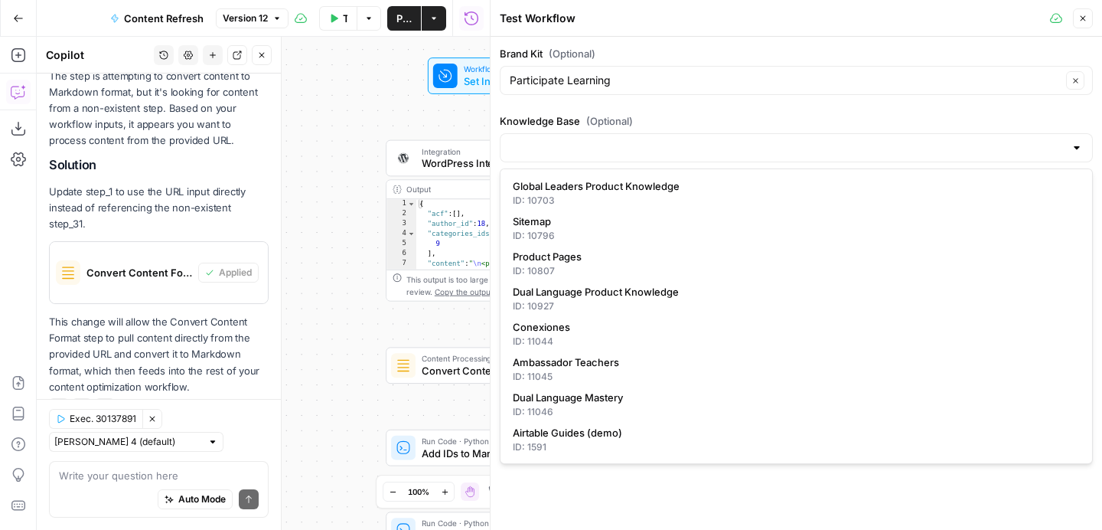
type input "Dual Language Product Knowledge"
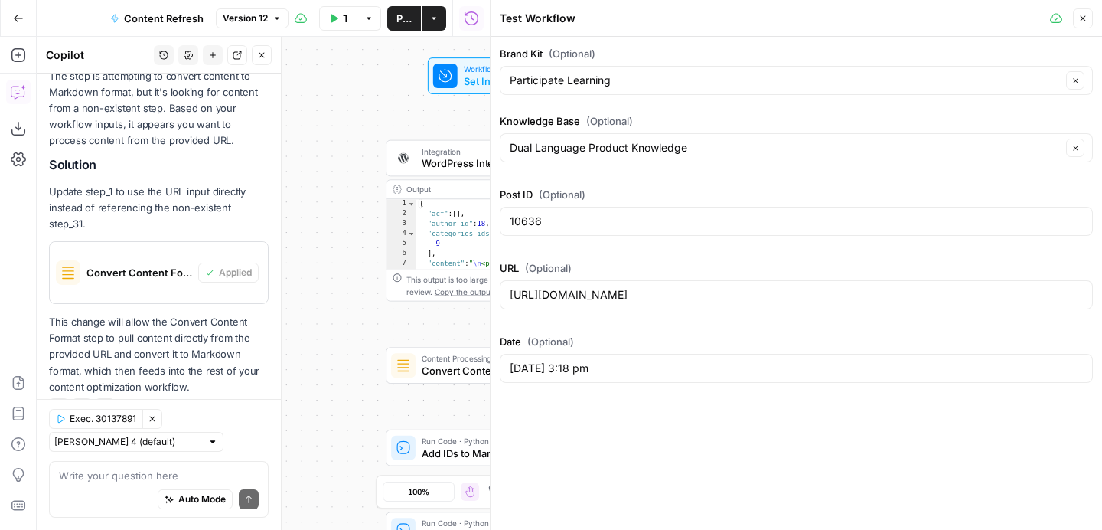
click at [328, 14] on button "Test Workflow" at bounding box center [338, 18] width 38 height 24
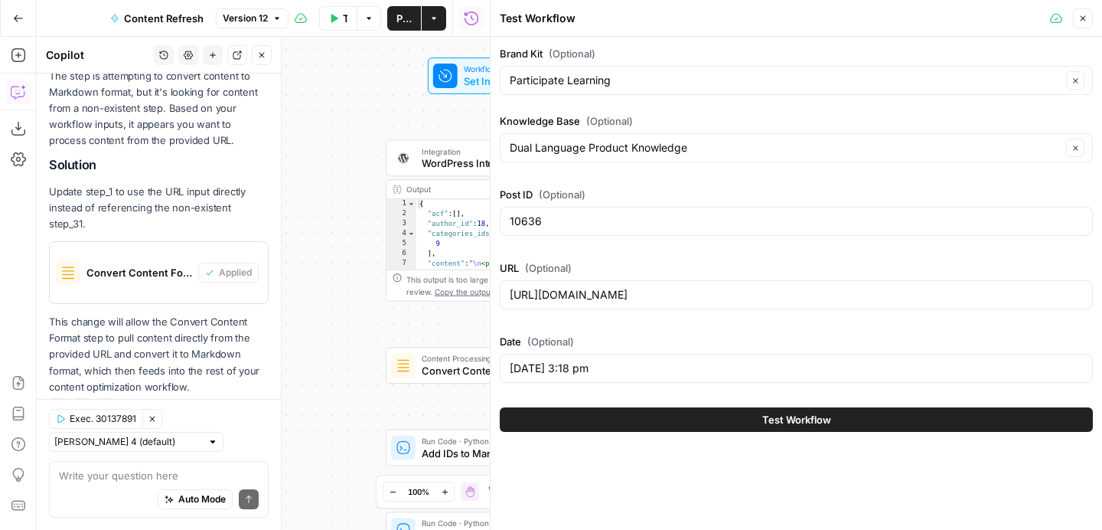
click at [710, 420] on button "Test Workflow" at bounding box center [796, 419] width 593 height 24
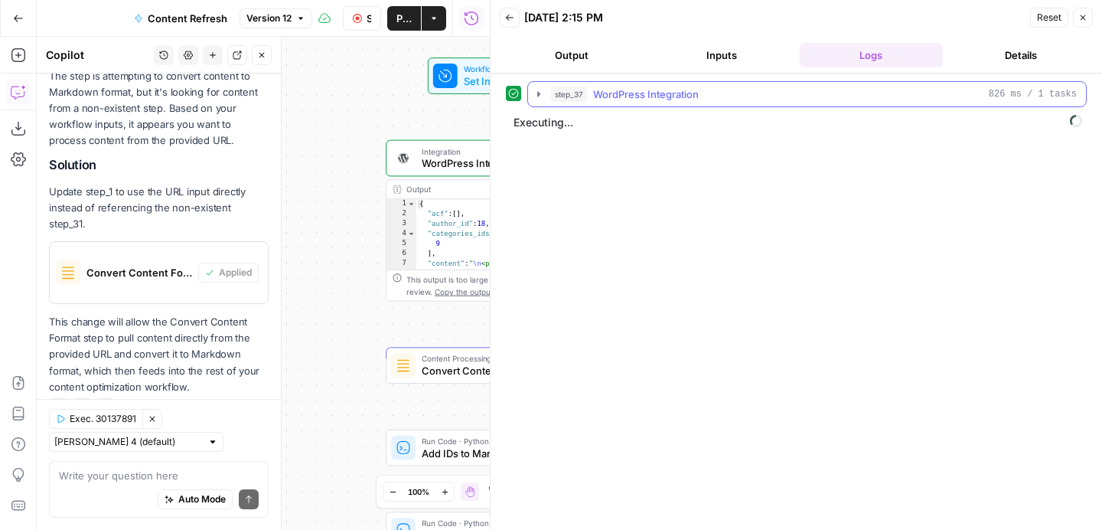
click at [539, 92] on icon "button" at bounding box center [538, 93] width 3 height 5
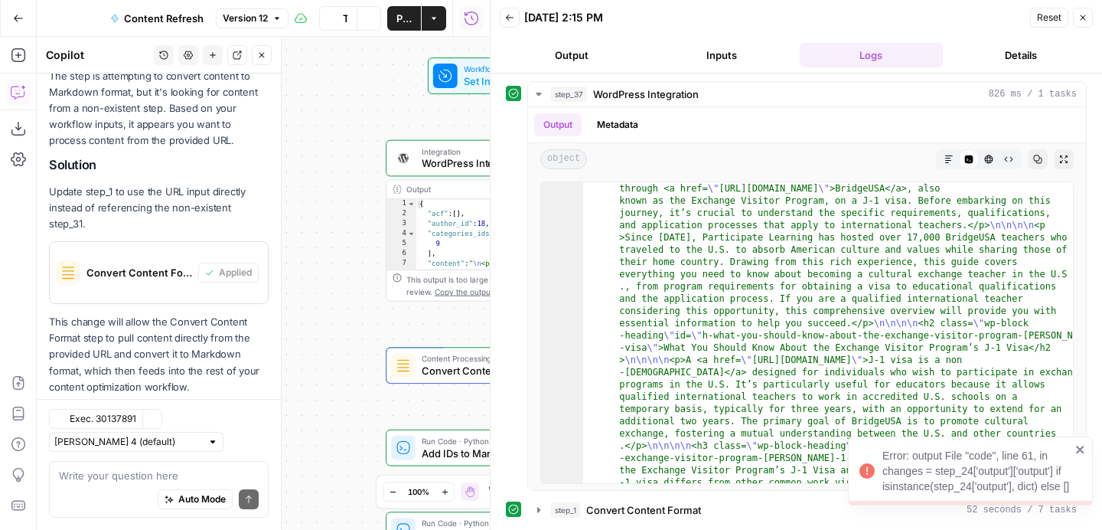
scroll to position [277, 0]
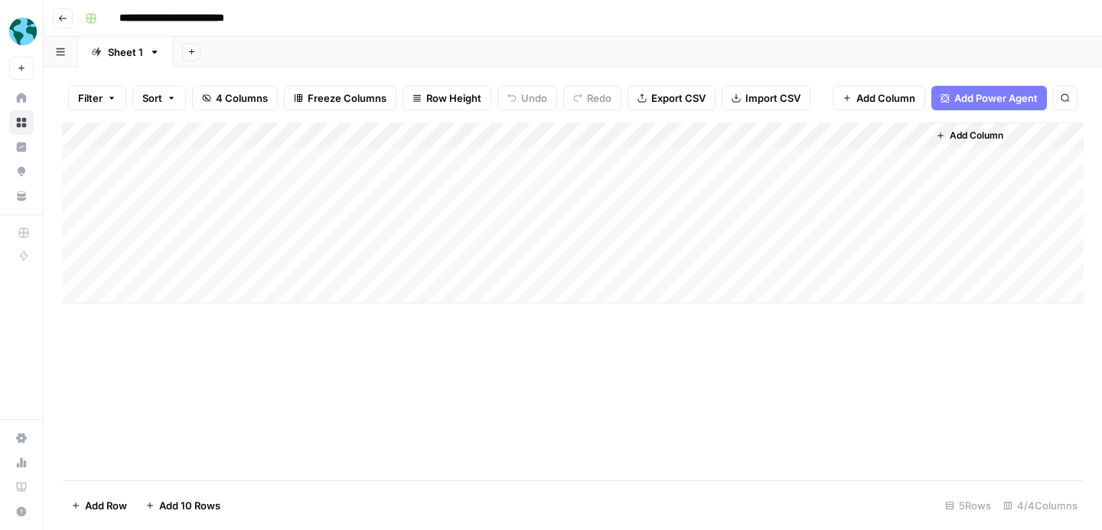
click at [922, 158] on div "Add Column" at bounding box center [573, 212] width 1022 height 181
click at [909, 161] on div "Add Column" at bounding box center [573, 212] width 1022 height 181
click at [62, 18] on icon "button" at bounding box center [63, 18] width 8 height 6
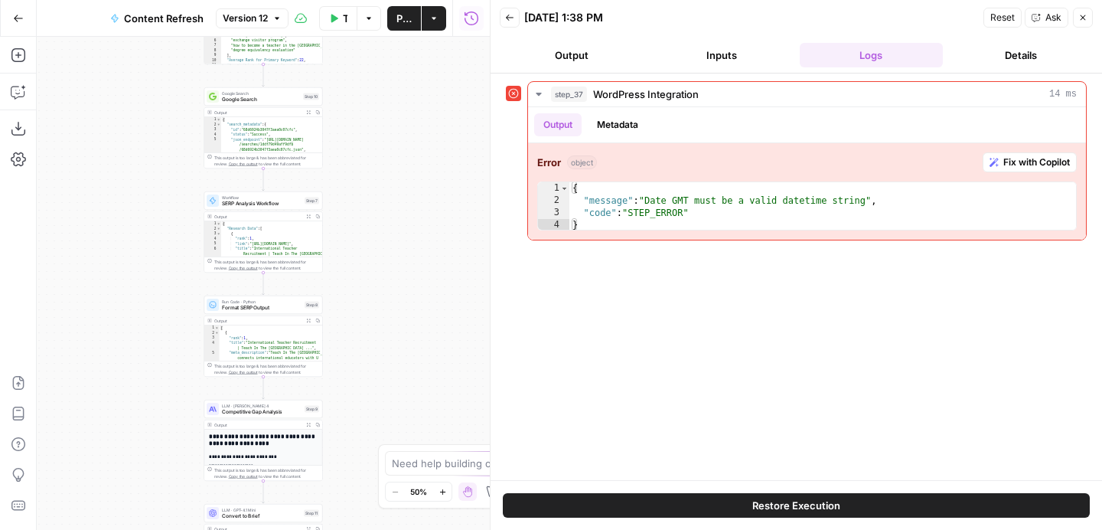
click at [18, 23] on icon "button" at bounding box center [18, 18] width 11 height 11
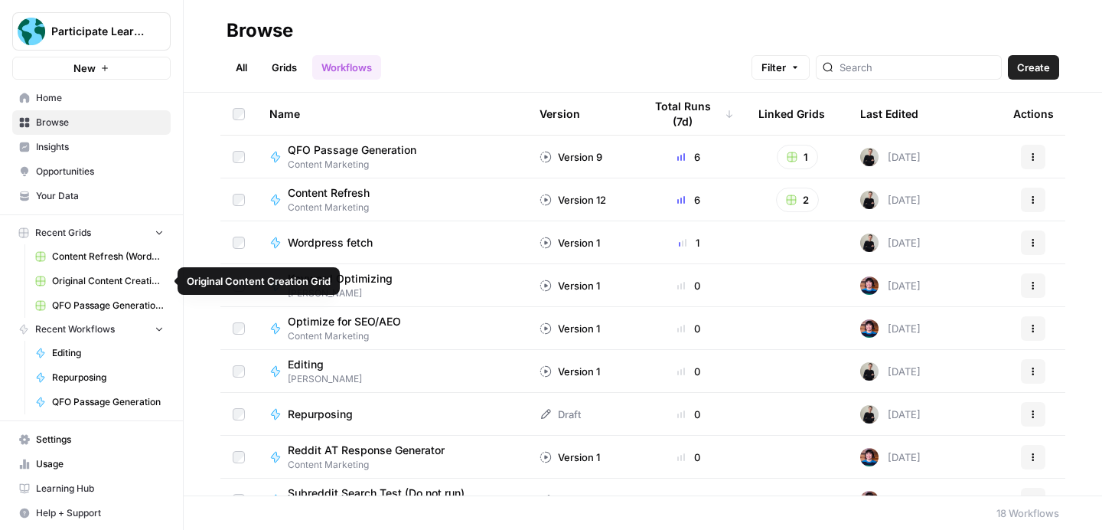
click at [98, 302] on span "QFO Passage Generation Grid" at bounding box center [108, 306] width 112 height 14
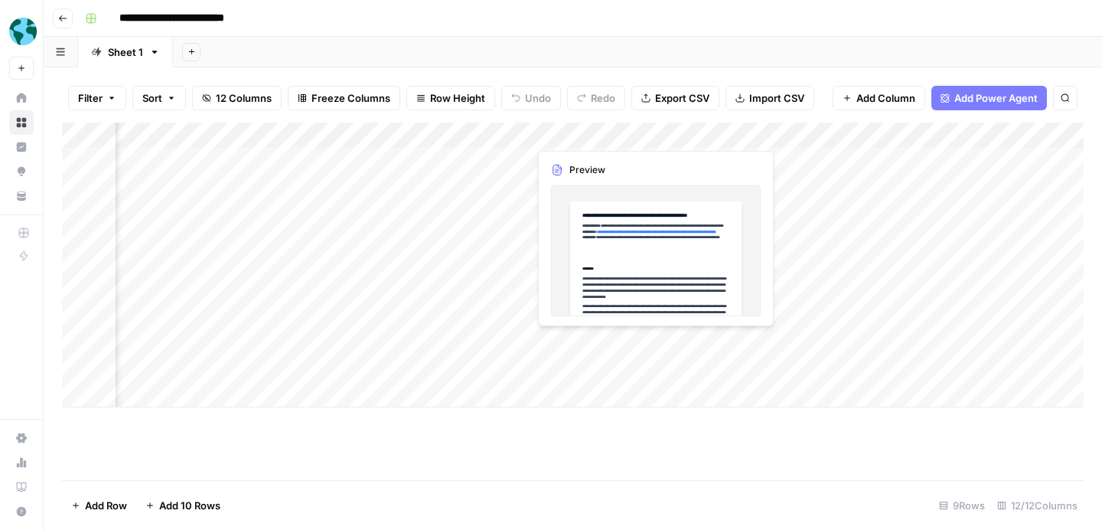
scroll to position [0, 116]
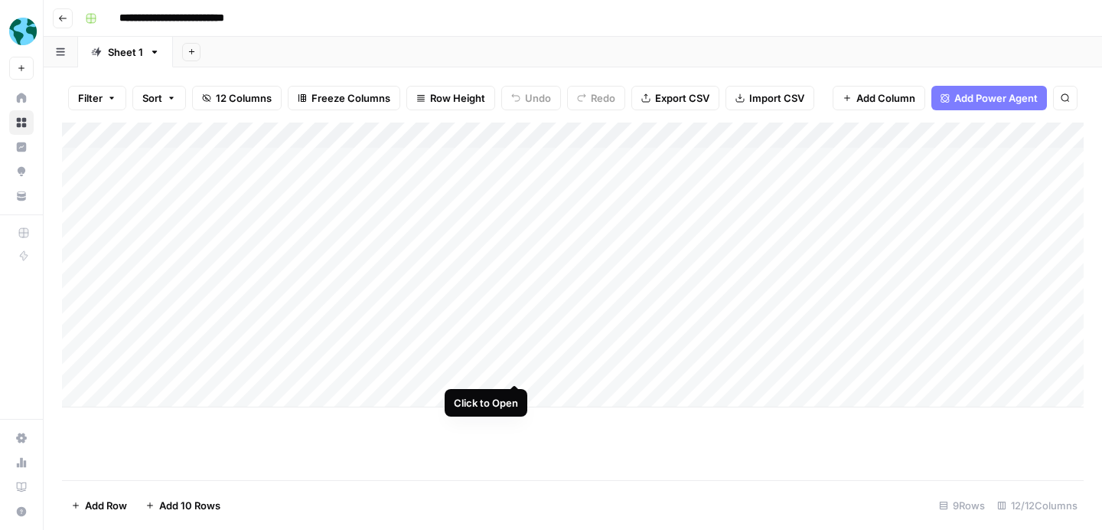
click at [515, 367] on div "Add Column" at bounding box center [573, 264] width 1022 height 285
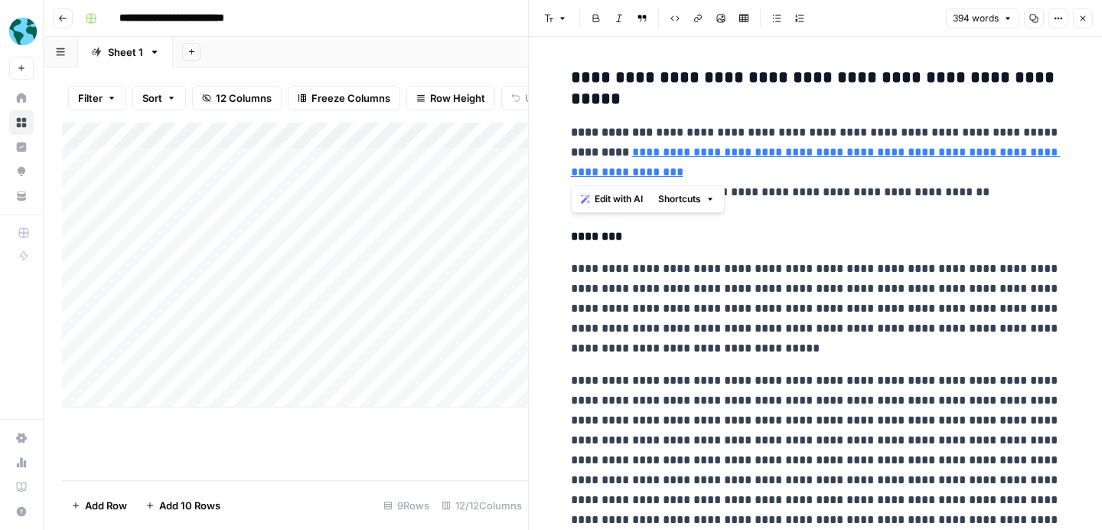
drag, startPoint x: 574, startPoint y: 153, endPoint x: 706, endPoint y: 165, distance: 132.2
click at [706, 165] on p "**********" at bounding box center [816, 162] width 490 height 80
drag, startPoint x: 788, startPoint y: 184, endPoint x: 616, endPoint y: 188, distance: 171.5
click at [616, 188] on p "**********" at bounding box center [816, 162] width 490 height 80
click at [655, 259] on p "**********" at bounding box center [816, 309] width 490 height 100
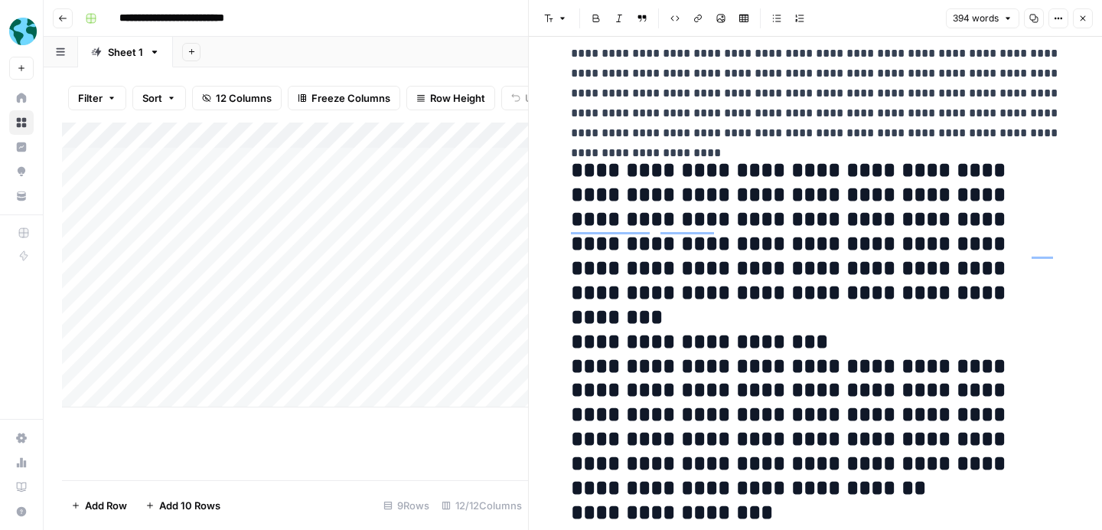
scroll to position [573, 0]
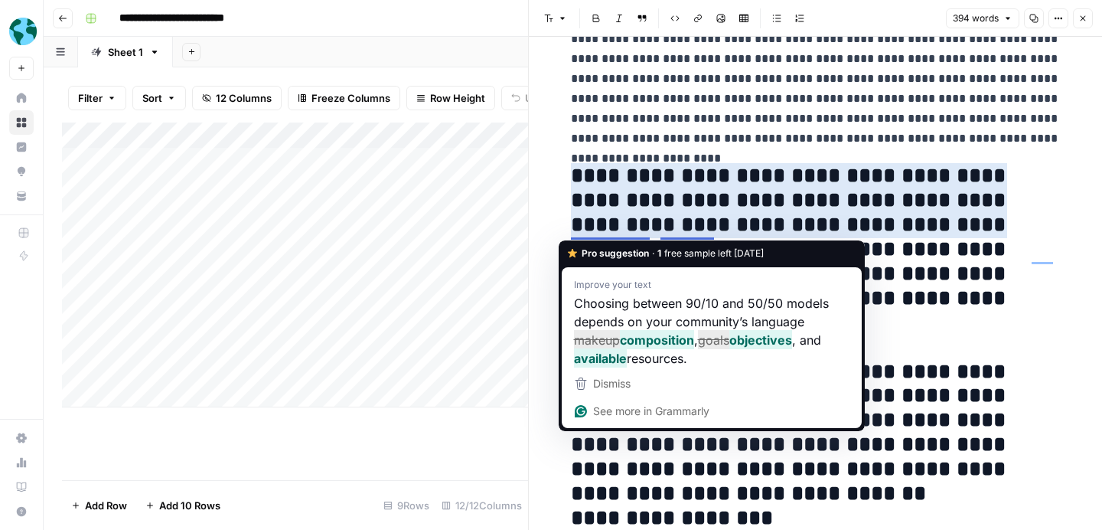
drag, startPoint x: 798, startPoint y: 309, endPoint x: 551, endPoint y: 170, distance: 283.8
click at [551, 170] on div "**********" at bounding box center [815, 71] width 573 height 1215
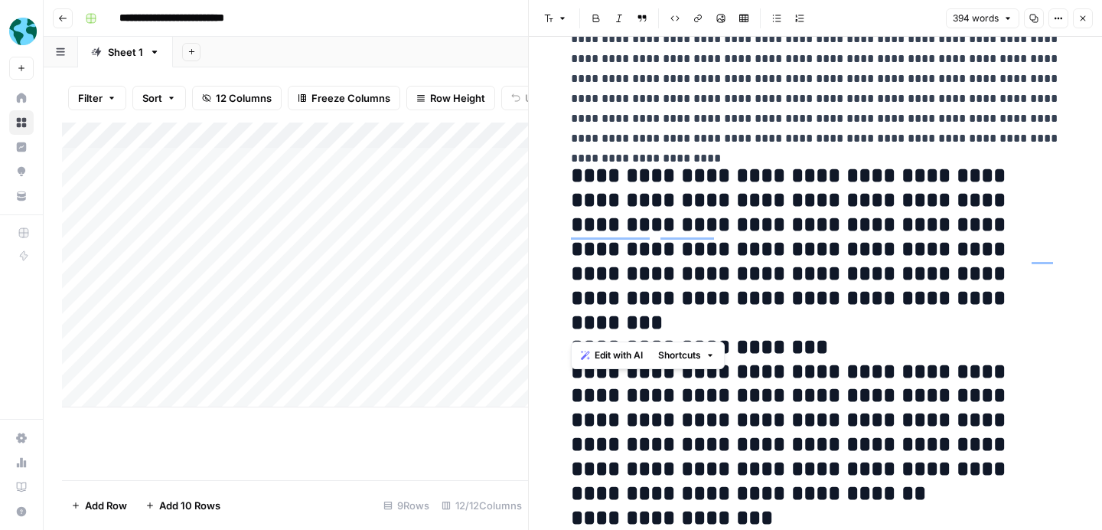
click at [689, 194] on h2 "**********" at bounding box center [816, 383] width 490 height 439
click at [1081, 24] on button "Close" at bounding box center [1083, 18] width 20 height 20
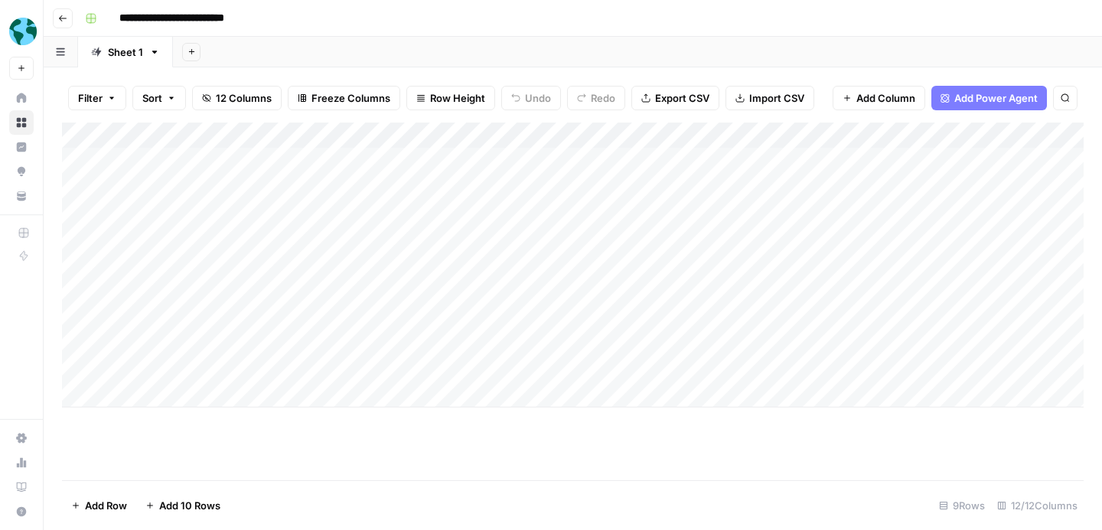
click at [356, 370] on div "Add Column" at bounding box center [573, 264] width 1022 height 285
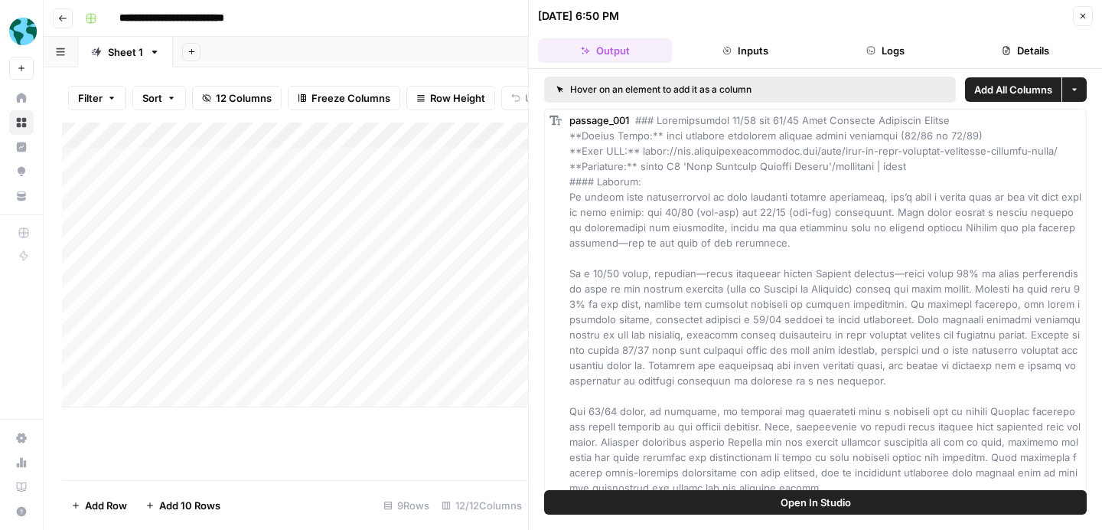
click at [794, 498] on span "Open In Studio" at bounding box center [816, 502] width 70 height 15
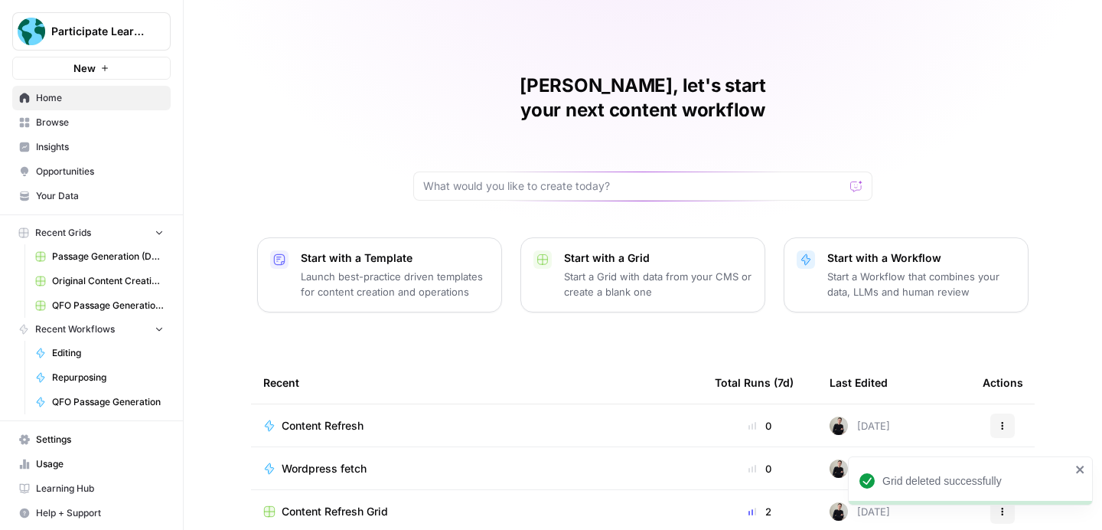
click at [289, 148] on div "[PERSON_NAME], let's start your next content workflow Start with a Template Lau…" at bounding box center [643, 364] width 919 height 729
click at [64, 441] on span "Settings" at bounding box center [100, 440] width 128 height 14
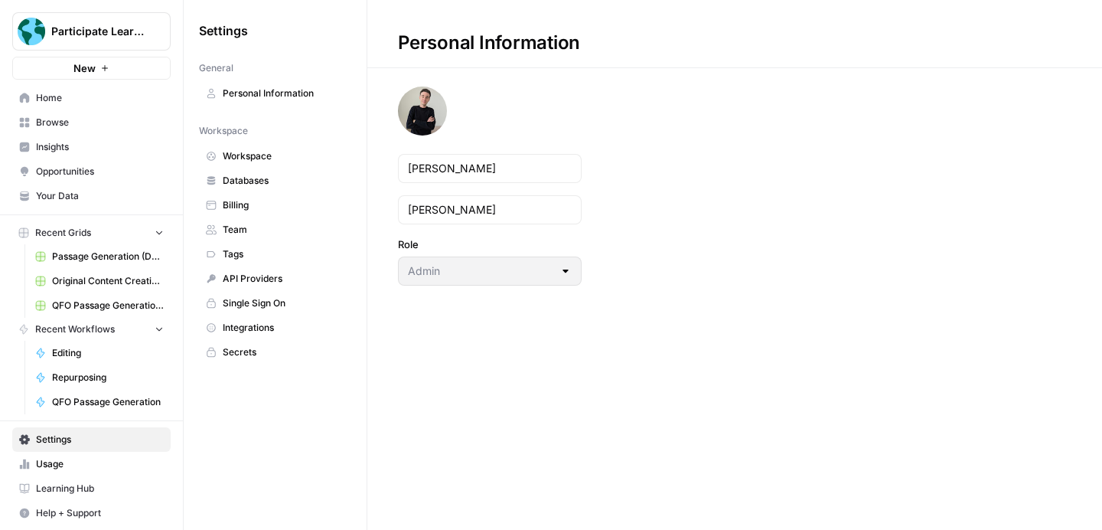
click at [250, 325] on span "Integrations" at bounding box center [284, 328] width 122 height 14
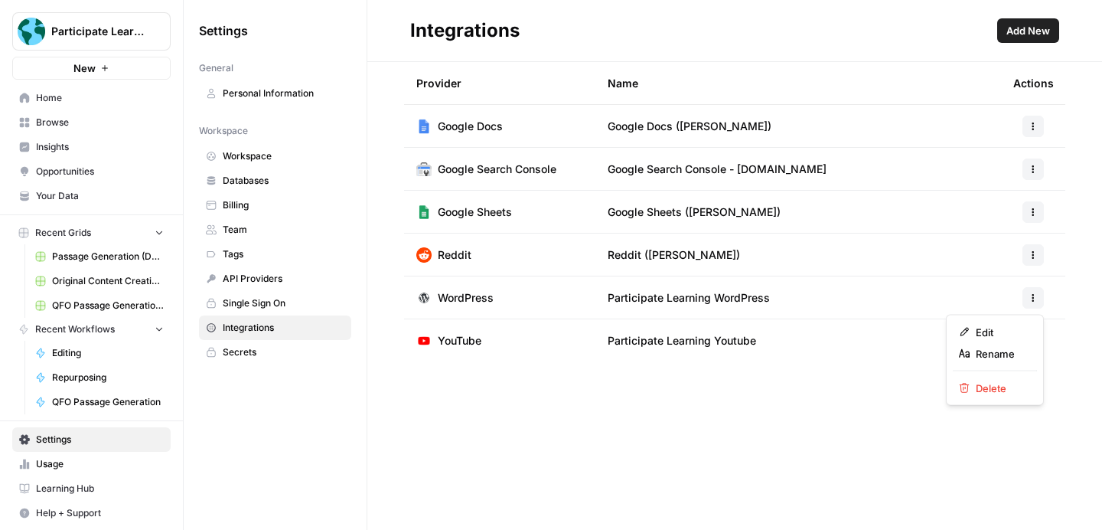
click at [1031, 299] on icon "button" at bounding box center [1033, 297] width 9 height 9
click at [997, 331] on span "Edit" at bounding box center [1000, 332] width 49 height 15
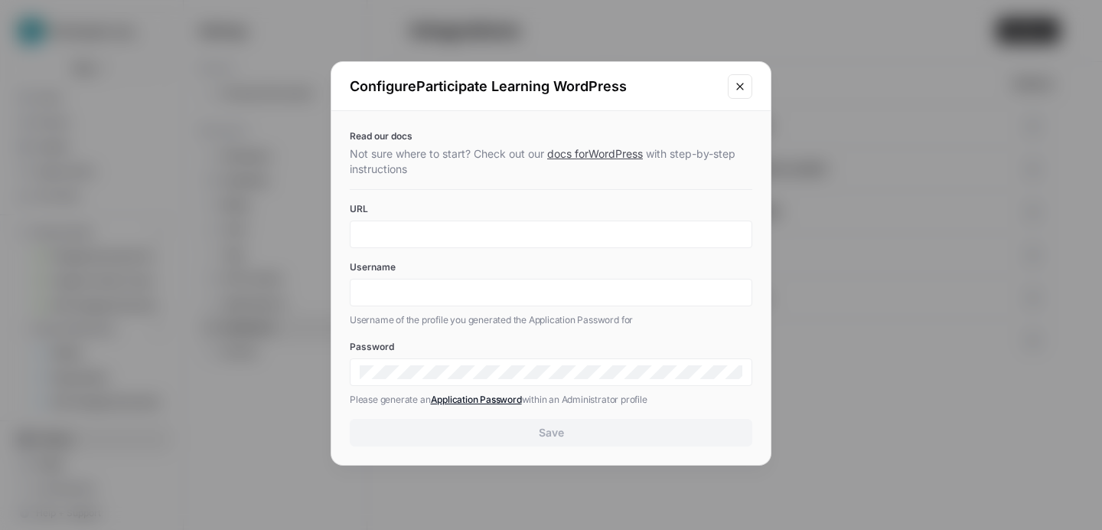
click at [739, 87] on icon "Close modal" at bounding box center [739, 86] width 7 height 7
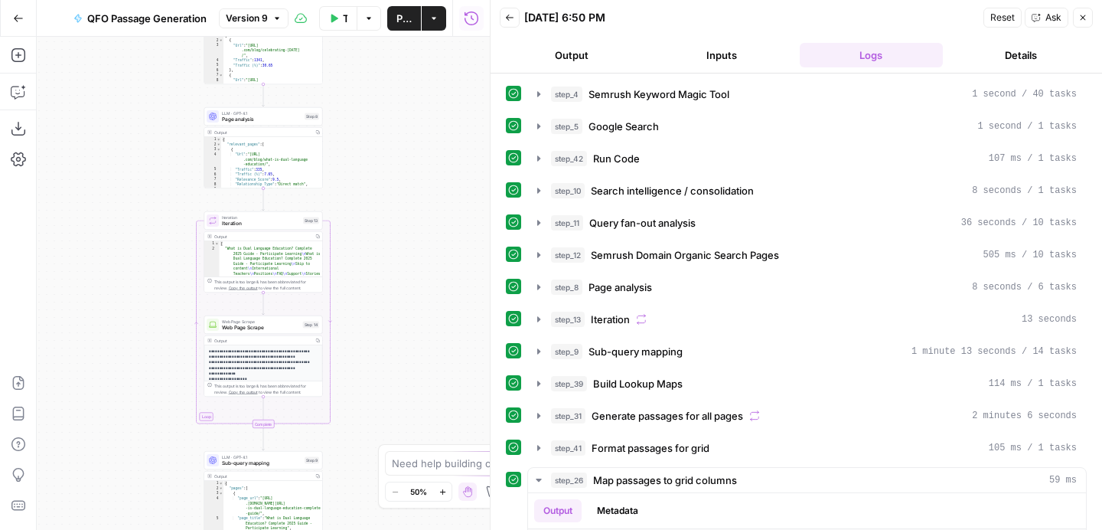
click at [1085, 18] on icon "button" at bounding box center [1083, 17] width 9 height 9
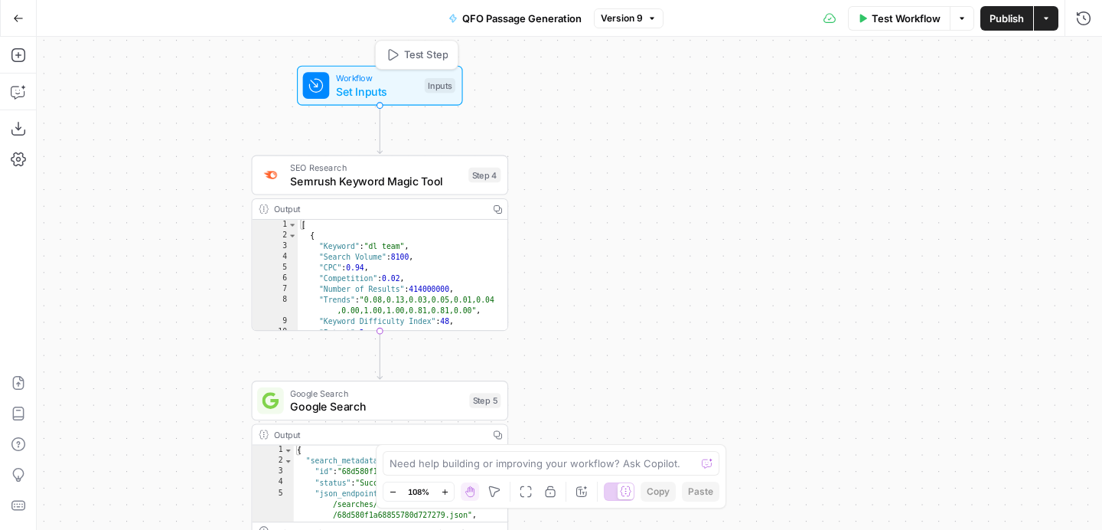
click at [406, 60] on span "Test Step" at bounding box center [426, 54] width 44 height 15
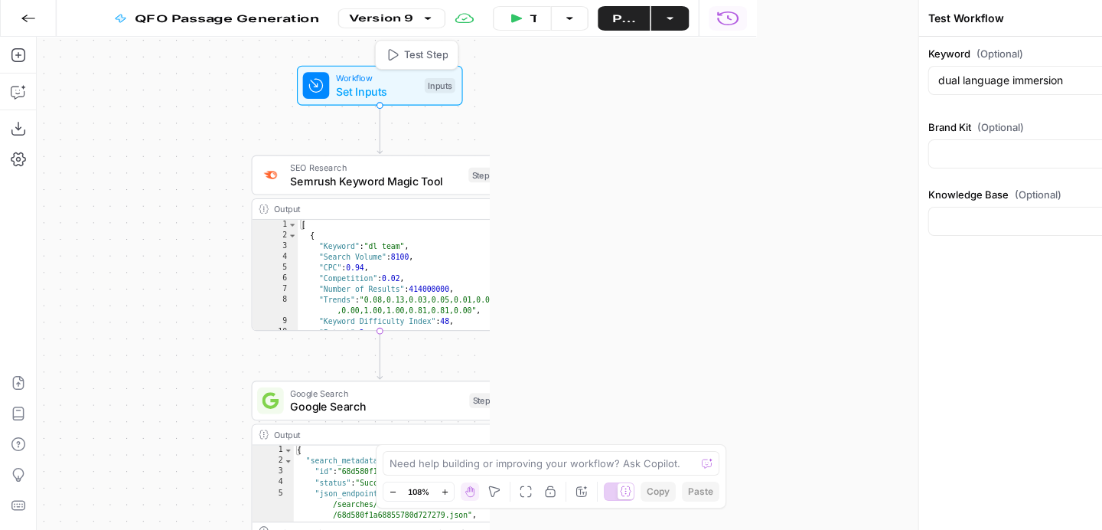
type input "Global Leaders Product Knowledge"
type input "Participate Learning"
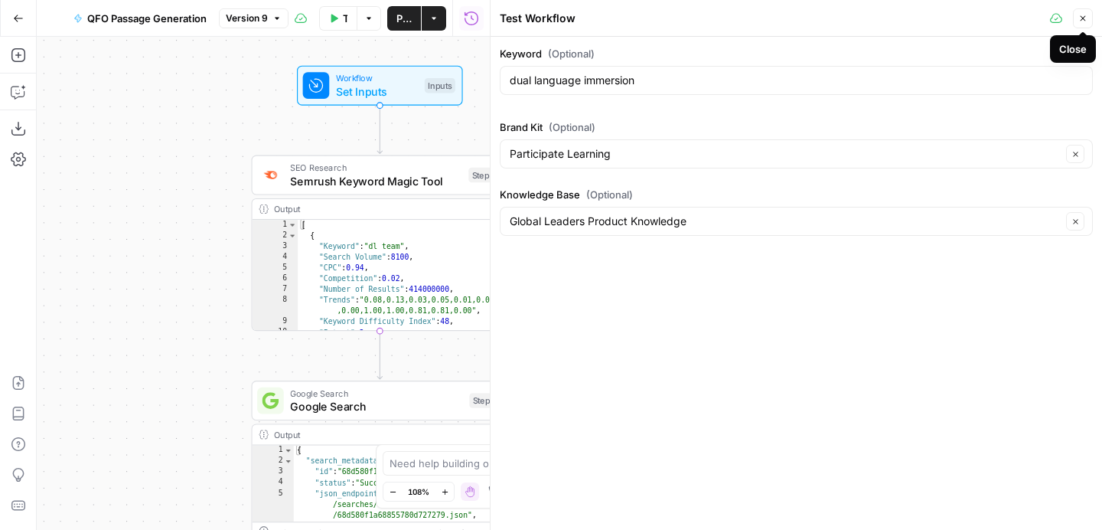
click at [1083, 18] on icon "button" at bounding box center [1083, 18] width 5 height 5
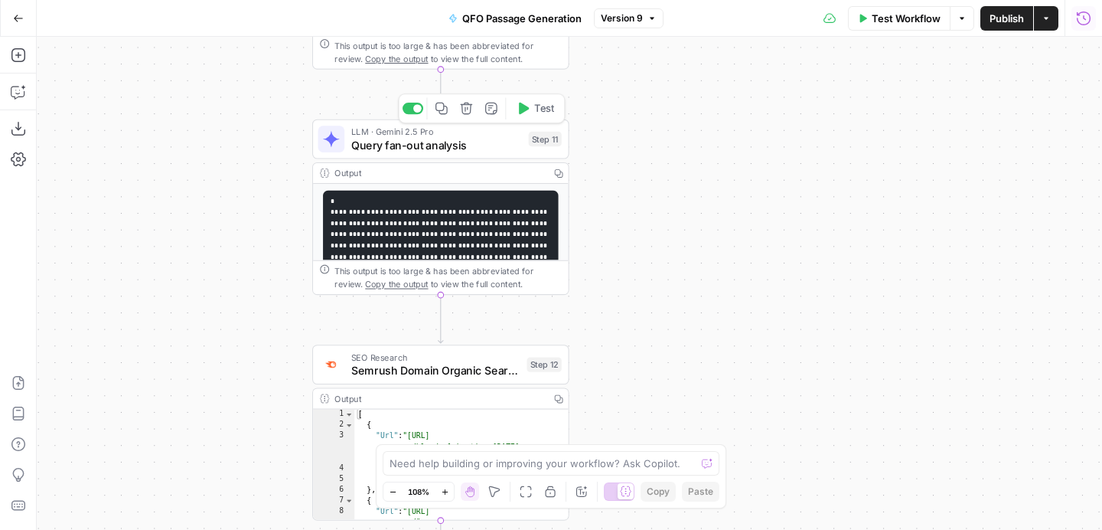
click at [472, 137] on span "Query fan-out analysis" at bounding box center [436, 144] width 171 height 17
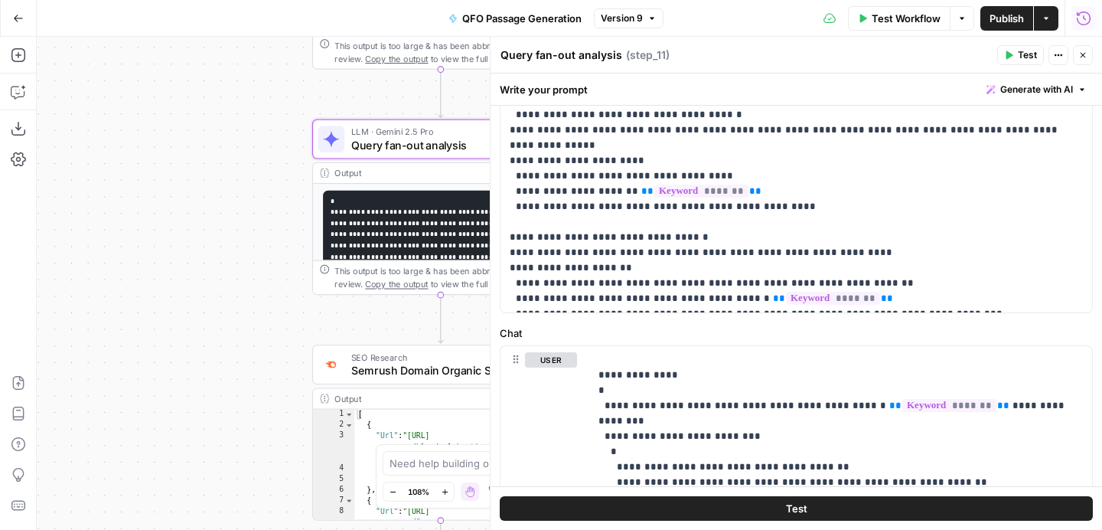
scroll to position [322, 0]
click at [1083, 58] on icon "button" at bounding box center [1083, 55] width 9 height 9
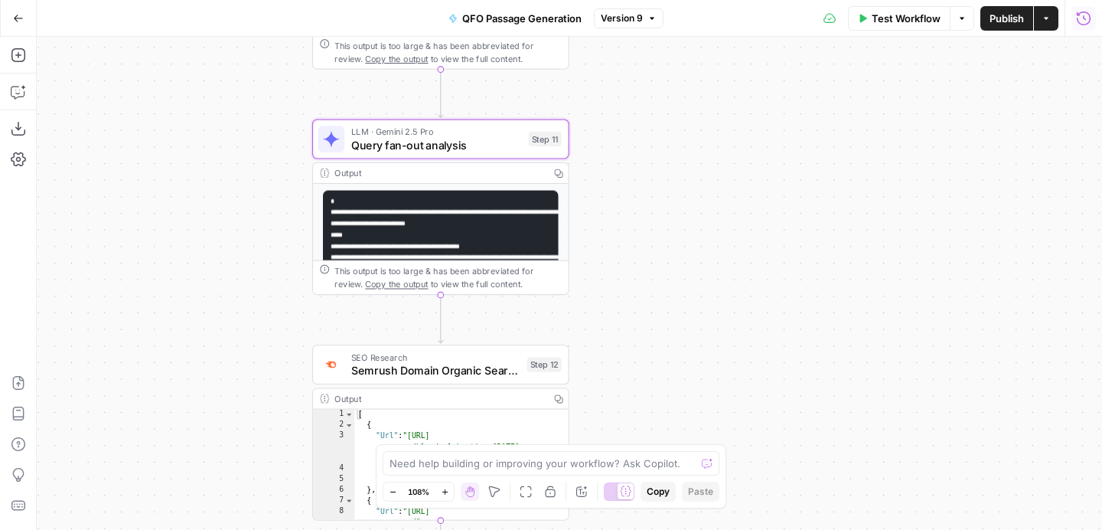
click at [480, 217] on pre "**********" at bounding box center [441, 275] width 236 height 168
click at [505, 291] on div "This output is too large & has been abbreviated for review. Copy the output to …" at bounding box center [440, 277] width 255 height 34
click at [514, 253] on code "**********" at bounding box center [790, 274] width 918 height 152
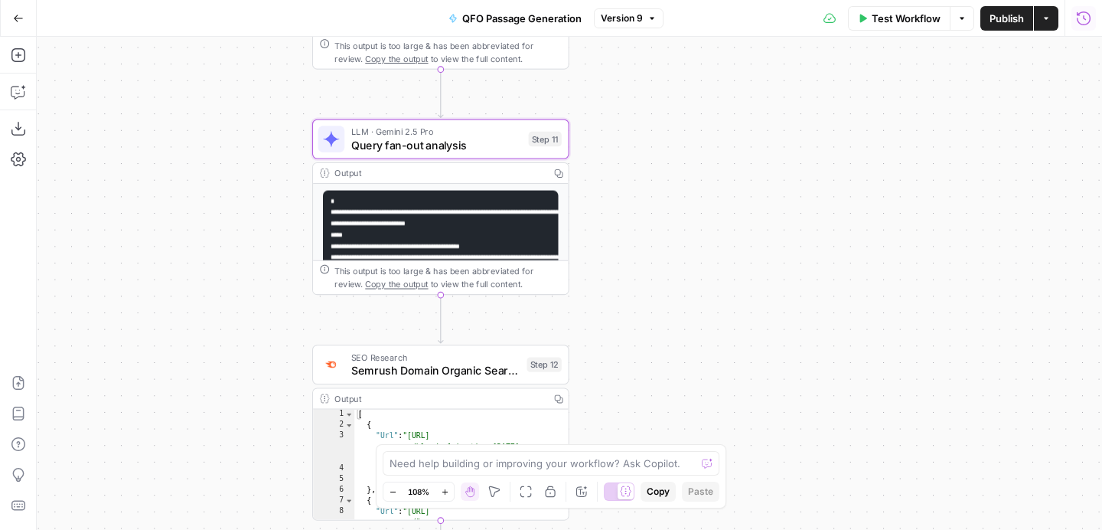
click at [1091, 17] on icon "button" at bounding box center [1083, 18] width 15 height 15
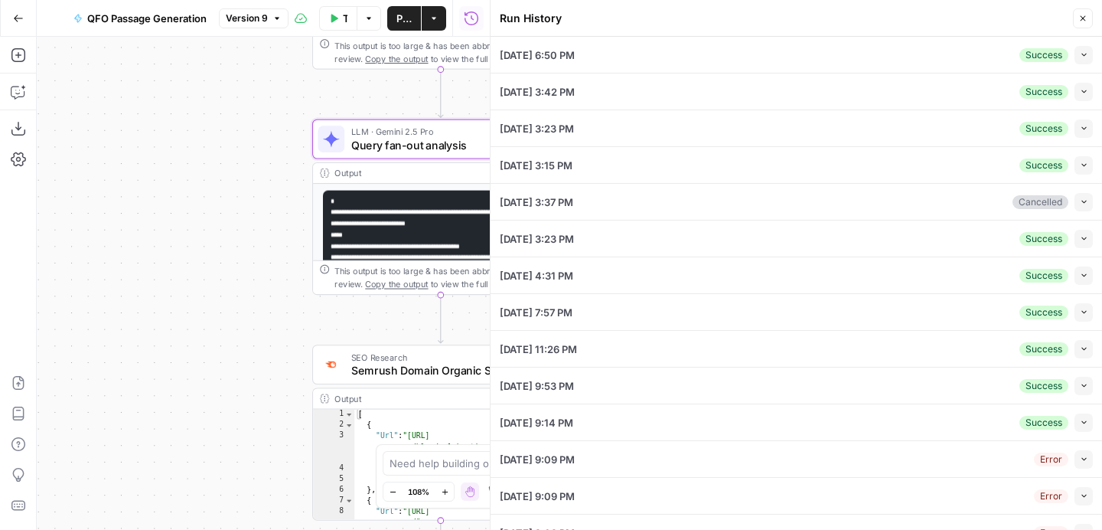
click at [763, 55] on div "09/25/25 at 6:50 PM Success Collapse" at bounding box center [796, 55] width 593 height 36
click at [1085, 60] on button "Collapse" at bounding box center [1084, 55] width 18 height 18
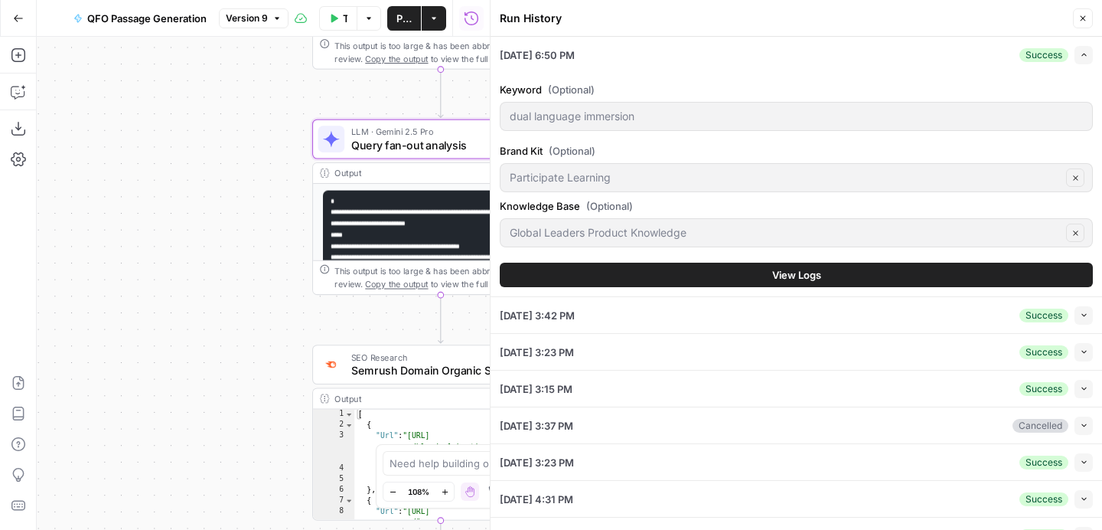
click at [771, 276] on button "View Logs" at bounding box center [796, 275] width 593 height 24
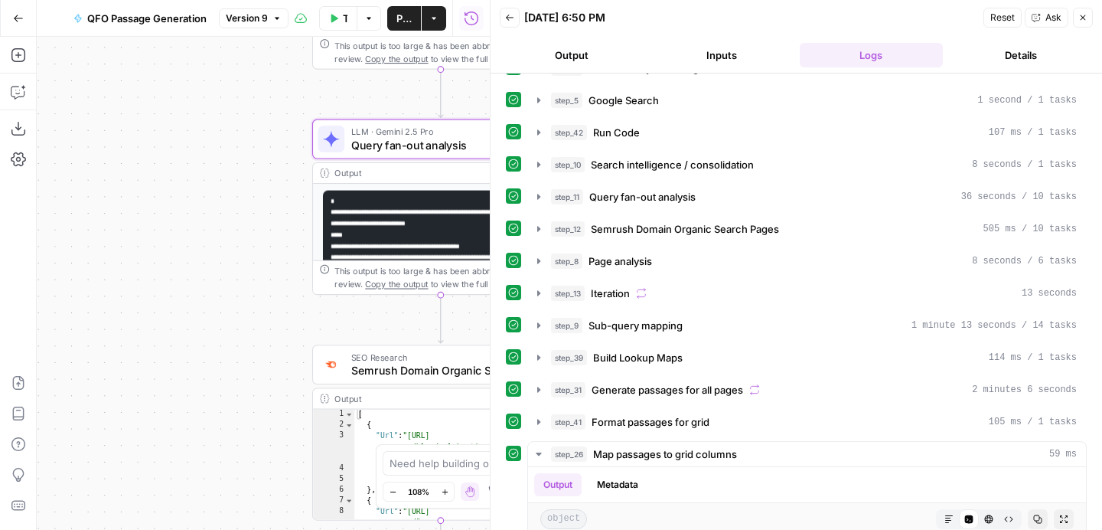
scroll to position [32, 0]
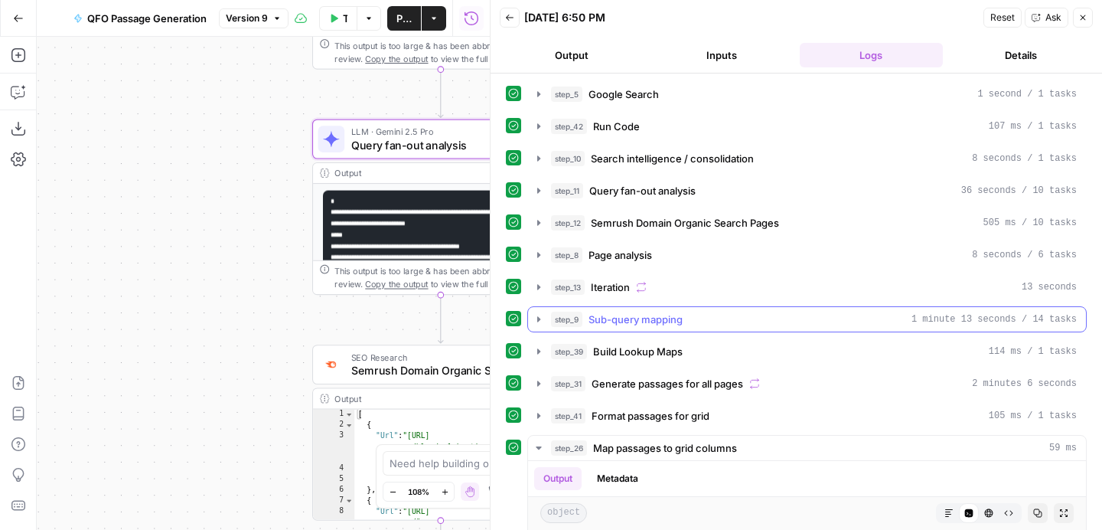
click at [537, 318] on icon "button" at bounding box center [539, 319] width 12 height 12
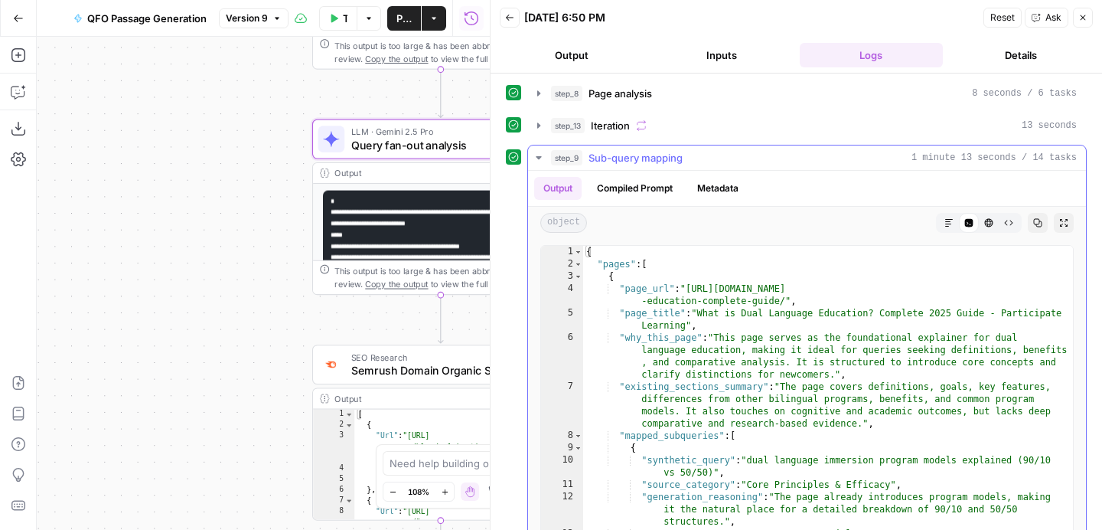
scroll to position [189, 0]
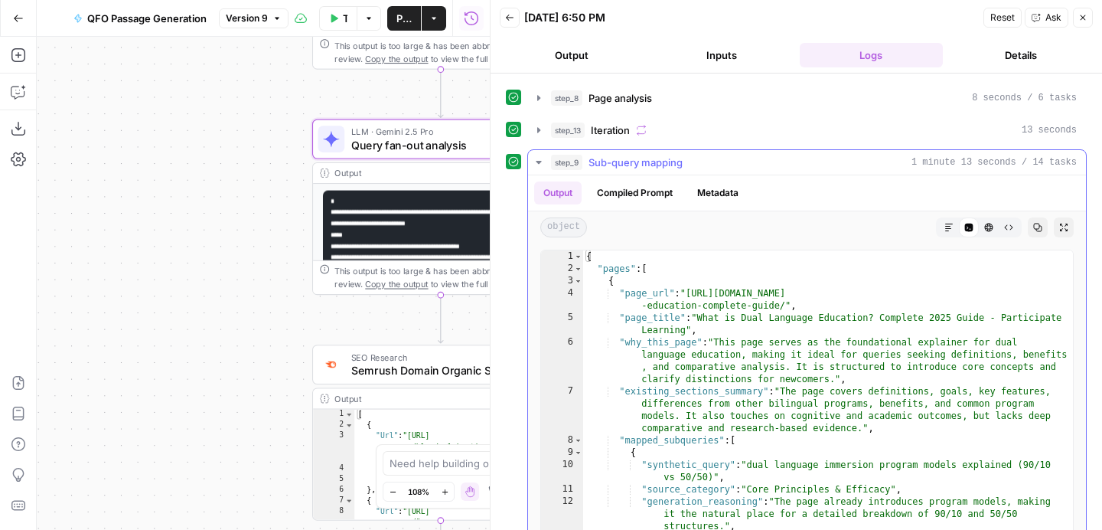
click at [540, 163] on icon "button" at bounding box center [539, 162] width 12 height 12
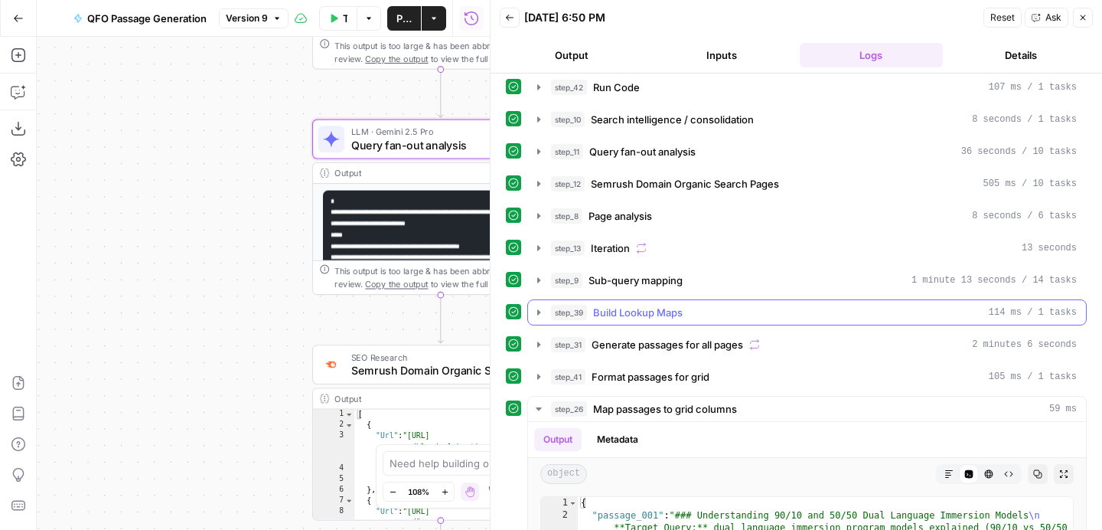
scroll to position [57, 0]
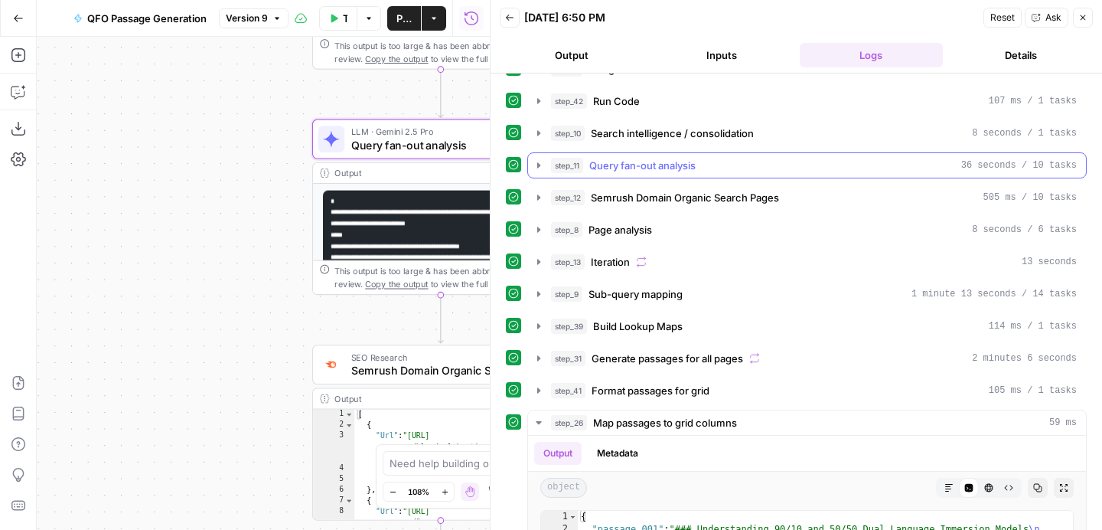
click at [540, 165] on icon "button" at bounding box center [538, 164] width 3 height 5
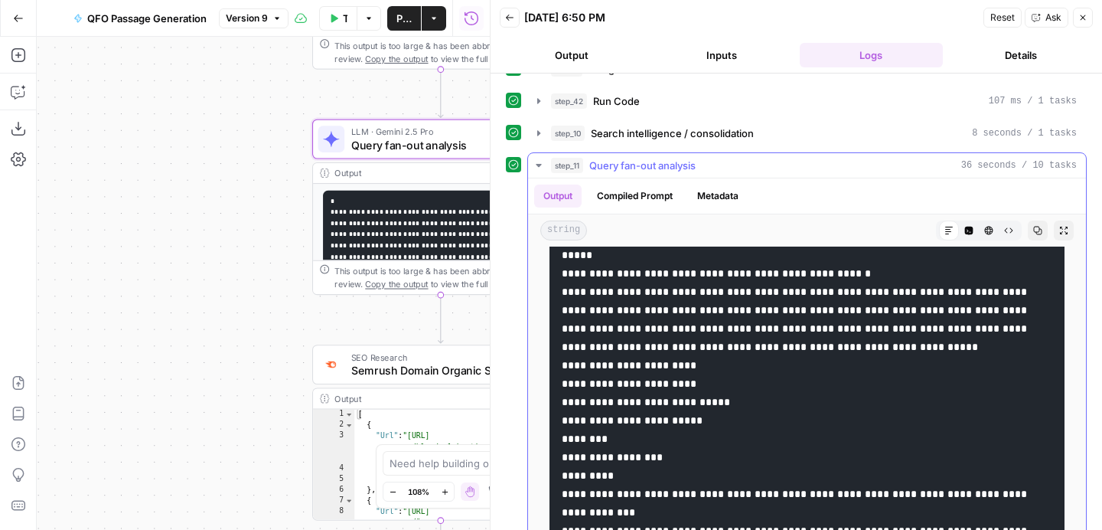
scroll to position [943, 0]
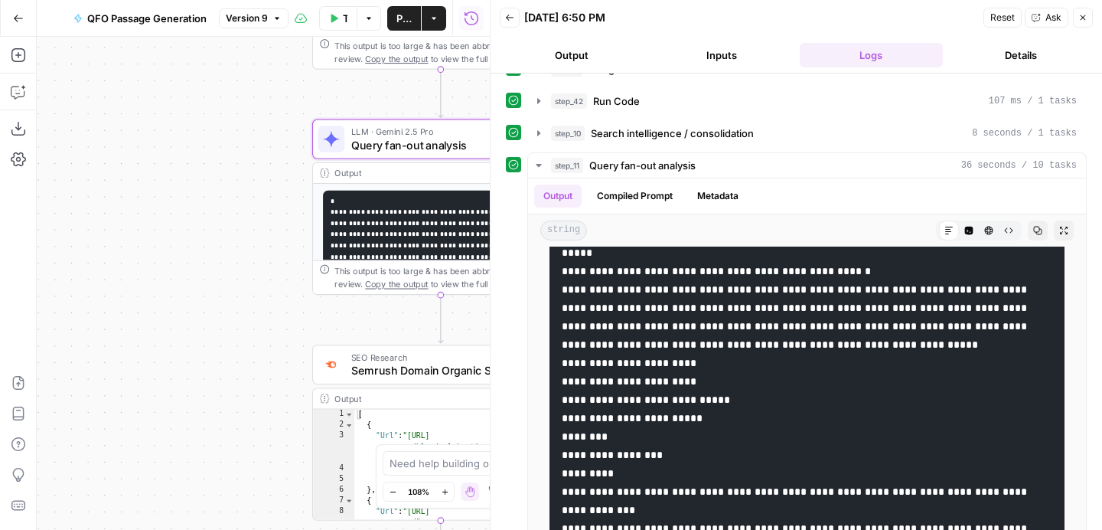
click at [1092, 21] on button "Close" at bounding box center [1083, 18] width 20 height 20
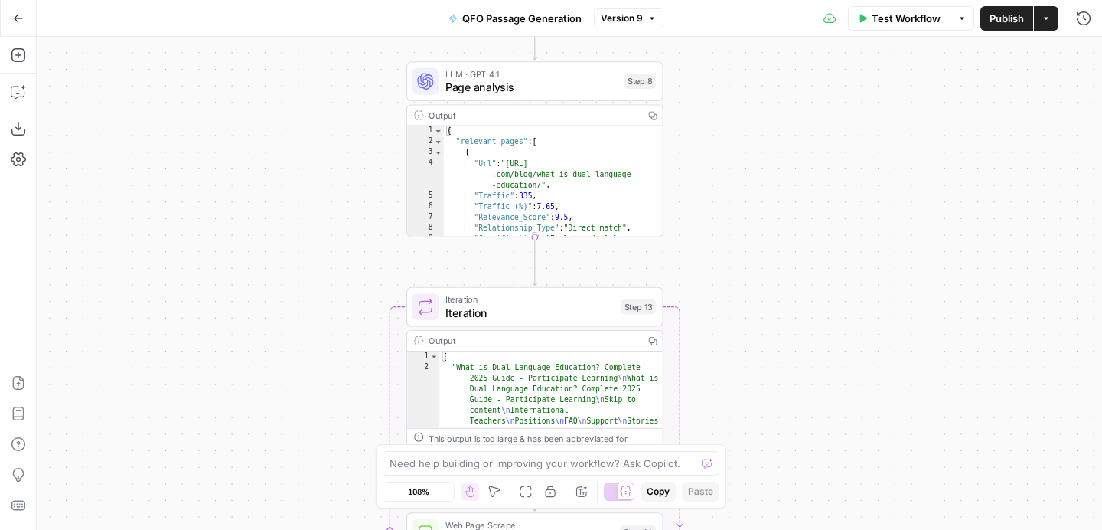
type textarea "**********"
click at [589, 157] on div "{ "relevant_pages" : [ { "Url" : "https://www.participatelearning .com/blog/wha…" at bounding box center [554, 203] width 220 height 155
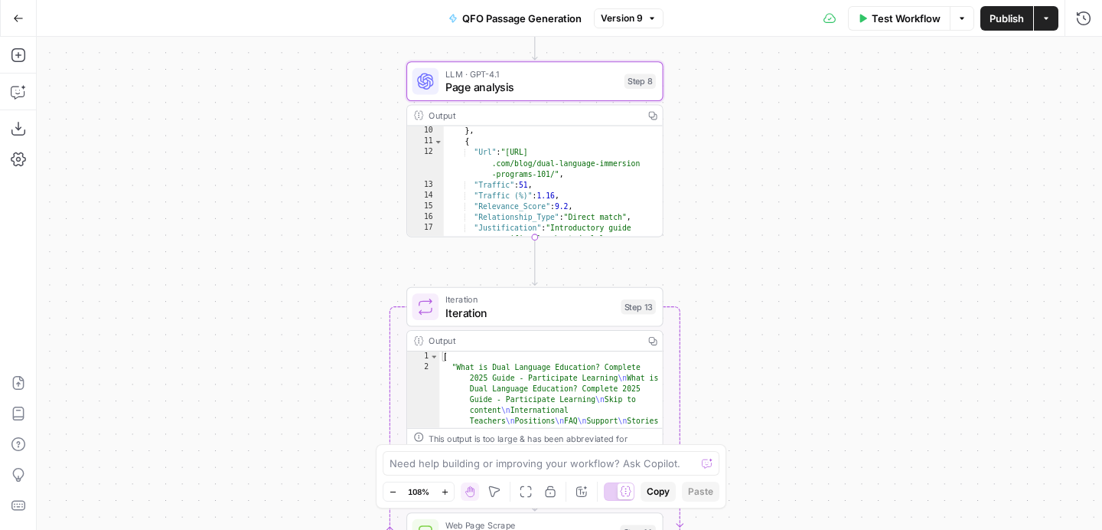
scroll to position [129, 0]
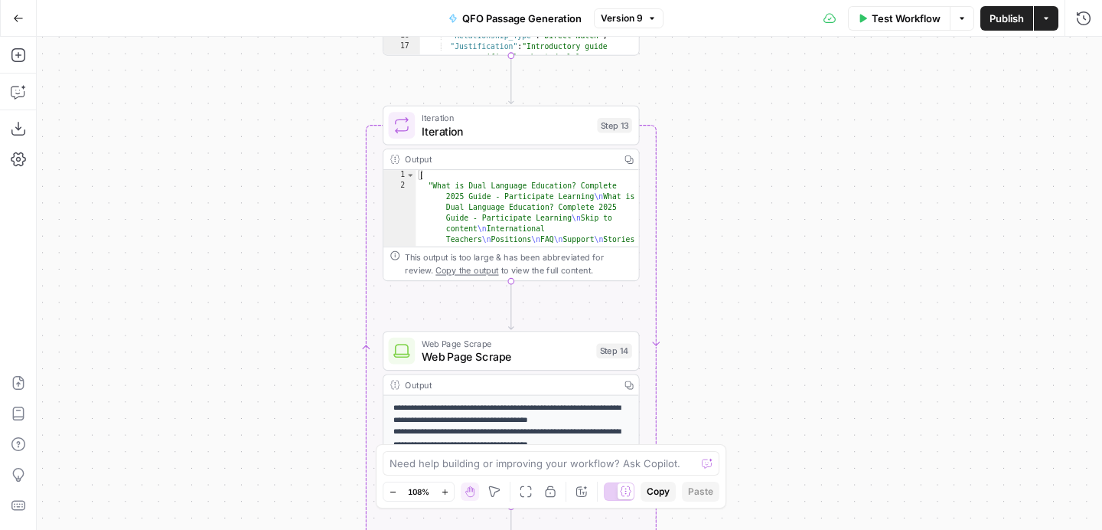
drag, startPoint x: 786, startPoint y: 278, endPoint x: 762, endPoint y: 96, distance: 183.0
click at [762, 96] on div "Workflow Set Inputs Inputs SEO Research Semrush Keyword Magic Tool Step 4 Outpu…" at bounding box center [570, 283] width 1066 height 493
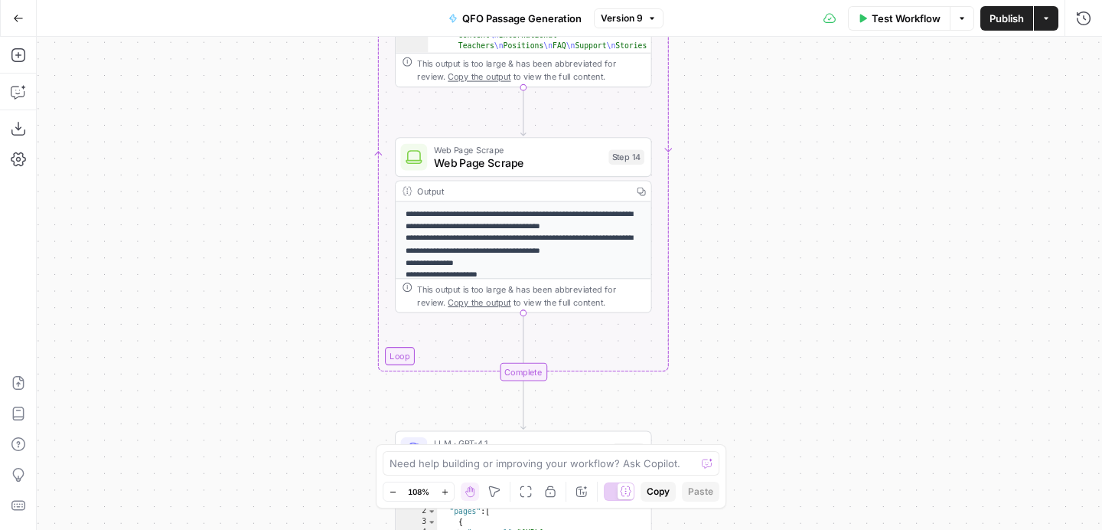
drag, startPoint x: 746, startPoint y: 331, endPoint x: 759, endPoint y: 138, distance: 194.1
click at [759, 138] on div "Workflow Set Inputs Inputs SEO Research Semrush Keyword Magic Tool Step 4 Outpu…" at bounding box center [570, 283] width 1066 height 493
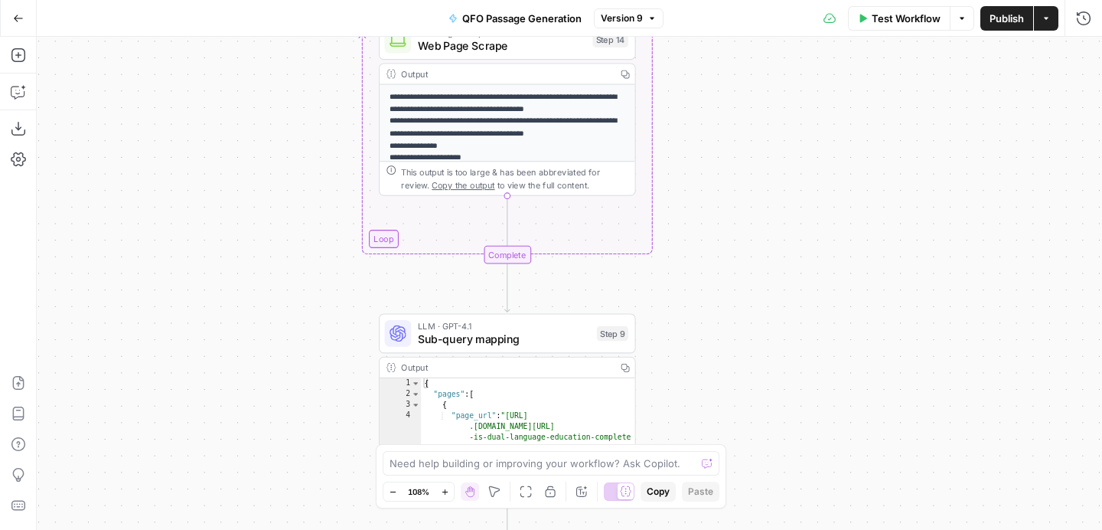
drag, startPoint x: 753, startPoint y: 348, endPoint x: 743, endPoint y: 206, distance: 141.9
click at [743, 206] on div "Workflow Set Inputs Inputs SEO Research Semrush Keyword Magic Tool Step 4 Outpu…" at bounding box center [570, 283] width 1066 height 493
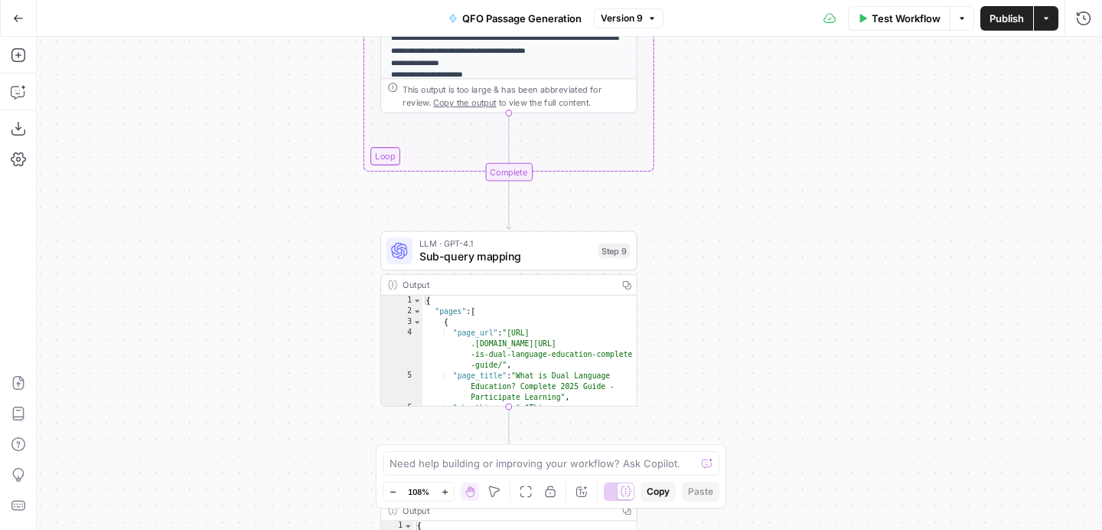
drag, startPoint x: 753, startPoint y: 315, endPoint x: 748, endPoint y: 251, distance: 63.7
click at [748, 251] on div "Workflow Set Inputs Inputs SEO Research Semrush Keyword Magic Tool Step 4 Outpu…" at bounding box center [570, 283] width 1066 height 493
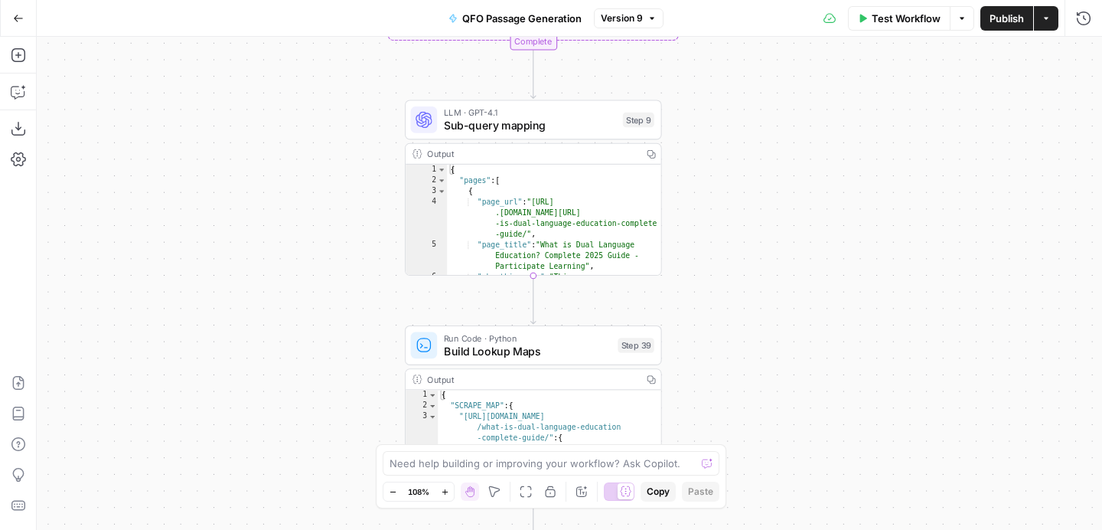
drag, startPoint x: 723, startPoint y: 292, endPoint x: 753, endPoint y: 152, distance: 142.5
click at [753, 152] on div "Workflow Set Inputs Inputs SEO Research Semrush Keyword Magic Tool Step 4 Outpu…" at bounding box center [570, 283] width 1066 height 493
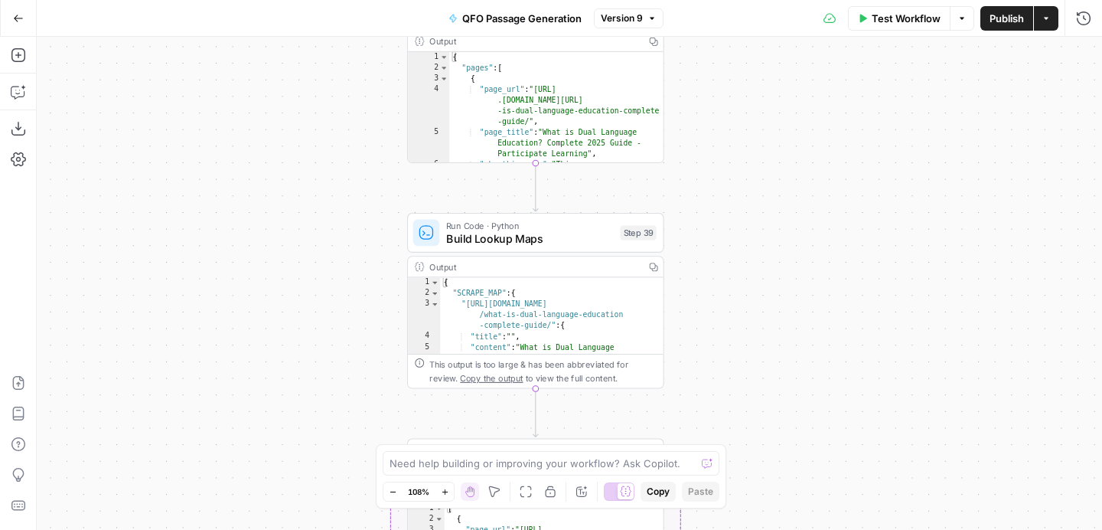
drag, startPoint x: 779, startPoint y: 260, endPoint x: 785, endPoint y: 126, distance: 134.1
click at [785, 126] on div "Workflow Set Inputs Inputs SEO Research Semrush Keyword Magic Tool Step 4 Outpu…" at bounding box center [570, 283] width 1066 height 493
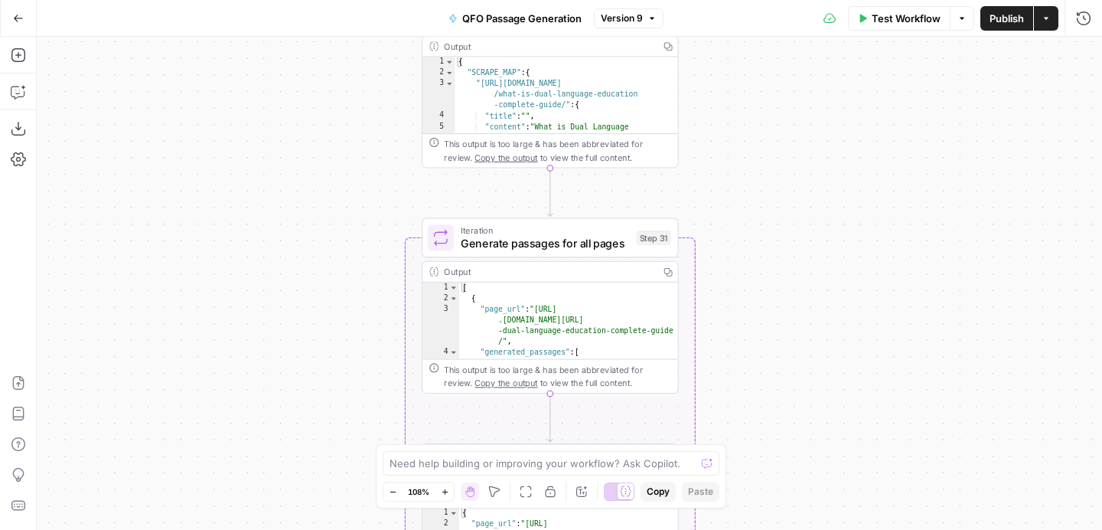
drag, startPoint x: 769, startPoint y: 359, endPoint x: 773, endPoint y: 174, distance: 185.3
click at [773, 174] on div "Workflow Set Inputs Inputs SEO Research Semrush Keyword Magic Tool Step 4 Outpu…" at bounding box center [570, 283] width 1066 height 493
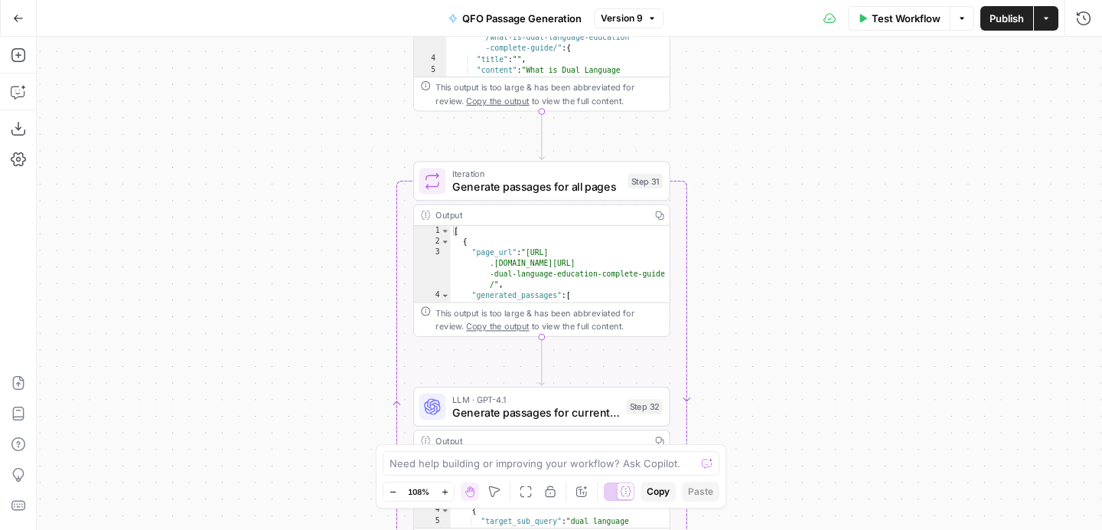
drag, startPoint x: 795, startPoint y: 295, endPoint x: 784, endPoint y: 155, distance: 139.7
click at [784, 155] on div "Workflow Set Inputs Inputs SEO Research Semrush Keyword Magic Tool Step 4 Outpu…" at bounding box center [570, 283] width 1066 height 493
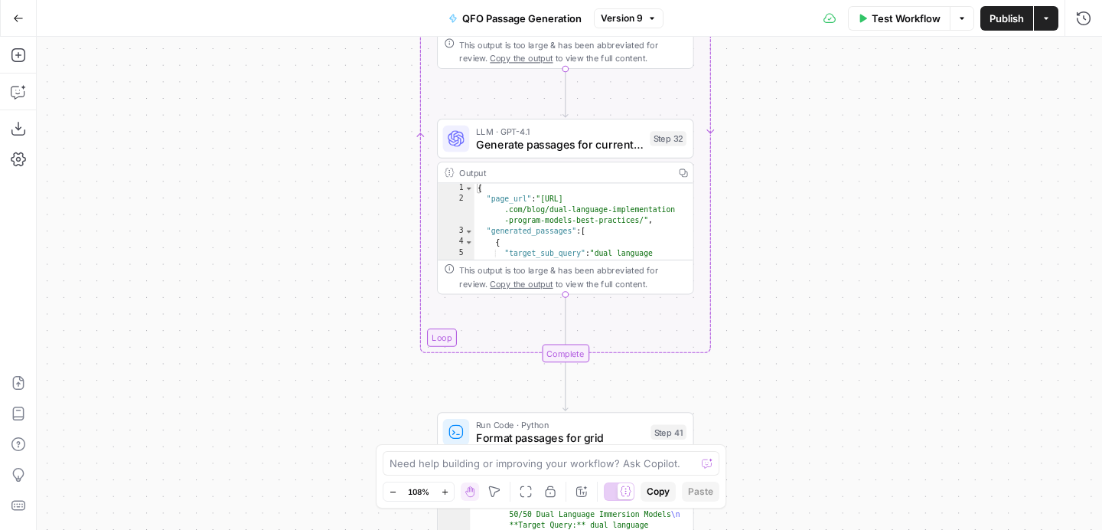
drag, startPoint x: 743, startPoint y: 259, endPoint x: 770, endPoint y: 70, distance: 191.0
click at [770, 70] on div "Workflow Set Inputs Inputs SEO Research Semrush Keyword Magic Tool Step 4 Outpu…" at bounding box center [570, 283] width 1066 height 493
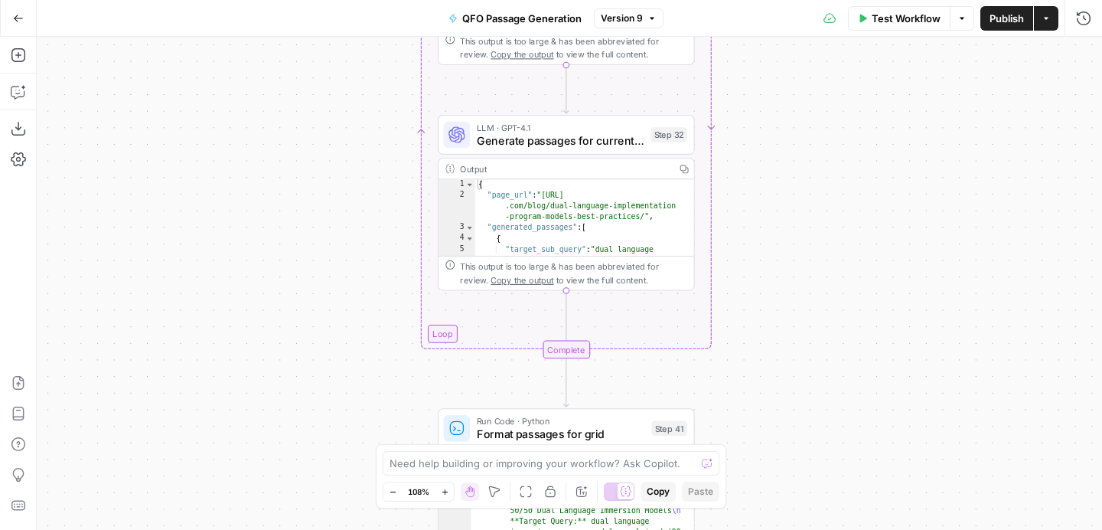
click at [1041, 17] on button "Actions" at bounding box center [1046, 18] width 24 height 24
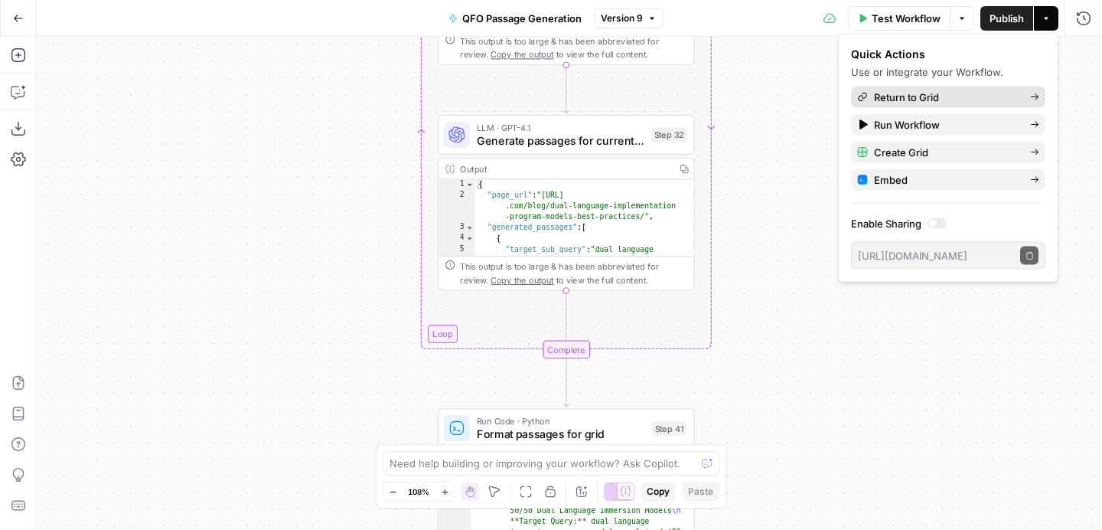
click at [931, 90] on span "Return to Grid" at bounding box center [946, 97] width 144 height 15
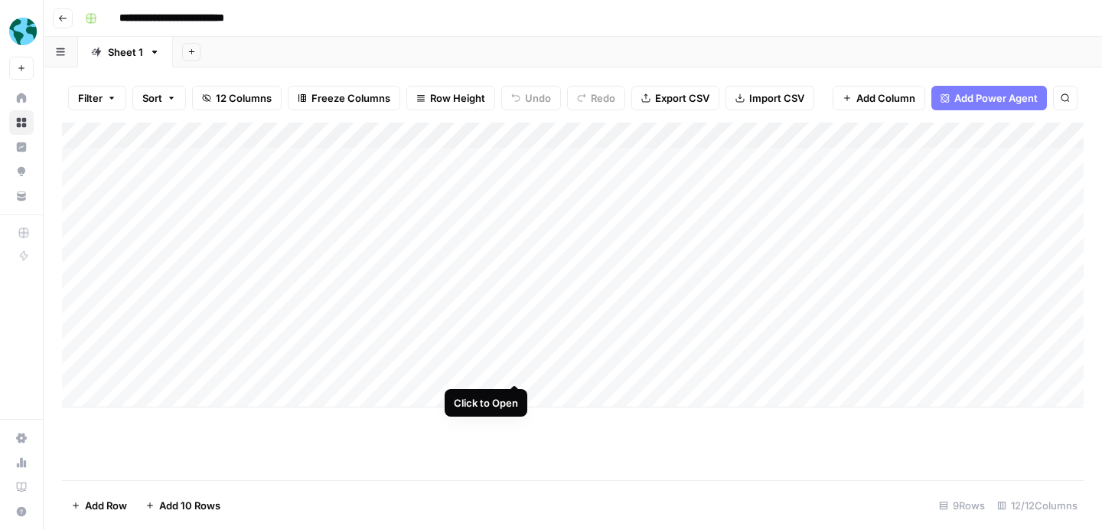
click at [514, 368] on div "Add Column" at bounding box center [573, 264] width 1022 height 285
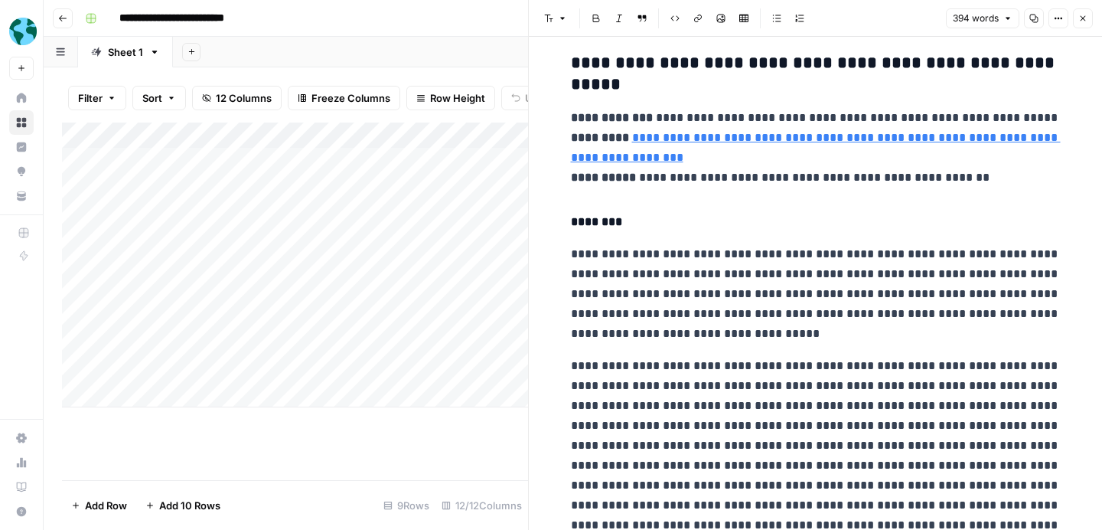
scroll to position [84, 0]
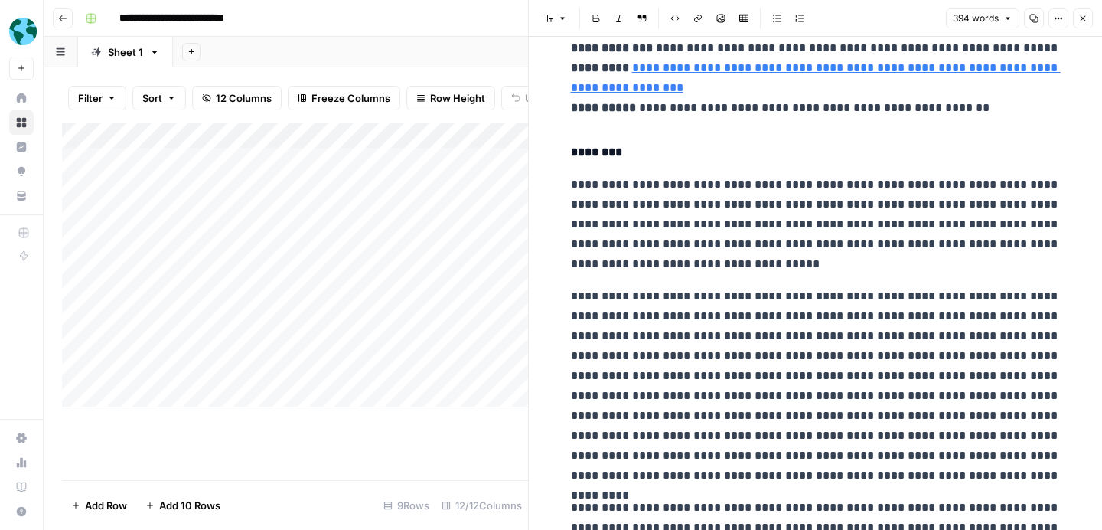
click at [1085, 18] on icon "button" at bounding box center [1083, 18] width 9 height 9
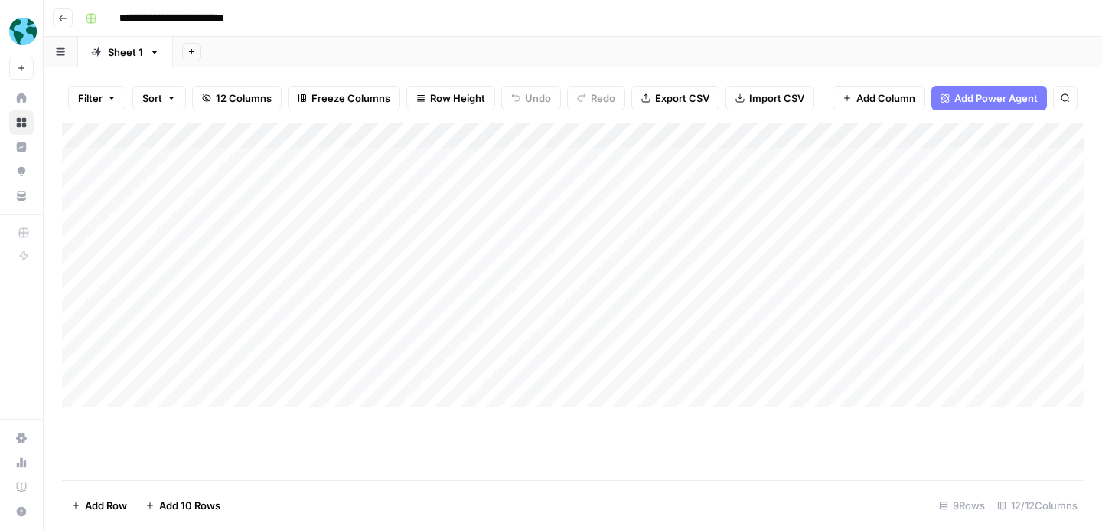
click at [64, 14] on icon "button" at bounding box center [62, 18] width 9 height 9
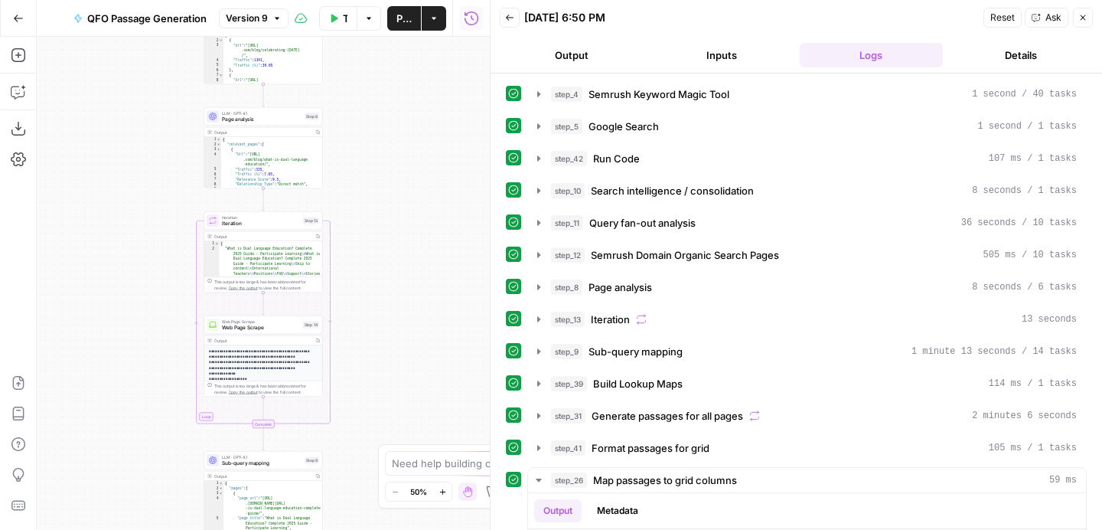
click at [22, 20] on icon "button" at bounding box center [18, 18] width 11 height 11
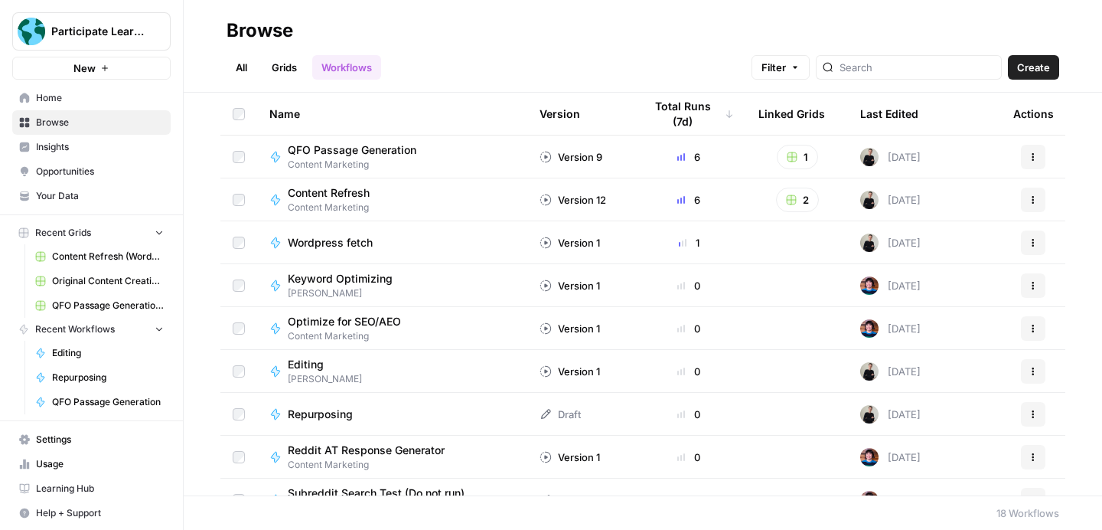
click at [85, 31] on span "Participate Learning" at bounding box center [97, 31] width 93 height 15
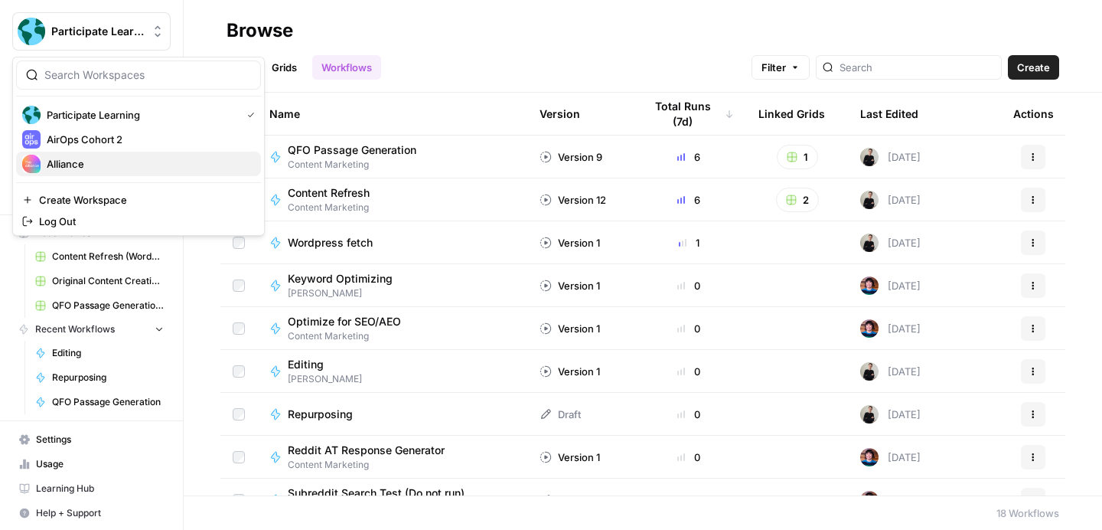
click at [89, 158] on span "Alliance" at bounding box center [148, 163] width 202 height 15
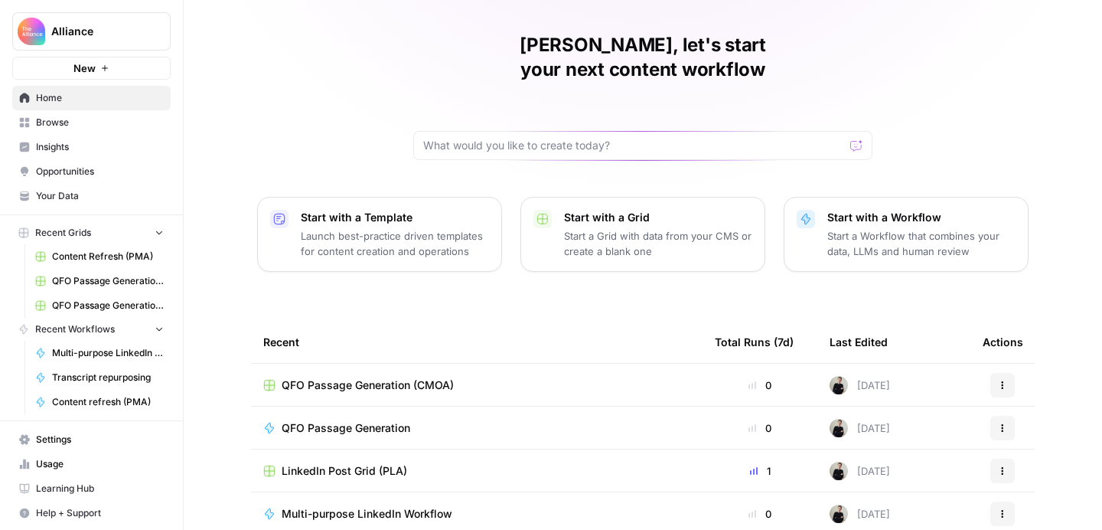
scroll to position [60, 0]
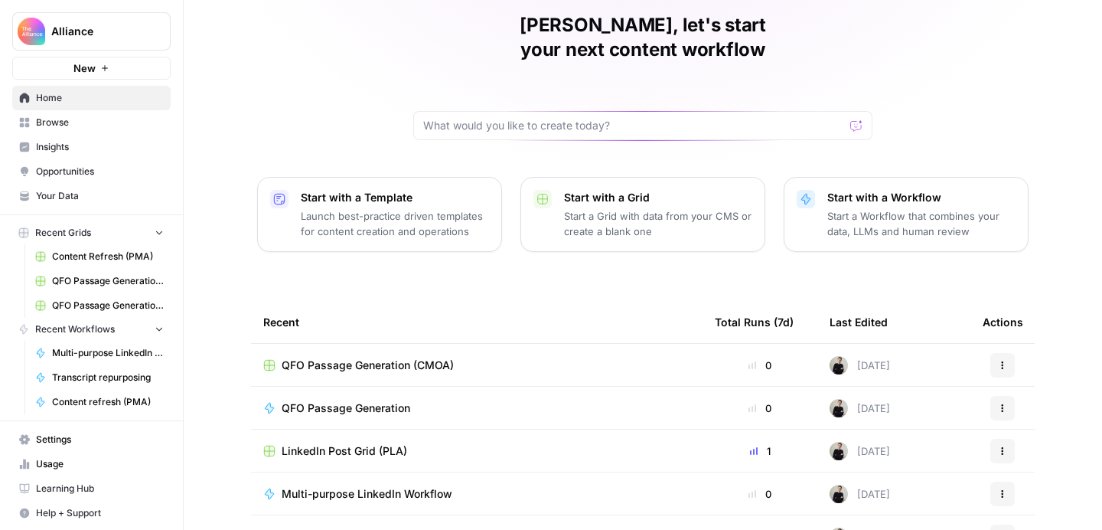
click at [57, 125] on span "Browse" at bounding box center [100, 123] width 128 height 14
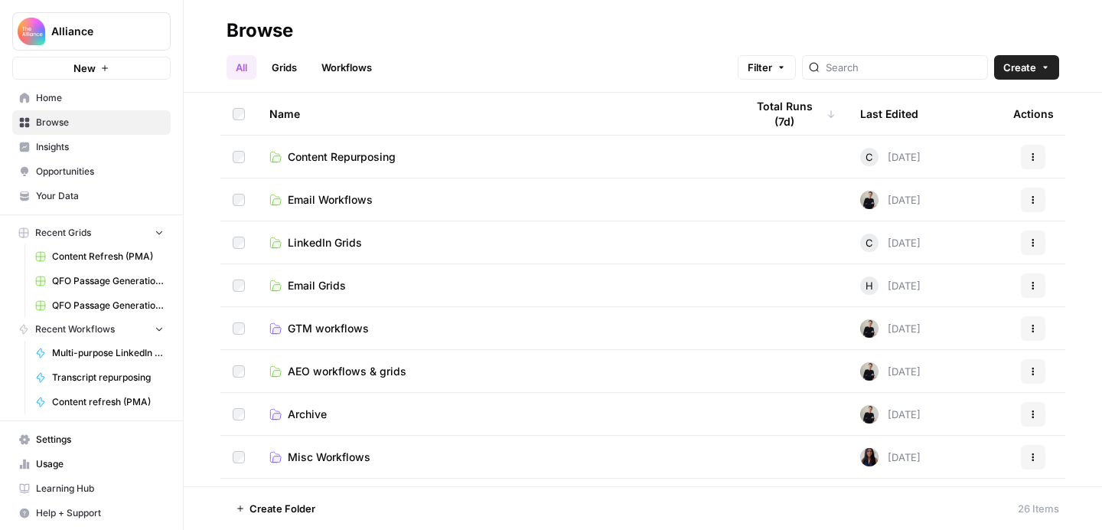
click at [321, 279] on span "Email Grids" at bounding box center [317, 285] width 58 height 15
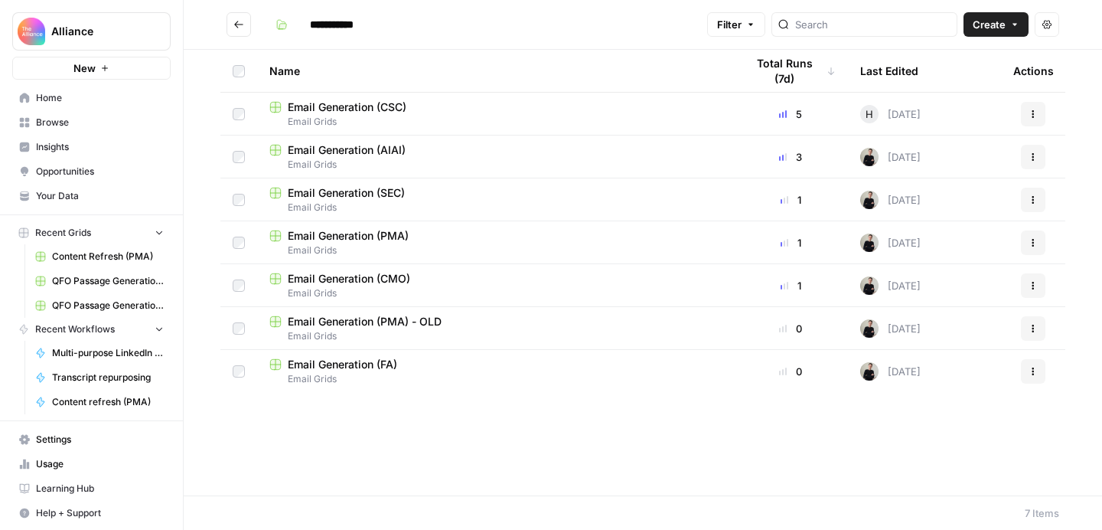
click at [380, 231] on span "Email Generation (PMA)" at bounding box center [348, 235] width 121 height 15
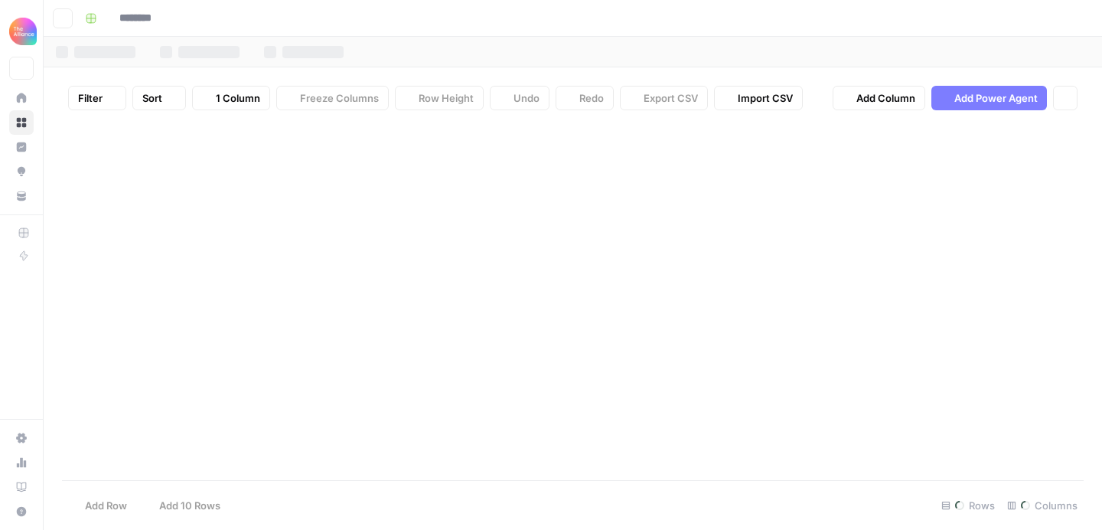
type input "**********"
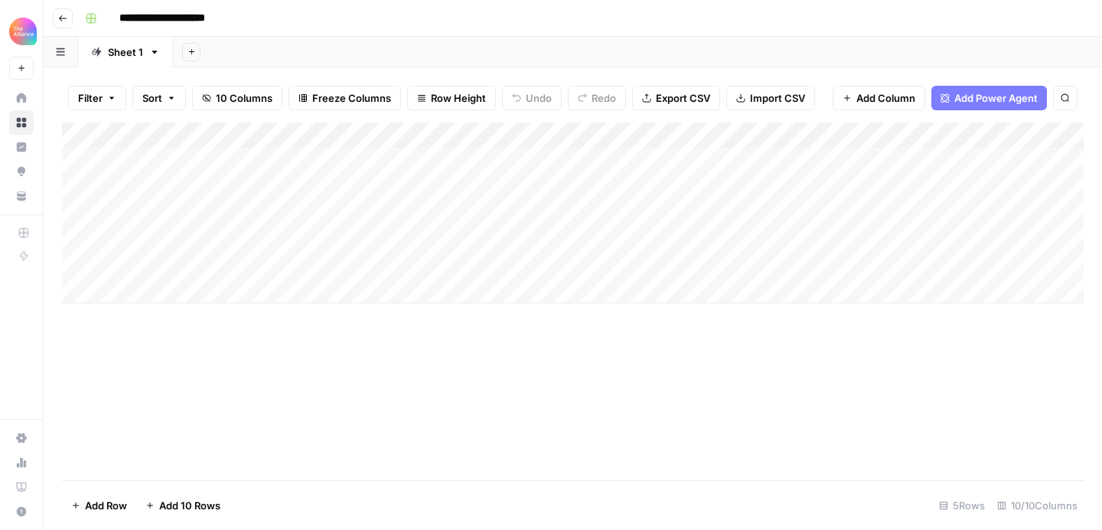
click at [387, 191] on div "Add Column" at bounding box center [573, 212] width 1022 height 181
click at [423, 189] on div "Add Column" at bounding box center [573, 212] width 1022 height 181
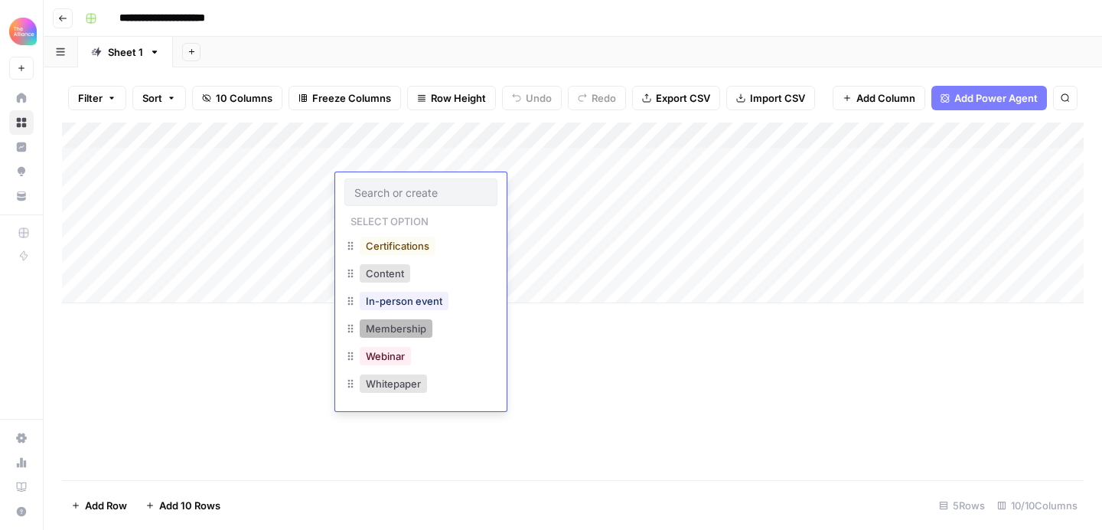
click at [399, 325] on button "Membership" at bounding box center [396, 328] width 73 height 18
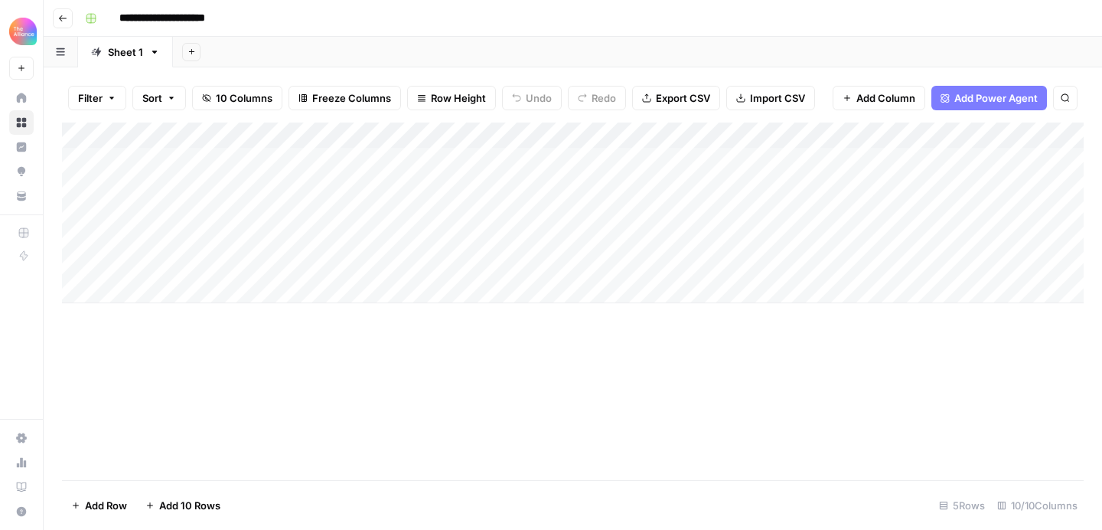
click at [546, 186] on div "Add Column" at bounding box center [573, 212] width 1022 height 181
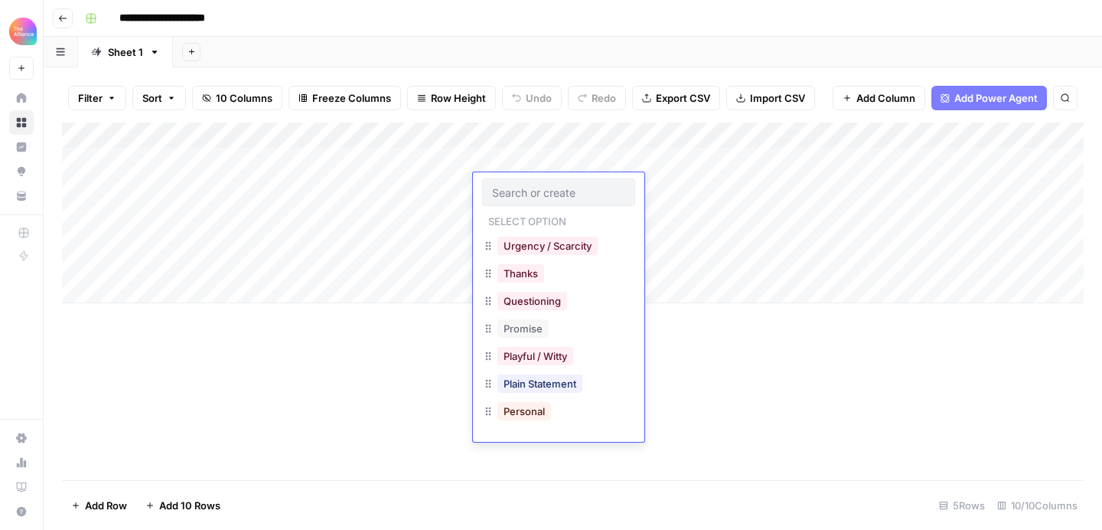
scroll to position [217, 0]
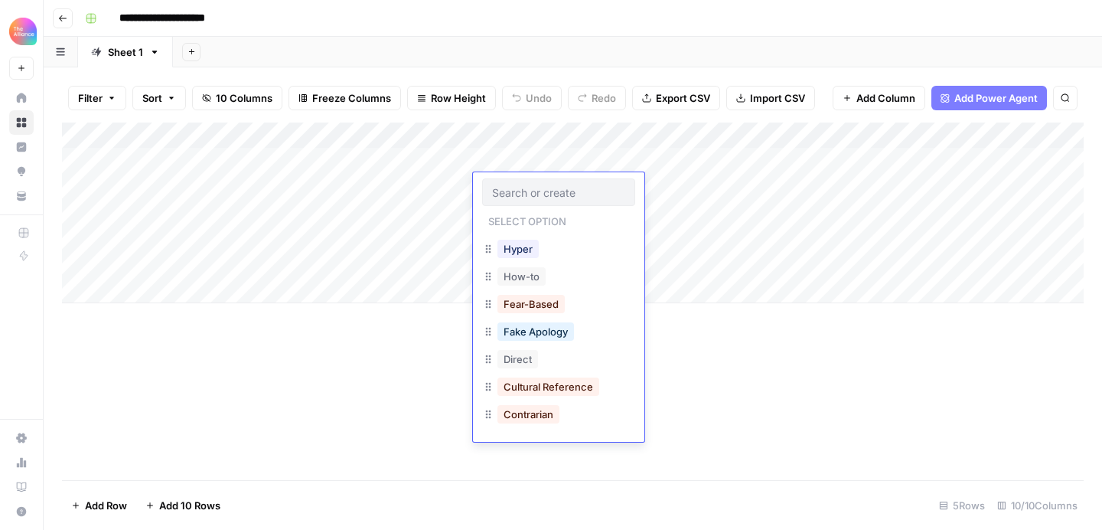
click at [684, 194] on div "Add Column" at bounding box center [573, 212] width 1022 height 181
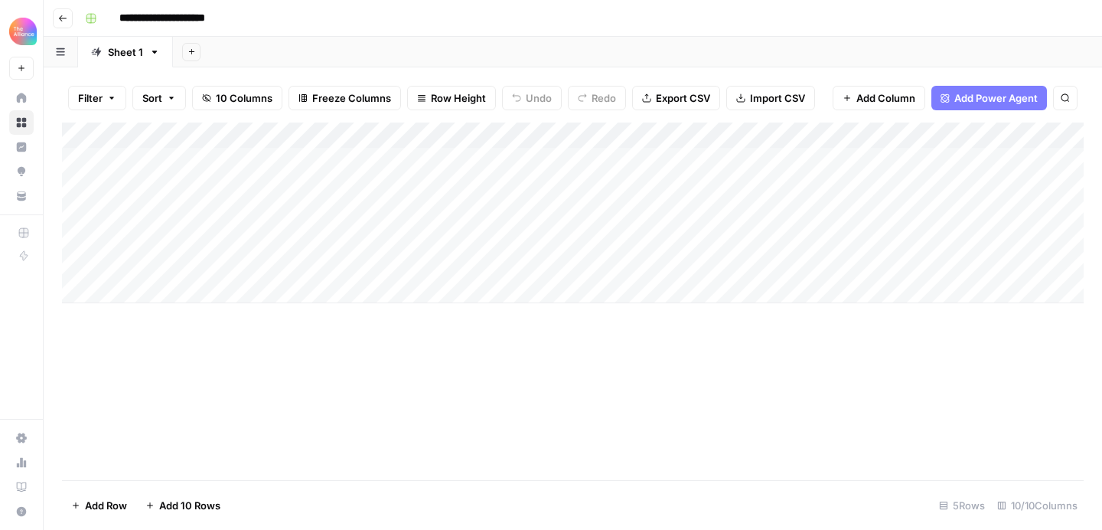
click at [681, 186] on div "Add Column" at bounding box center [573, 212] width 1022 height 181
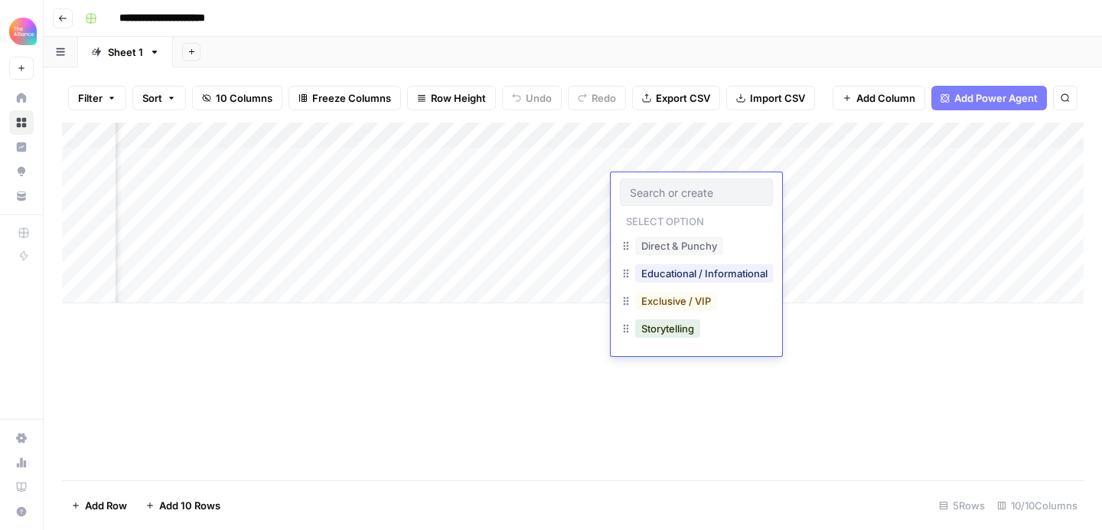
scroll to position [0, 220]
click at [557, 191] on div "Add Column" at bounding box center [573, 212] width 1022 height 181
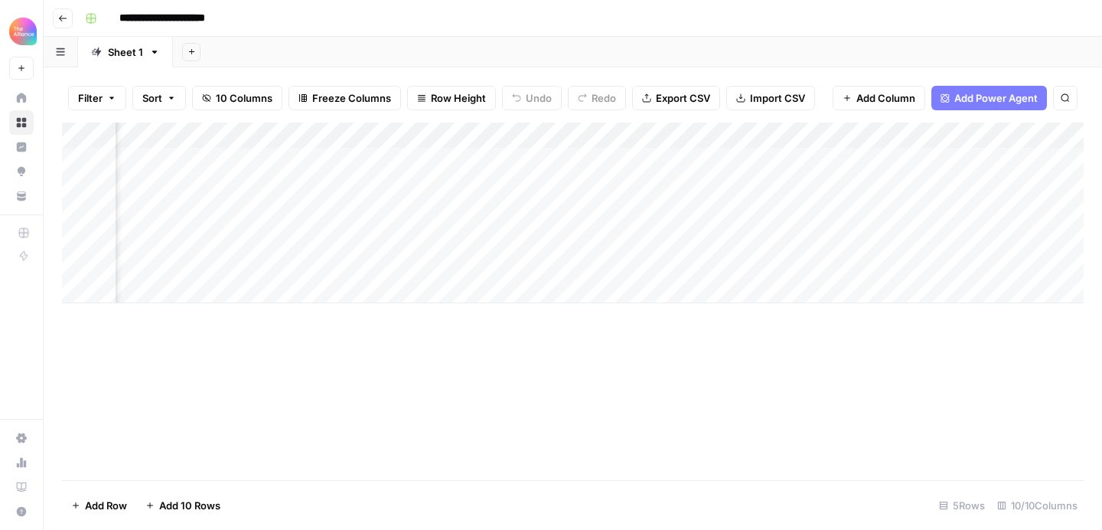
scroll to position [0, 570]
click at [685, 185] on div "Add Column" at bounding box center [573, 212] width 1022 height 181
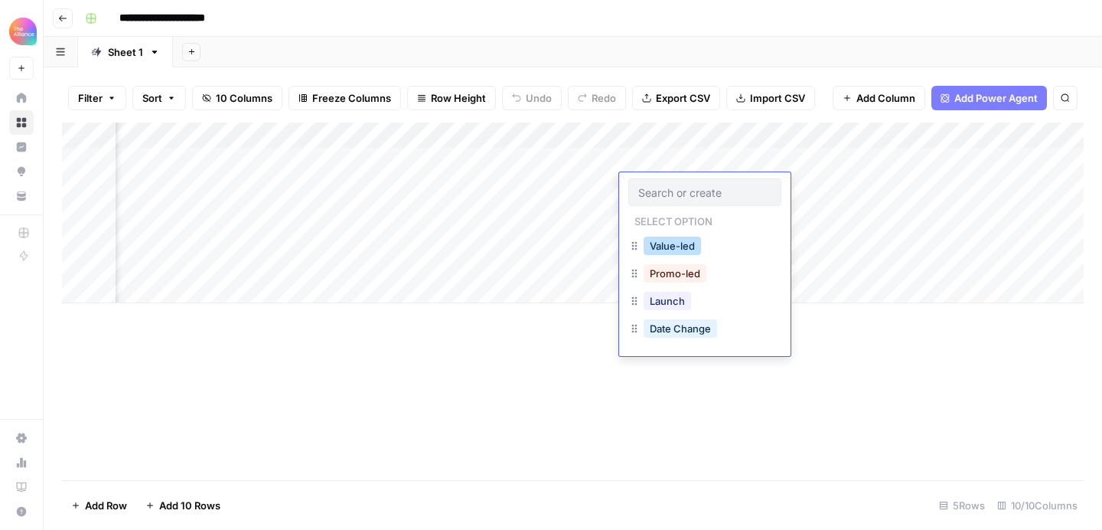
click at [694, 249] on button "Value-led" at bounding box center [672, 246] width 57 height 18
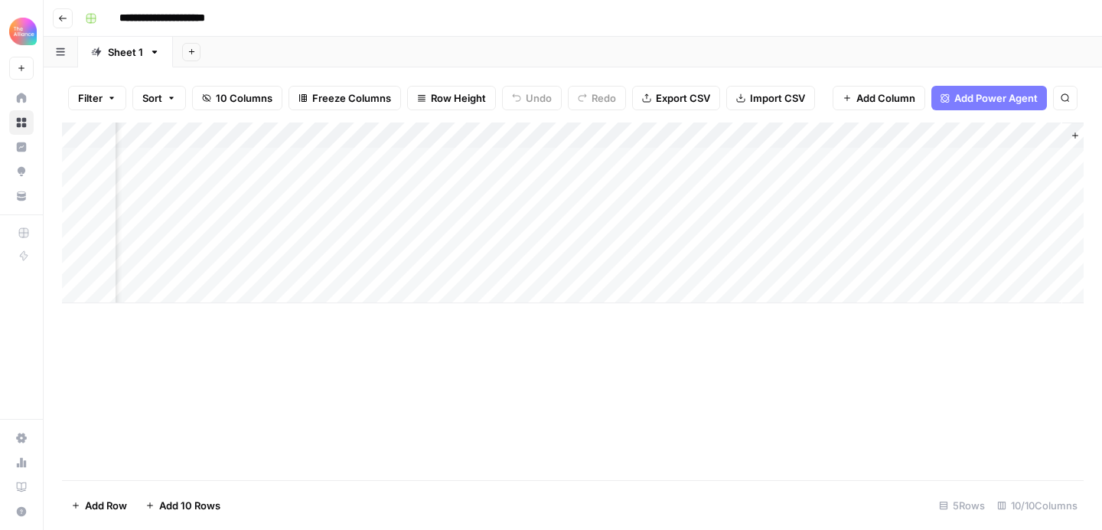
scroll to position [0, 857]
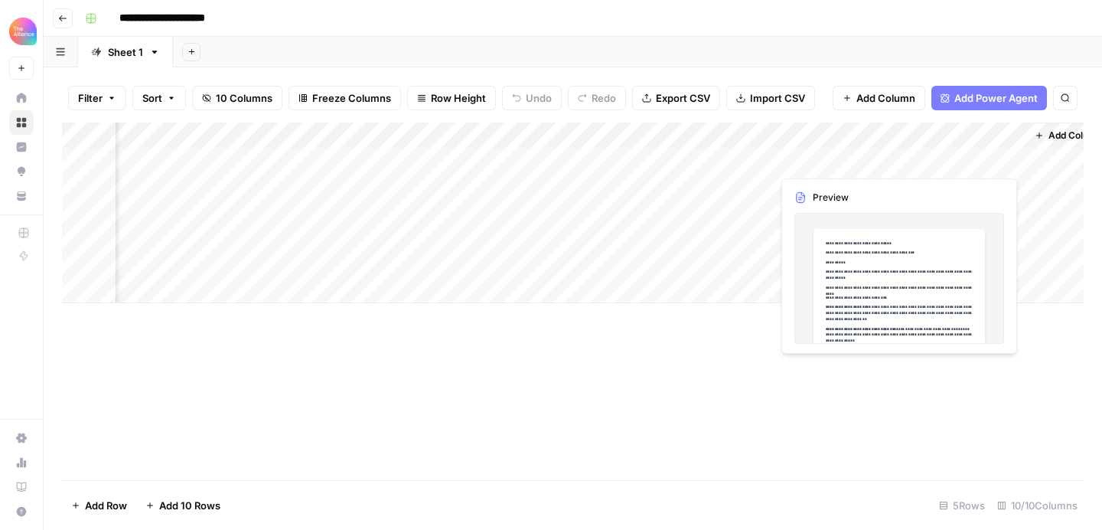
click at [1007, 161] on div "Add Column" at bounding box center [573, 212] width 1022 height 181
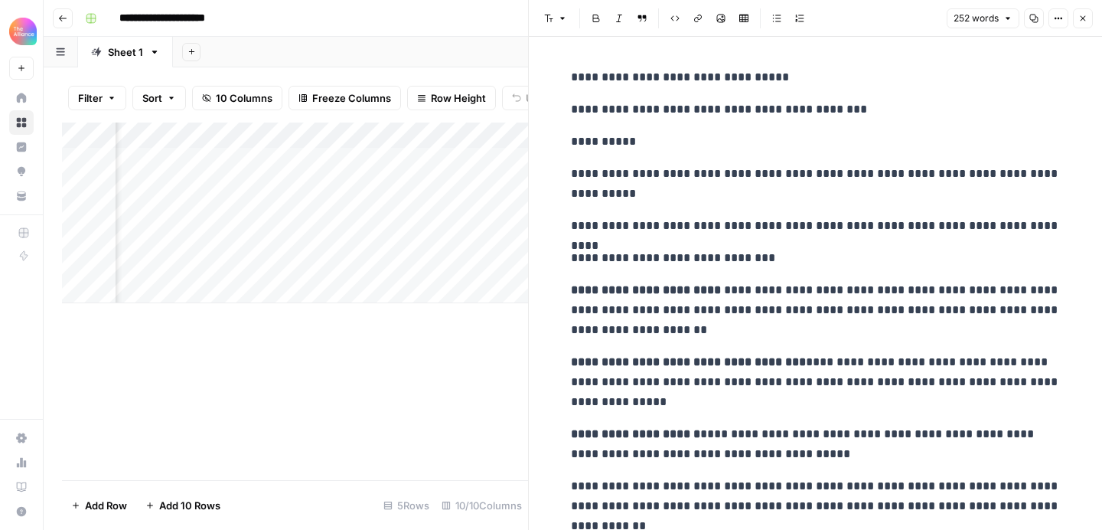
click at [1085, 11] on button "Close" at bounding box center [1083, 18] width 20 height 20
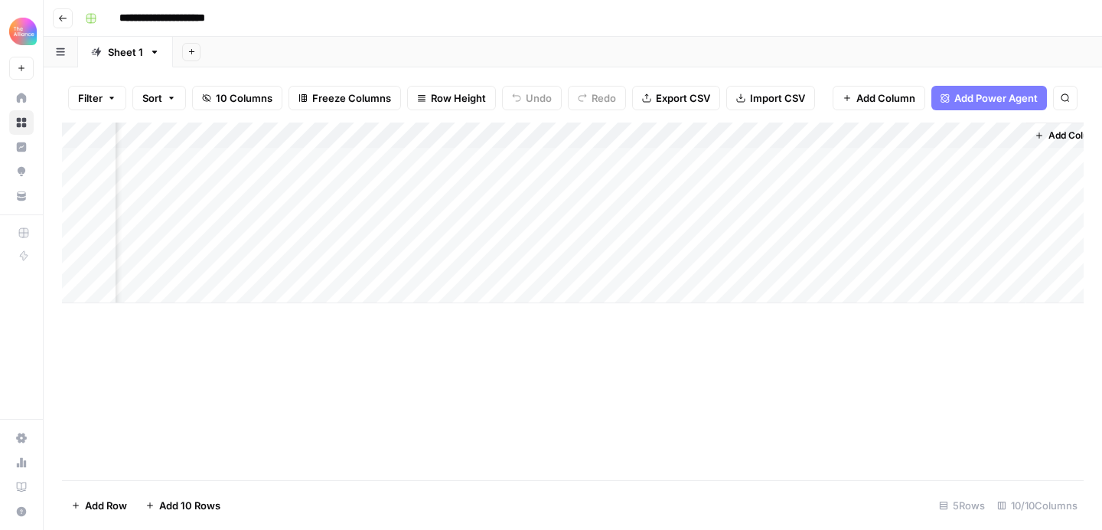
click at [65, 21] on icon "button" at bounding box center [62, 18] width 9 height 9
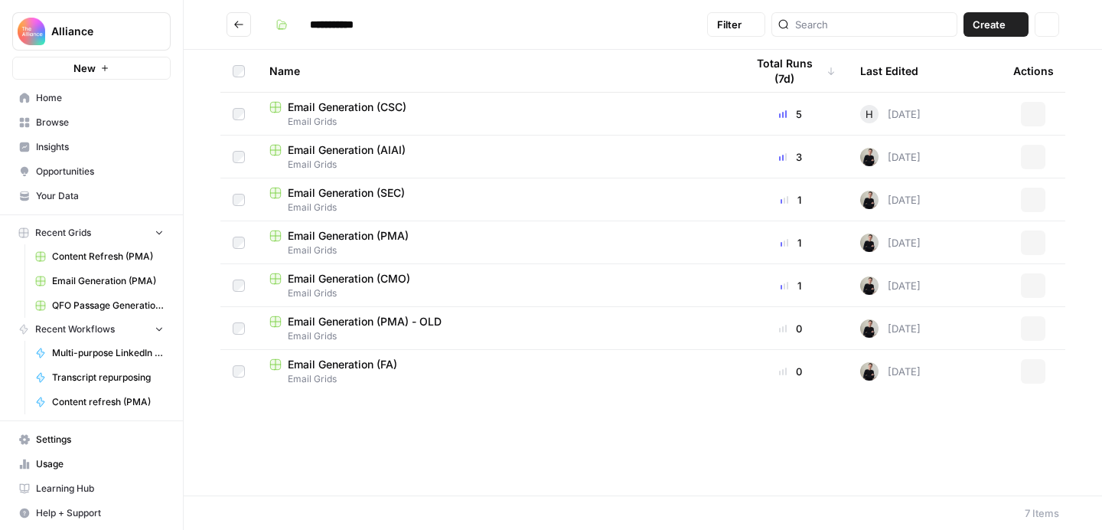
type input "**********"
click at [73, 194] on span "Your Data" at bounding box center [100, 196] width 128 height 14
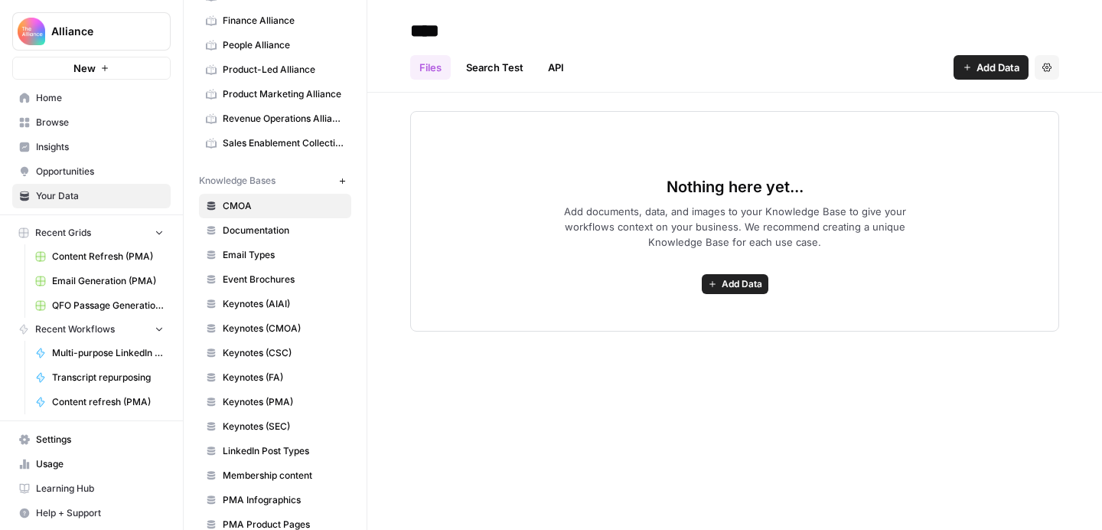
scroll to position [173, 0]
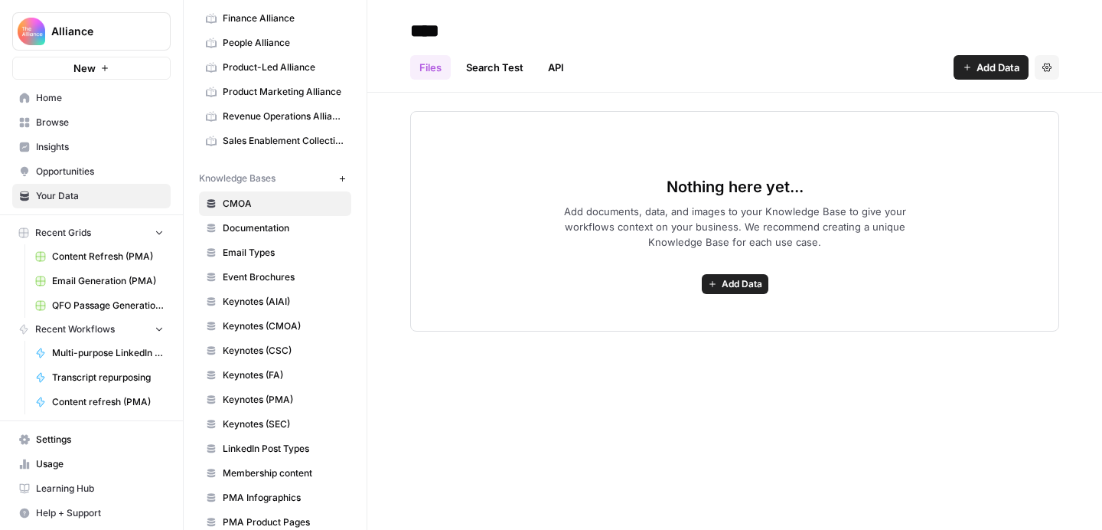
click at [252, 249] on span "Email Types" at bounding box center [284, 253] width 122 height 14
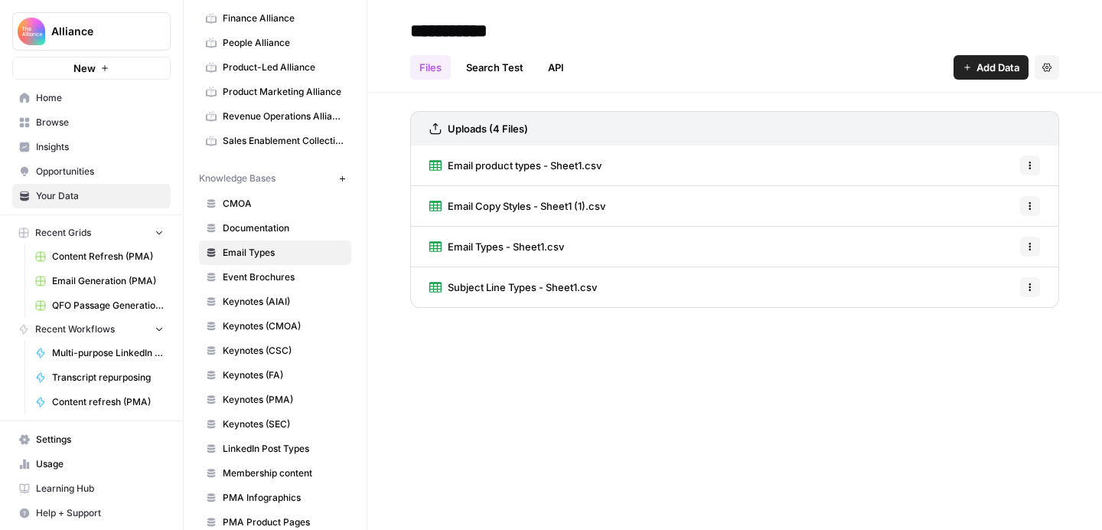
click at [482, 282] on span "Subject Line Types - Sheet1.csv" at bounding box center [522, 286] width 149 height 15
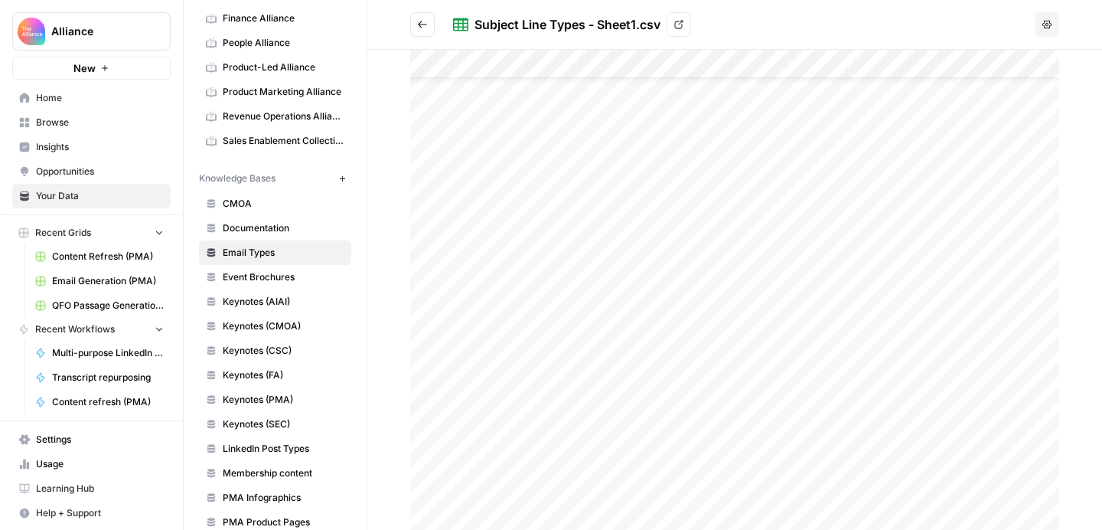
scroll to position [50, 0]
click at [421, 24] on icon "Go back" at bounding box center [422, 24] width 9 height 7
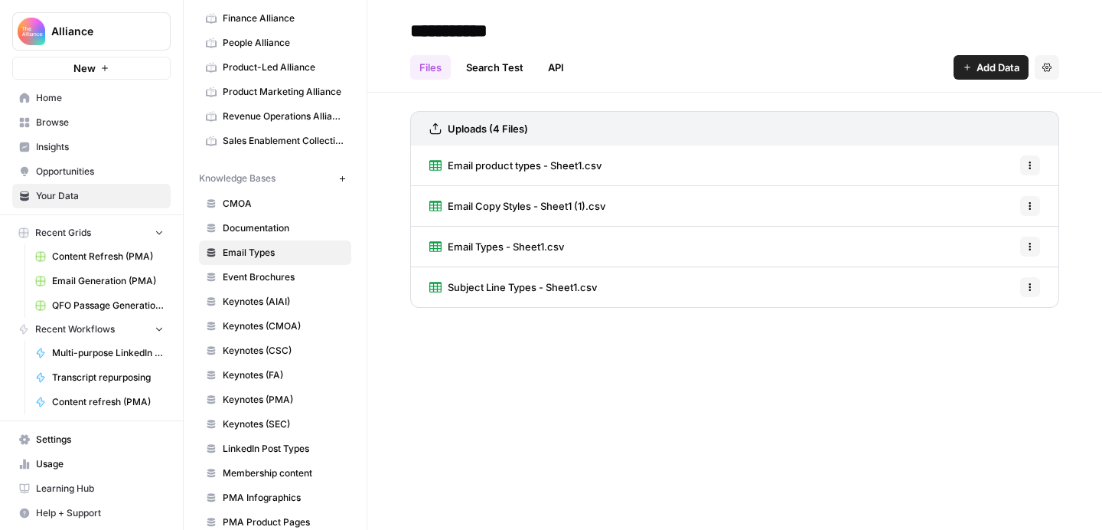
click at [494, 202] on span "Email Copy Styles - Sheet1 (1).csv" at bounding box center [527, 205] width 158 height 15
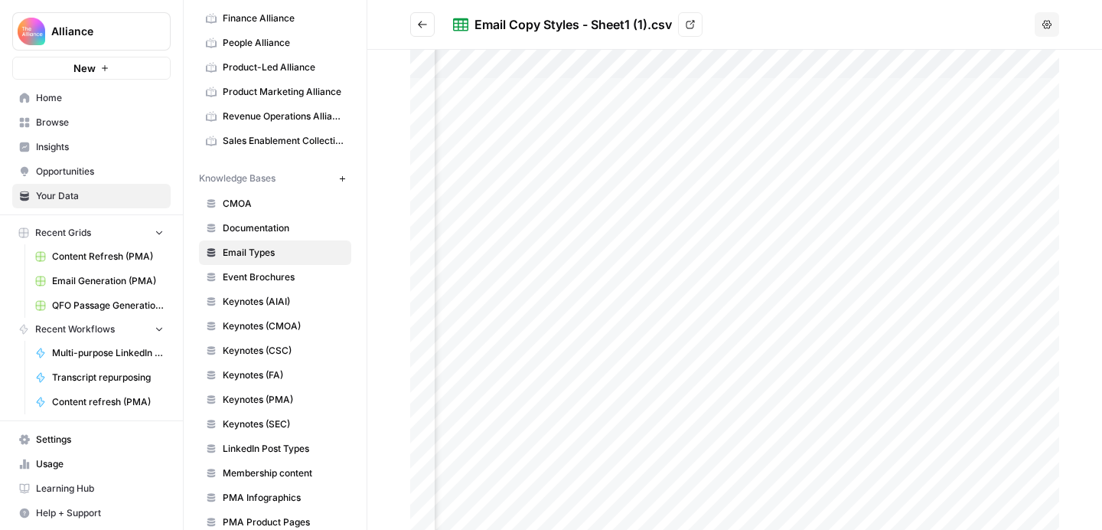
scroll to position [0, 266]
click at [422, 24] on icon "Go back" at bounding box center [422, 24] width 9 height 7
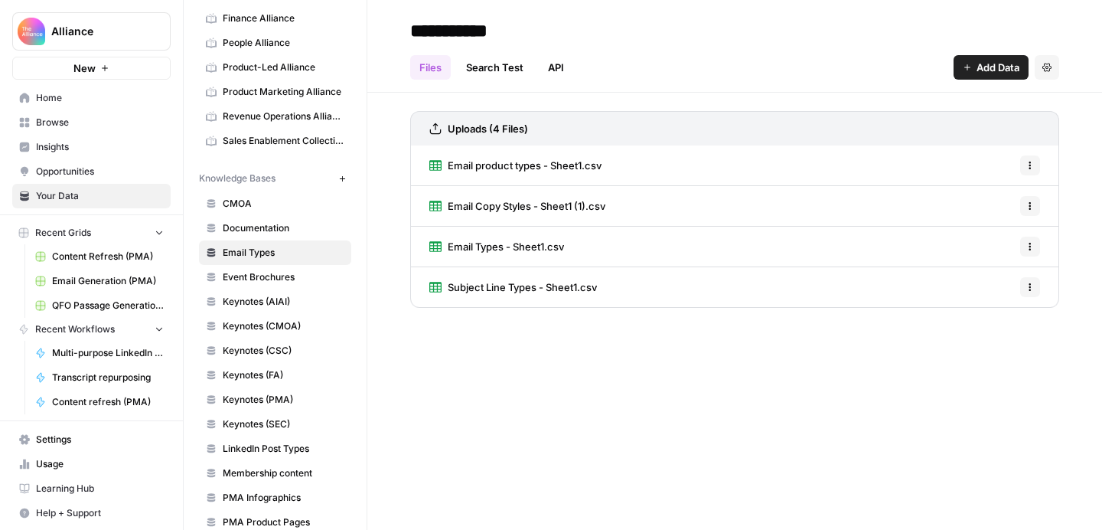
click at [566, 361] on div "**********" at bounding box center [734, 265] width 735 height 530
click at [92, 38] on span "Alliance" at bounding box center [97, 31] width 93 height 15
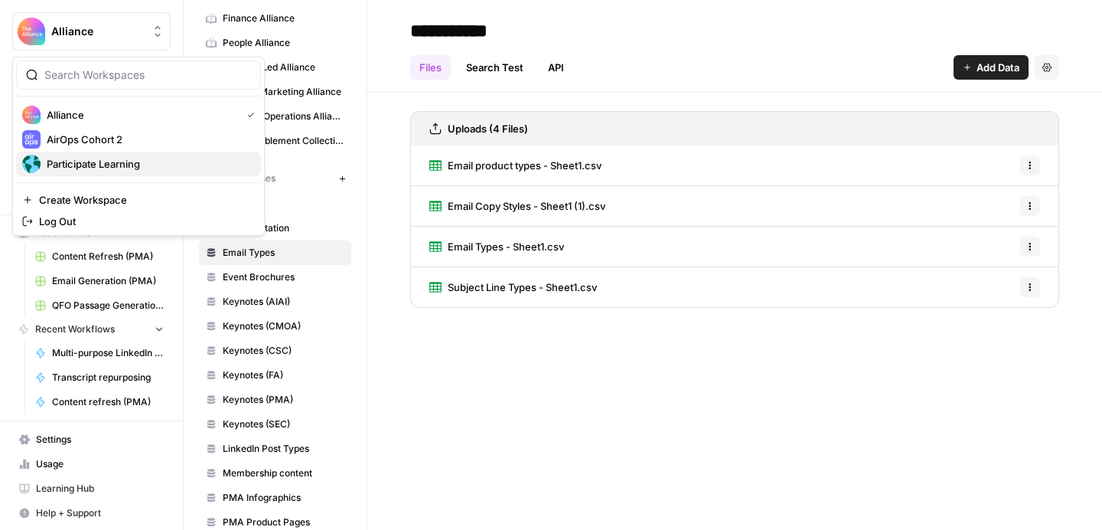
click at [106, 160] on span "Participate Learning" at bounding box center [148, 163] width 202 height 15
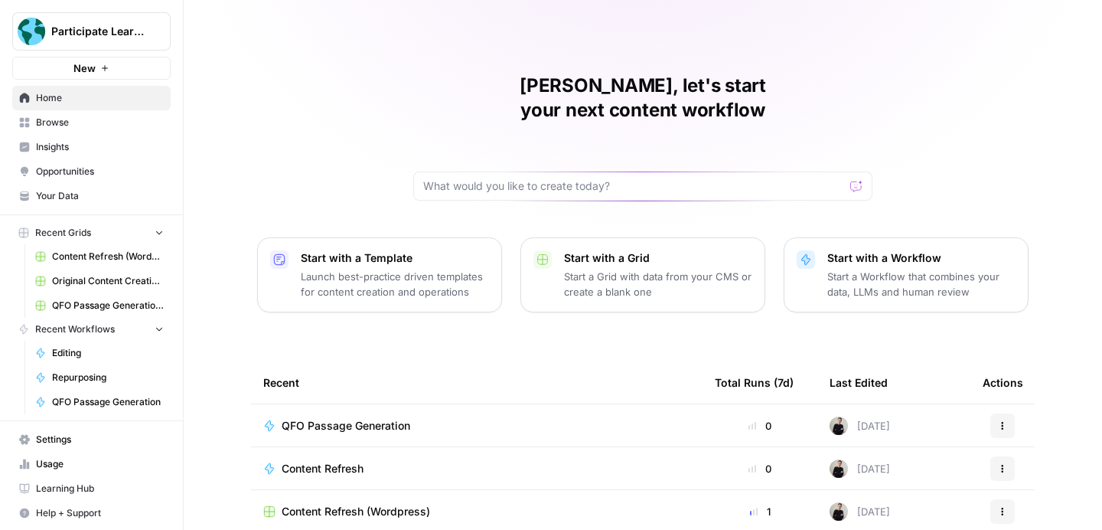
click at [90, 192] on span "Your Data" at bounding box center [100, 196] width 128 height 14
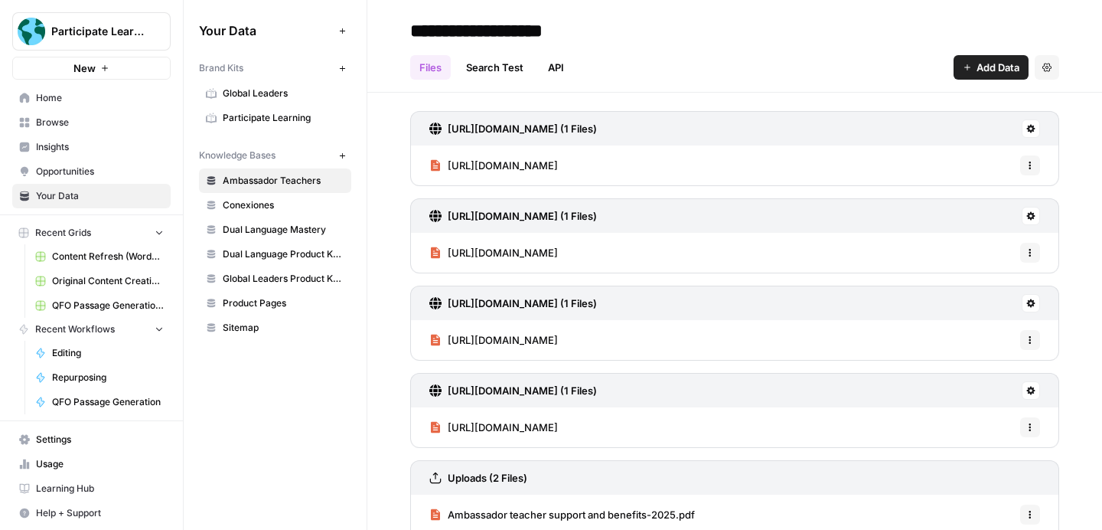
click at [261, 115] on span "Participate Learning" at bounding box center [284, 118] width 122 height 14
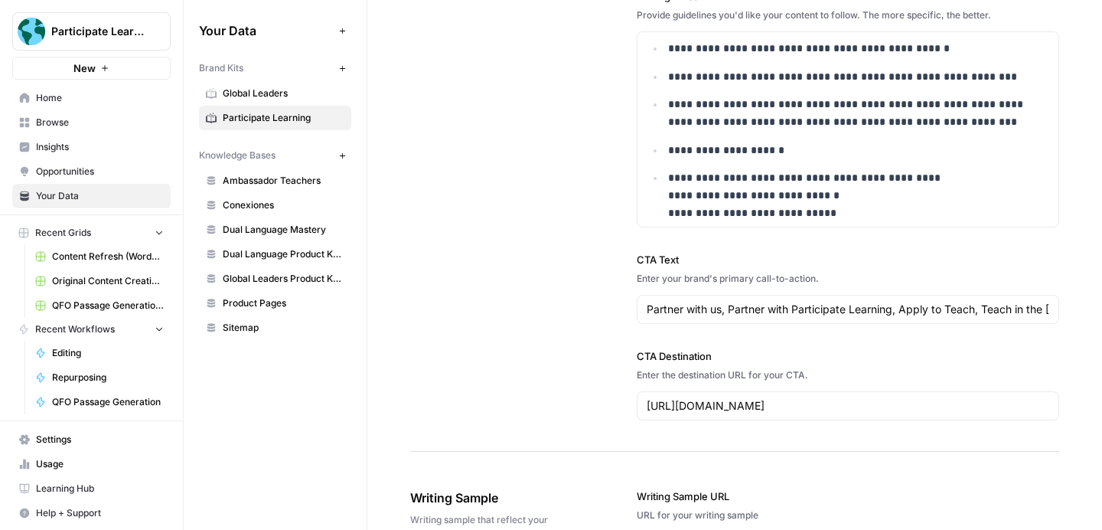
scroll to position [144, 0]
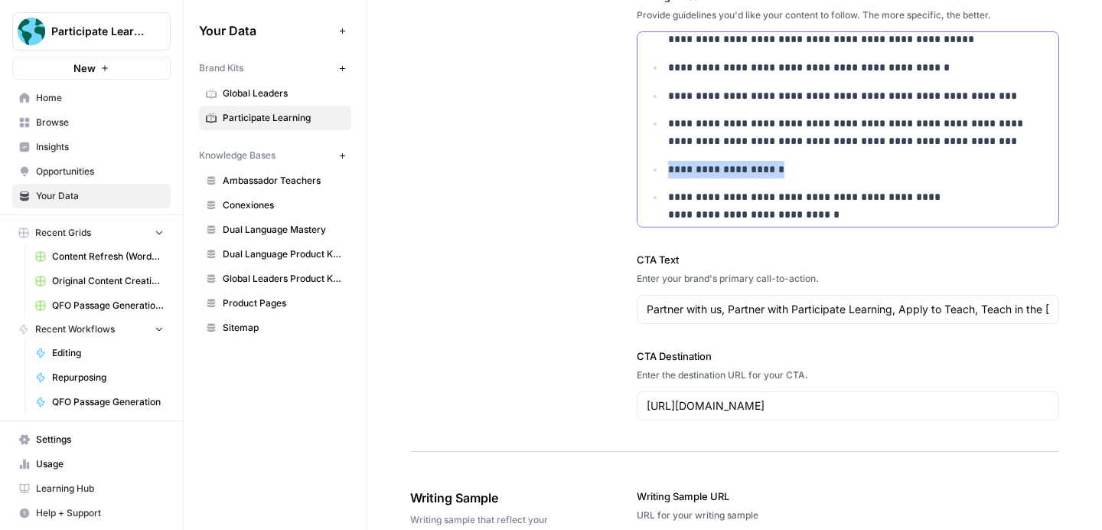
drag, startPoint x: 789, startPoint y: 173, endPoint x: 663, endPoint y: 171, distance: 126.3
click at [663, 171] on ul "**********" at bounding box center [848, 142] width 403 height 475
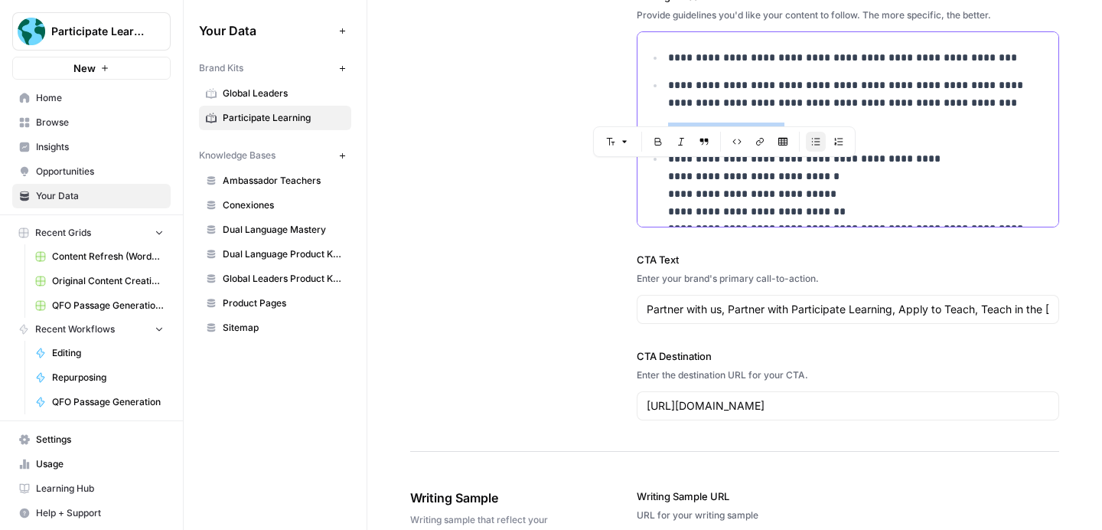
scroll to position [201, 0]
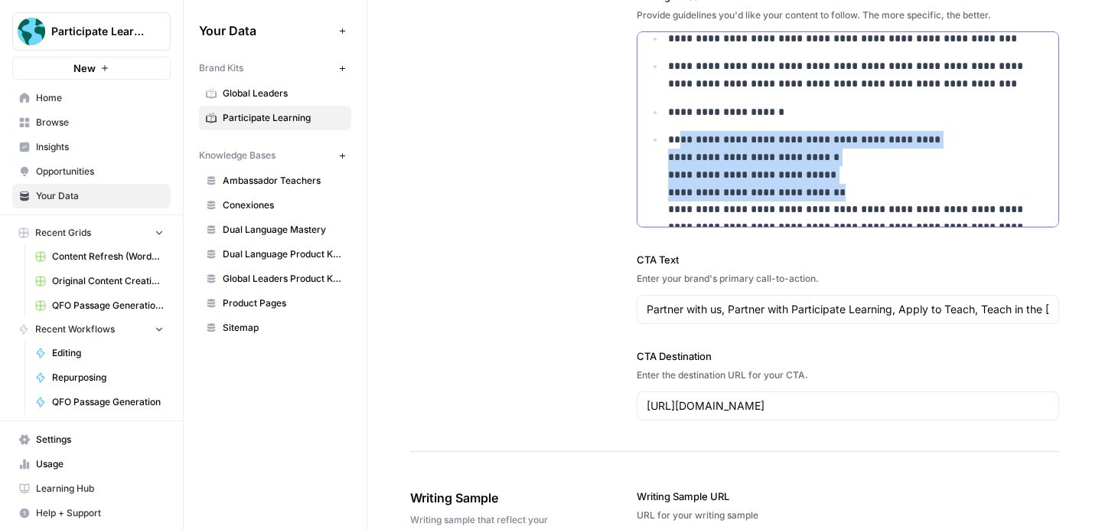
drag, startPoint x: 807, startPoint y: 198, endPoint x: 682, endPoint y: 139, distance: 138.0
click at [682, 139] on p "**********" at bounding box center [858, 226] width 381 height 191
click at [837, 193] on p "**********" at bounding box center [858, 226] width 381 height 191
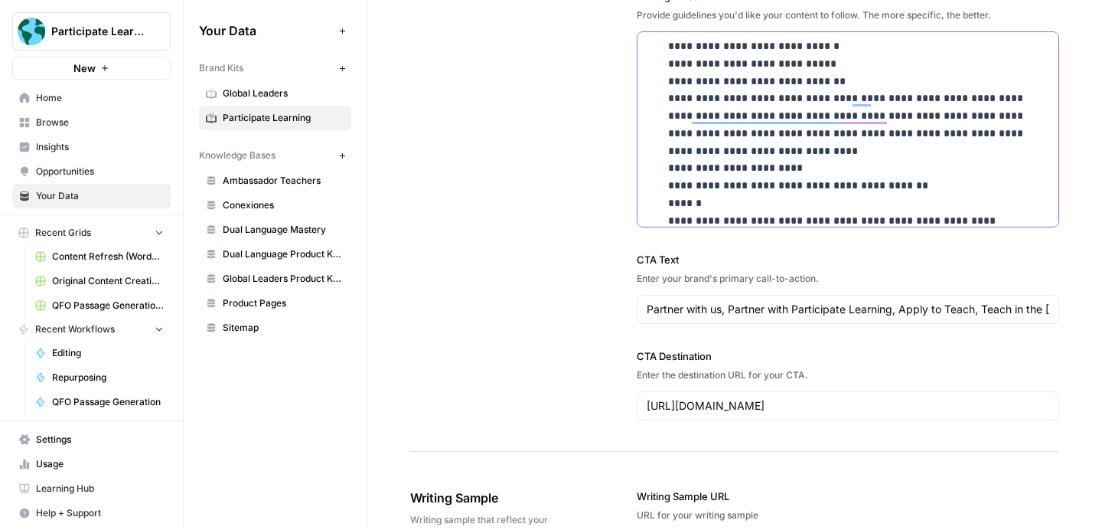
scroll to position [1856, 0]
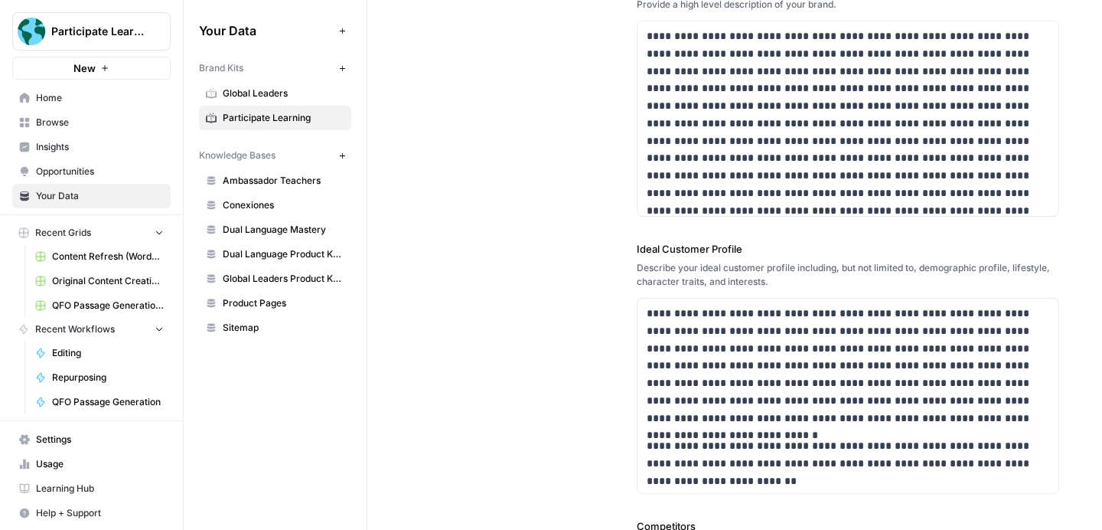
scroll to position [0, 0]
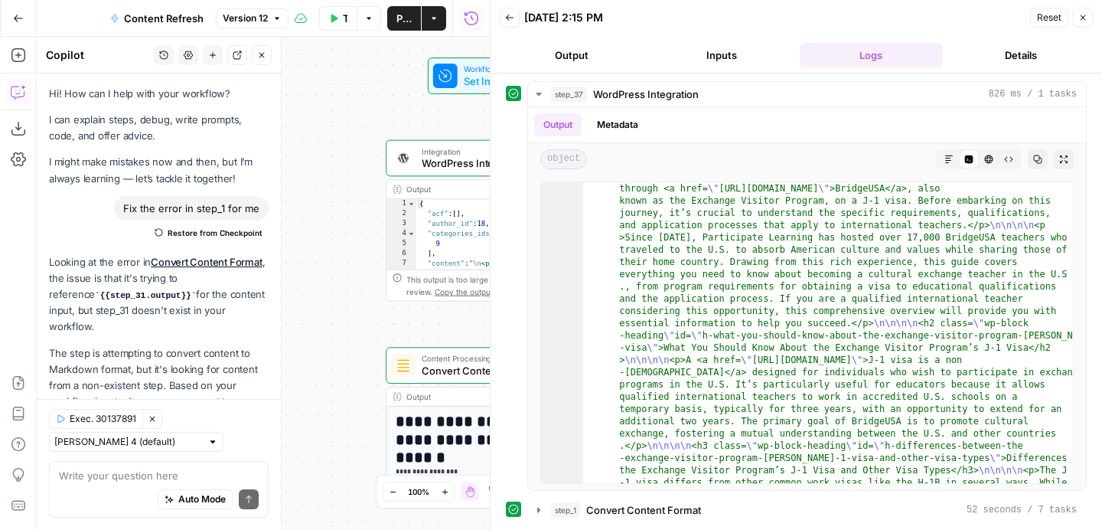
scroll to position [171, 0]
